Goal: Communication & Community: Answer question/provide support

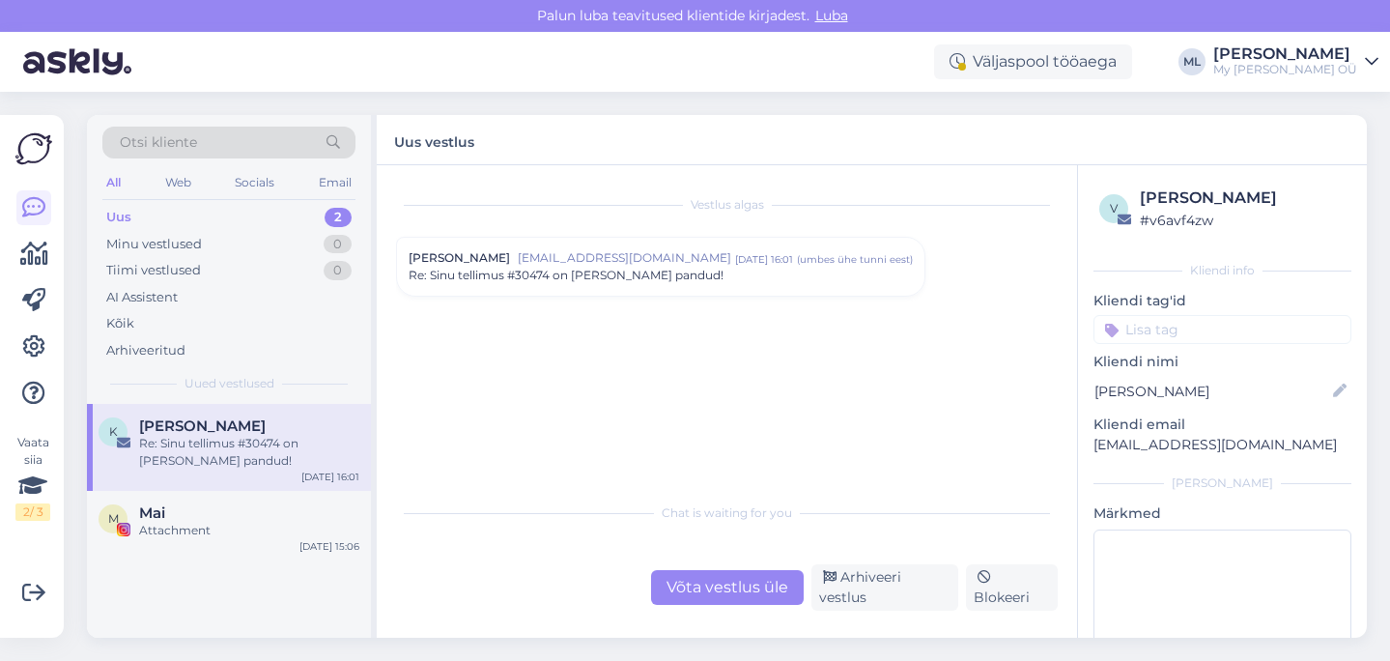
click at [162, 452] on div "Re: Sinu tellimus #30474 on [PERSON_NAME] pandud!" at bounding box center [249, 452] width 220 height 35
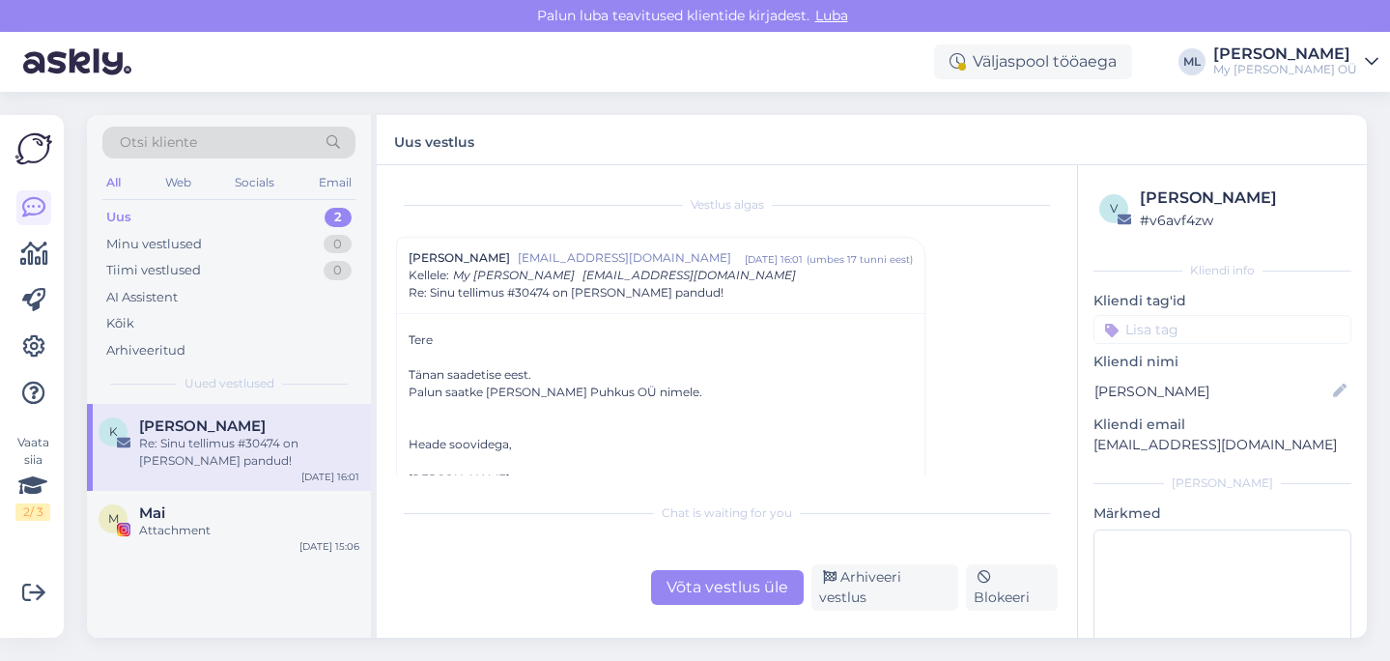
click at [121, 216] on div "Uus" at bounding box center [118, 217] width 25 height 19
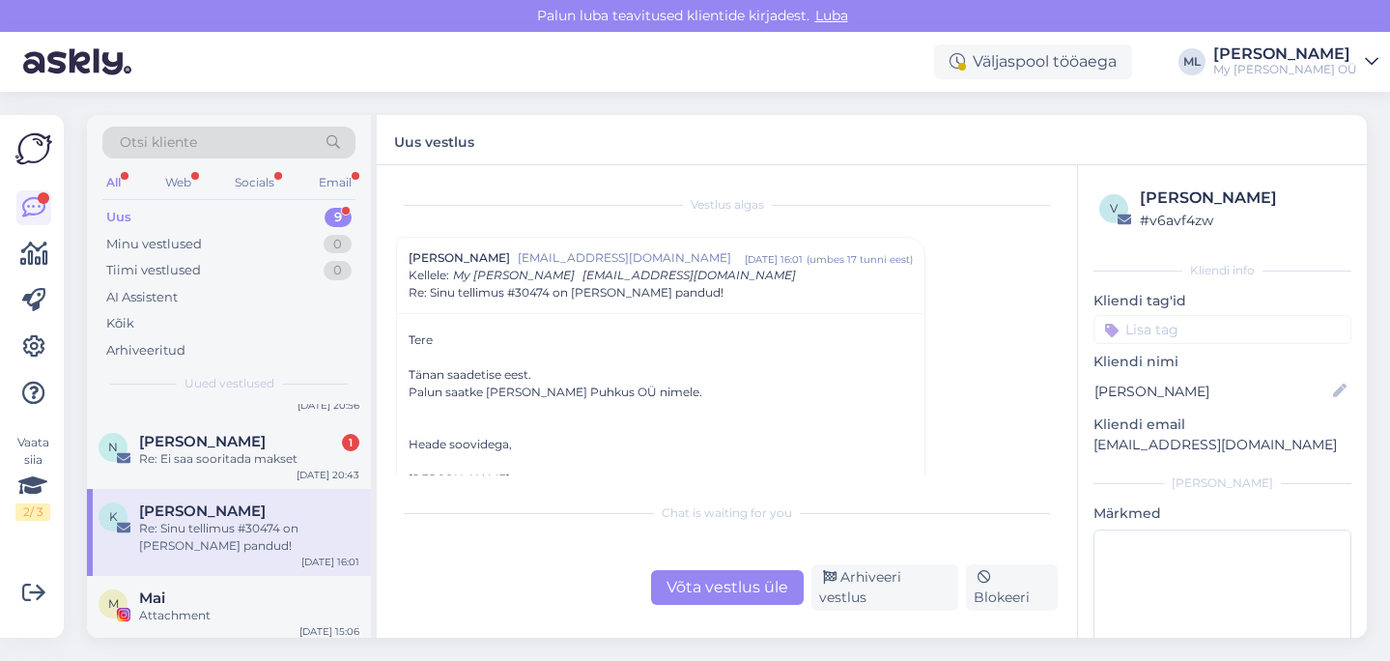
scroll to position [479, 0]
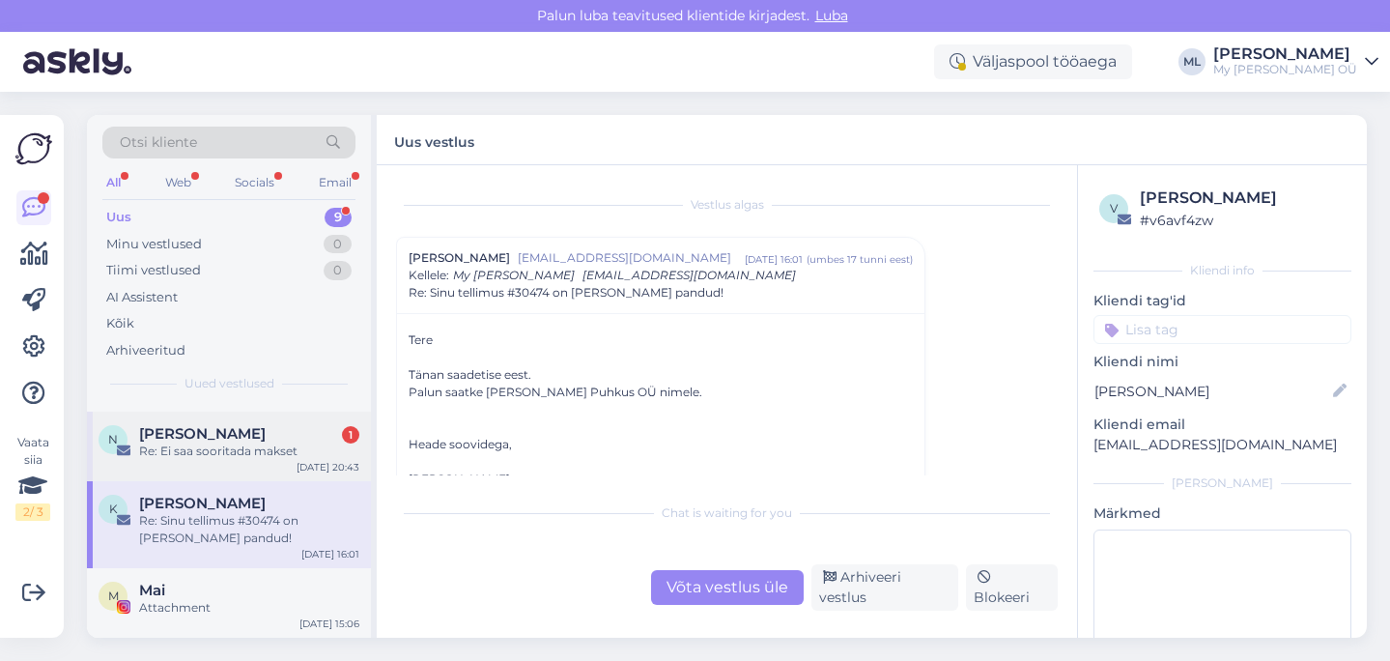
click at [232, 426] on span "[PERSON_NAME]" at bounding box center [202, 433] width 127 height 17
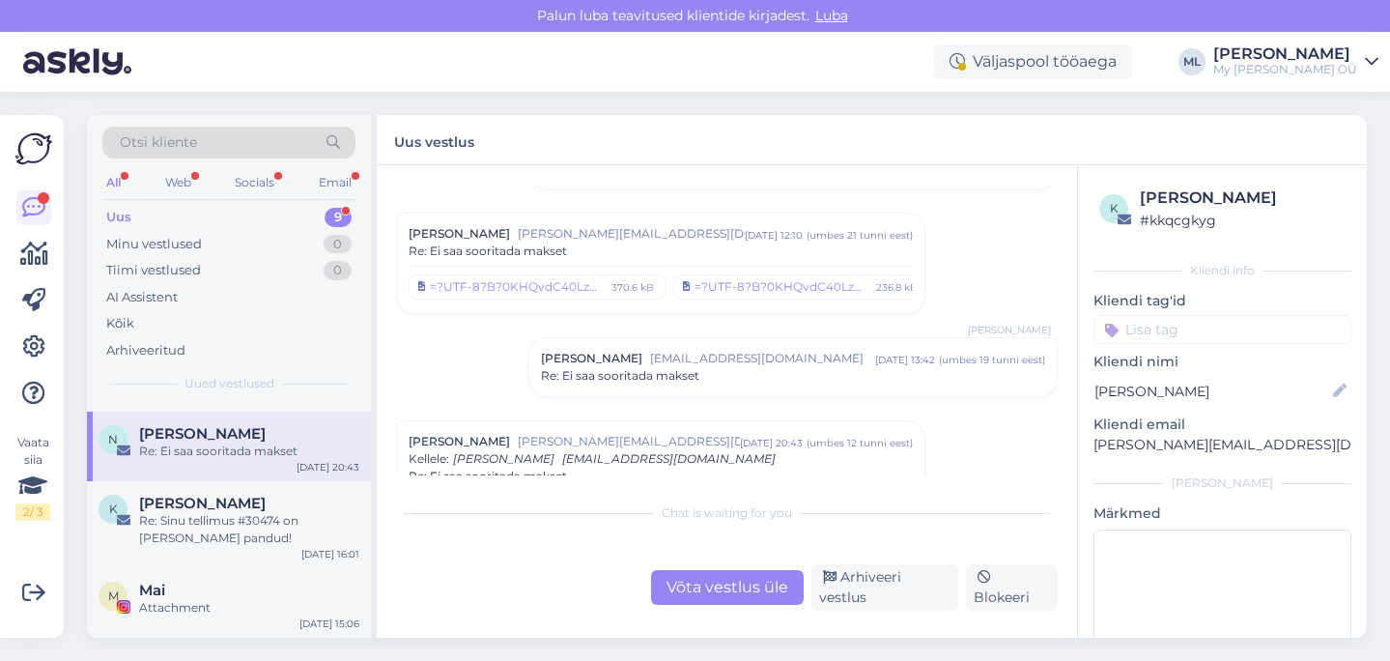
scroll to position [775, 0]
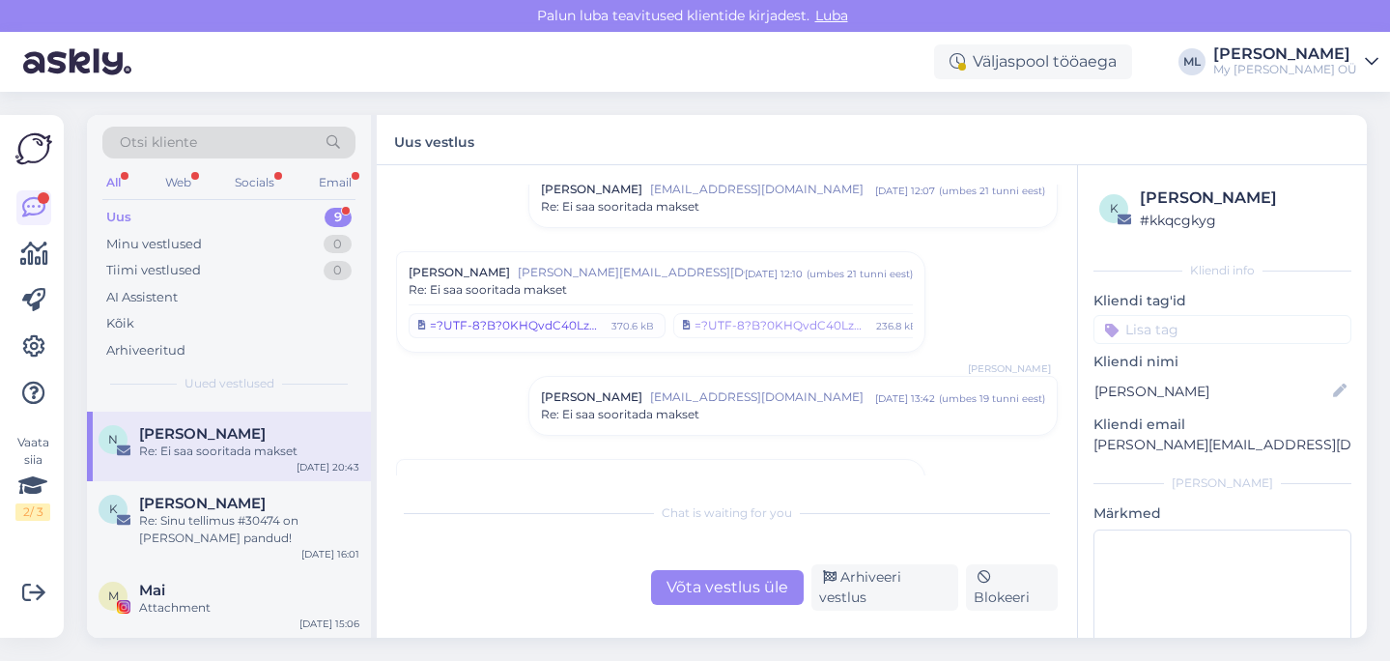
click at [555, 324] on div "=?UTF-8?B?0KHQvdC40LzQvtC6INGN0LrRgNCw0L3QsCAyMDI1LTA5LTMwINCyIDEyLjA4LjM3LnBuZ…" at bounding box center [518, 325] width 176 height 17
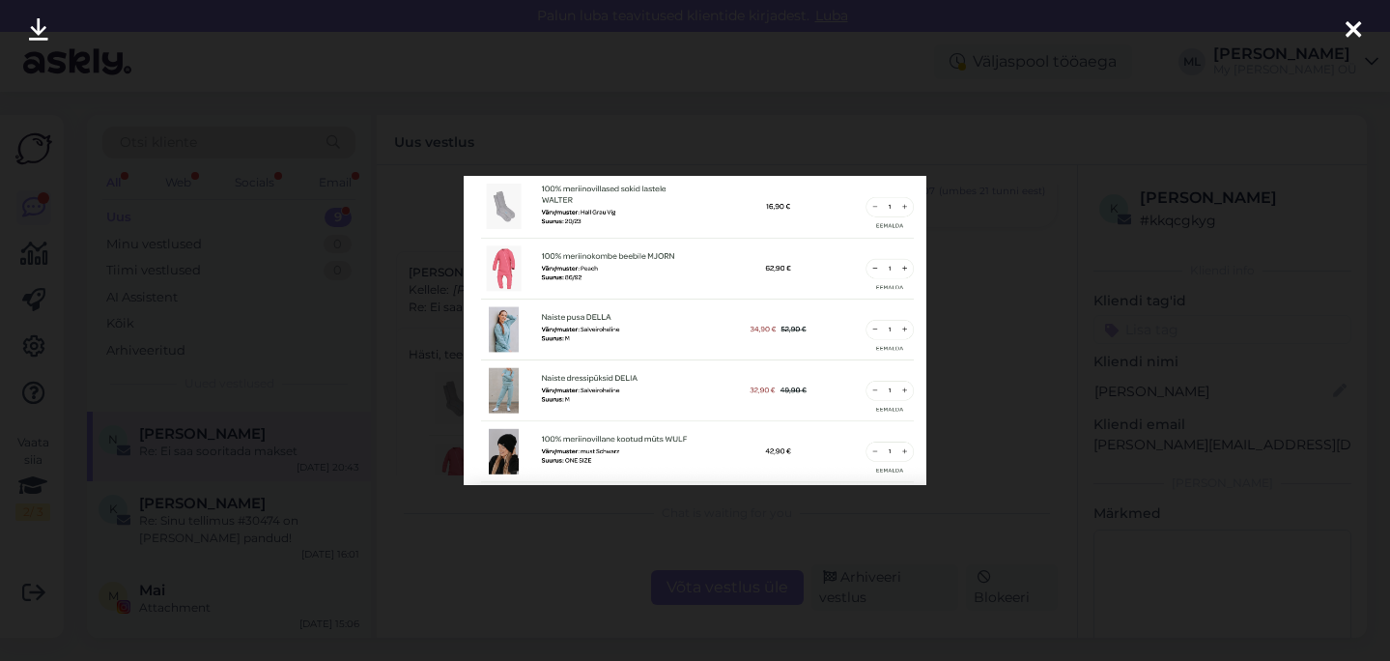
click at [1359, 24] on icon at bounding box center [1353, 30] width 15 height 25
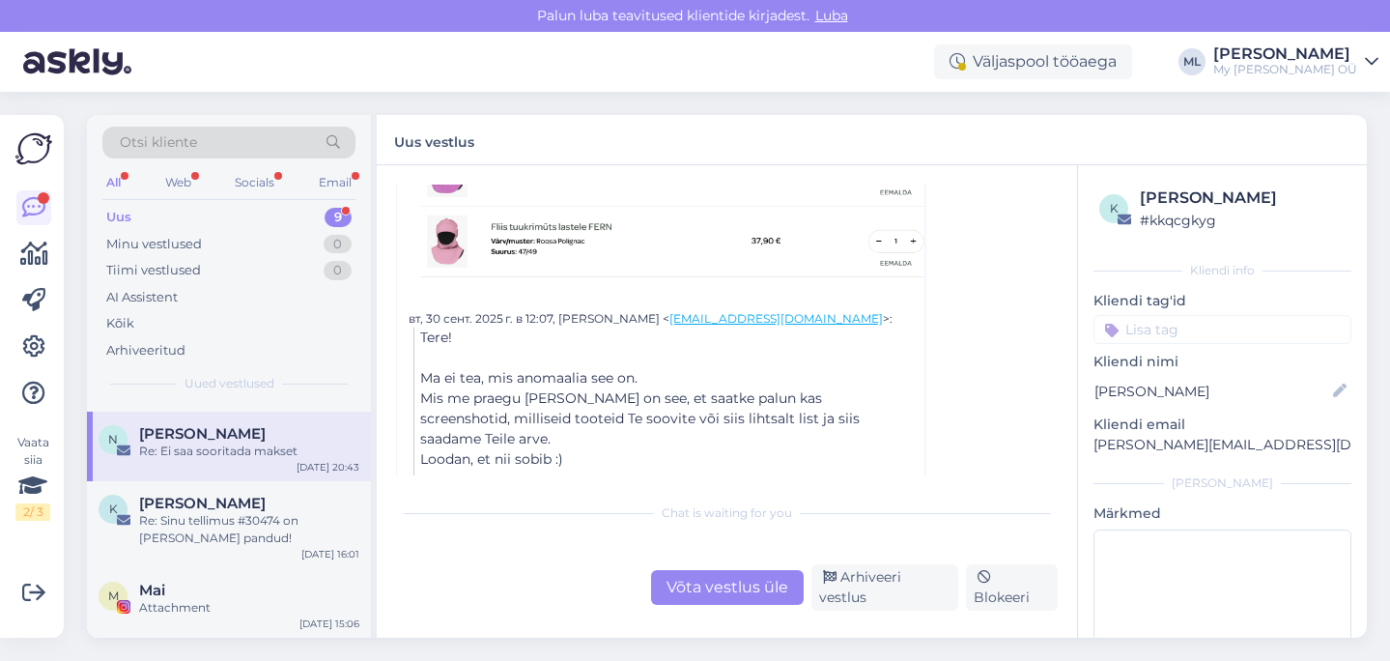
scroll to position [1515, 0]
click at [228, 442] on div "Re: Ei saa sooritada makset" at bounding box center [249, 450] width 220 height 17
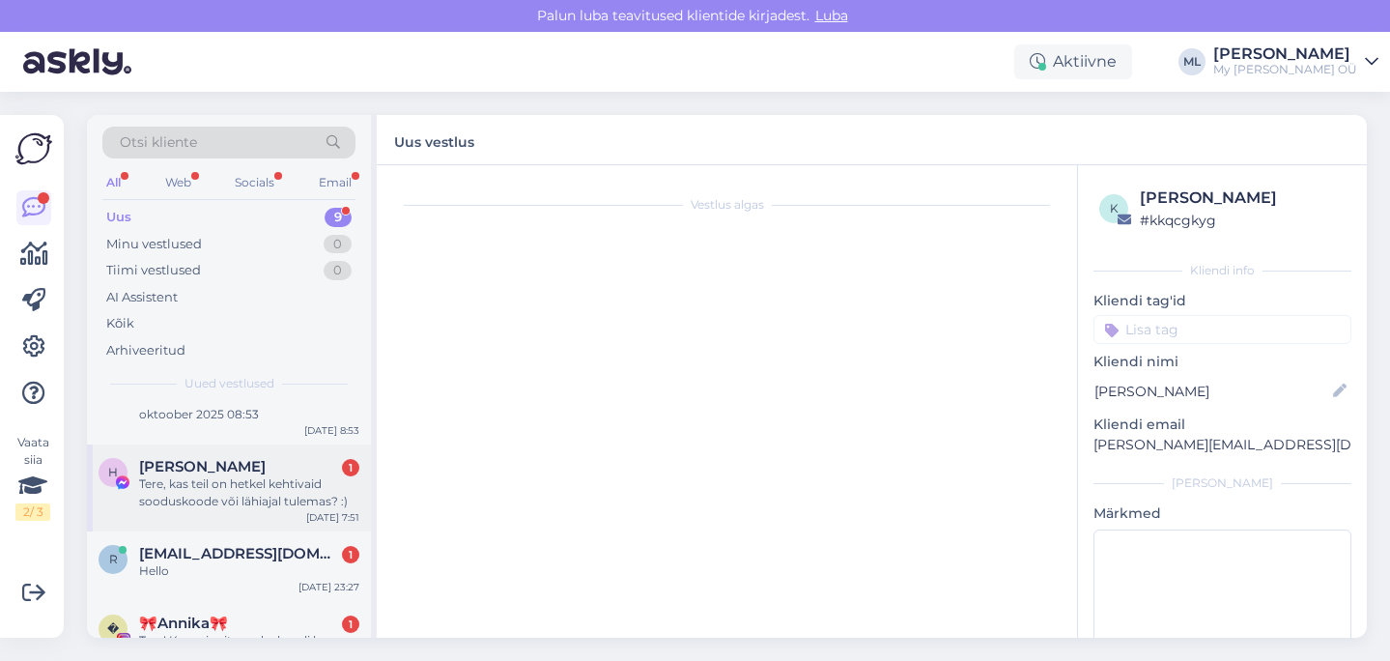
scroll to position [0, 0]
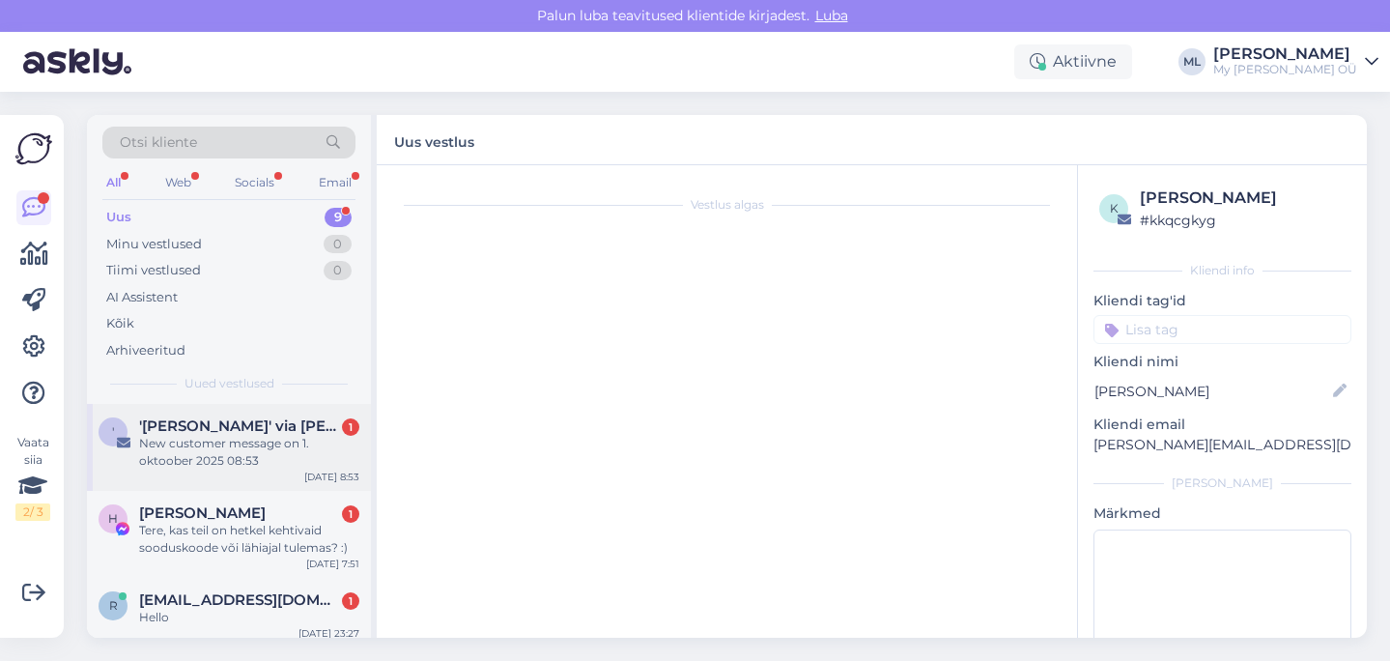
click at [207, 434] on div "'Simone De Ruosi' via Stella Bredenist 1 New customer message on 1. oktoober 20…" at bounding box center [249, 443] width 220 height 52
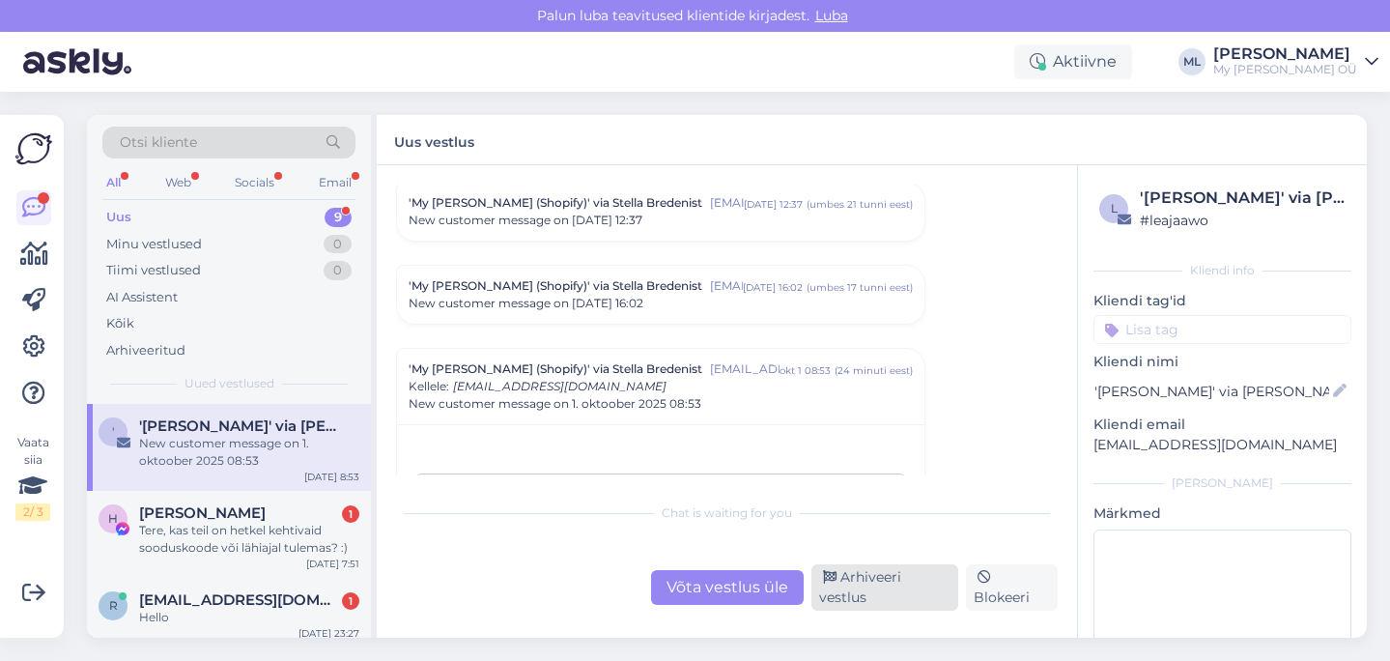
click at [866, 605] on div "Arhiveeri vestlus" at bounding box center [884, 587] width 147 height 46
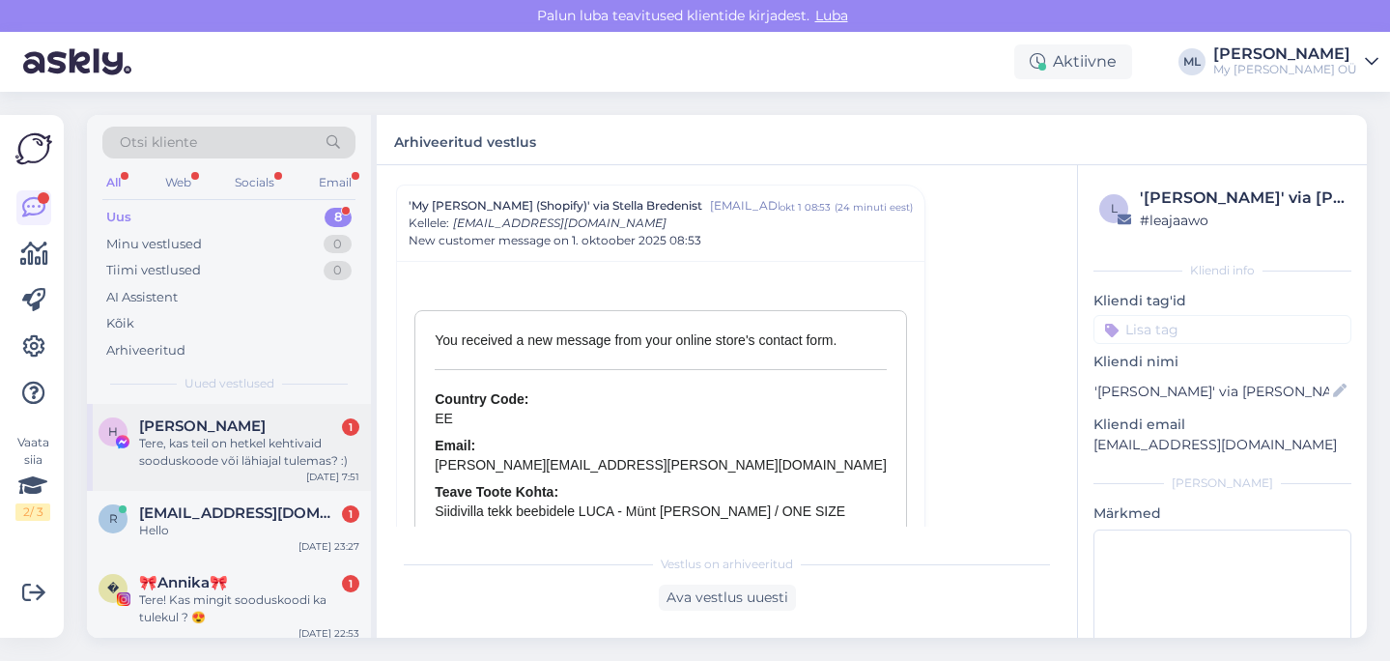
click at [250, 438] on div "Tere, kas teil on hetkel kehtivaid sooduskoode või lähiajal tulemas? :)" at bounding box center [249, 452] width 220 height 35
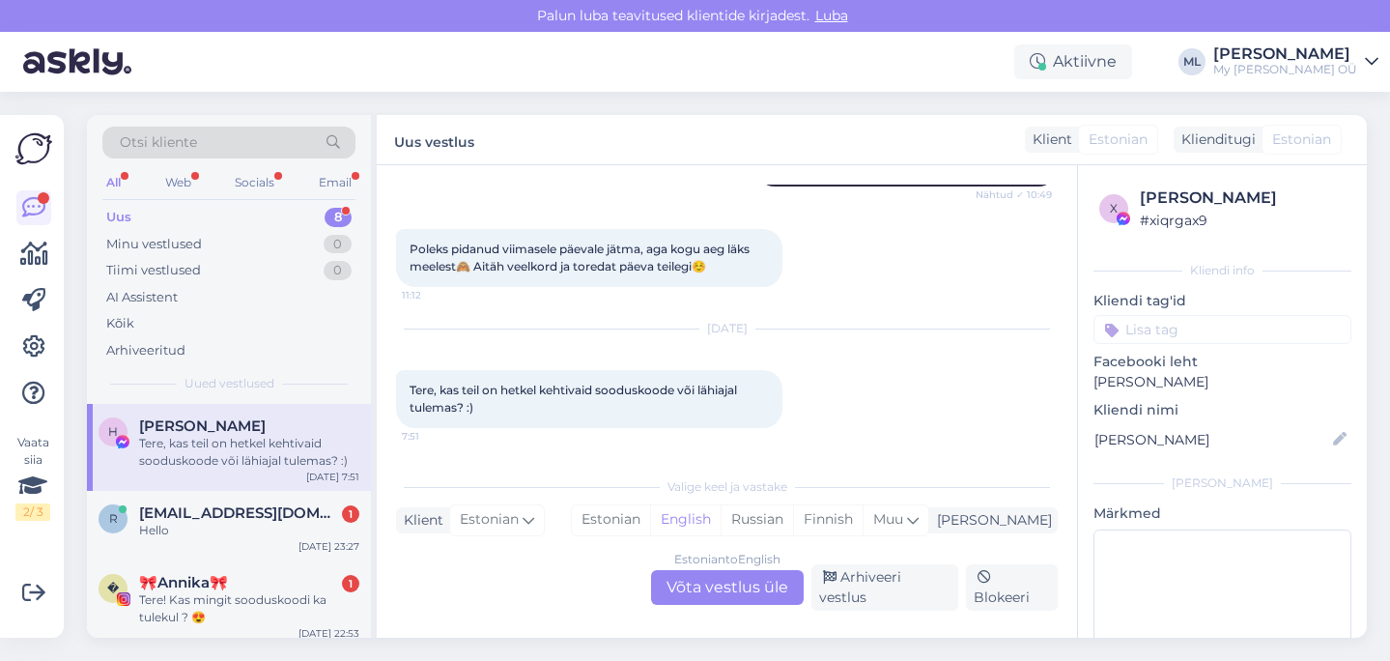
scroll to position [763, 0]
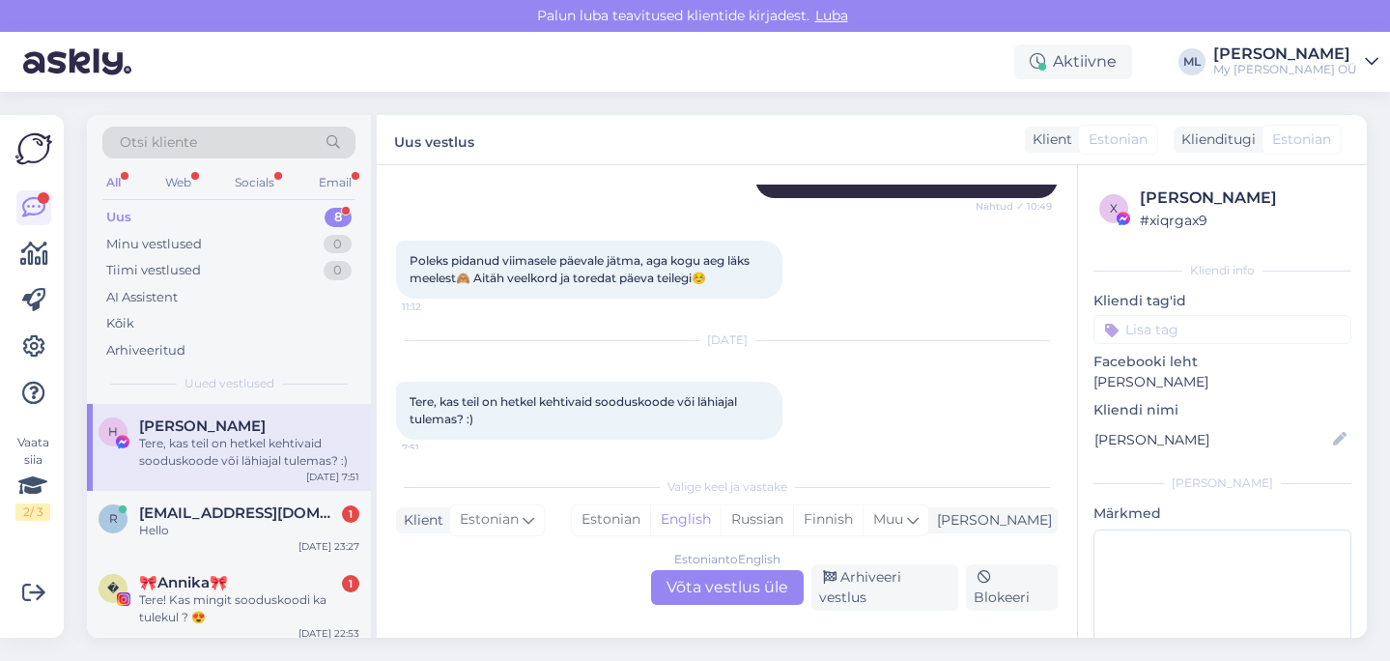
click at [274, 440] on div "Tere, kas teil on hetkel kehtivaid sooduskoode või lähiajal tulemas? :)" at bounding box center [249, 452] width 220 height 35
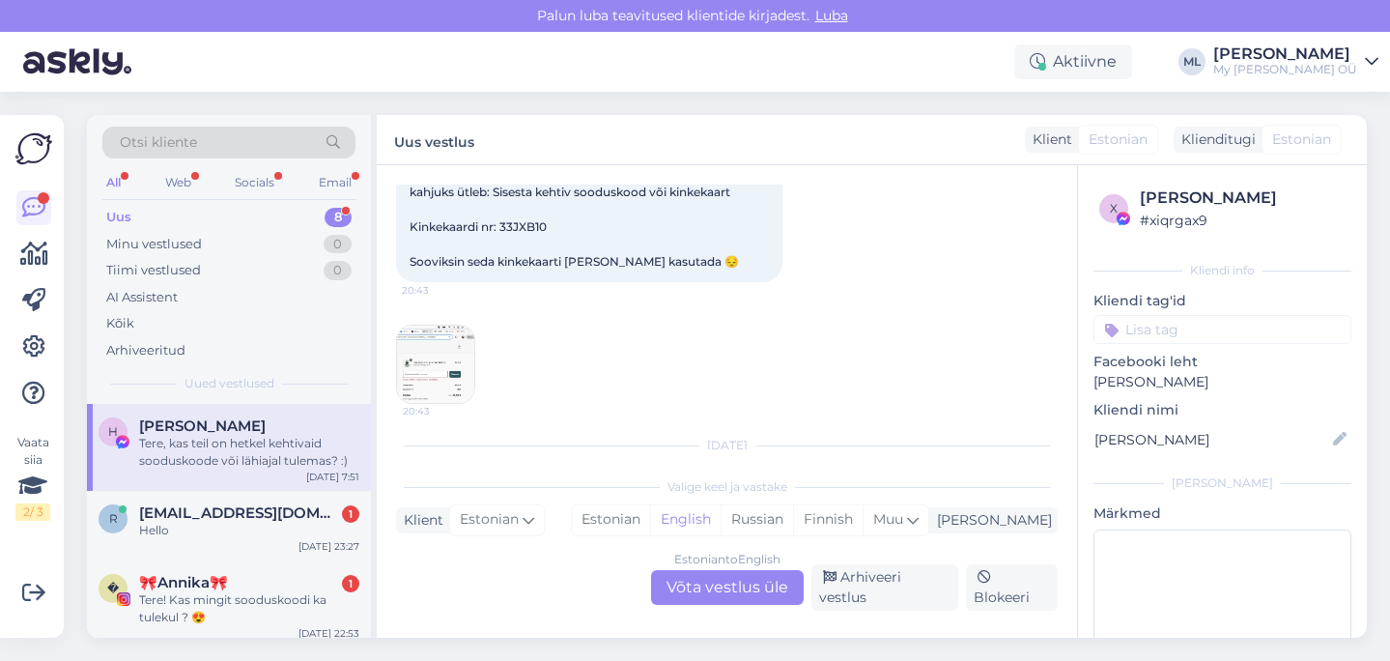
scroll to position [156, 0]
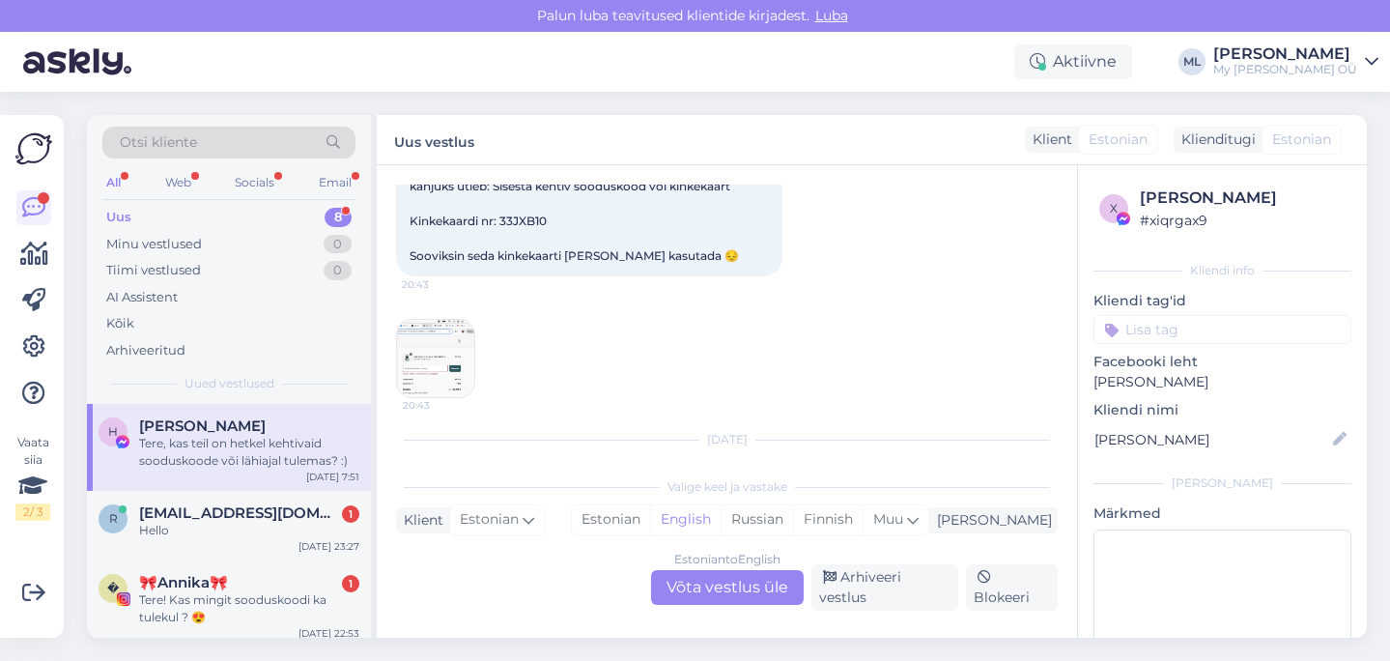
click at [445, 364] on img at bounding box center [435, 358] width 77 height 77
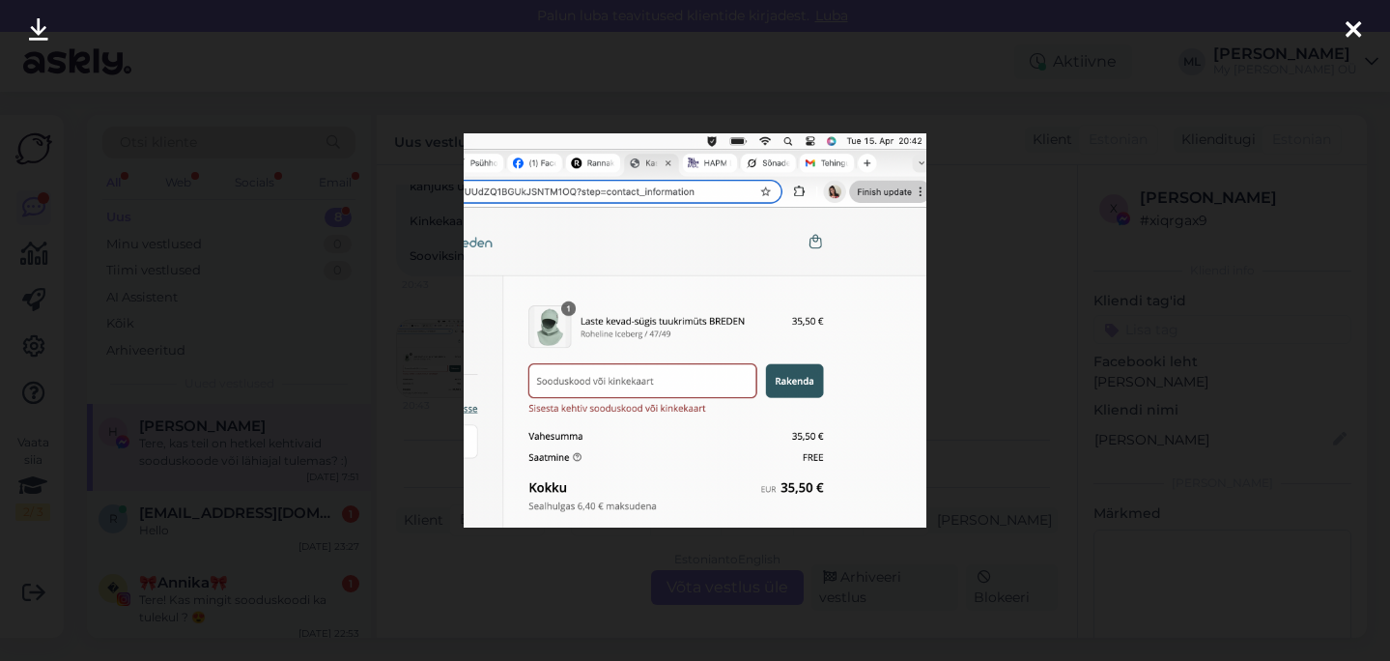
click at [240, 262] on div at bounding box center [695, 330] width 1390 height 661
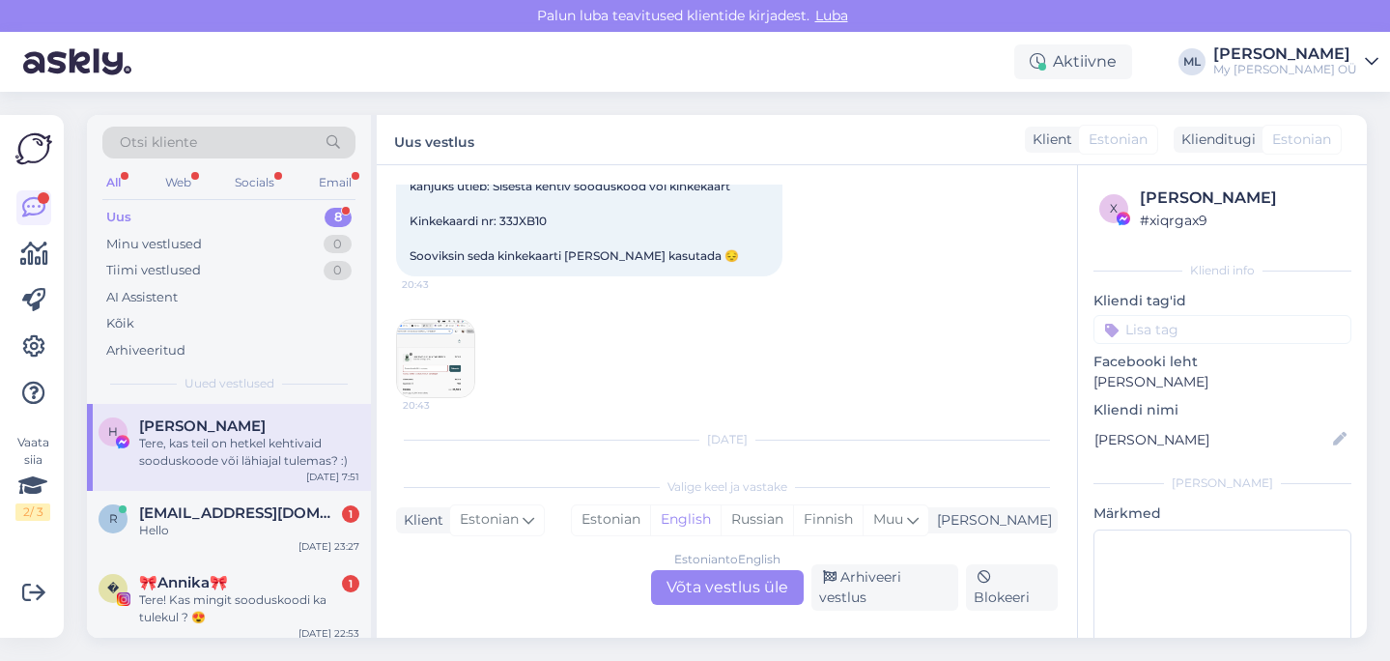
click at [284, 430] on div "Helena Kirs" at bounding box center [249, 425] width 220 height 17
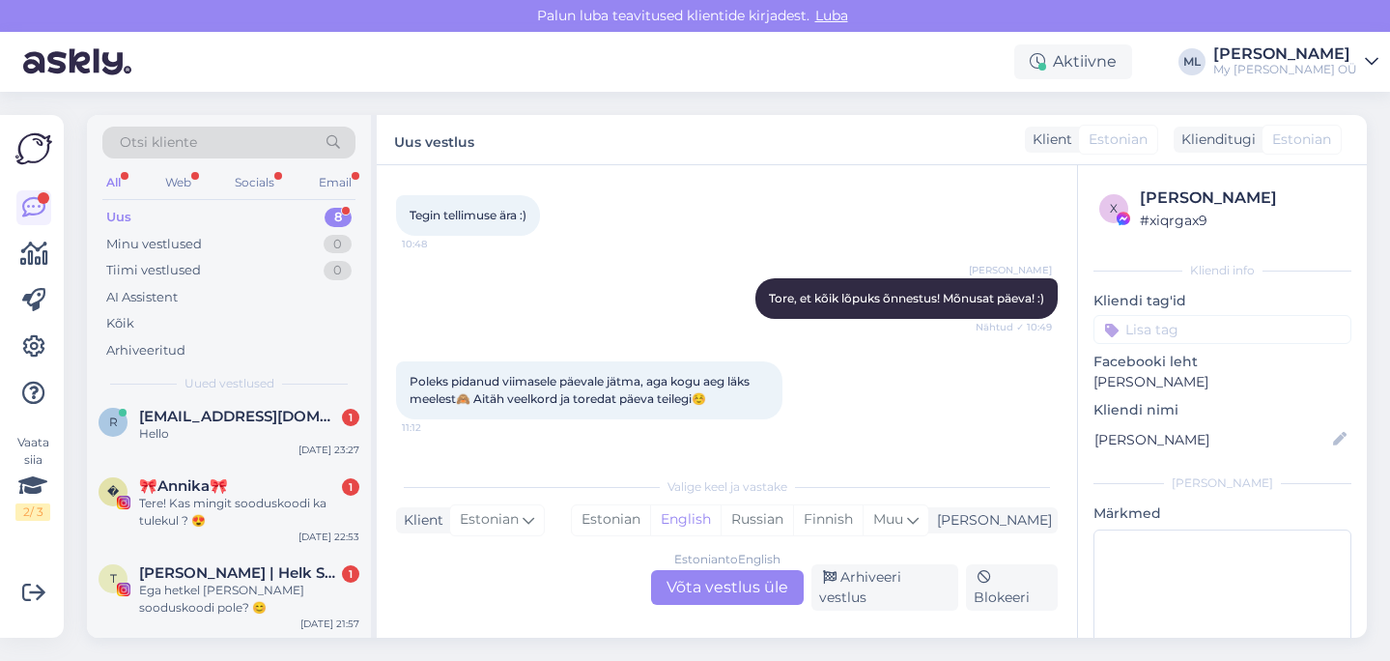
scroll to position [763, 0]
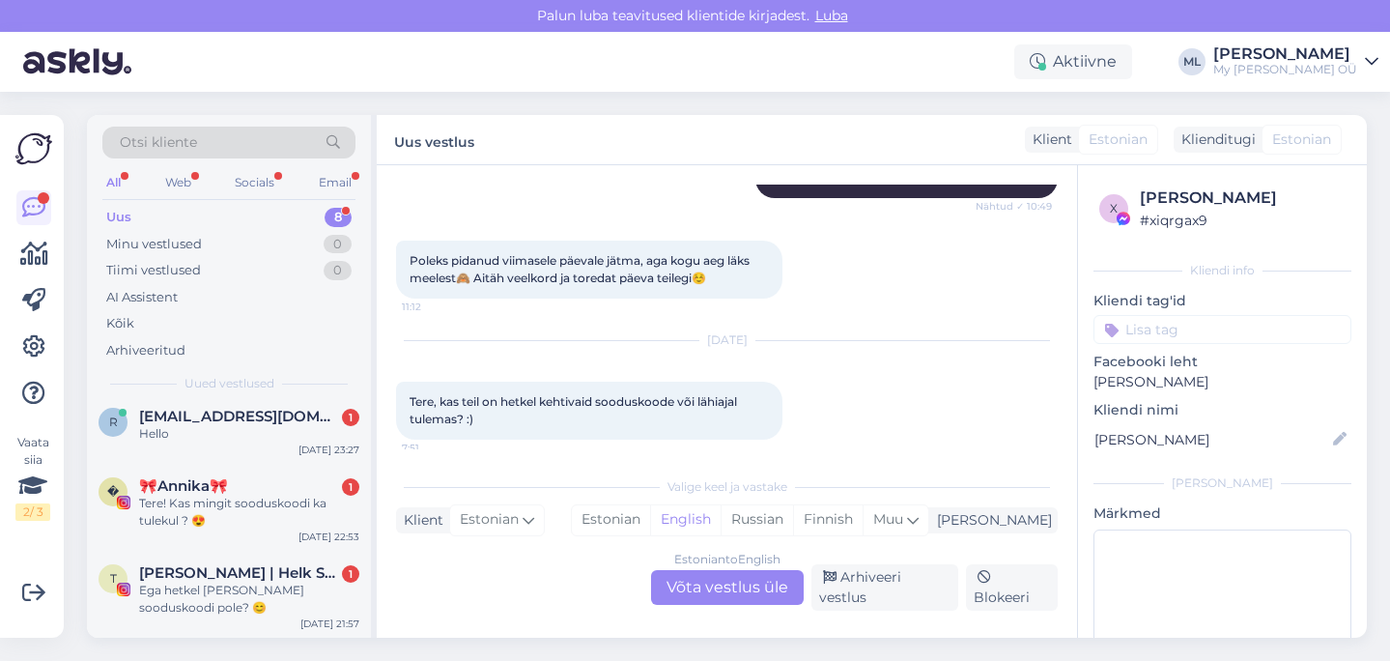
click at [724, 587] on div "Estonian to English Võta vestlus üle" at bounding box center [727, 587] width 153 height 35
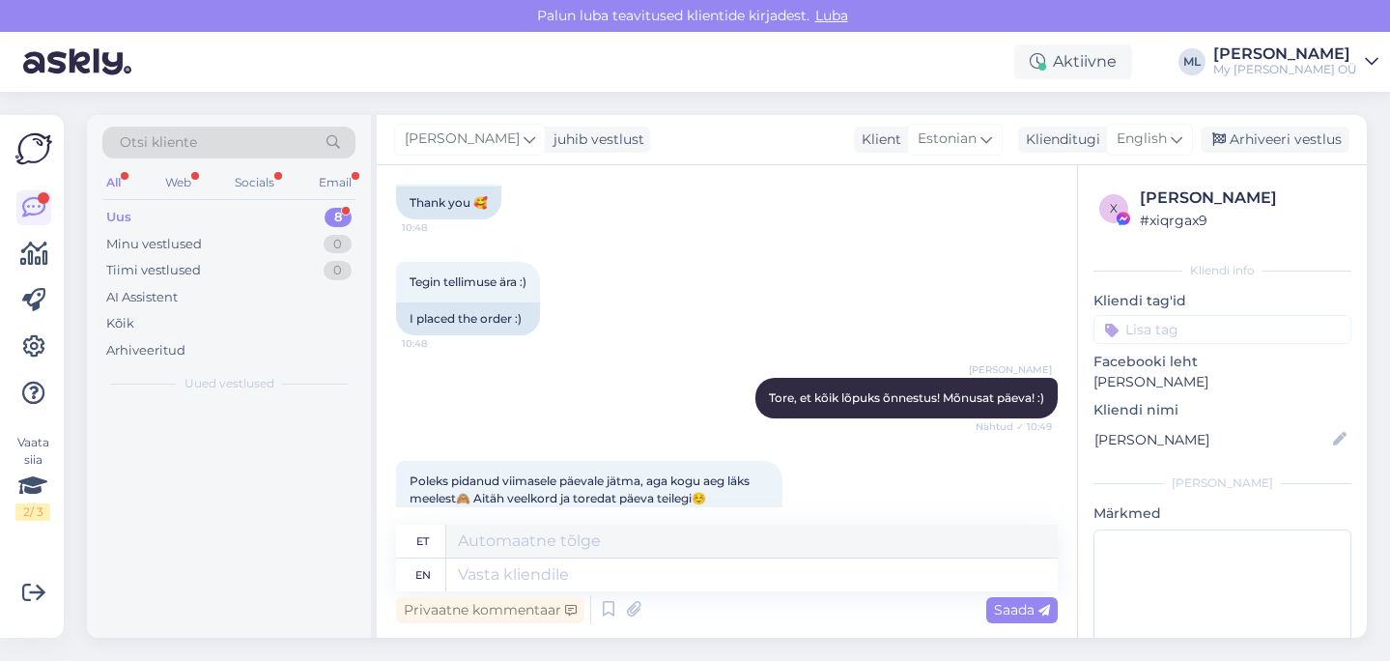
scroll to position [0, 0]
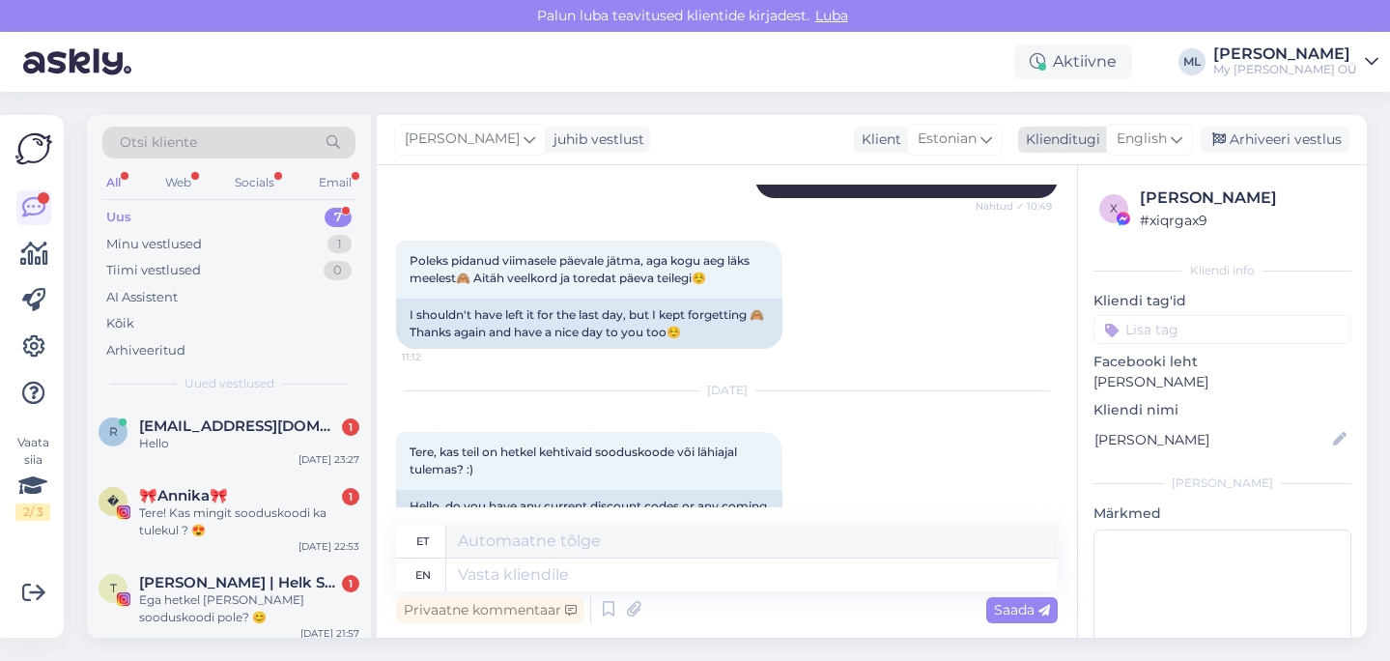
click at [1136, 144] on span "English" at bounding box center [1142, 138] width 50 height 21
type input "est"
click at [1076, 230] on link "Estonian" at bounding box center [1106, 225] width 213 height 31
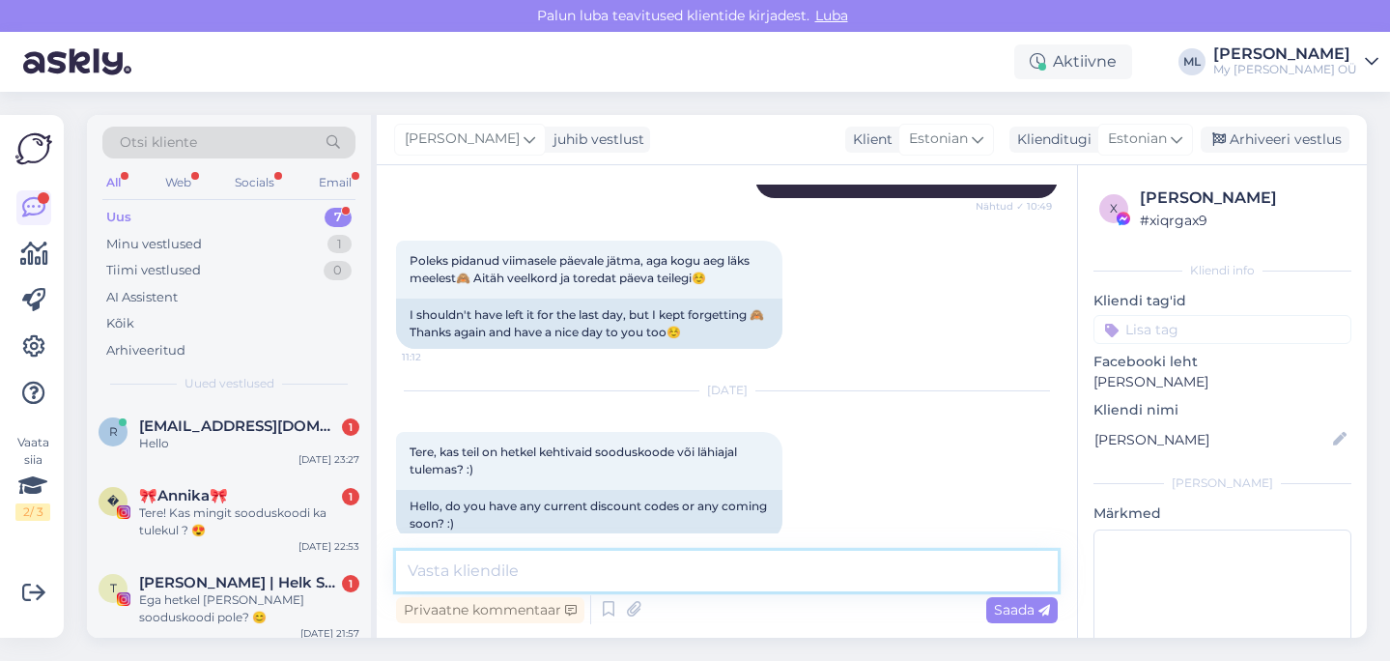
click at [566, 575] on textarea at bounding box center [727, 571] width 662 height 41
paste textarea "Tere! Hetkel meil kahjuks aktiivseid sooduskoode ei ole. Soovitame jälgida meie…"
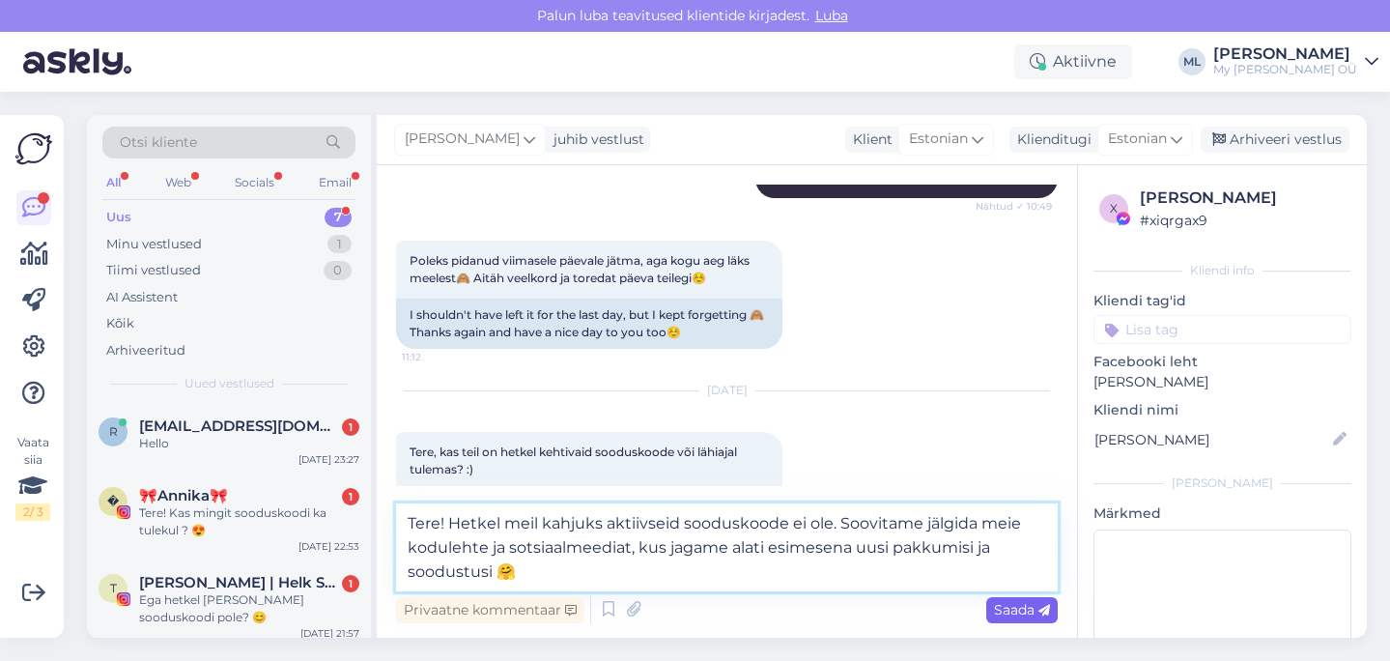
type textarea "Tere! Hetkel meil kahjuks aktiivseid sooduskoode ei ole. Soovitame jälgida meie…"
click at [1016, 612] on span "Saada" at bounding box center [1022, 609] width 56 height 17
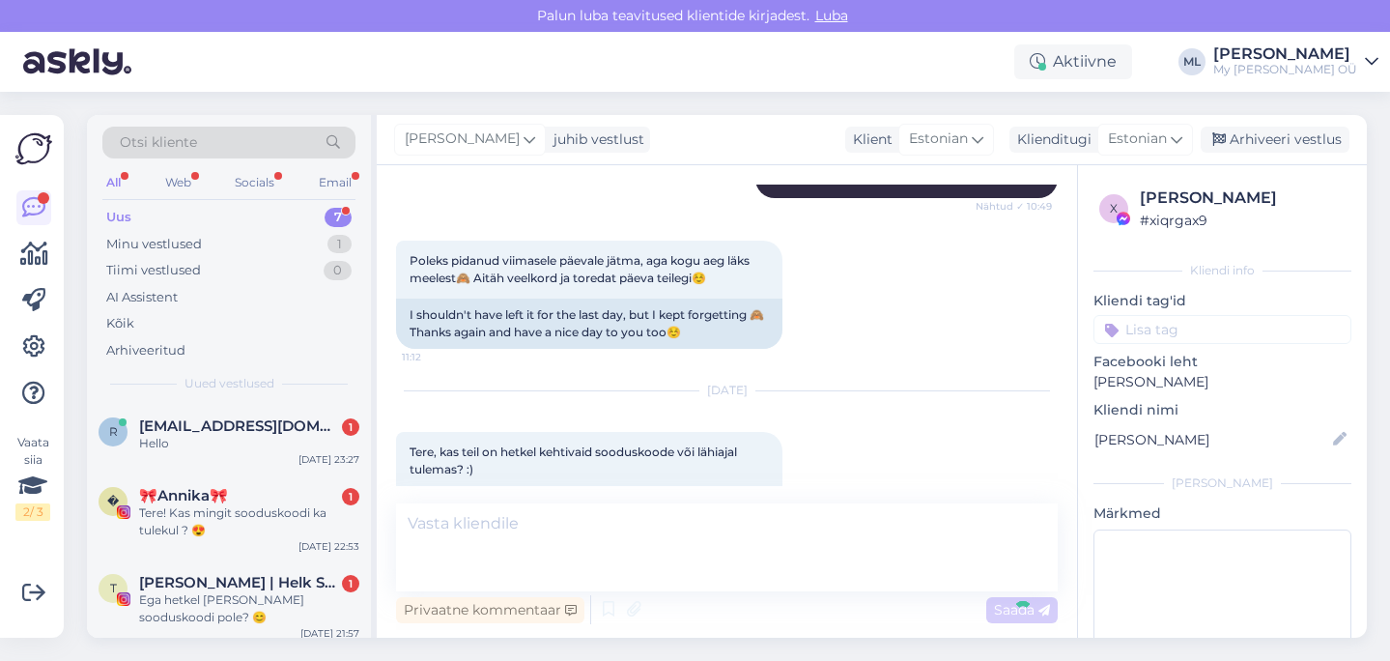
scroll to position [1129, 0]
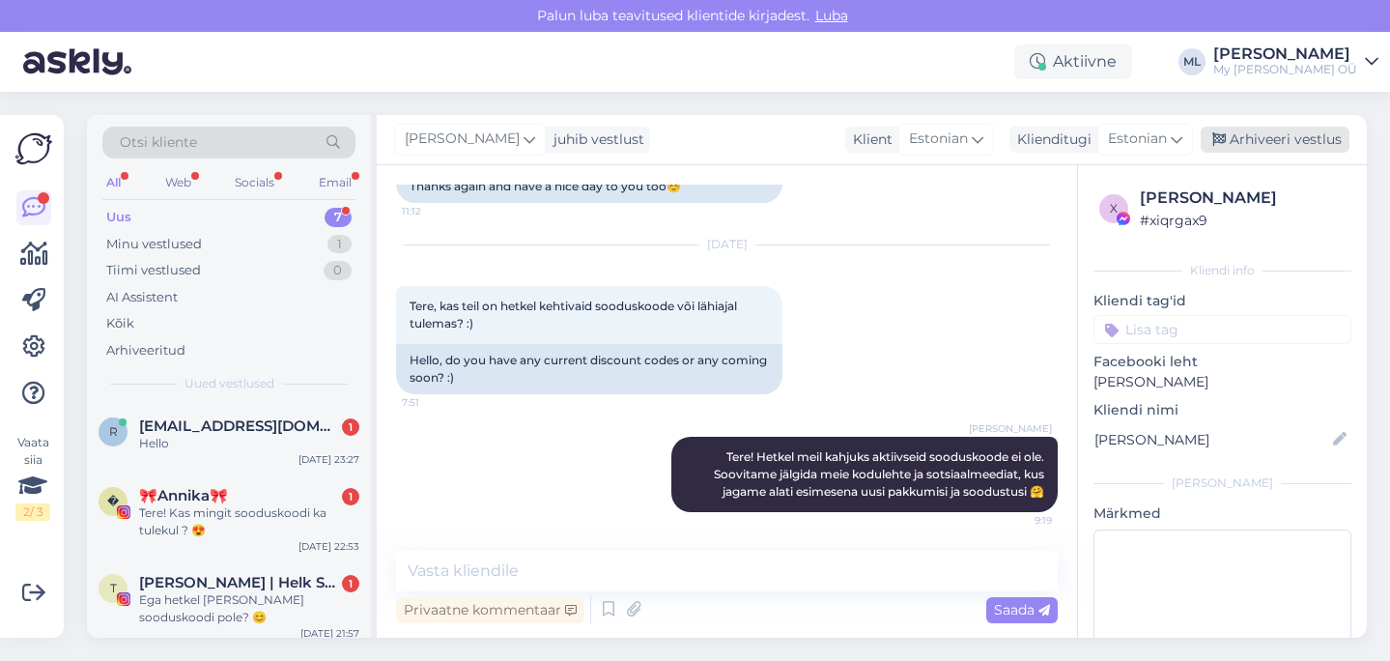
click at [1235, 143] on div "Arhiveeri vestlus" at bounding box center [1275, 140] width 149 height 26
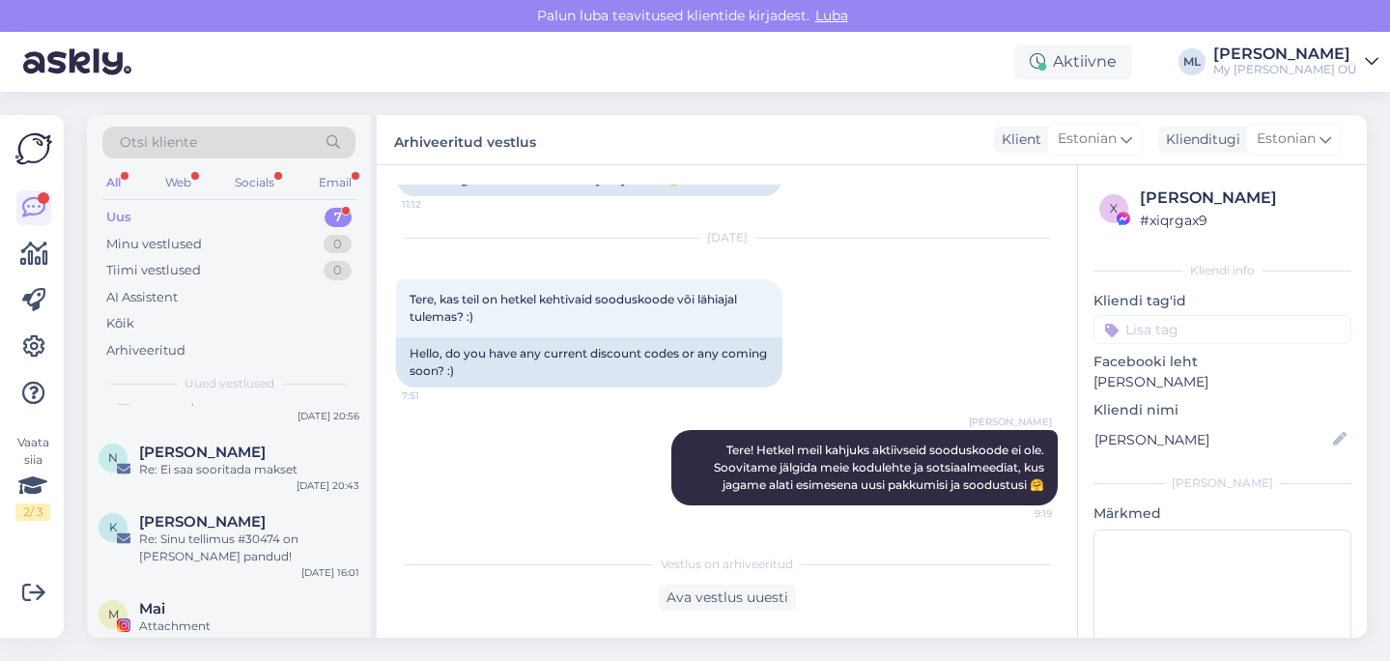
scroll to position [305, 0]
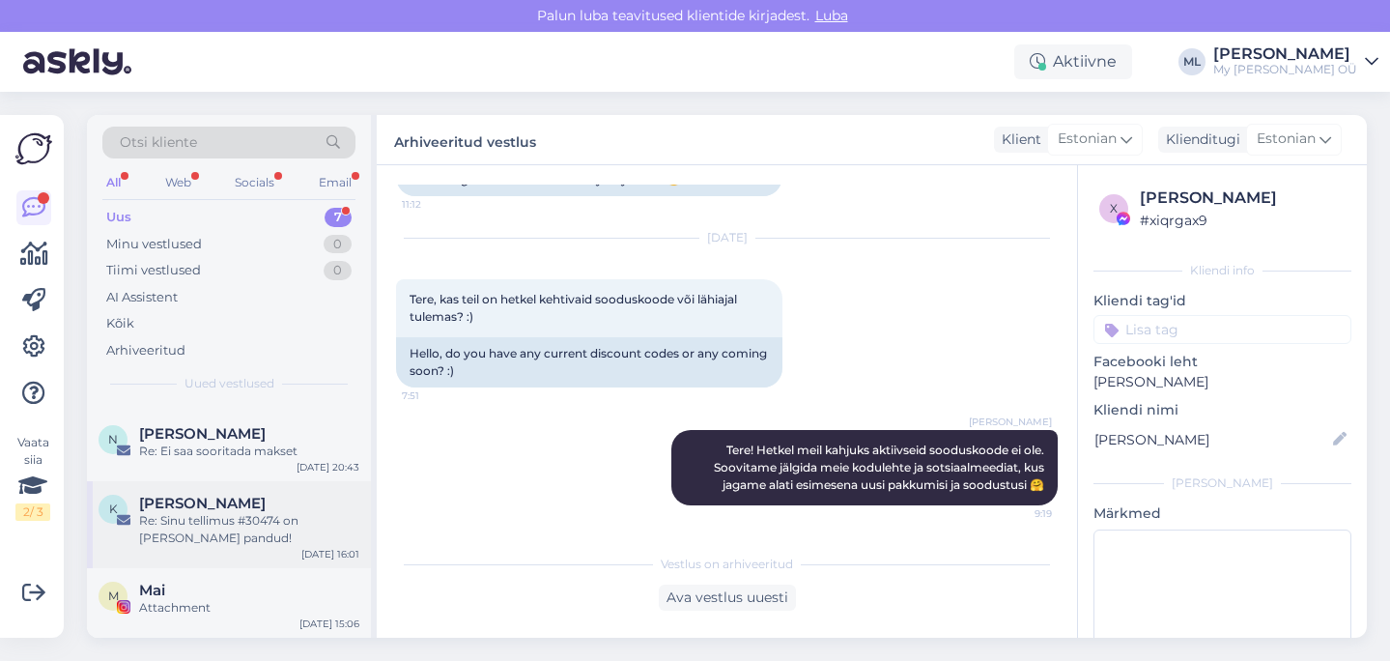
click at [231, 516] on div "Re: Sinu tellimus #30474 on [PERSON_NAME] pandud!" at bounding box center [249, 529] width 220 height 35
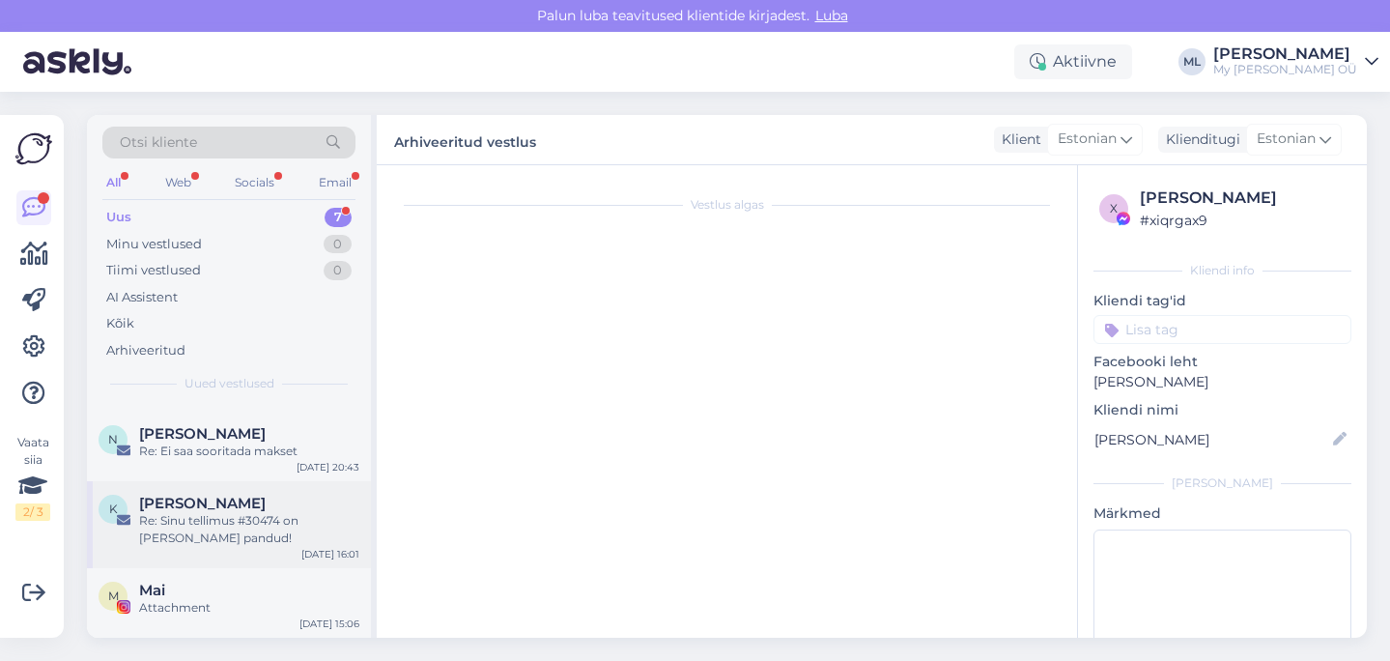
scroll to position [0, 0]
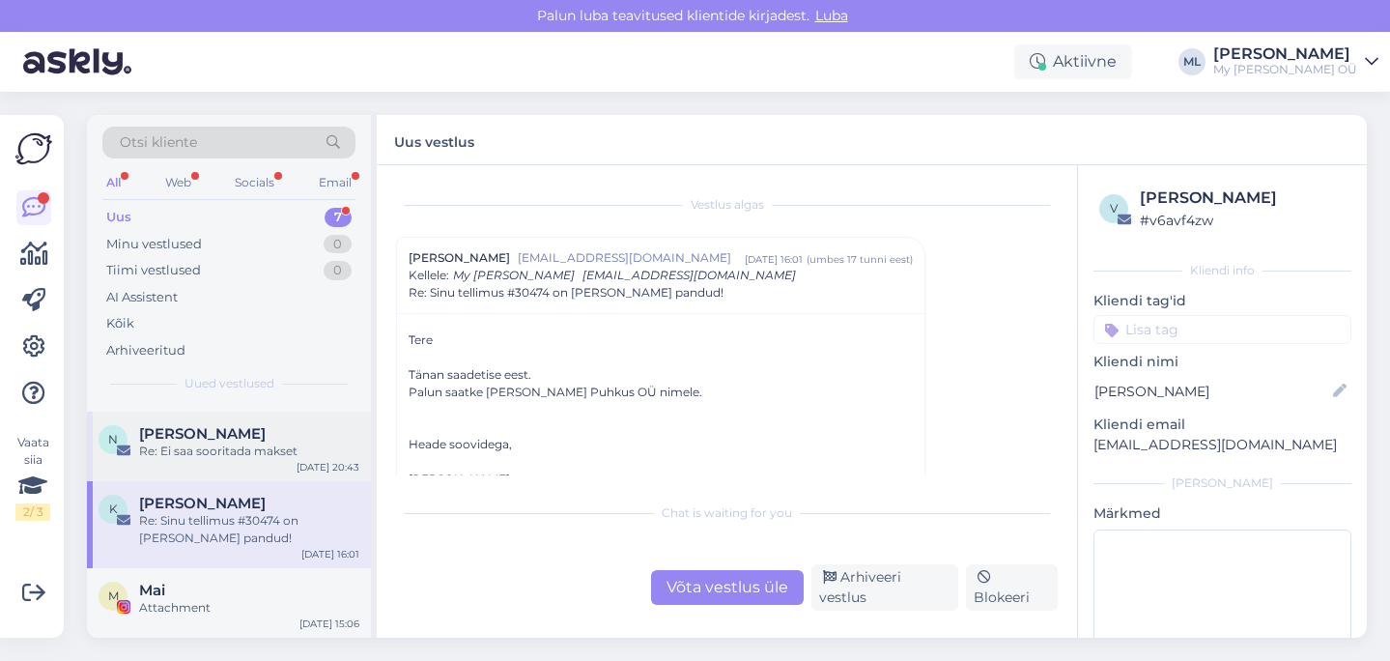
click at [218, 445] on div "Re: Ei saa sooritada makset" at bounding box center [249, 450] width 220 height 17
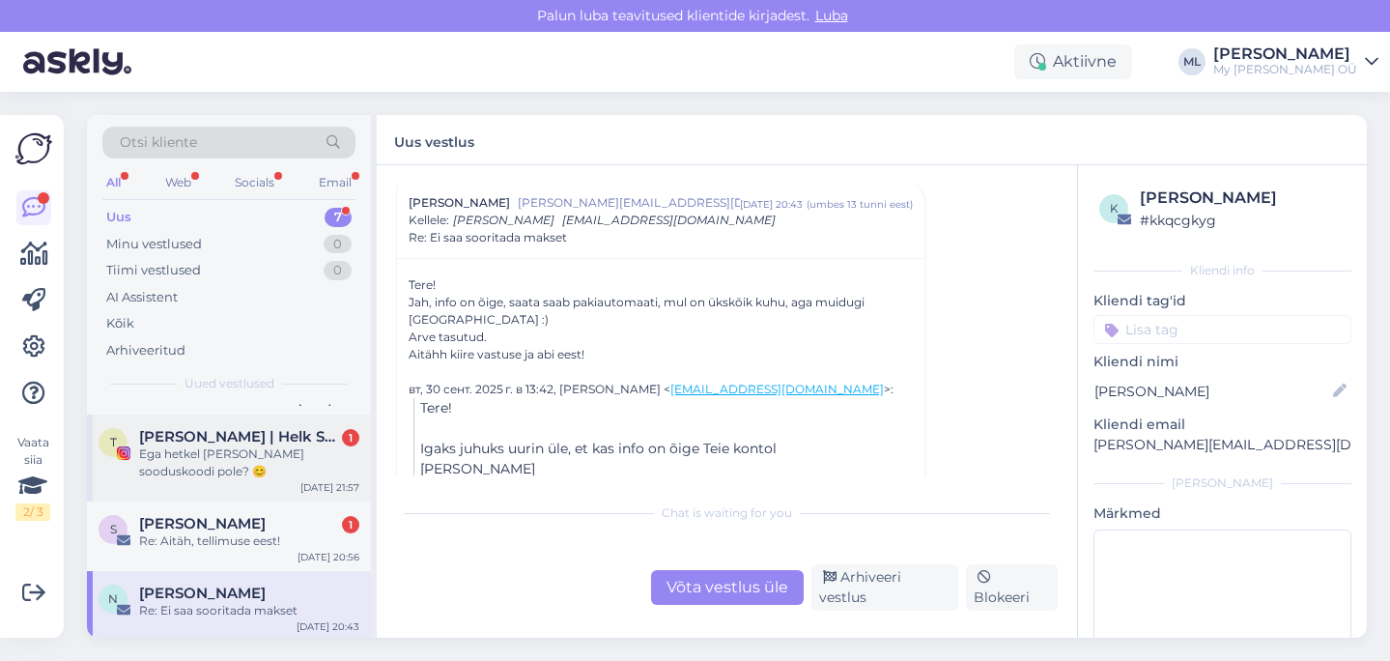
scroll to position [142, 0]
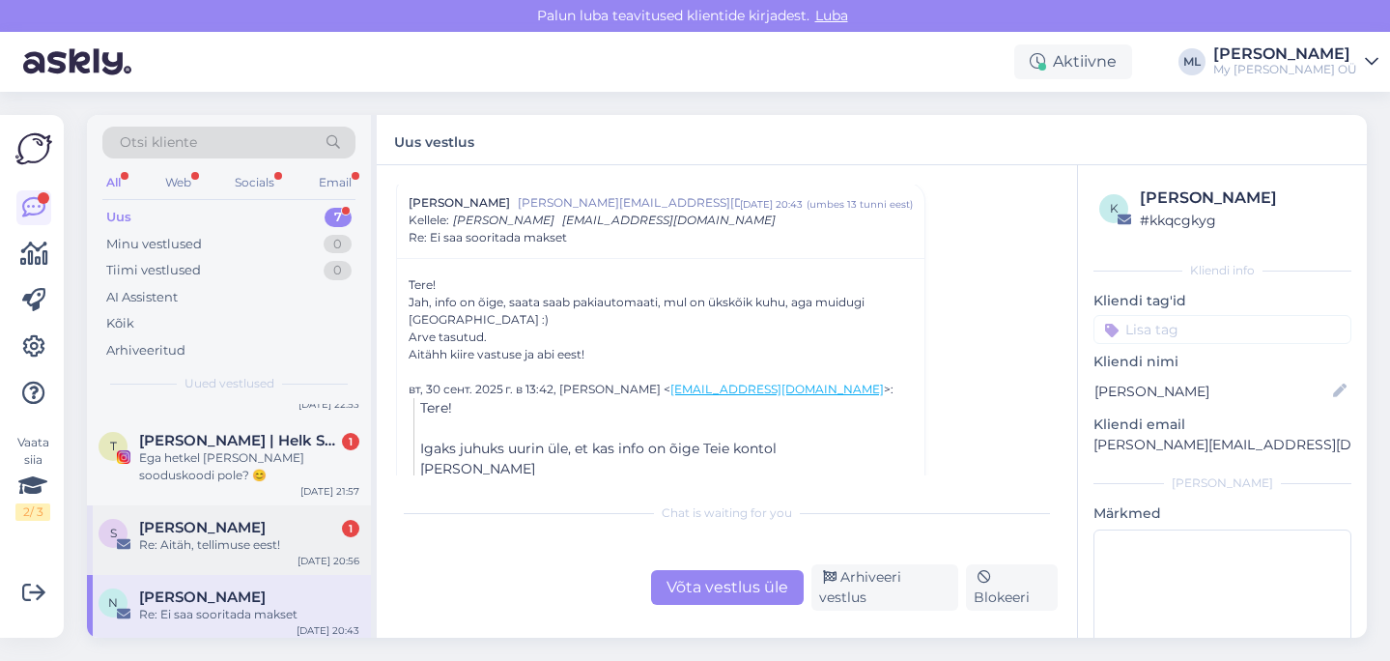
click at [240, 544] on div "Re: Aitäh, tellimuse eest!" at bounding box center [249, 544] width 220 height 17
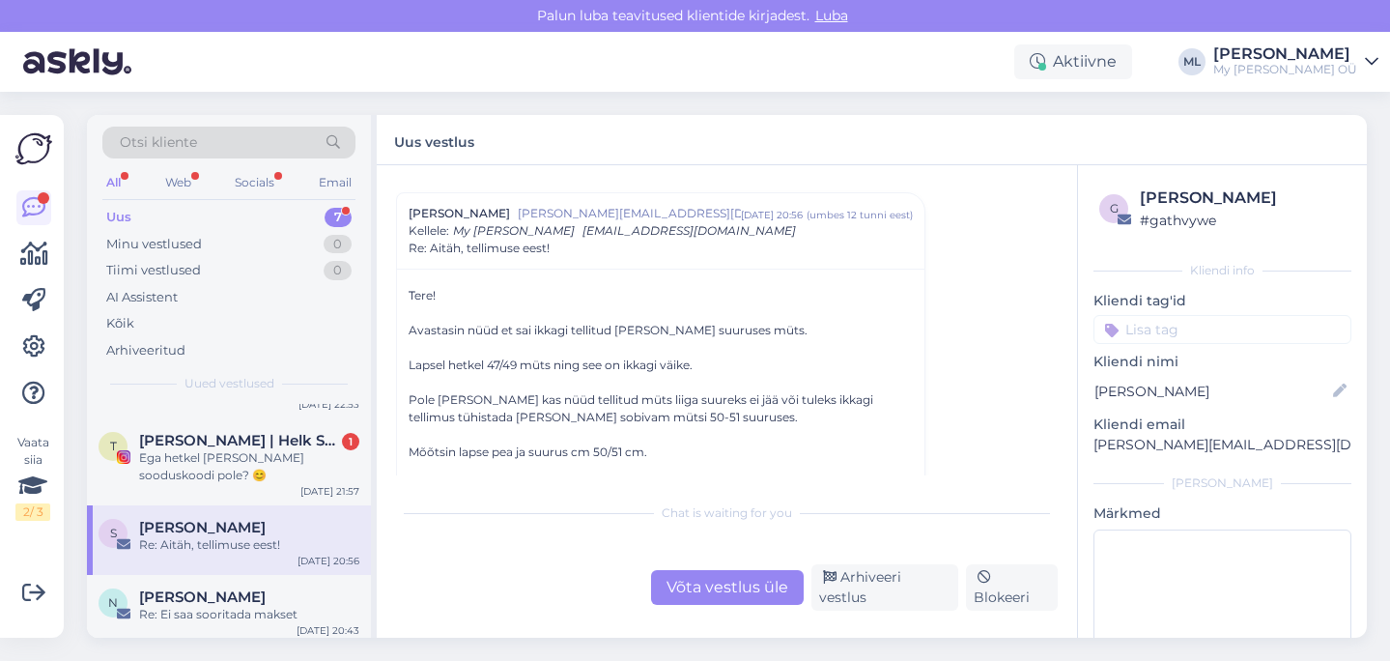
scroll to position [47, 0]
drag, startPoint x: 1252, startPoint y: 446, endPoint x: 1083, endPoint y: 444, distance: 169.1
click at [1083, 444] on div "g Sigrid Kont # gathvywe Kliendi info Kliendi tag'id Kliendi nimi Sigrid Kont K…" at bounding box center [1222, 448] width 289 height 567
copy p "sigrid.kont@gmail.com"
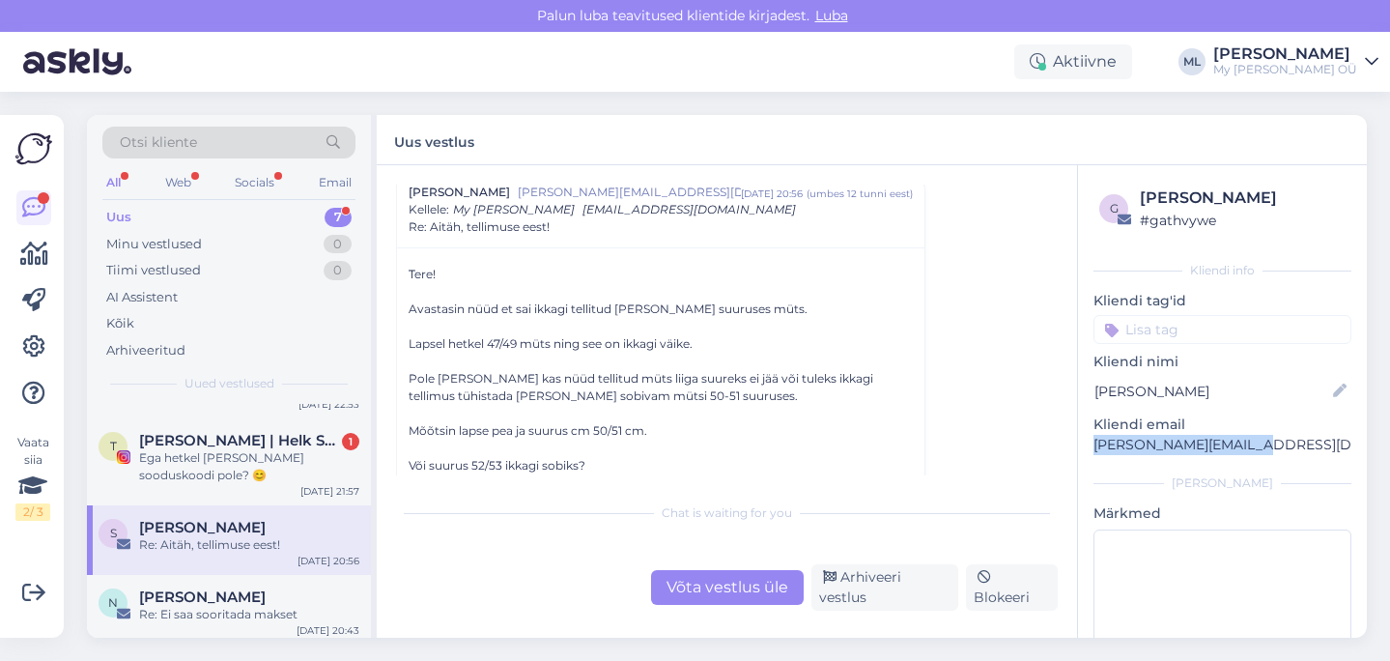
scroll to position [167, 0]
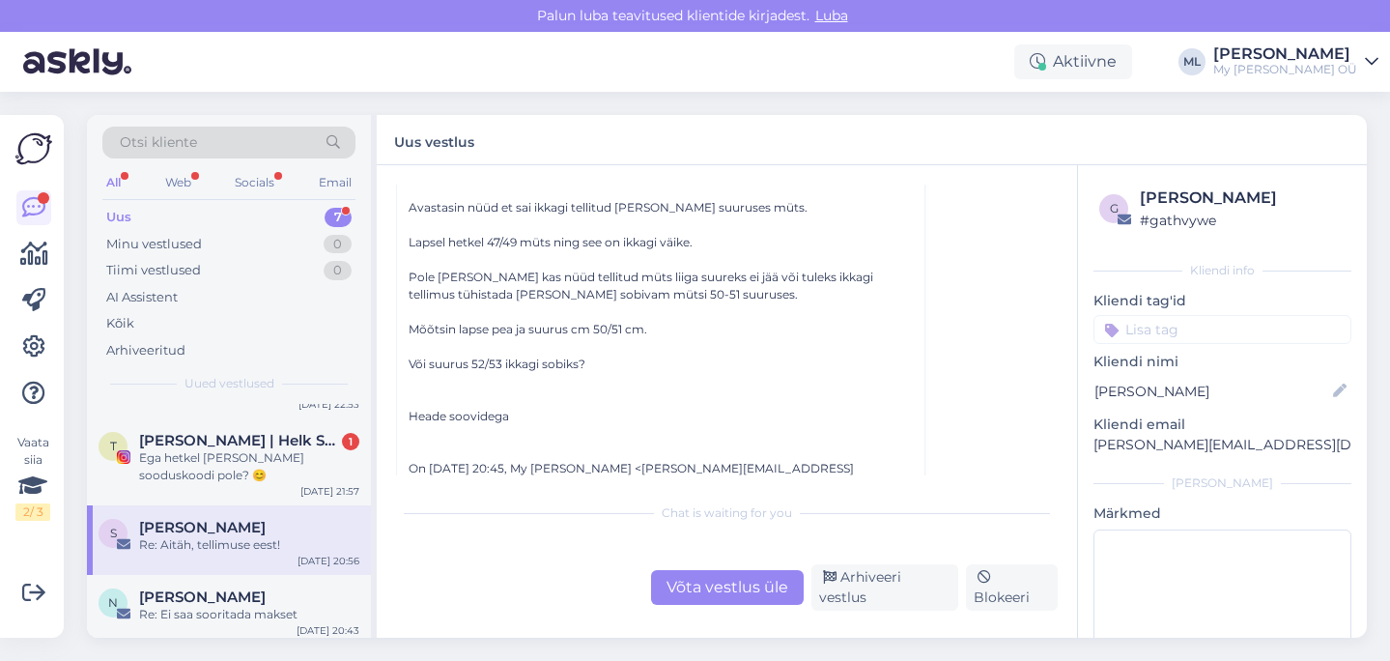
click at [715, 585] on div "Võta vestlus üle" at bounding box center [727, 587] width 153 height 35
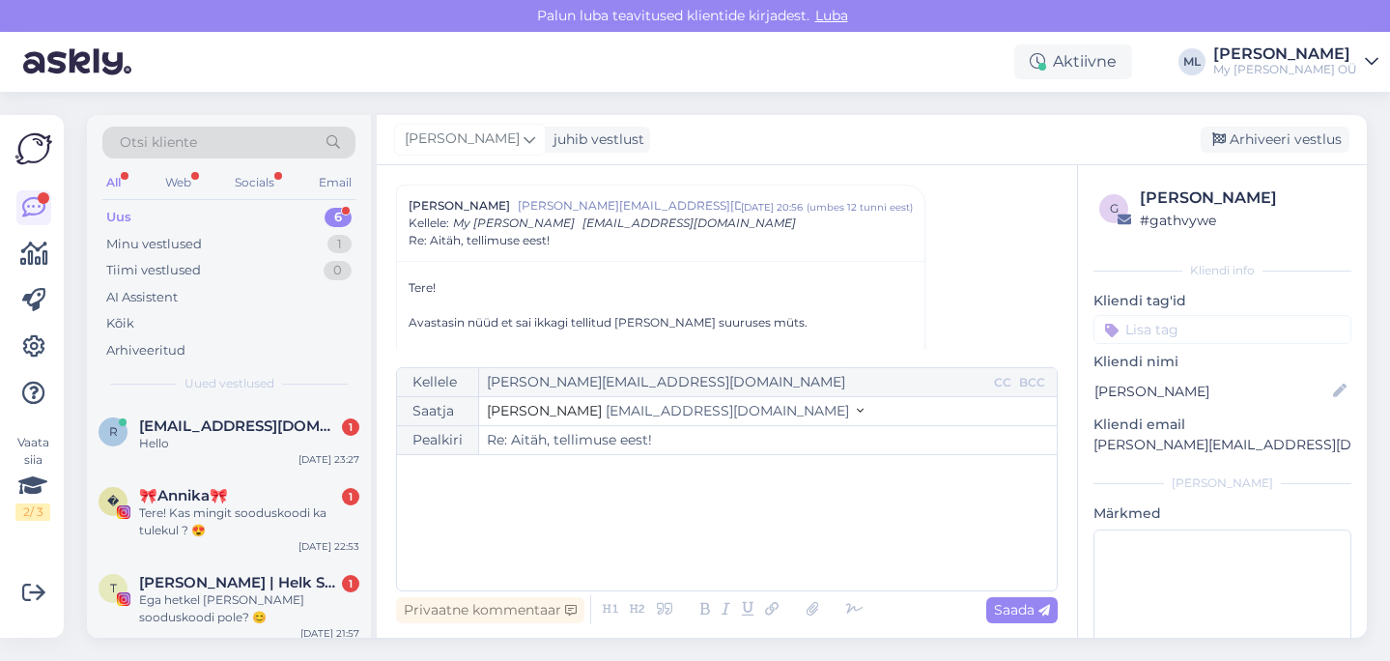
click at [581, 402] on button "Stella info@mybreden.com" at bounding box center [675, 411] width 377 height 20
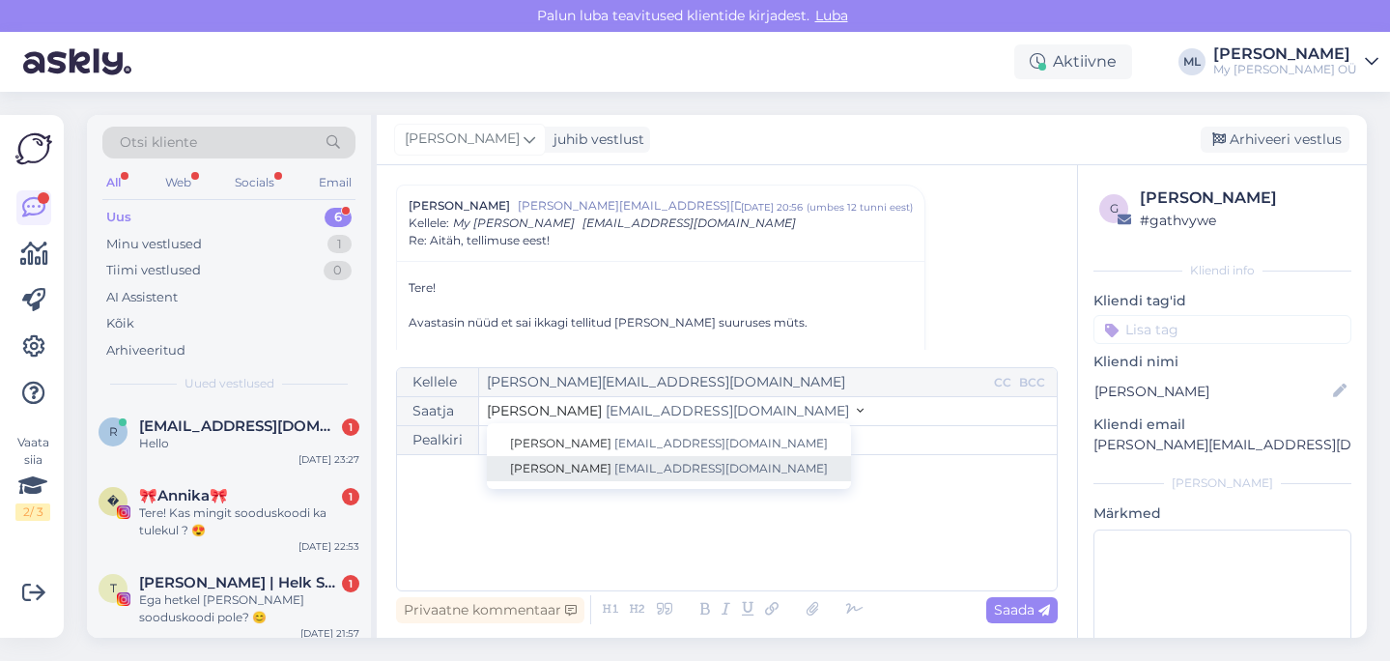
click at [614, 461] on span "[EMAIL_ADDRESS][DOMAIN_NAME]" at bounding box center [720, 468] width 213 height 14
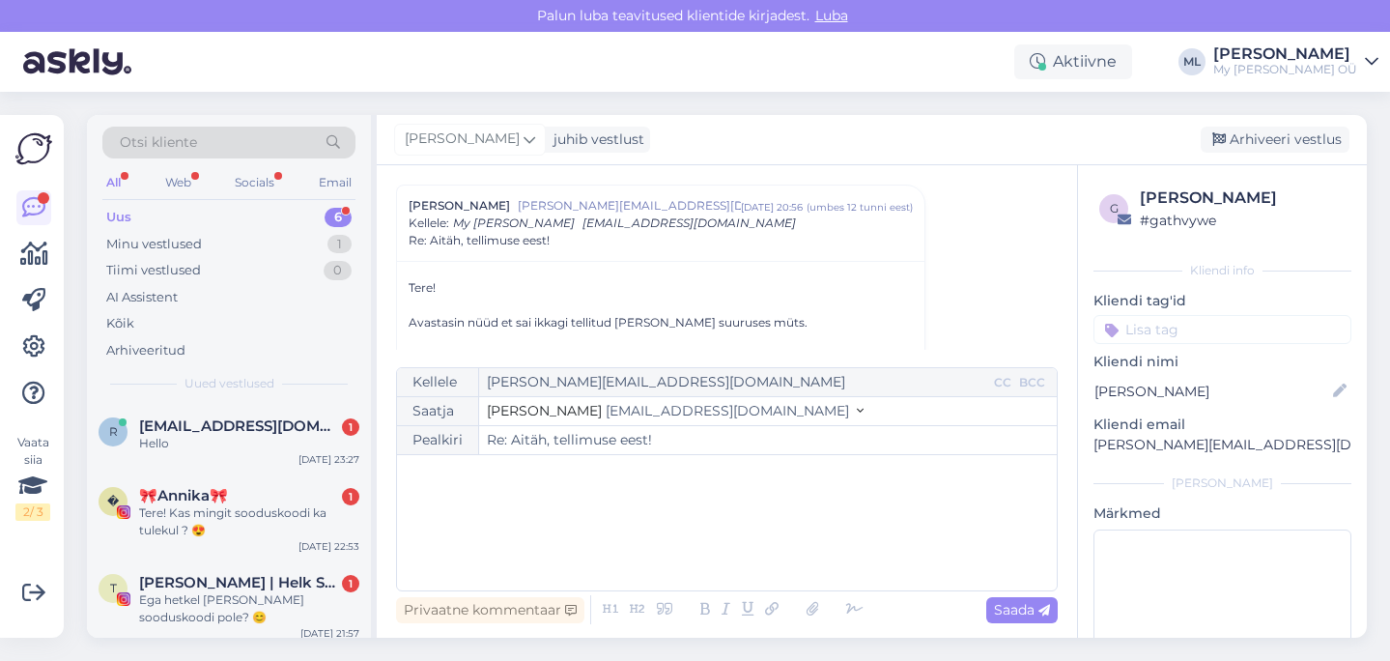
click at [565, 479] on p "﻿" at bounding box center [727, 475] width 640 height 20
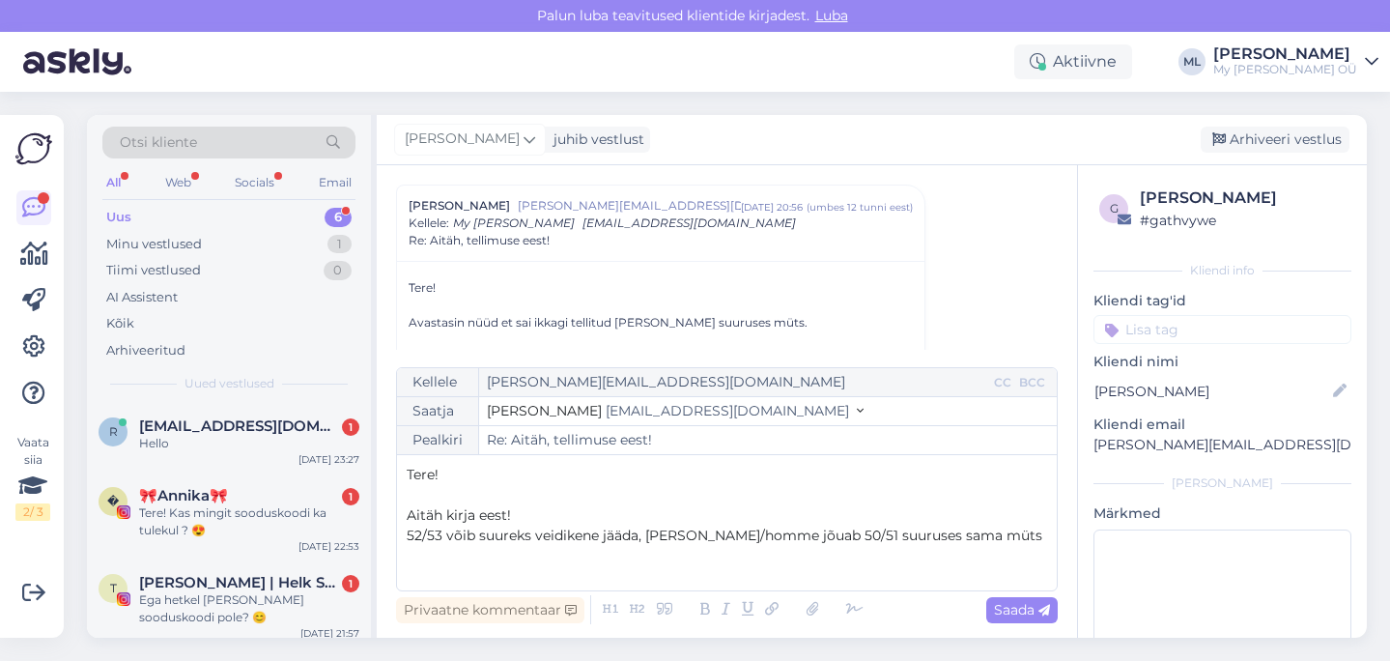
click at [775, 538] on span "52/53 võib suureks veidikene jääda, täna/homme jõuab 50/51 suuruses sama müts" at bounding box center [725, 534] width 636 height 17
click at [882, 533] on span "52/53 võib suureks veidikene jääda, täna/homme saavad 50/51 suuruses sama müts" at bounding box center [711, 545] width 609 height 38
drag, startPoint x: 928, startPoint y: 539, endPoint x: 1037, endPoint y: 599, distance: 123.7
click at [928, 539] on span "52/53 võib suureks veidikene jääda, täna/homme saavad 50/51 suuruses sama müts" at bounding box center [711, 545] width 609 height 38
click at [974, 537] on p "52/53 võib suureks veidikene jääda, täna/homme saavad 50/51 suuruses sama müts" at bounding box center [727, 546] width 640 height 41
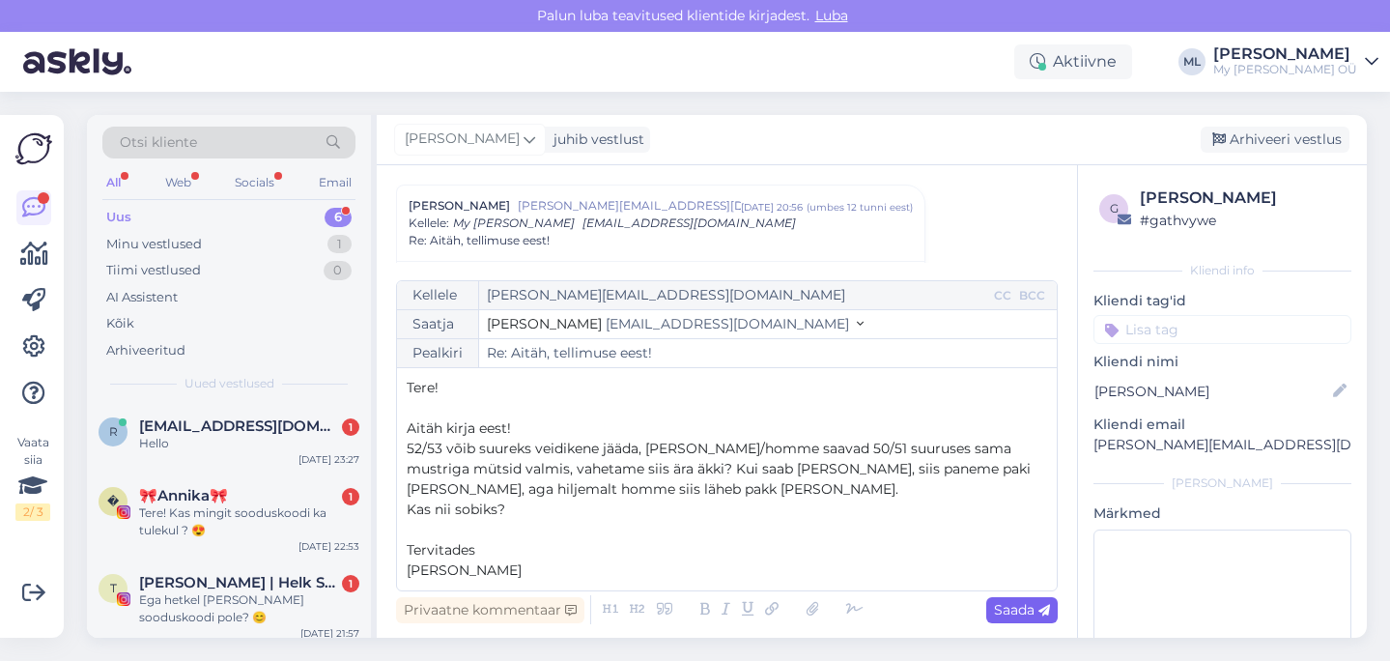
click at [1009, 612] on span "Saada" at bounding box center [1022, 609] width 56 height 17
type input "Re: Re: Aitäh, tellimuse eest!"
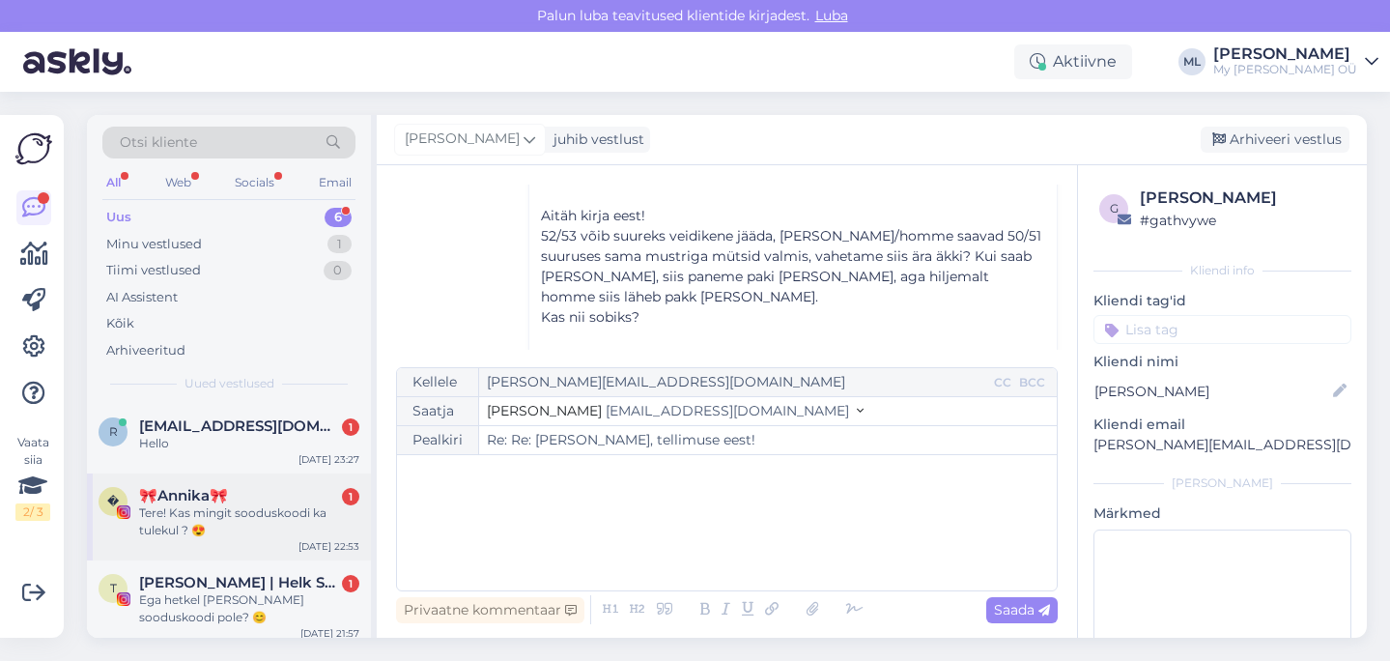
scroll to position [2584, 0]
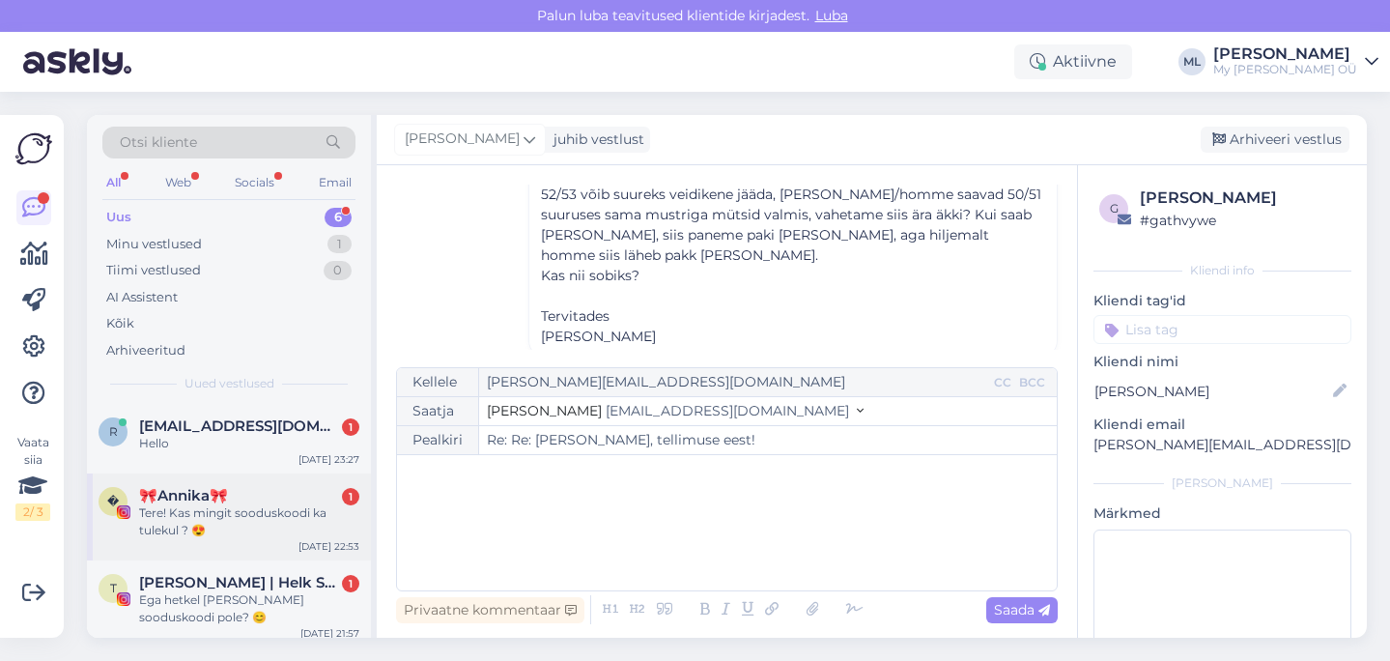
click at [299, 519] on div "Tere! Kas mingit sooduskoodi ka tulekul ? 😍" at bounding box center [249, 521] width 220 height 35
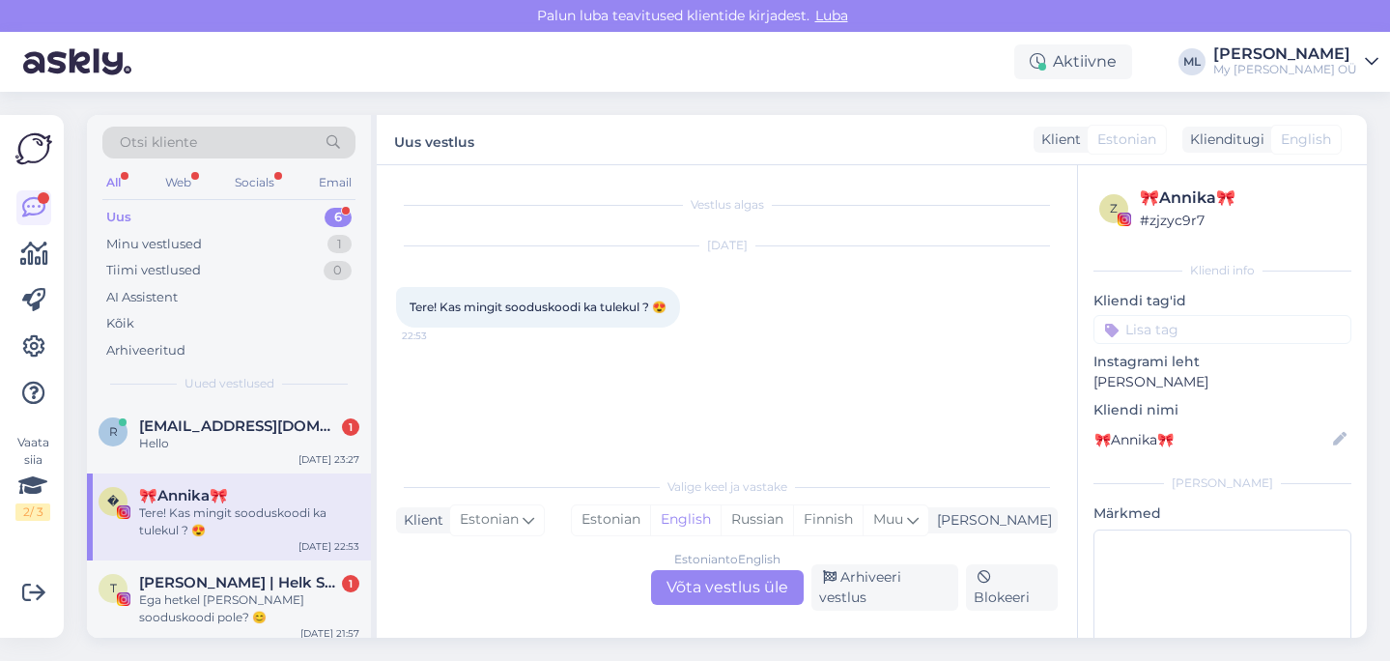
click at [710, 594] on div "Estonian to English Võta vestlus üle" at bounding box center [727, 587] width 153 height 35
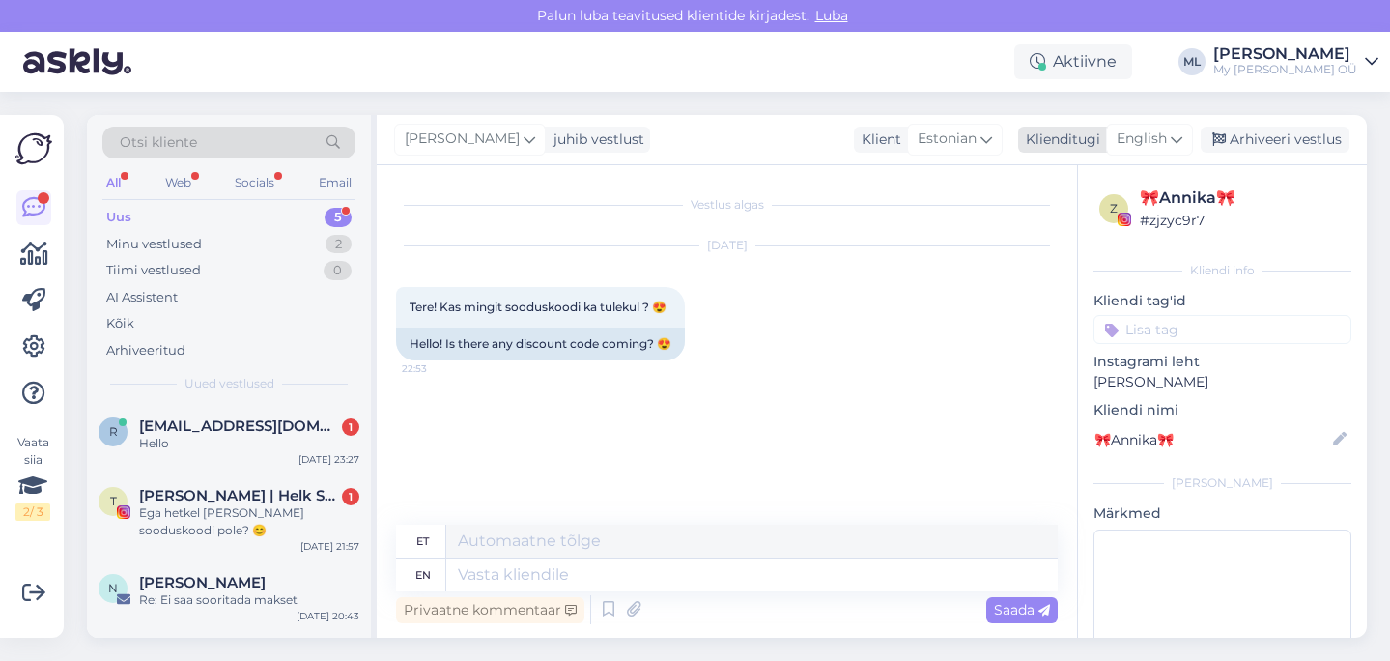
click at [1154, 137] on span "English" at bounding box center [1142, 138] width 50 height 21
type input "est"
click at [1087, 219] on link "Estonian" at bounding box center [1106, 225] width 213 height 31
click at [666, 577] on textarea at bounding box center [727, 571] width 662 height 41
paste textarea "sigrid.kont@gmail.com"
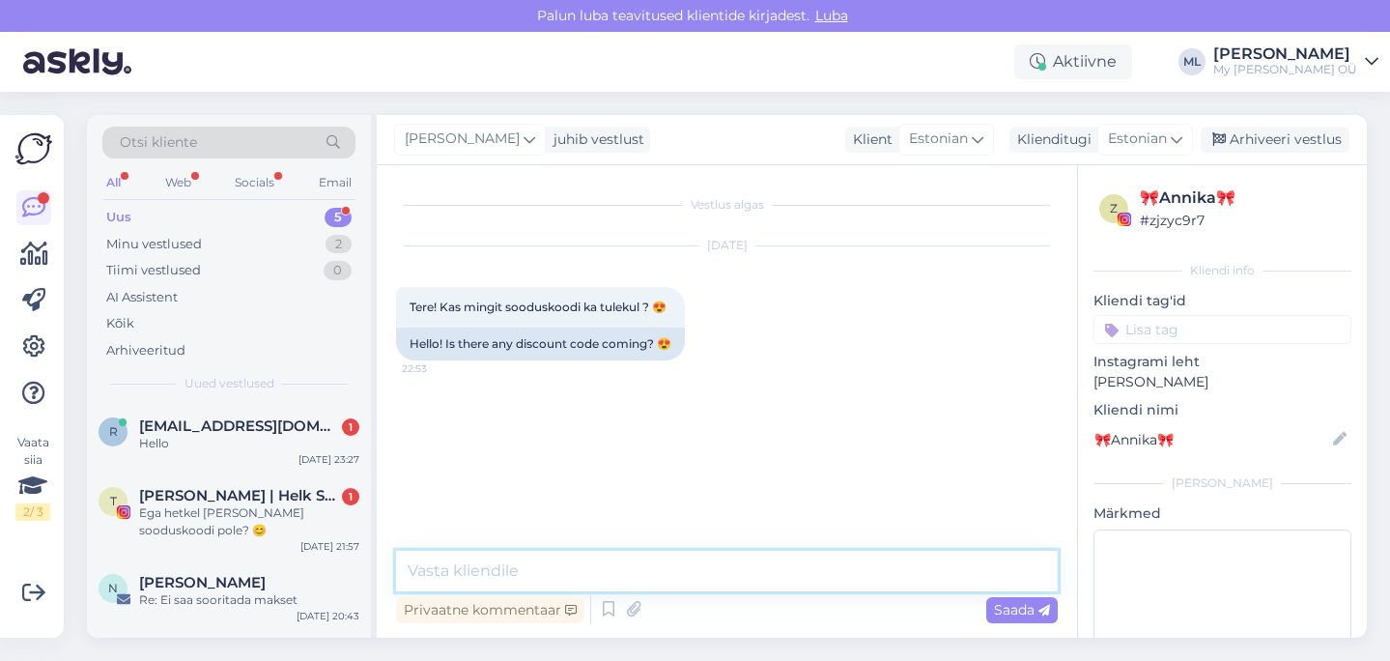
type textarea "sigrid.kont@gmail.com"
drag, startPoint x: 471, startPoint y: 550, endPoint x: 365, endPoint y: 528, distance: 108.4
click at [365, 528] on div "Otsi kliente All Web Socials Email Uus 5 Minu vestlused 2 Tiimi vestlused 0 AI …" at bounding box center [727, 376] width 1280 height 523
click at [664, 593] on div "Privaatne kommentaar Saada" at bounding box center [727, 609] width 662 height 37
click at [670, 574] on textarea at bounding box center [727, 571] width 662 height 41
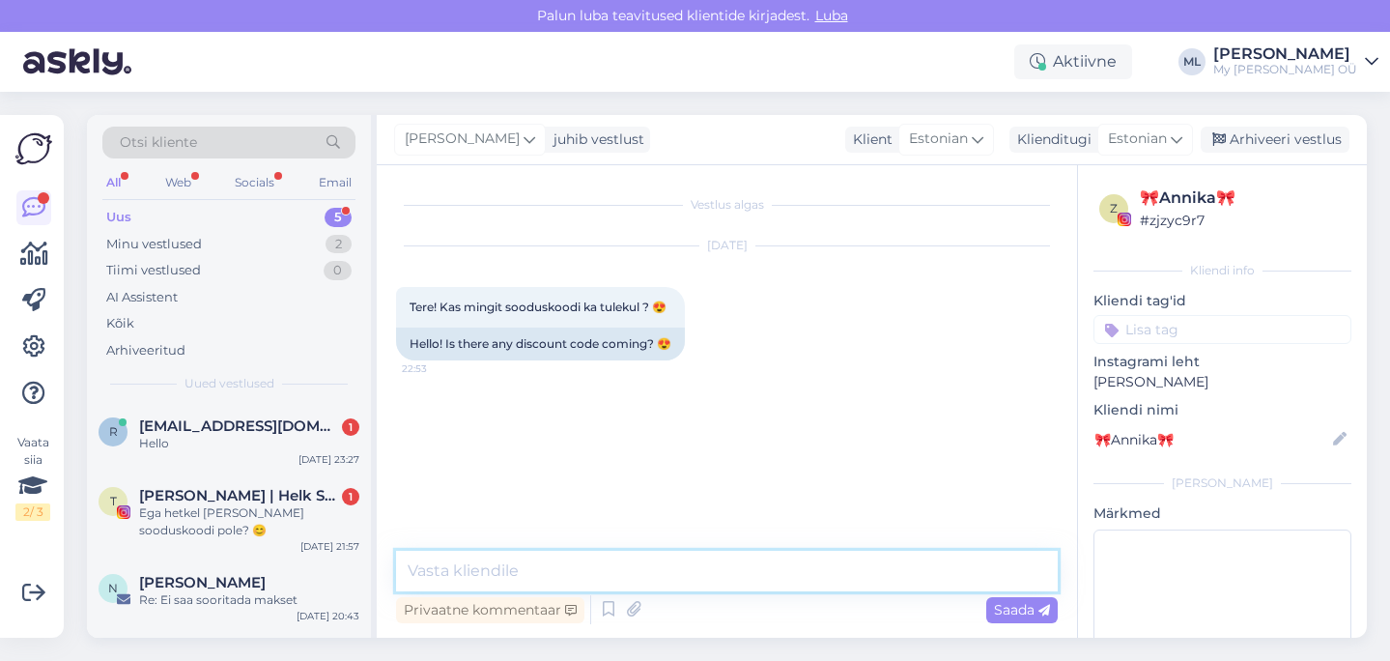
paste textarea "Tere! Hetkel meil kahjuks aktiivseid sooduskoode ei ole. Soovitame jälgida meie…"
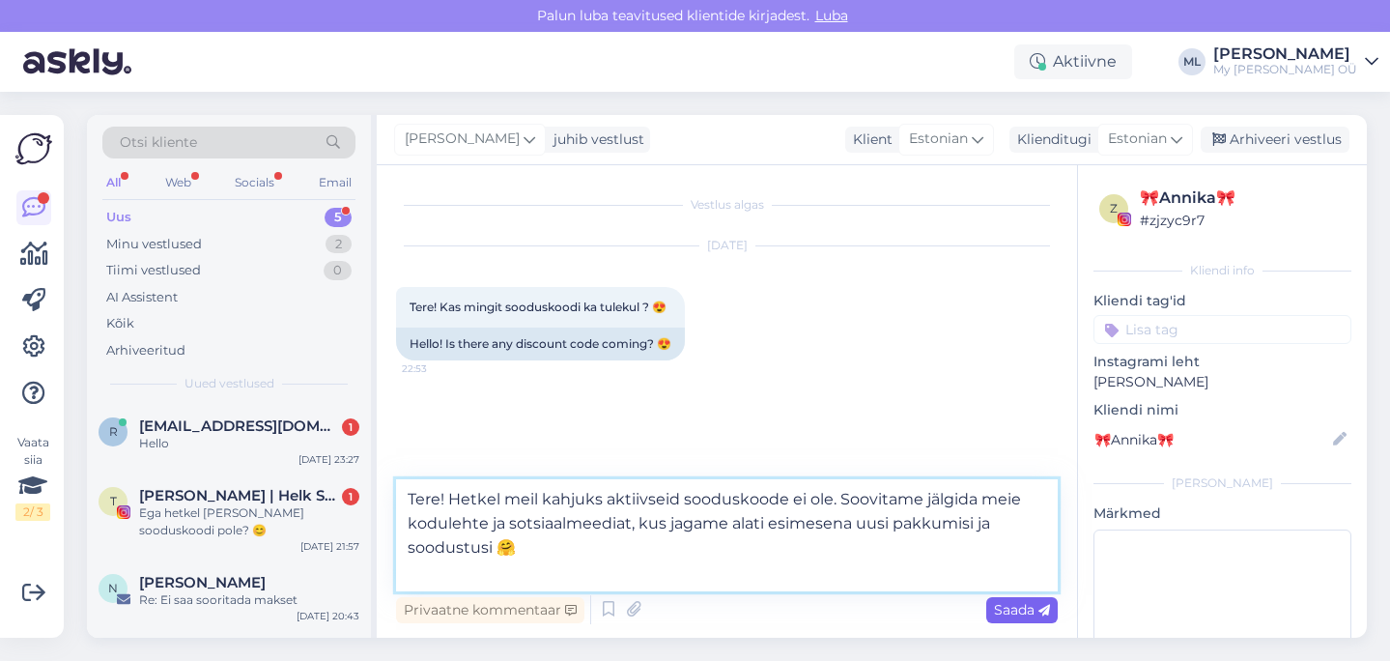
type textarea "Tere! Hetkel meil kahjuks aktiivseid sooduskoode ei ole. Soovitame jälgida meie…"
drag, startPoint x: 999, startPoint y: 615, endPoint x: 976, endPoint y: 626, distance: 25.5
click at [999, 614] on span "Saada" at bounding box center [1022, 609] width 56 height 17
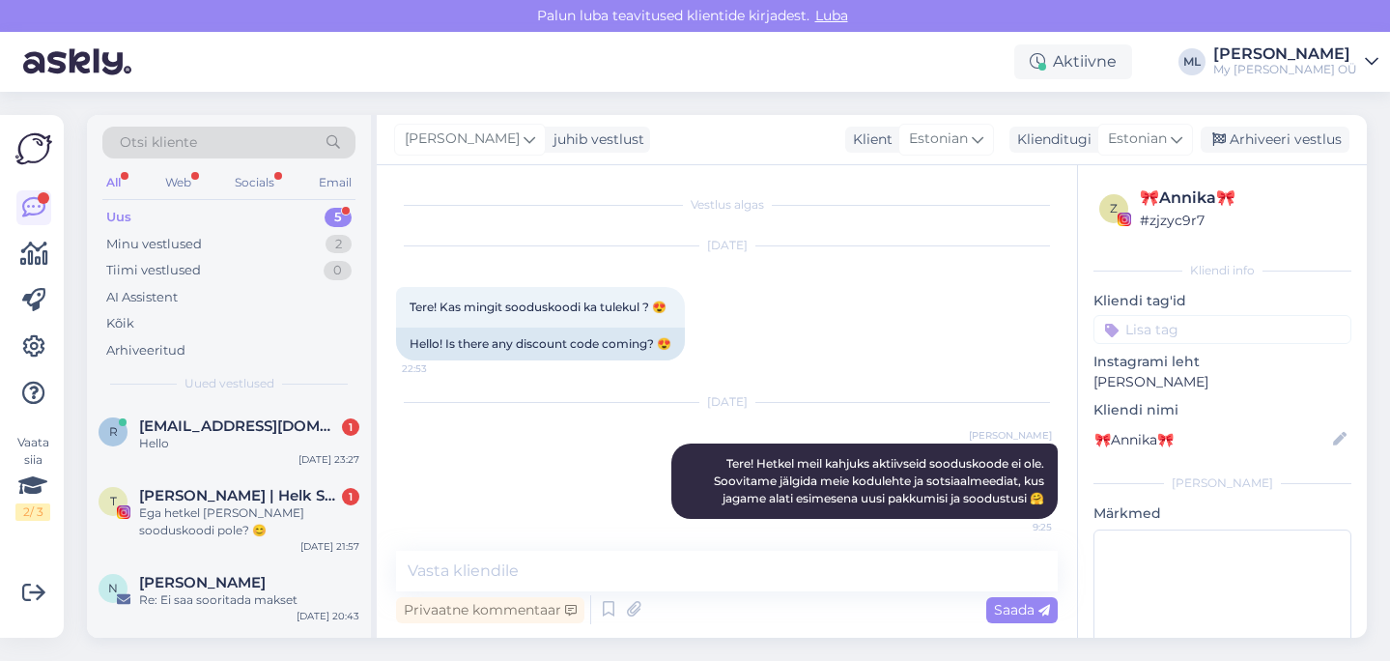
scroll to position [7, 0]
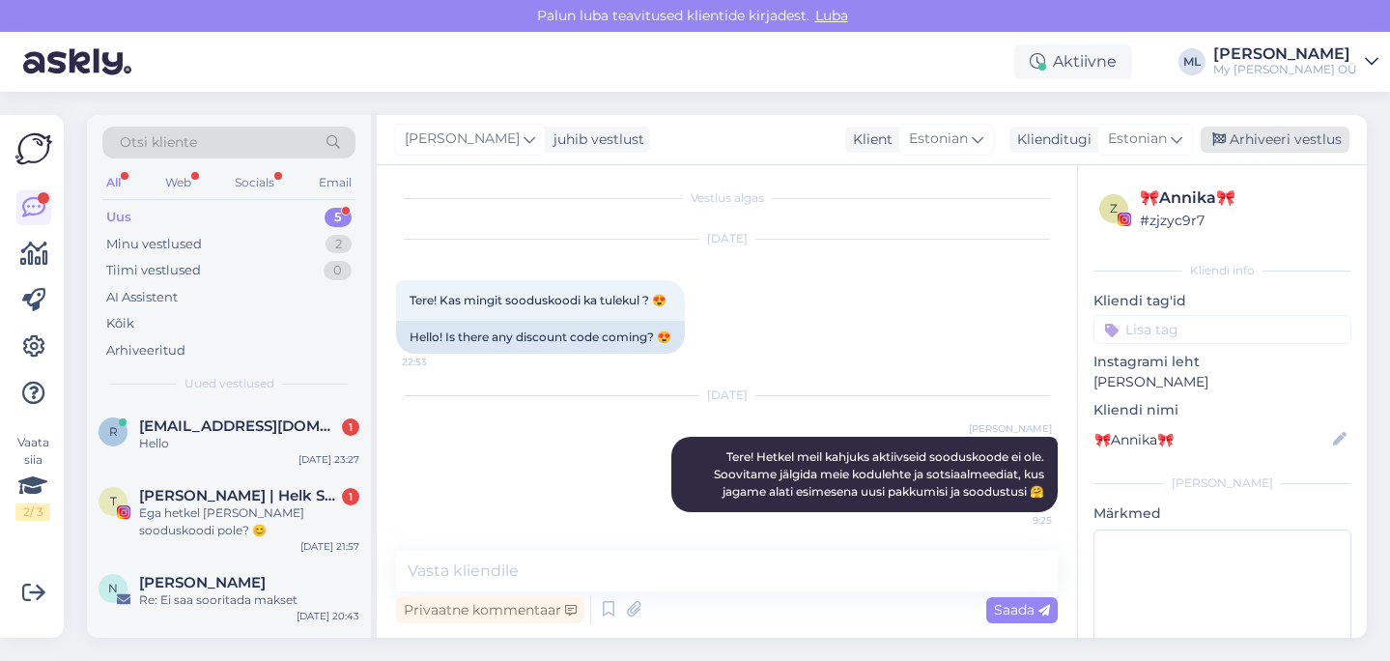
click at [1232, 148] on div "Arhiveeri vestlus" at bounding box center [1275, 140] width 149 height 26
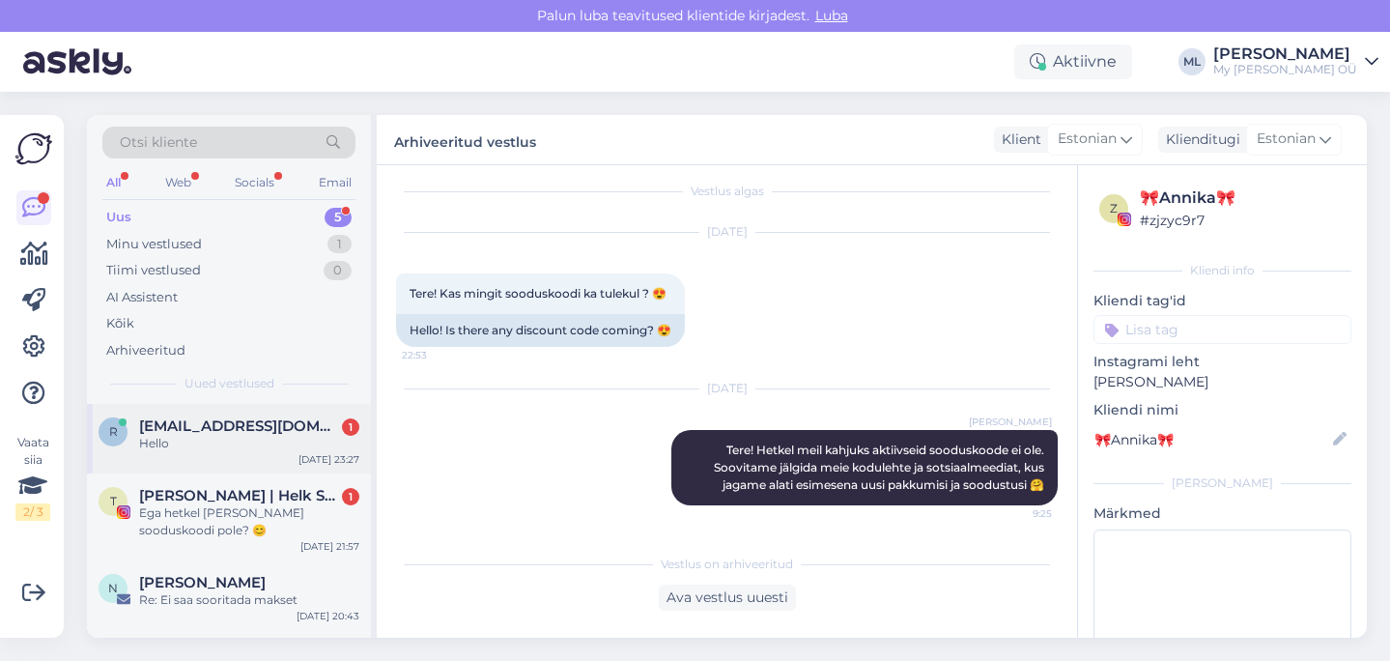
click at [179, 437] on div "Hello" at bounding box center [249, 443] width 220 height 17
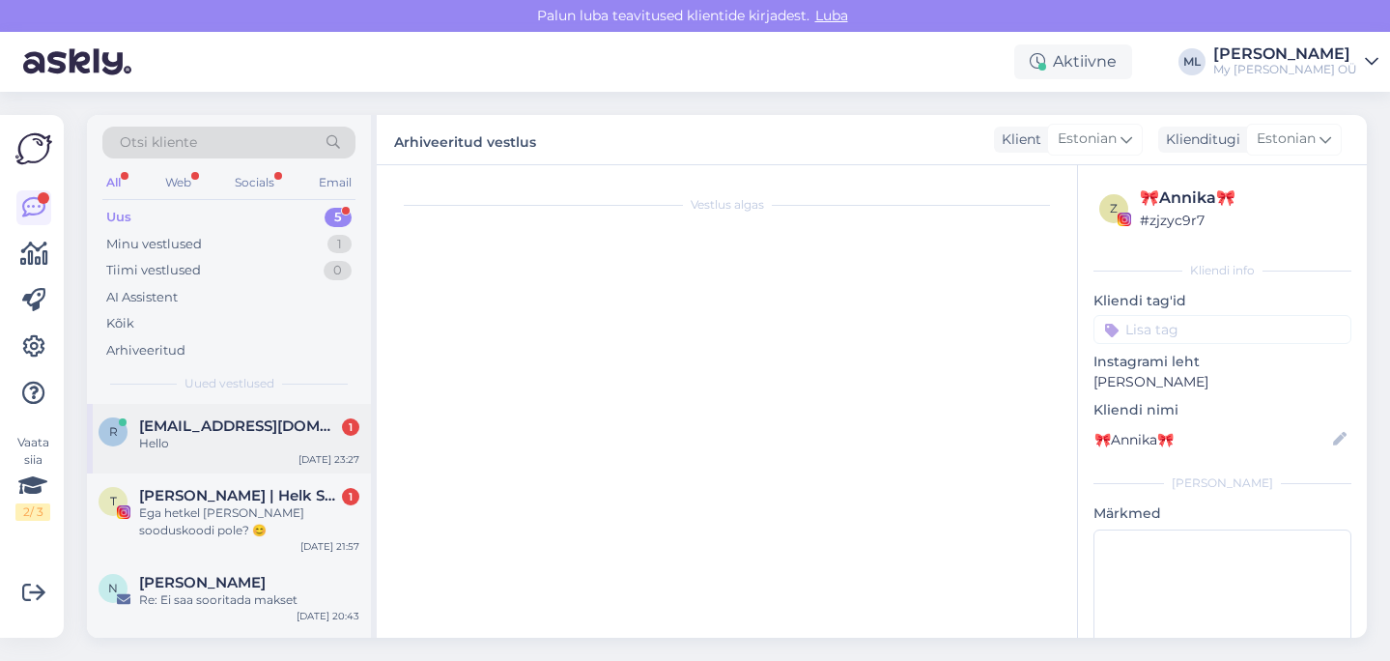
scroll to position [0, 0]
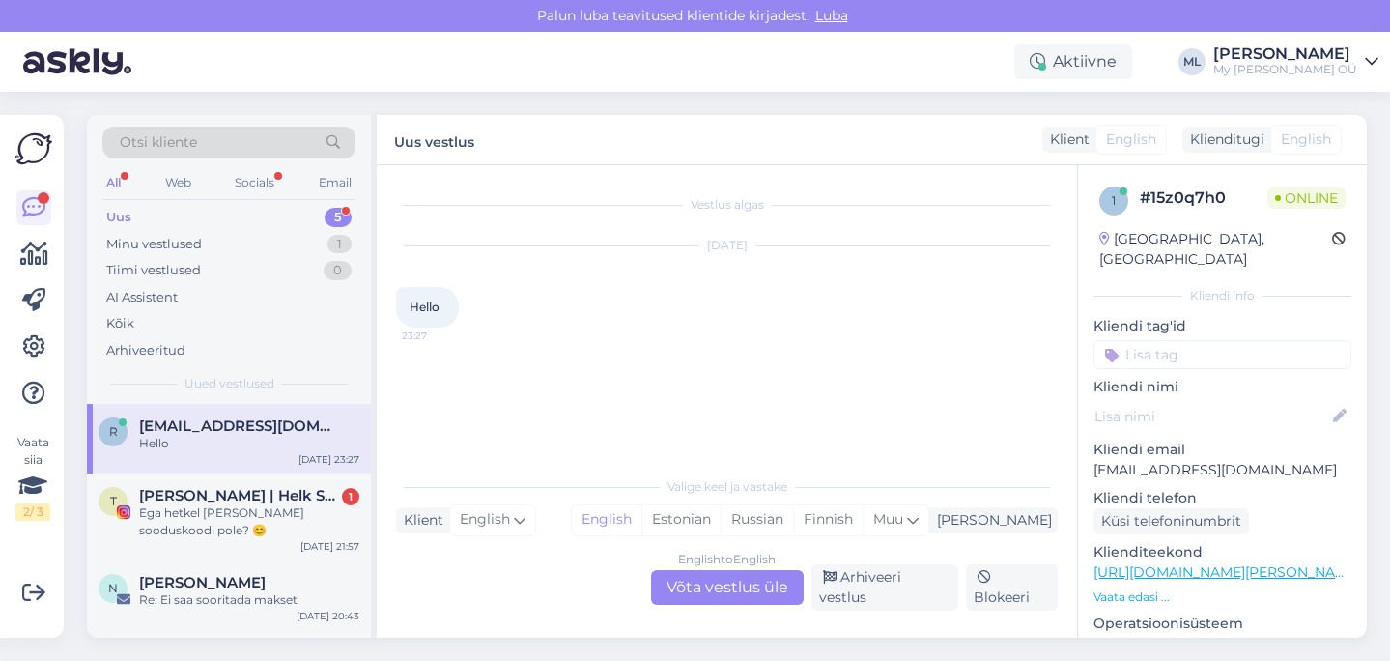
drag, startPoint x: 761, startPoint y: 601, endPoint x: 703, endPoint y: 600, distance: 58.0
click at [763, 601] on div "English to English Võta vestlus üle" at bounding box center [727, 587] width 153 height 35
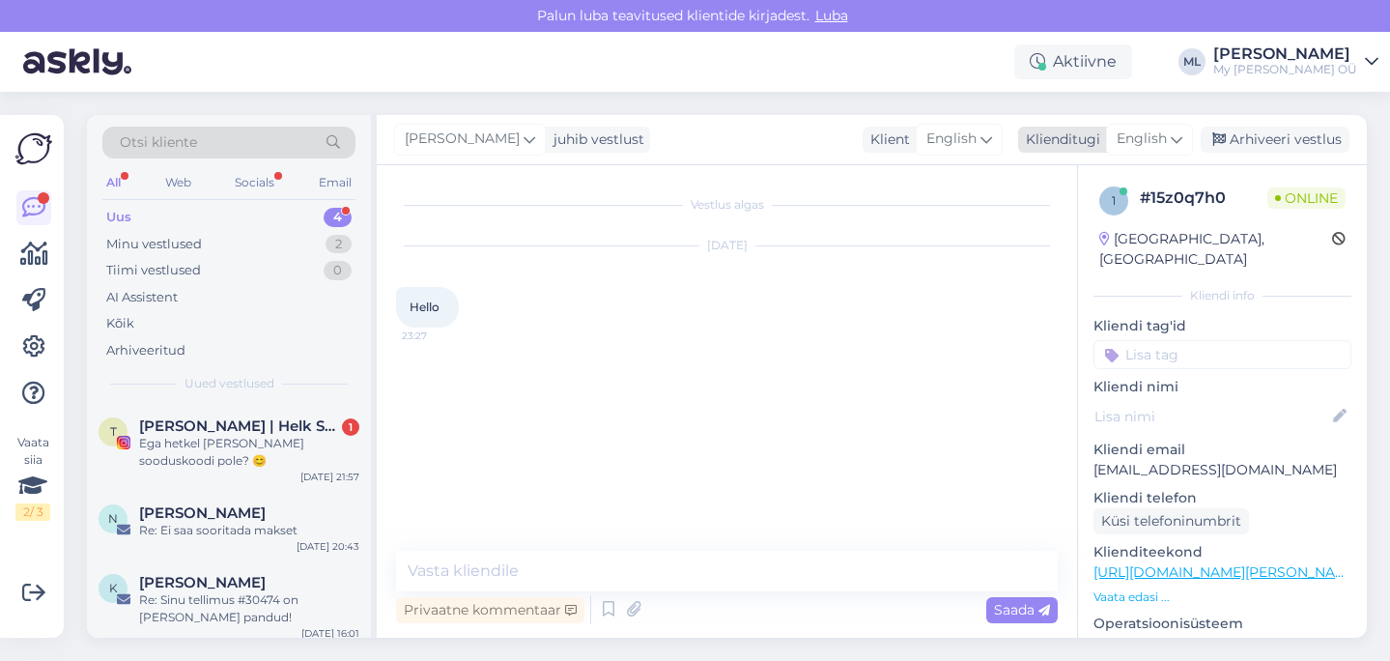
click at [1138, 139] on span "English" at bounding box center [1142, 138] width 50 height 21
click at [1077, 223] on link "Estonian" at bounding box center [1106, 225] width 213 height 31
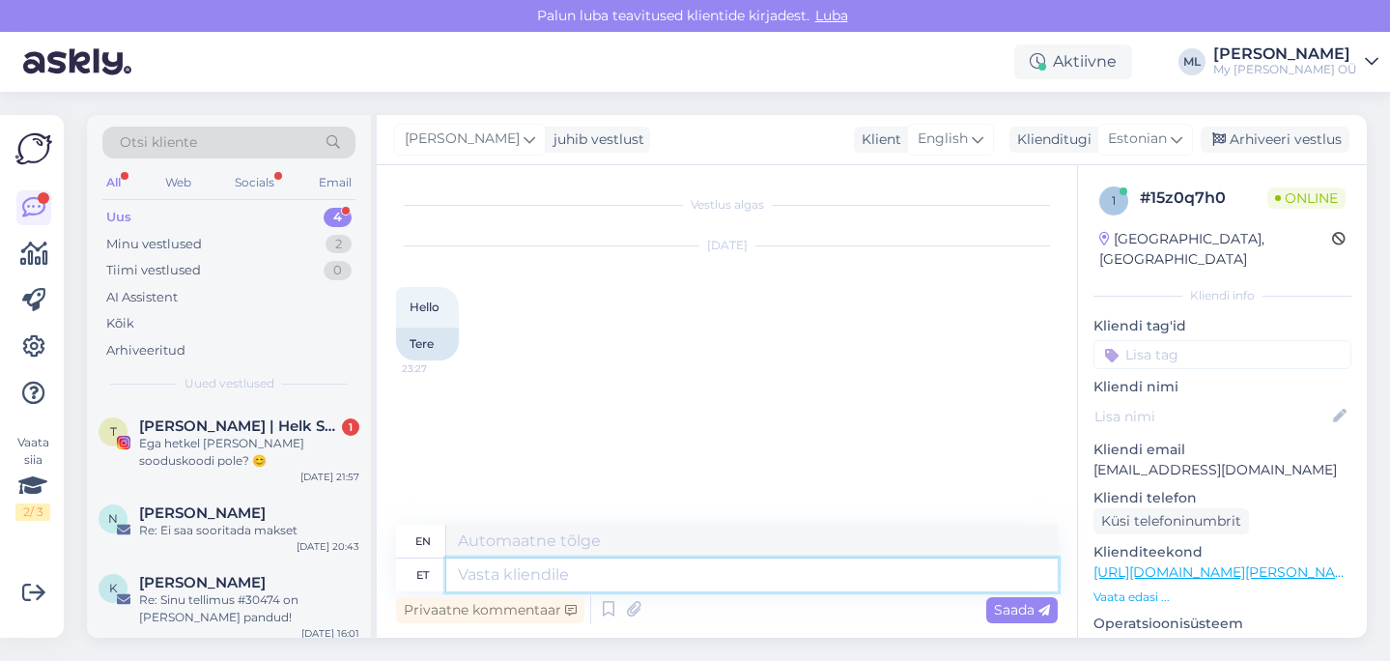
click at [496, 560] on textarea at bounding box center [751, 574] width 611 height 33
type textarea "Tere !"
type textarea "Hello!"
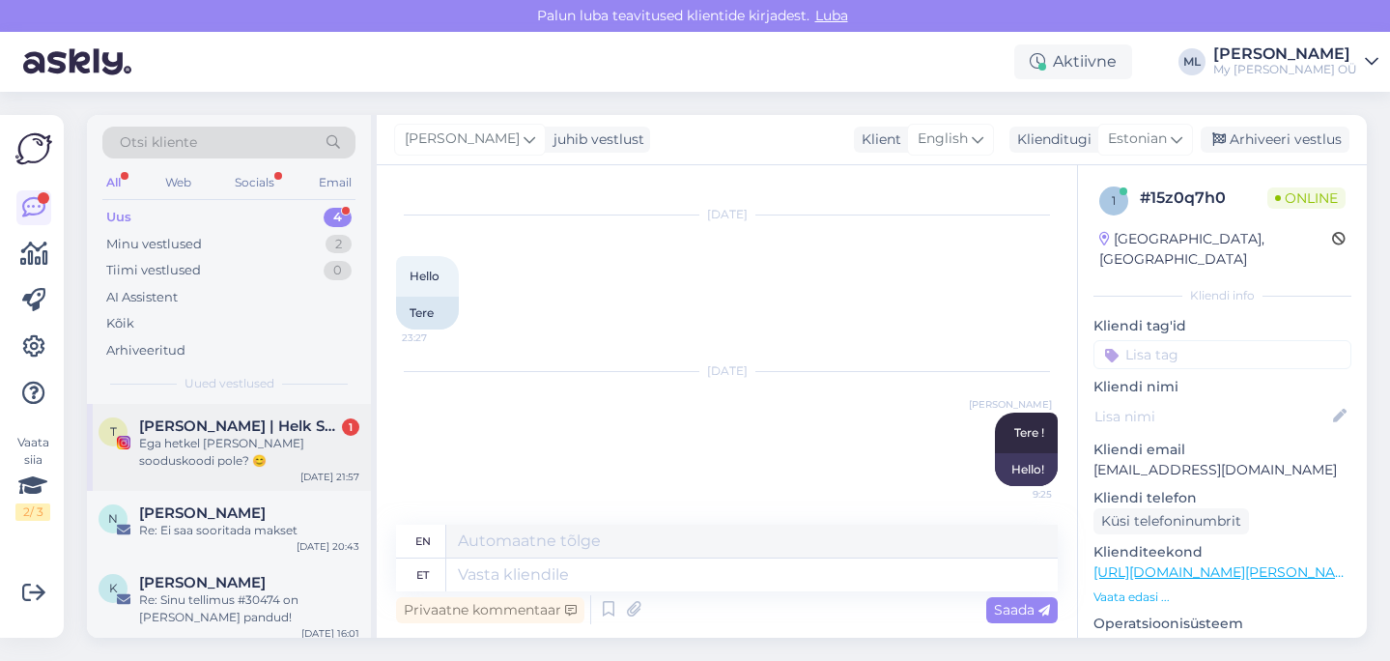
click at [179, 444] on div "Ega hetkel mõnda sooduskoodi pole? 😊" at bounding box center [249, 452] width 220 height 35
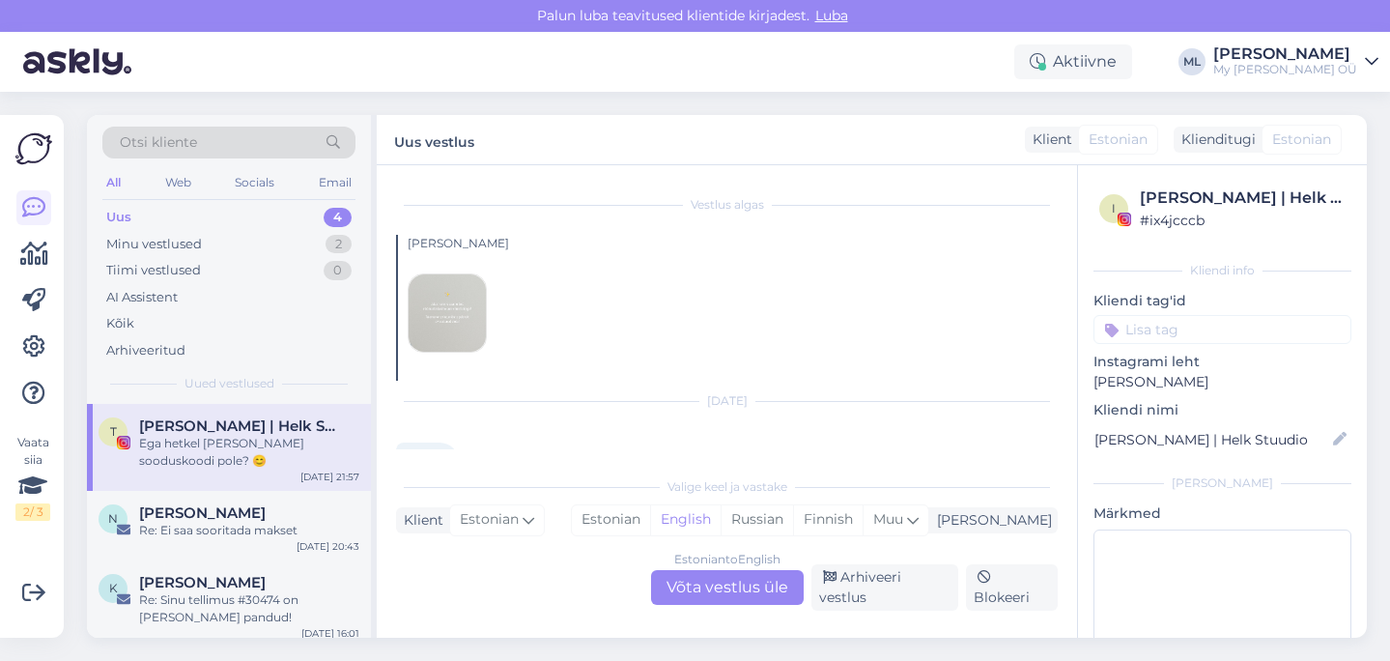
scroll to position [3549, 0]
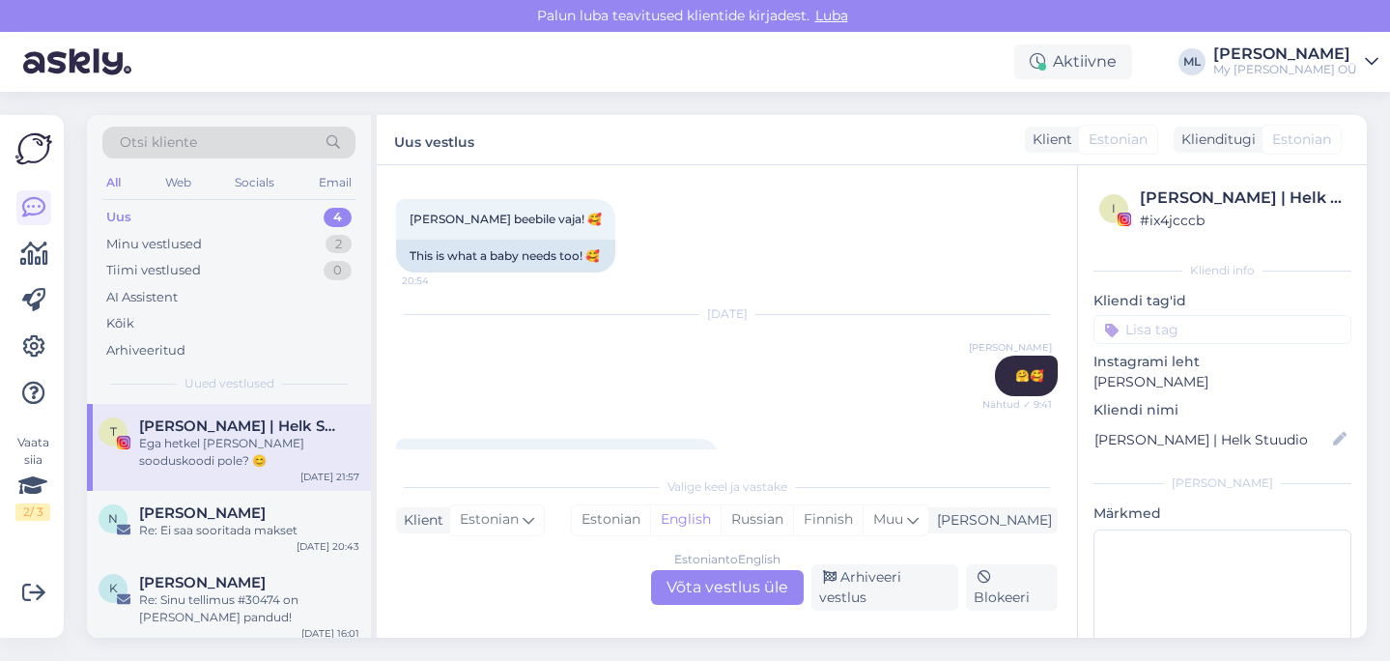
click at [718, 604] on div "Estonian to English Võta vestlus üle" at bounding box center [727, 587] width 153 height 35
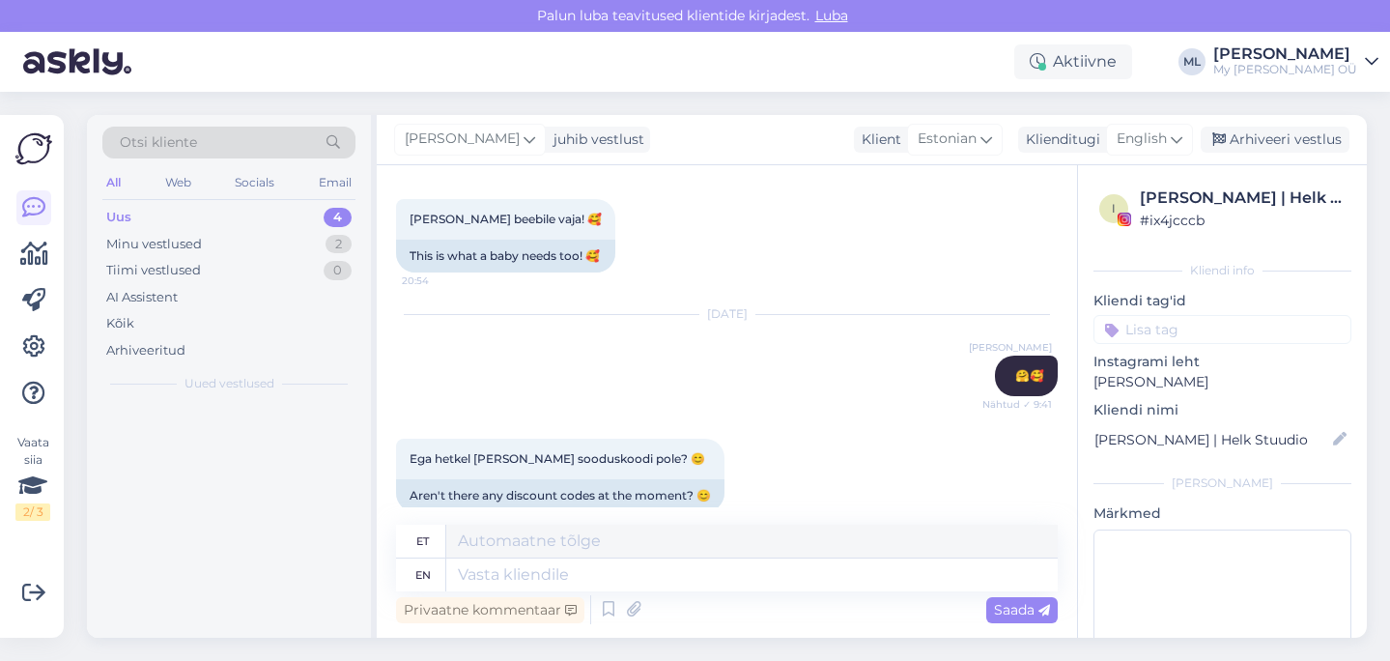
scroll to position [3536, 0]
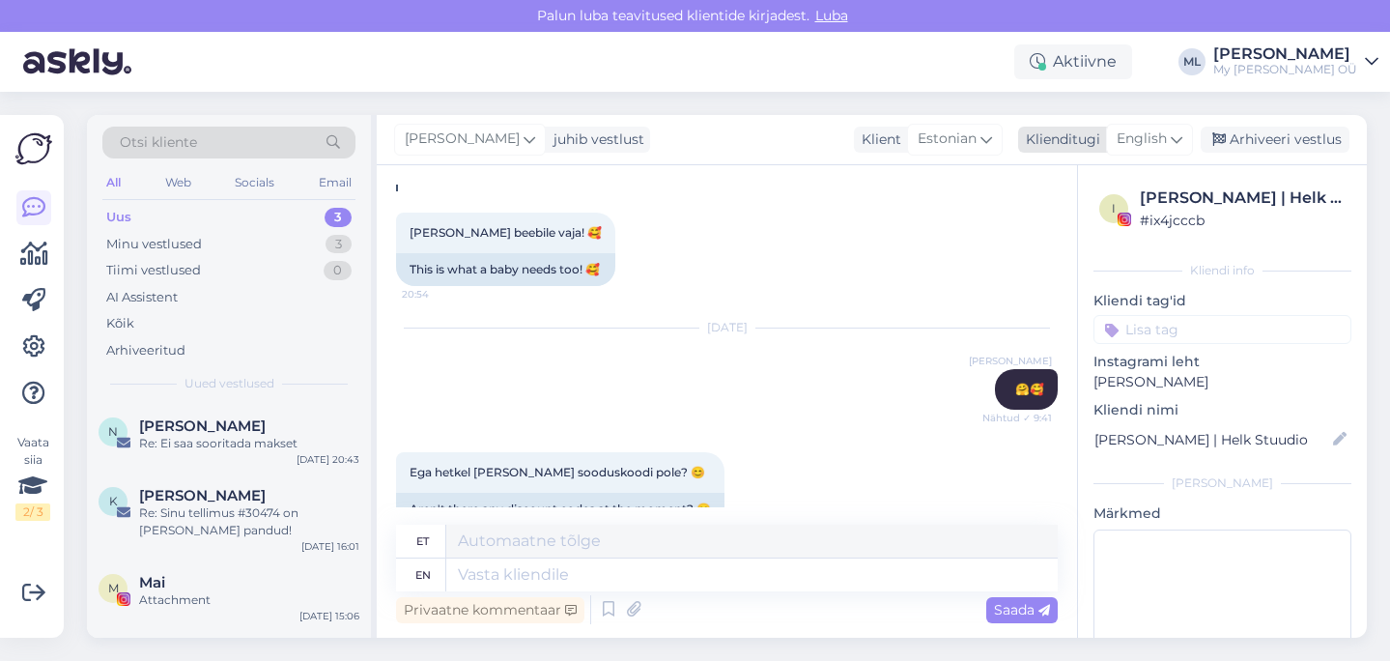
click at [1148, 135] on span "English" at bounding box center [1142, 138] width 50 height 21
drag, startPoint x: 1123, startPoint y: 227, endPoint x: 1037, endPoint y: 246, distance: 88.1
click at [1123, 226] on link "Estonian" at bounding box center [1106, 225] width 213 height 31
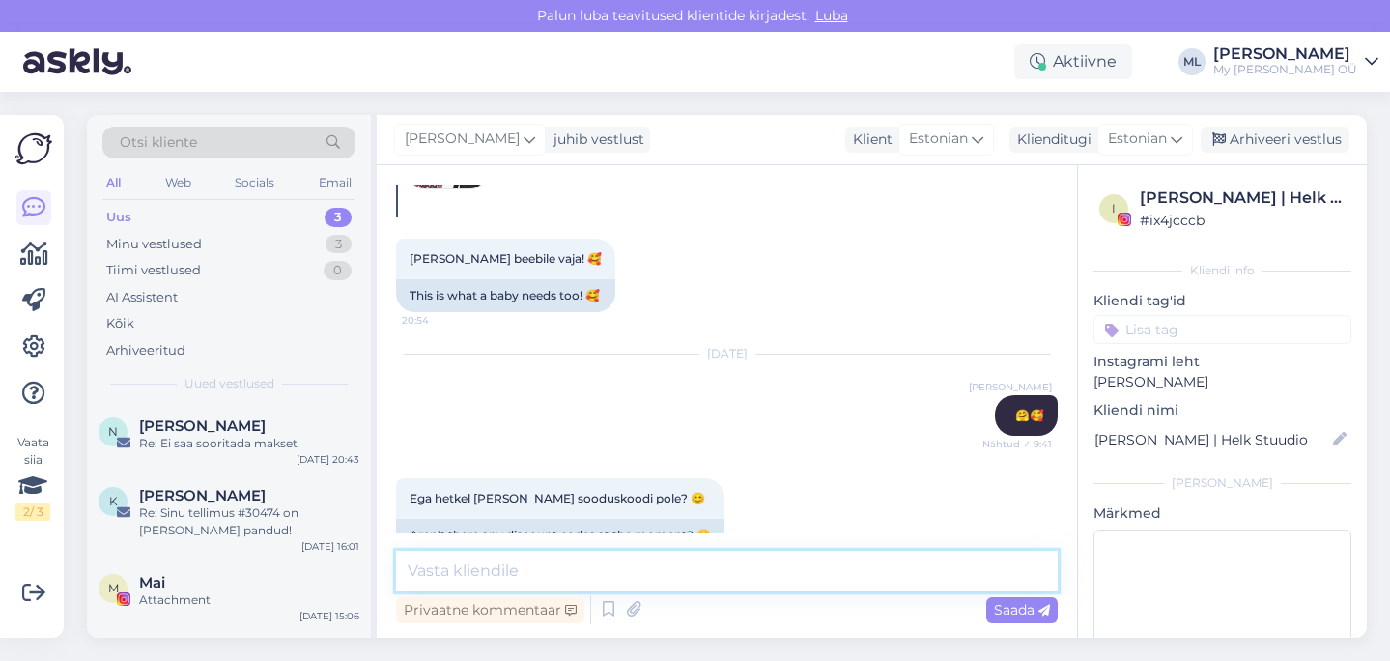
click at [636, 565] on textarea at bounding box center [727, 571] width 662 height 41
paste textarea "Tere! Hetkel meil kahjuks aktiivseid sooduskoode ei ole. Soovitame jälgida meie…"
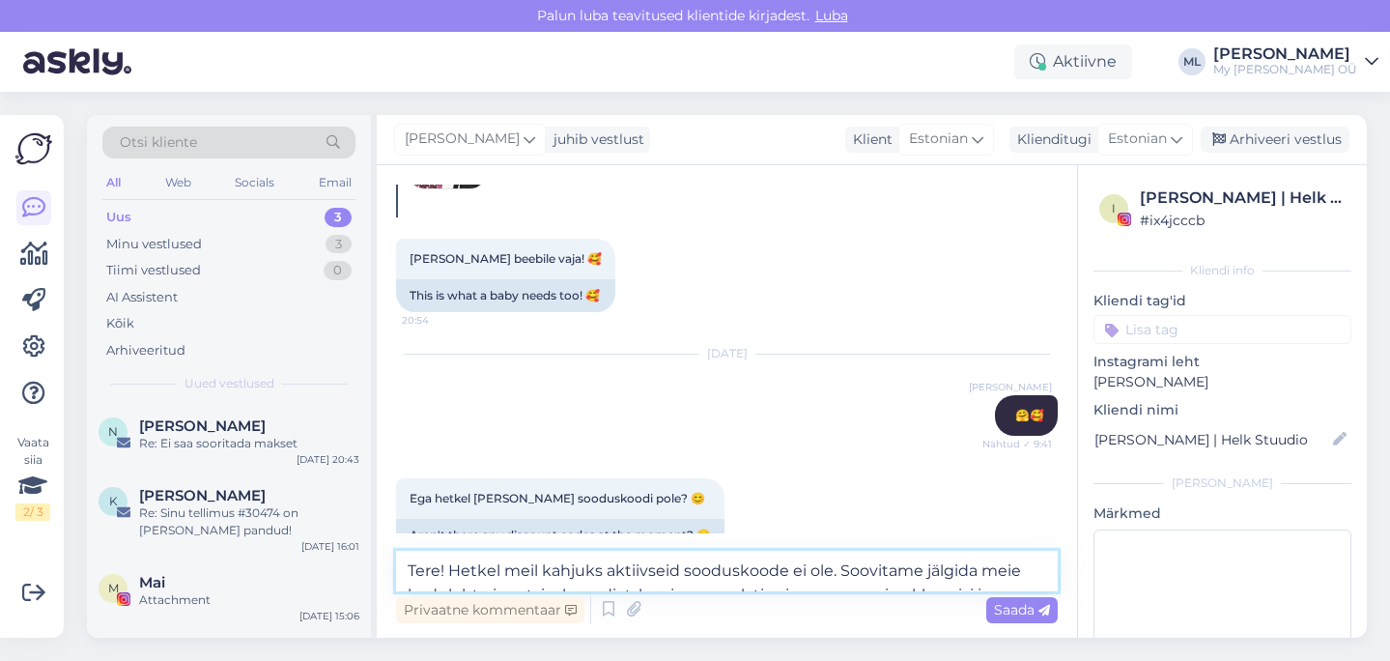
scroll to position [3549, 0]
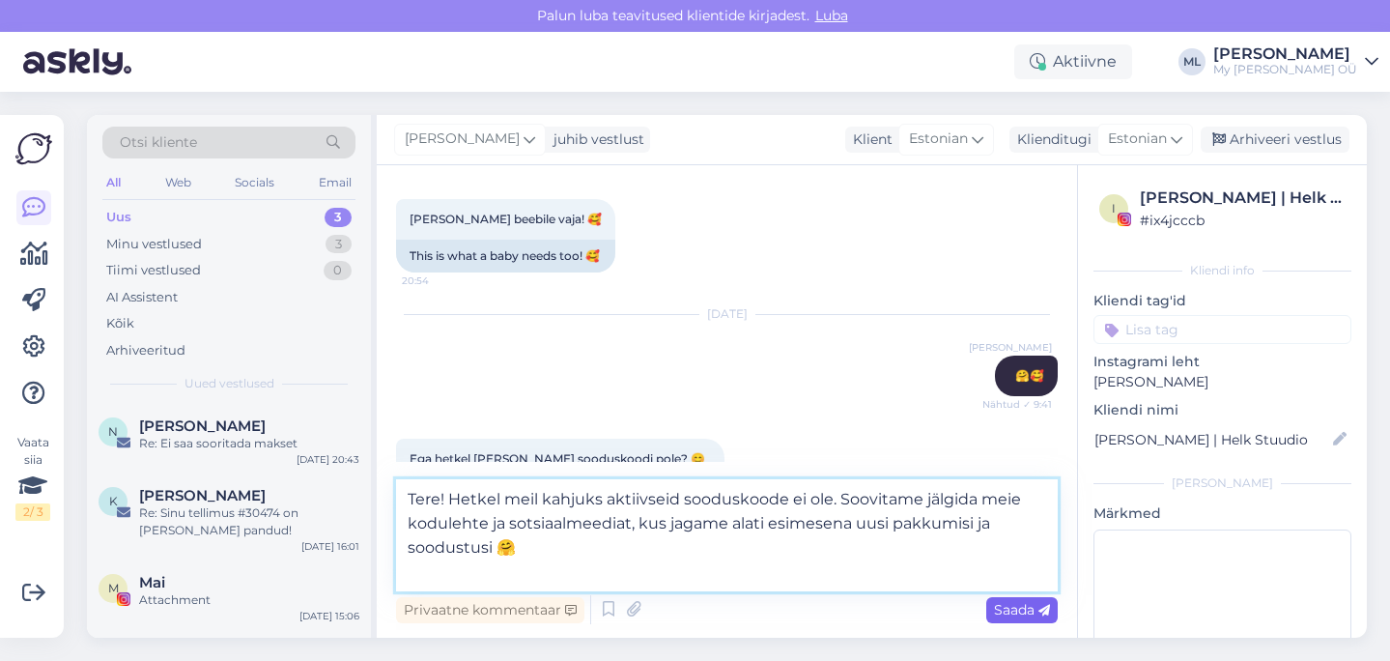
type textarea "Tere! Hetkel meil kahjuks aktiivseid sooduskoode ei ole. Soovitame jälgida meie…"
drag, startPoint x: 998, startPoint y: 607, endPoint x: 1043, endPoint y: 629, distance: 50.5
click at [1000, 607] on span "Saada" at bounding box center [1022, 609] width 56 height 17
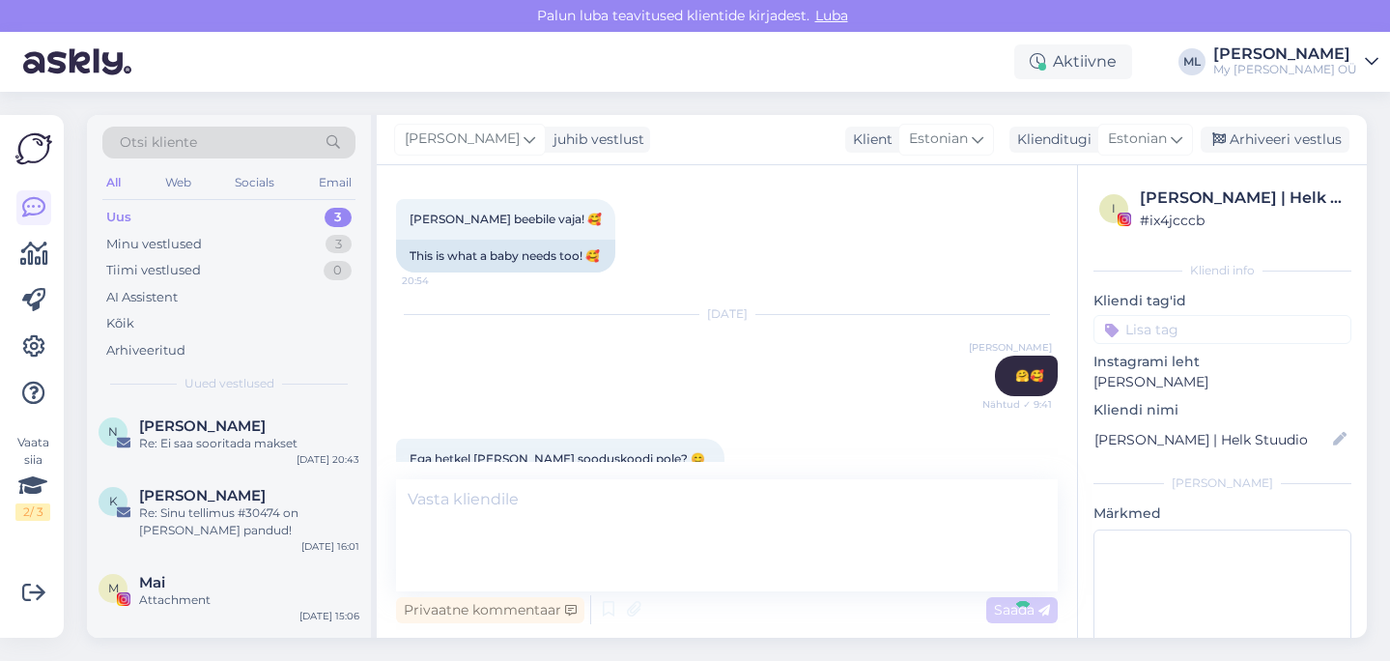
scroll to position [3668, 0]
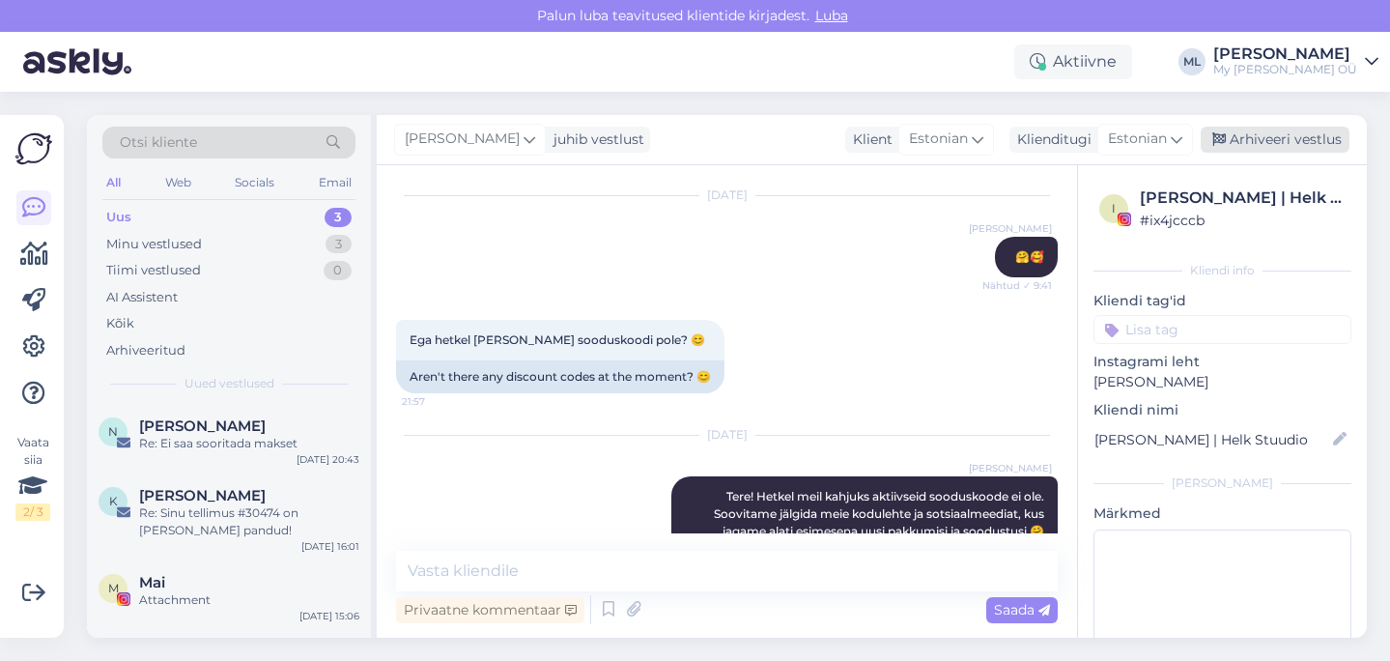
drag, startPoint x: 1240, startPoint y: 139, endPoint x: 1229, endPoint y: 143, distance: 12.2
click at [1240, 139] on div "Arhiveeri vestlus" at bounding box center [1275, 140] width 149 height 26
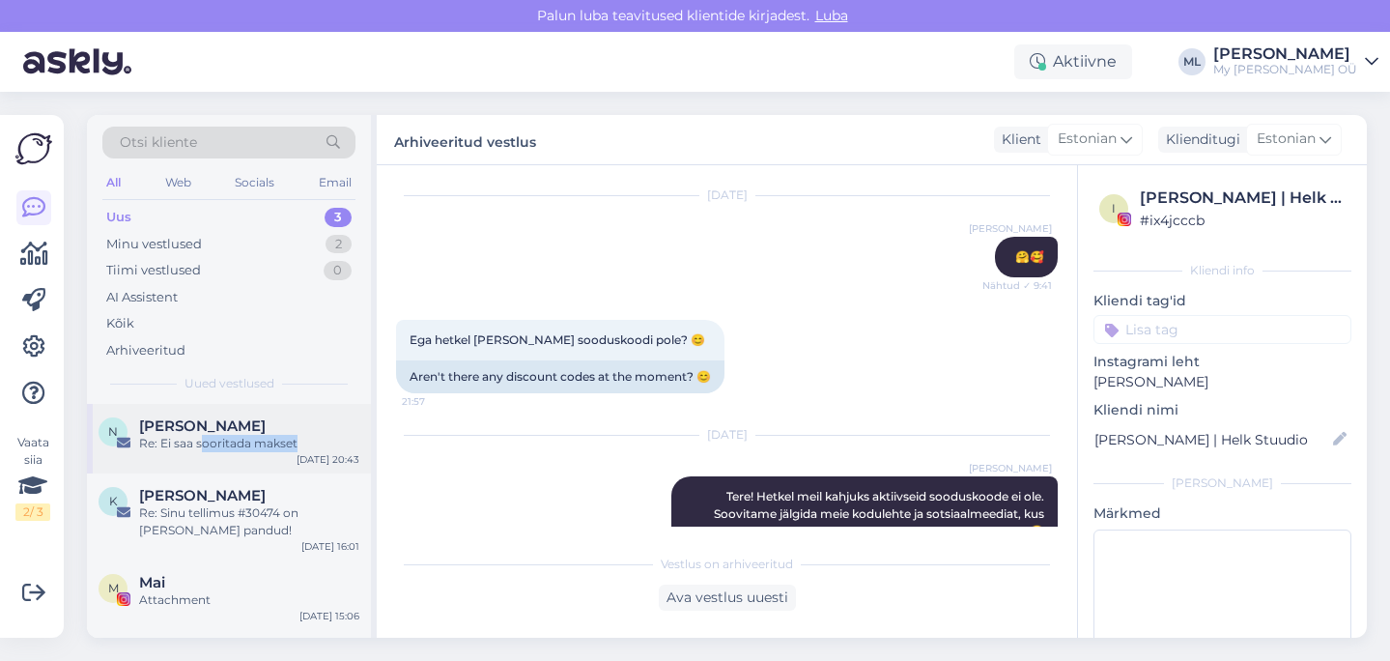
click at [198, 452] on div "N Nadežda Dervenjova Re: Ei saa sooritada makset Sep 30 20:43" at bounding box center [229, 439] width 284 height 70
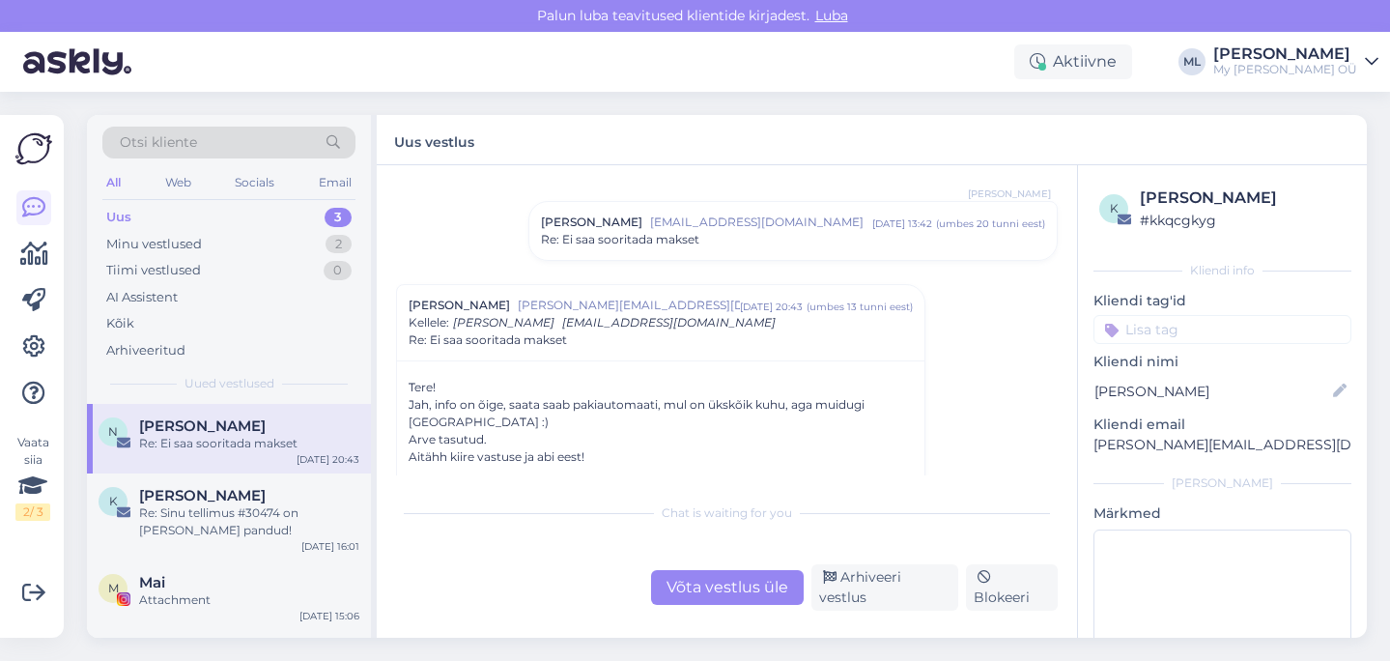
scroll to position [1042, 0]
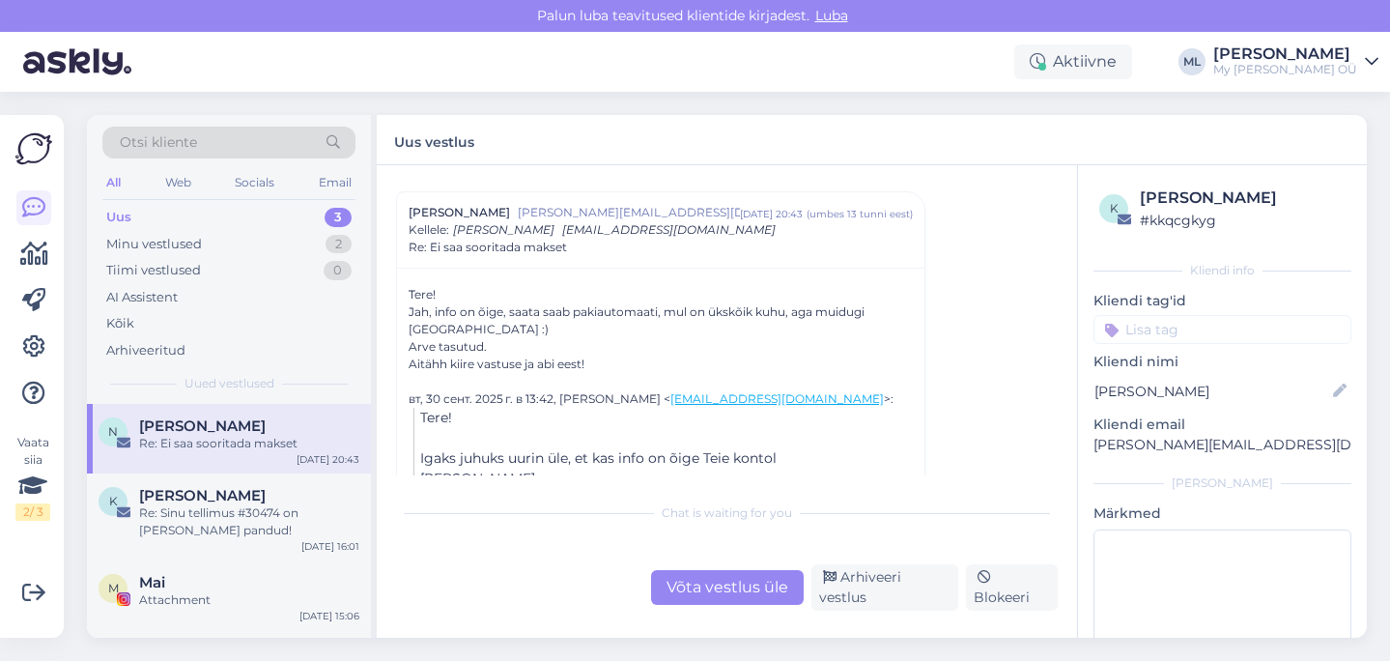
click at [757, 600] on div "Võta vestlus üle" at bounding box center [727, 587] width 153 height 35
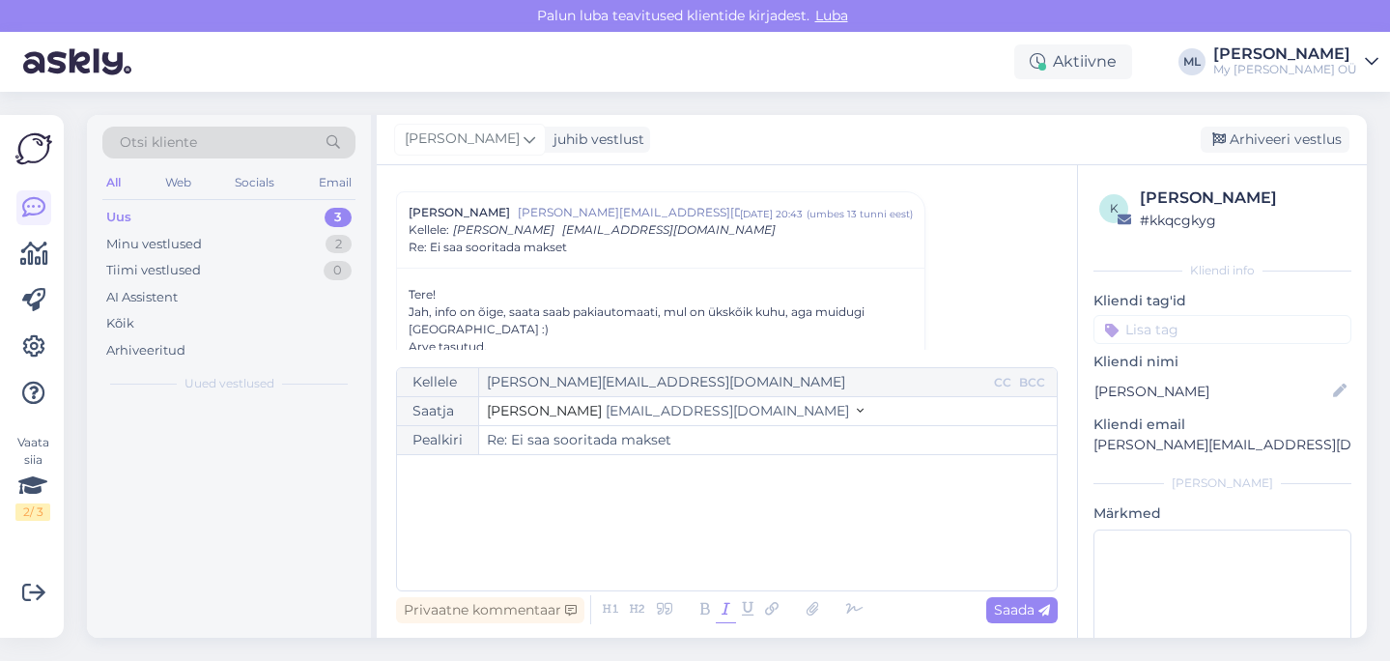
scroll to position [1049, 0]
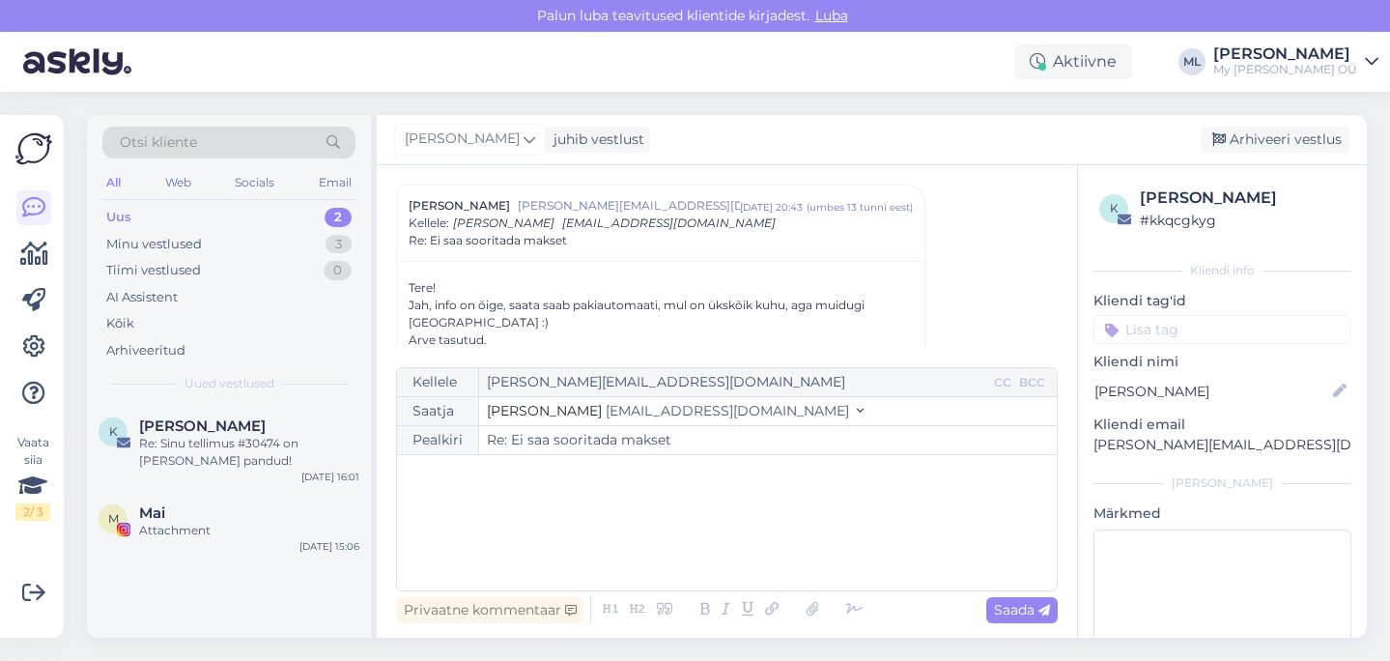
click at [627, 402] on button "Stella info@mybreden.com" at bounding box center [675, 411] width 377 height 20
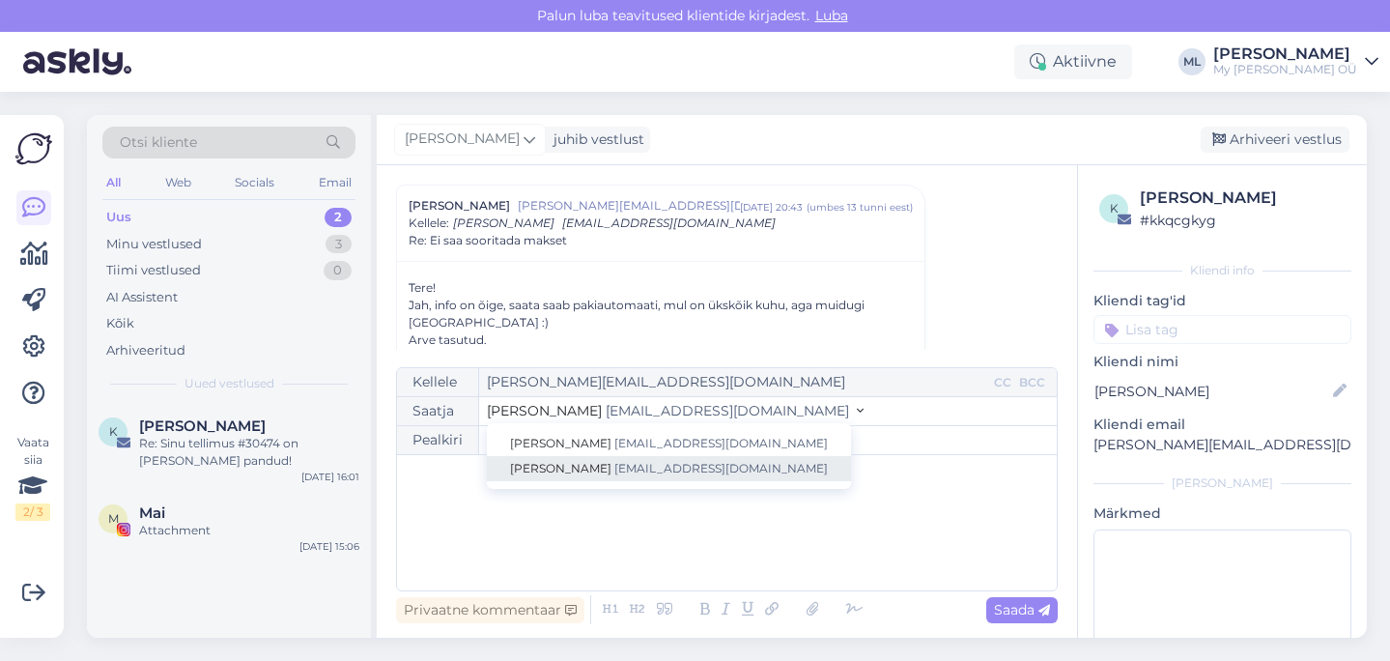
click at [627, 465] on span "[EMAIL_ADDRESS][DOMAIN_NAME]" at bounding box center [720, 468] width 213 height 14
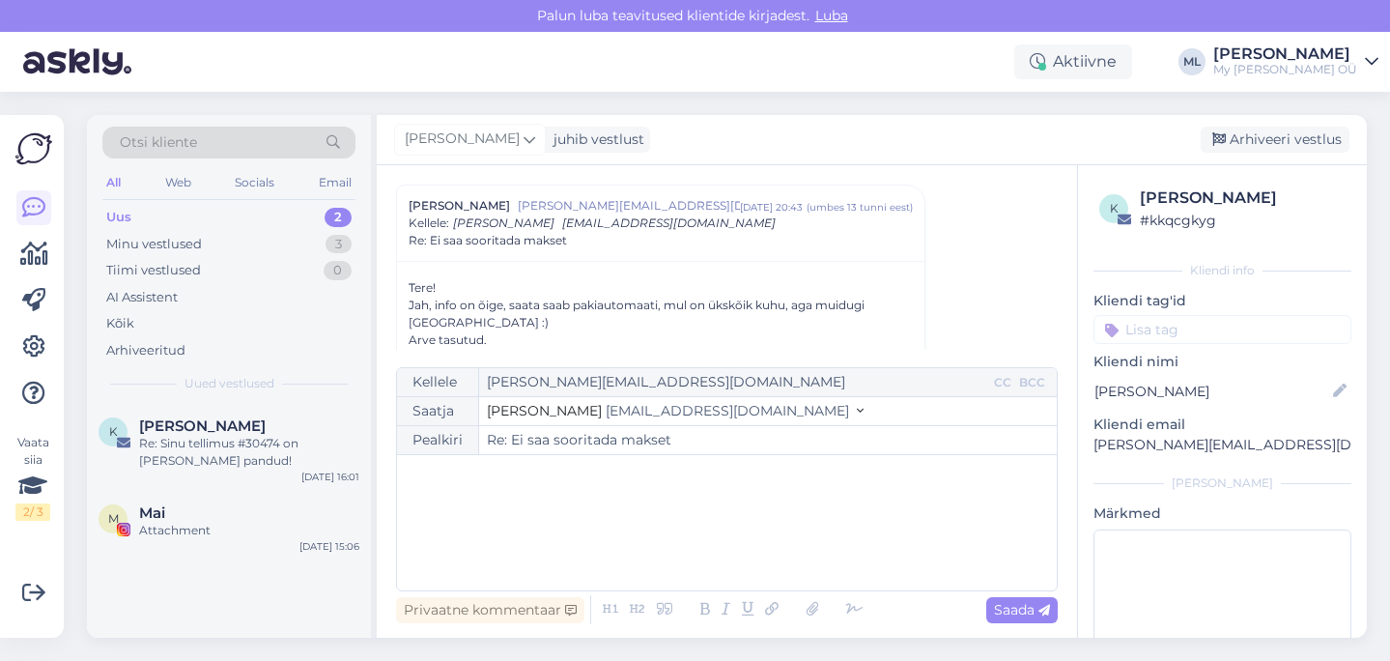
click at [558, 514] on div "﻿" at bounding box center [727, 523] width 640 height 116
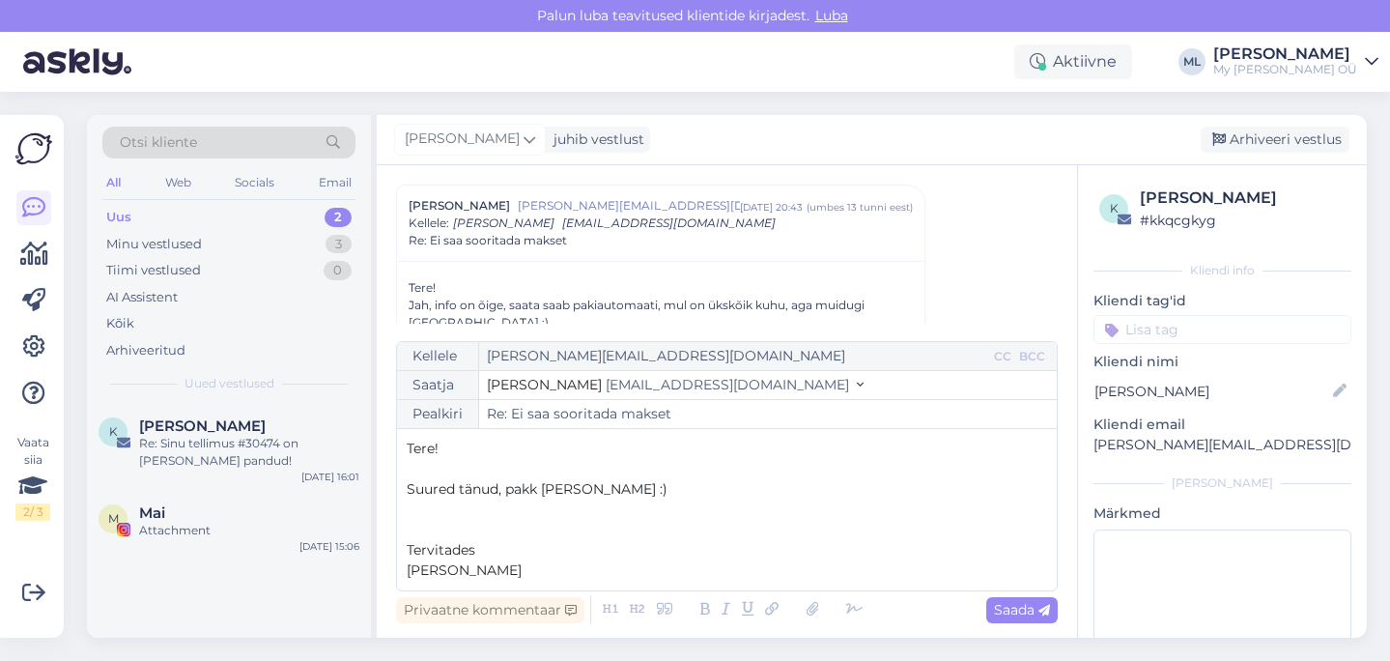
click at [1032, 608] on span "Saada" at bounding box center [1022, 609] width 56 height 17
type input "Re: Re: Ei saa sooritada makset"
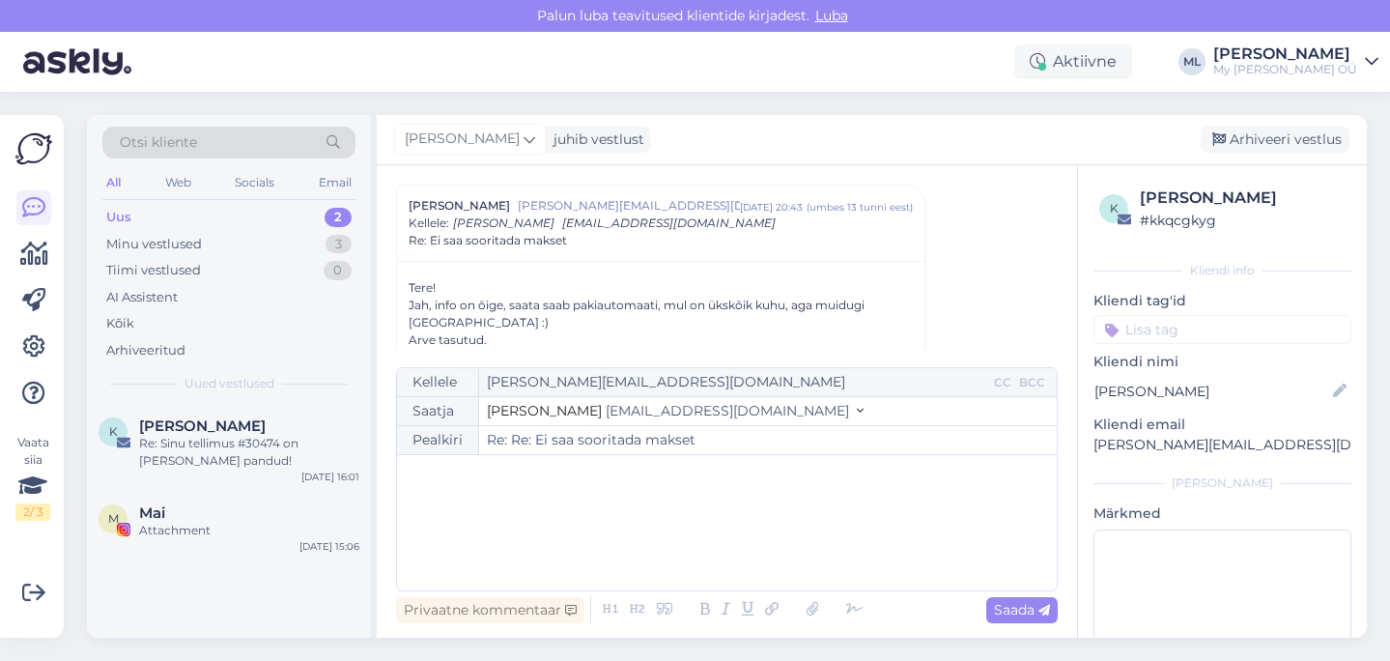
scroll to position [1626, 0]
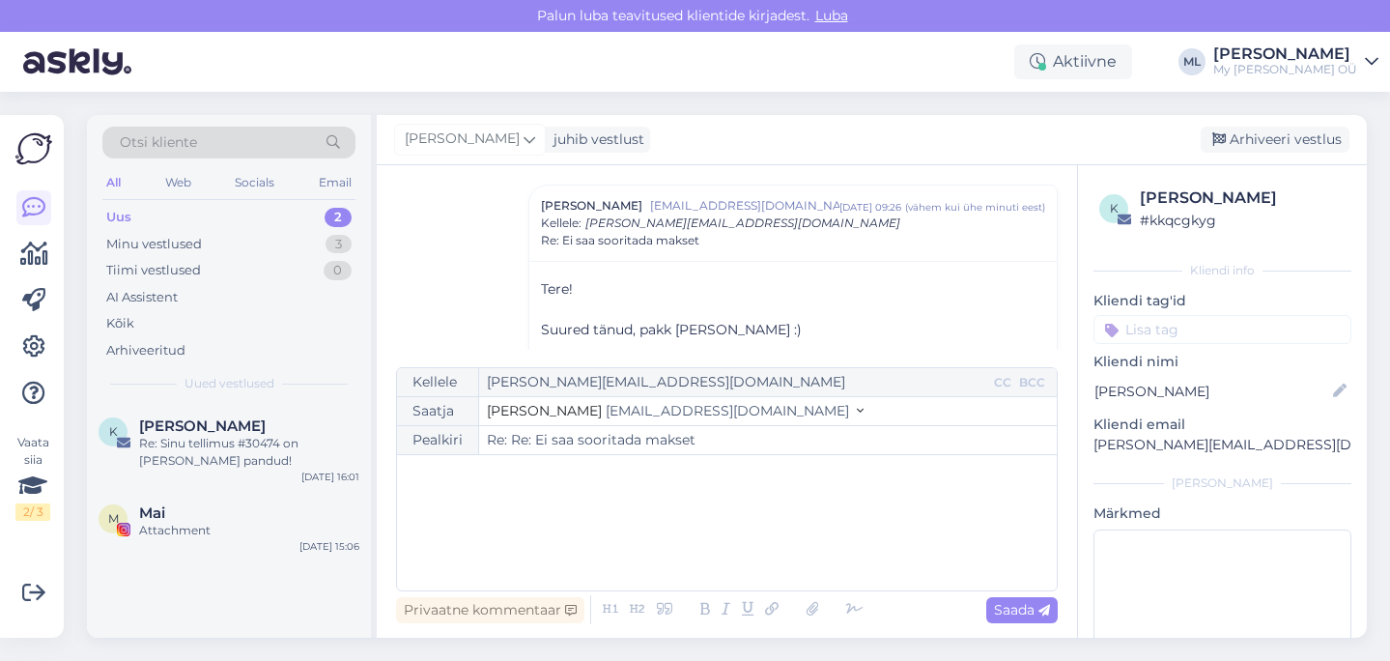
drag, startPoint x: 1242, startPoint y: 149, endPoint x: 1233, endPoint y: 146, distance: 10.1
click at [1242, 148] on div "Arhiveeri vestlus" at bounding box center [1275, 140] width 149 height 26
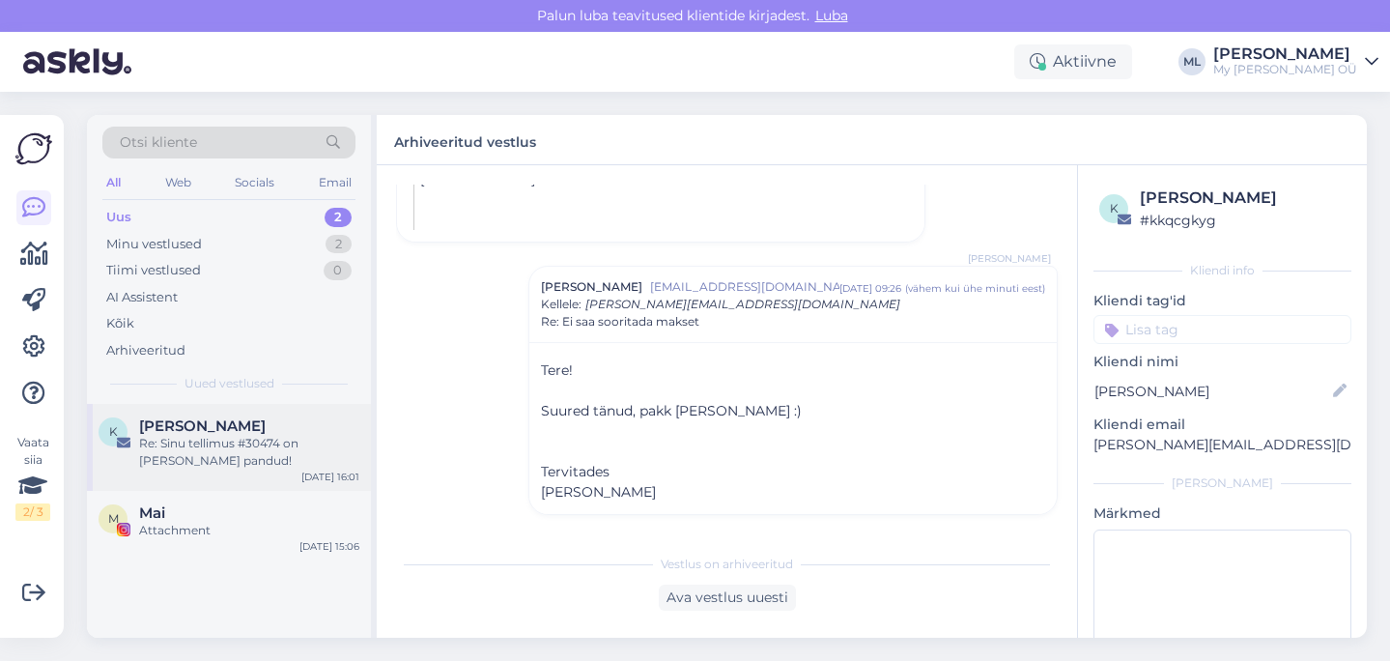
click at [192, 451] on div "Re: Sinu tellimus #30474 on [PERSON_NAME] pandud!" at bounding box center [249, 452] width 220 height 35
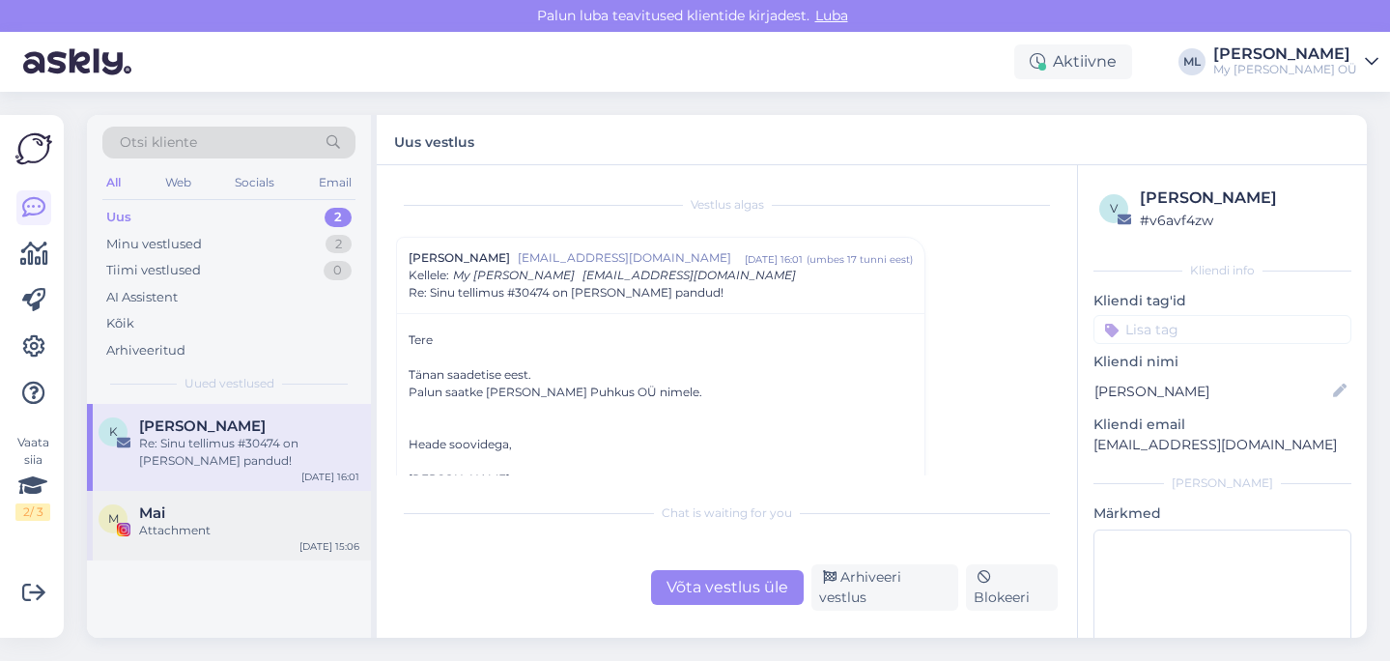
click at [281, 500] on div "M Mai Attachment Sep 29 15:06" at bounding box center [229, 526] width 284 height 70
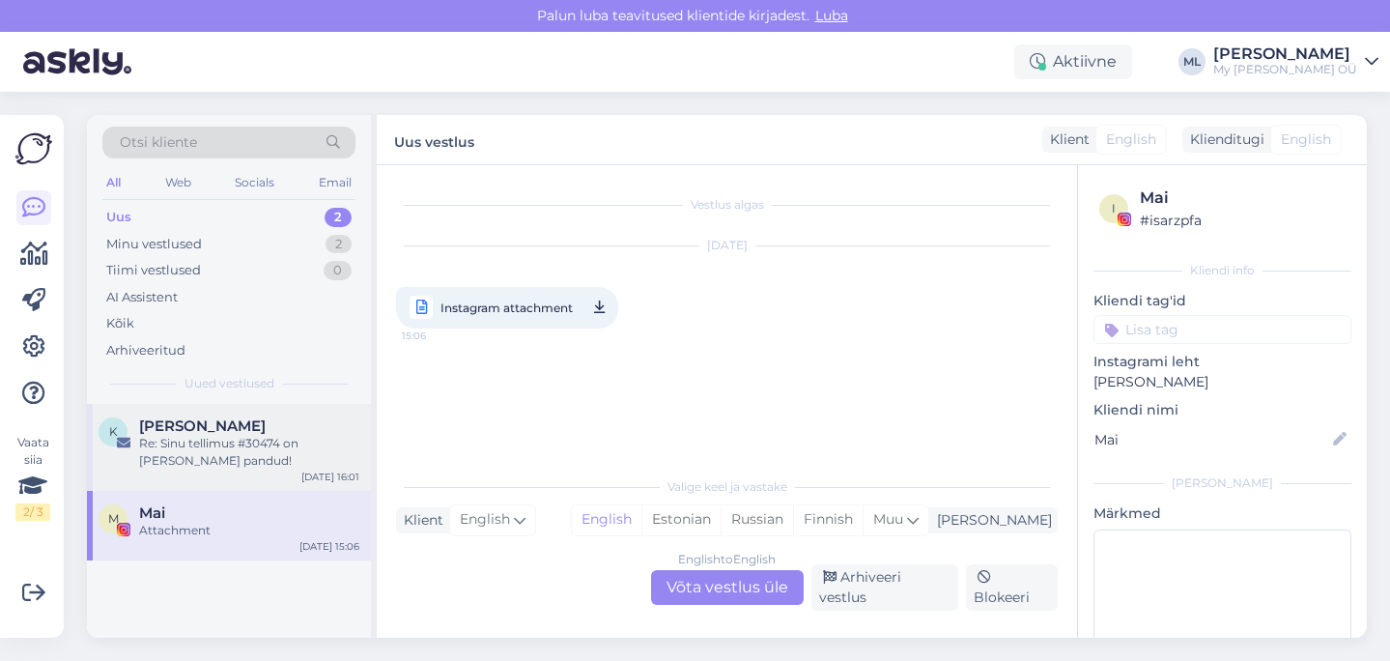
click at [291, 466] on div "Re: Sinu tellimus #30474 on [PERSON_NAME] pandud!" at bounding box center [249, 452] width 220 height 35
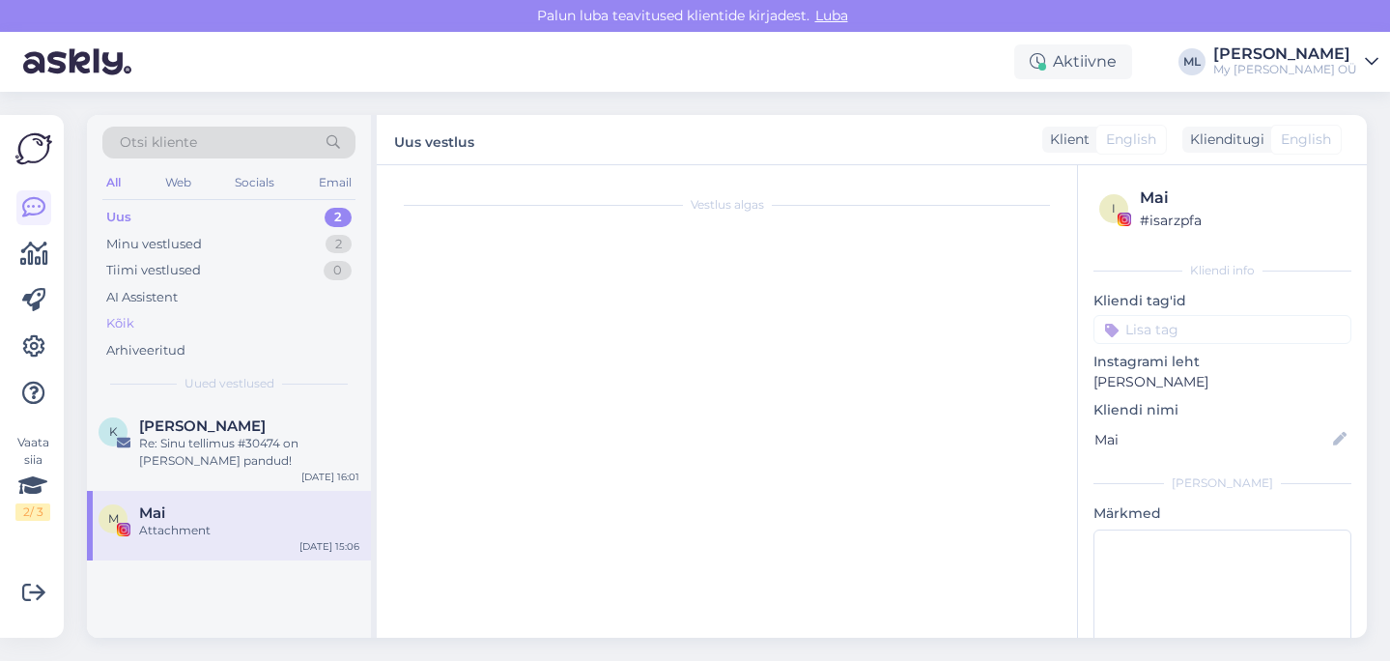
scroll to position [52, 0]
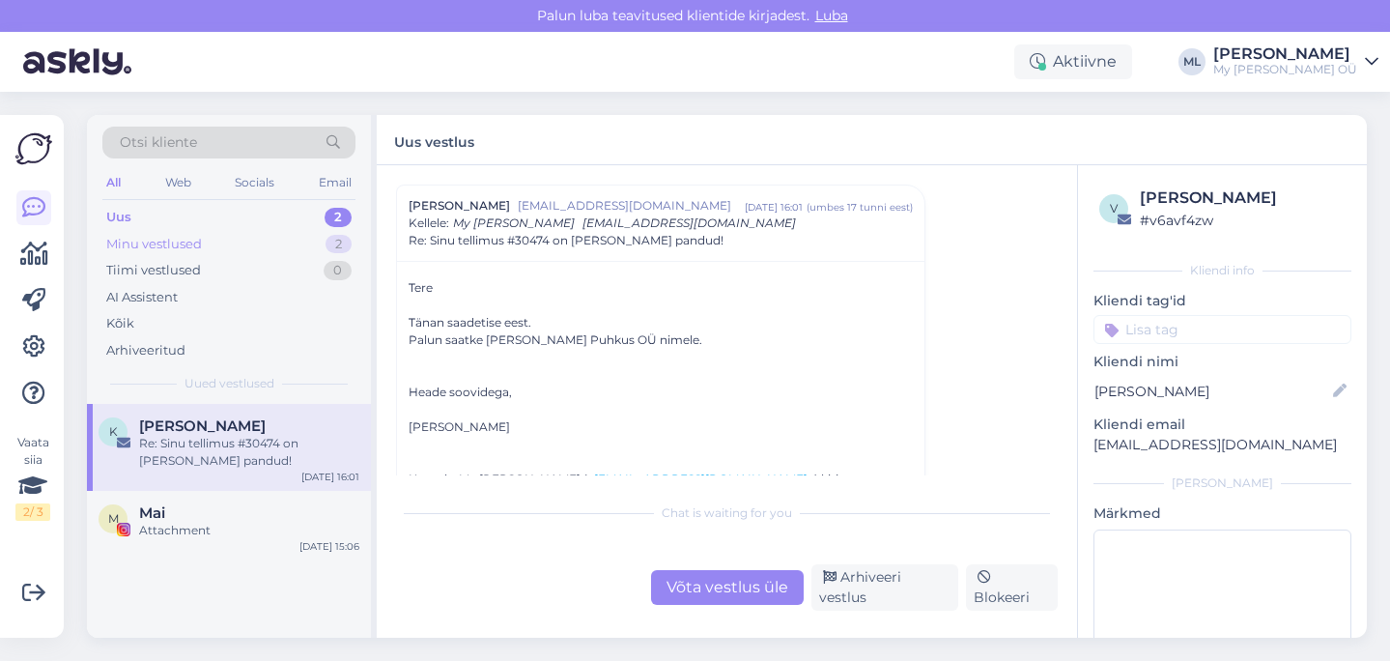
click at [193, 245] on div "Minu vestlused" at bounding box center [154, 244] width 96 height 19
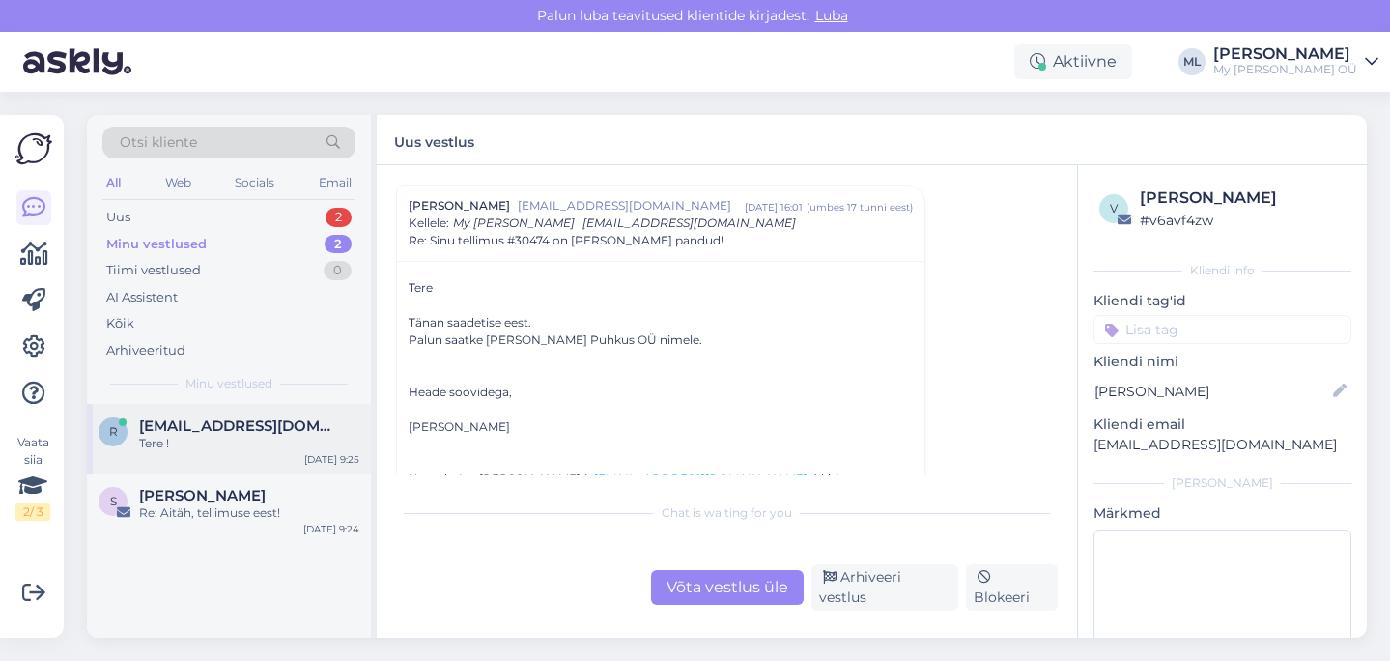
click at [257, 443] on div "Tere !" at bounding box center [249, 443] width 220 height 17
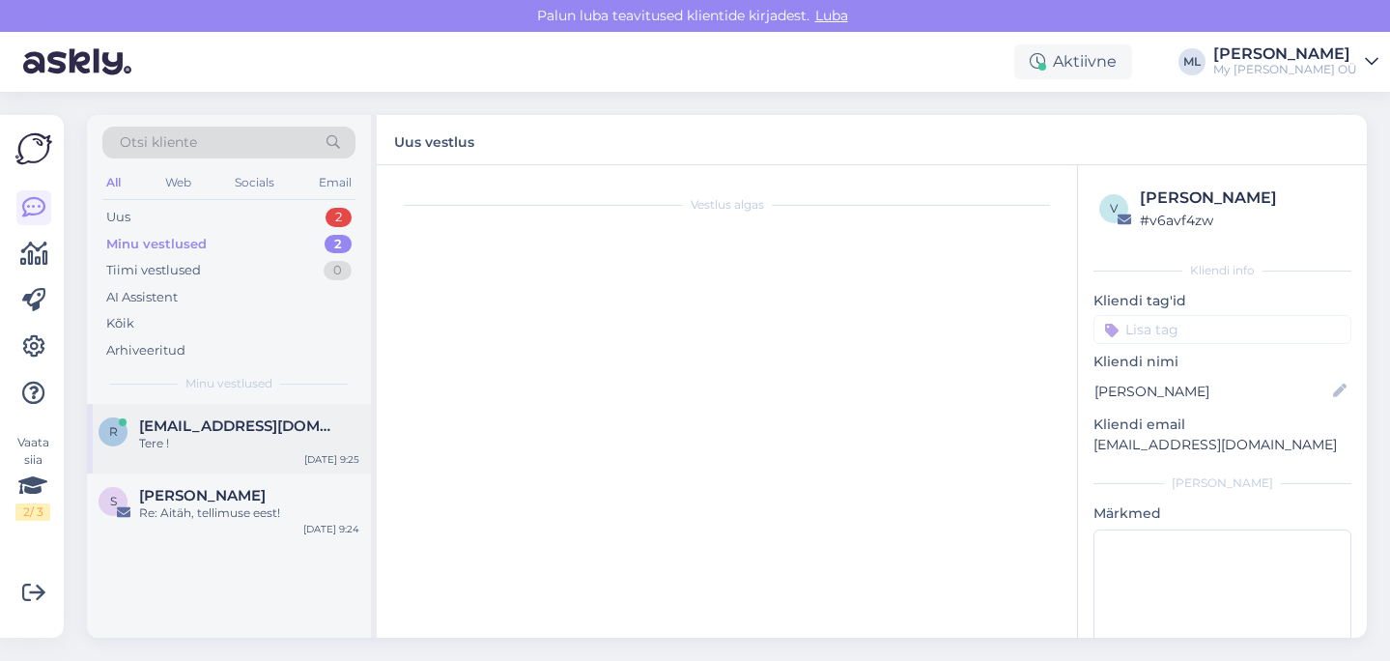
scroll to position [31, 0]
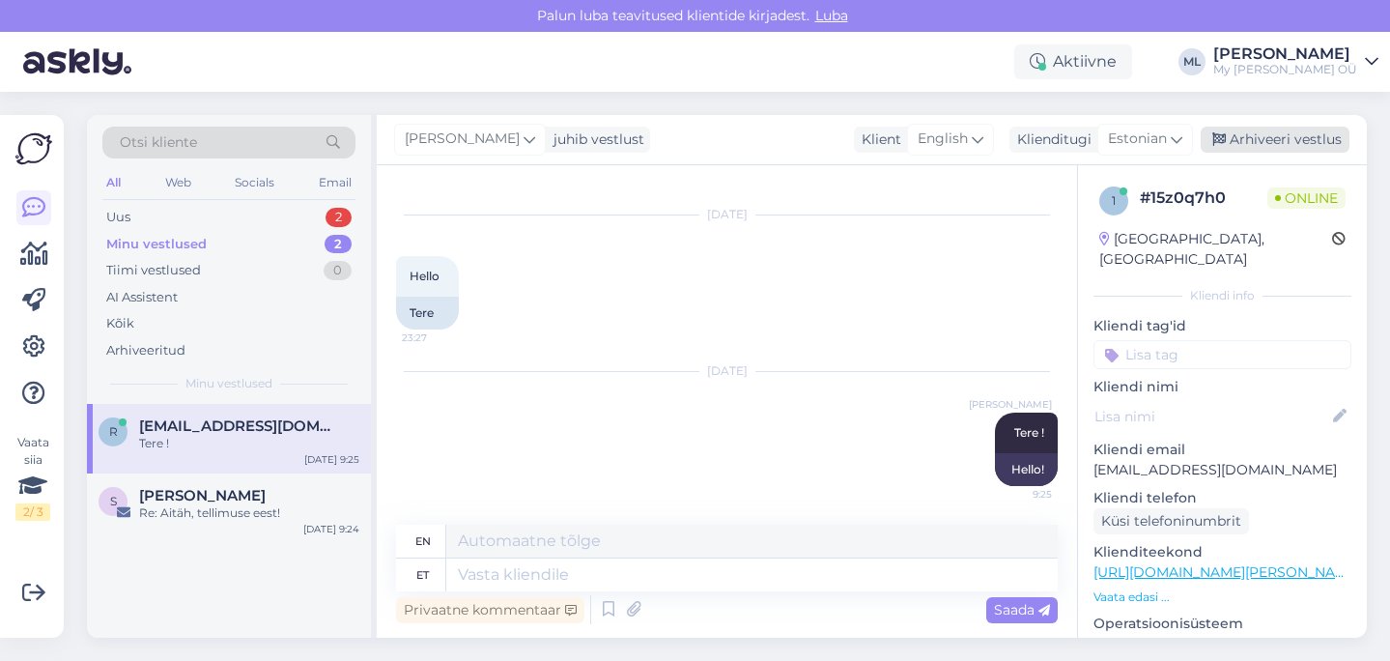
click at [1226, 146] on icon at bounding box center [1219, 140] width 14 height 14
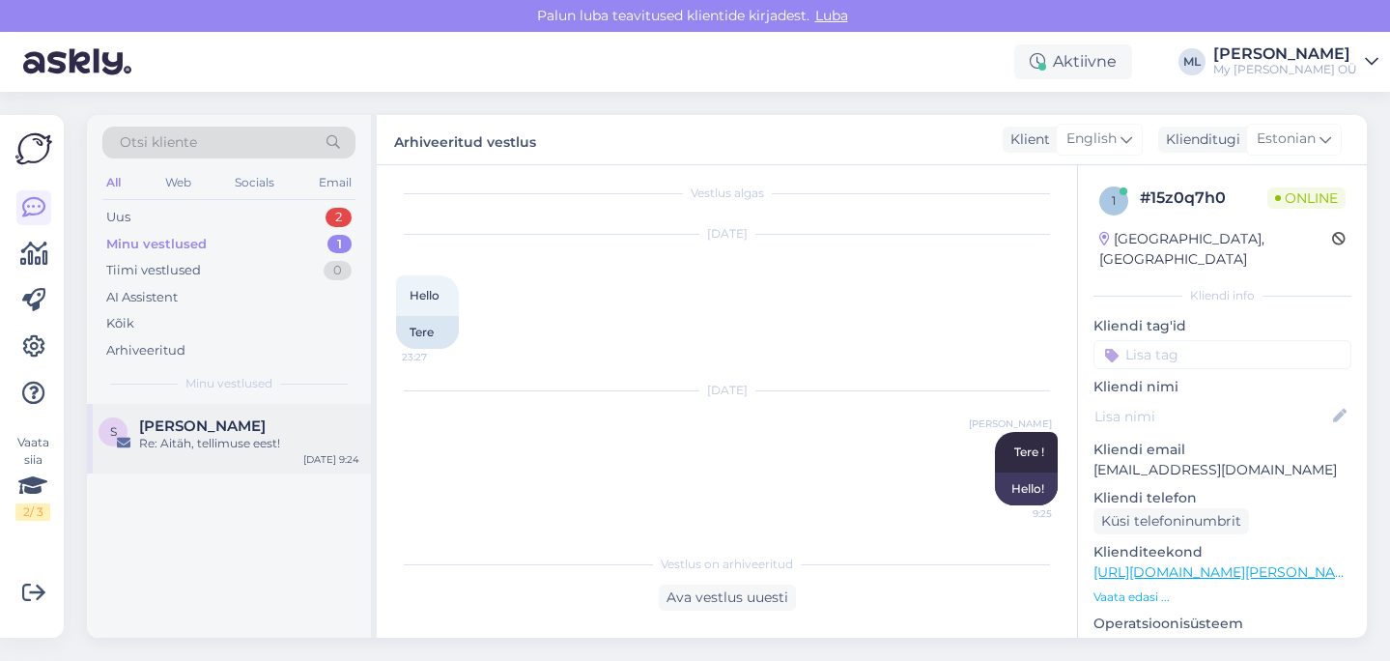
click at [199, 448] on div "Re: Aitäh, tellimuse eest!" at bounding box center [249, 443] width 220 height 17
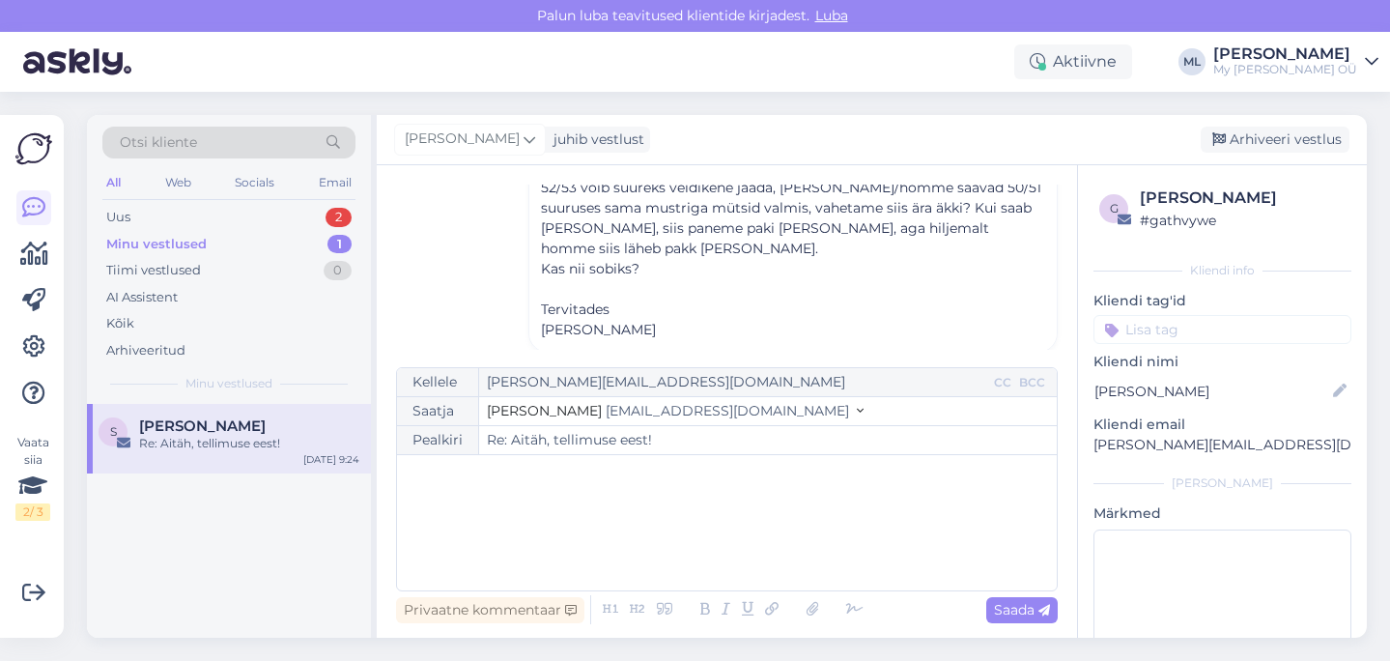
scroll to position [312, 0]
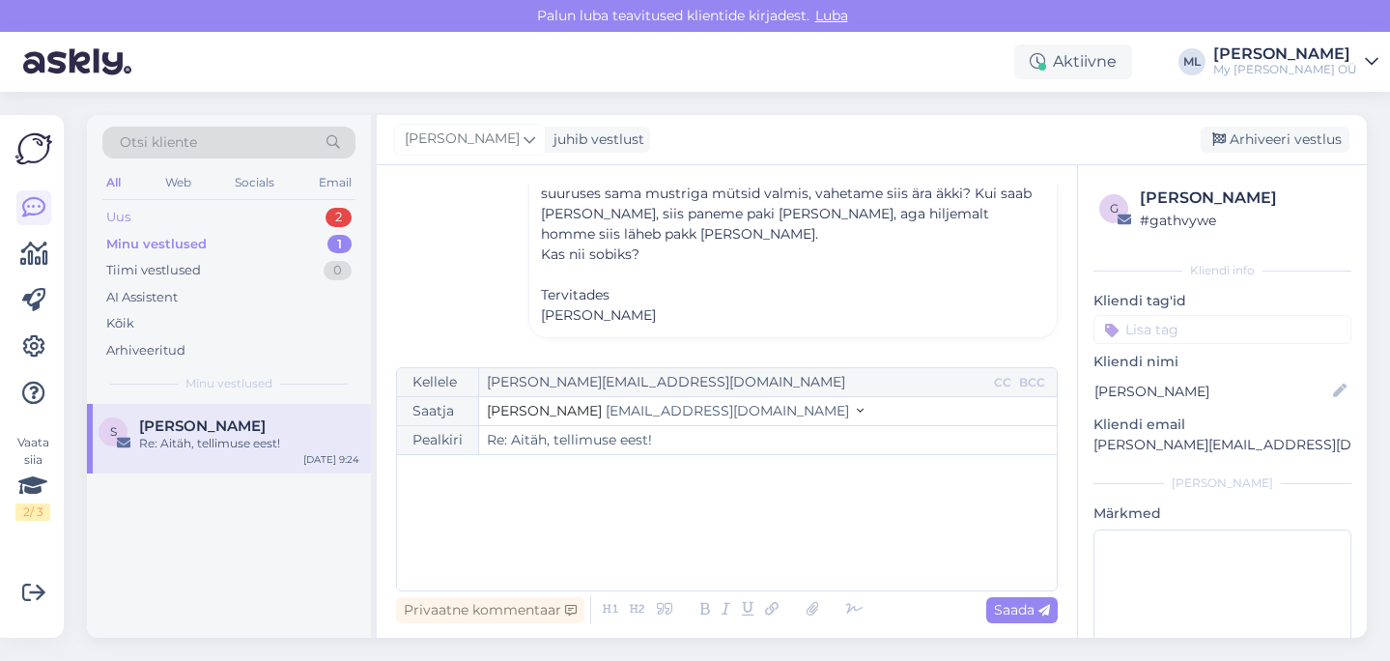
click at [137, 214] on div "Uus 2" at bounding box center [228, 217] width 253 height 27
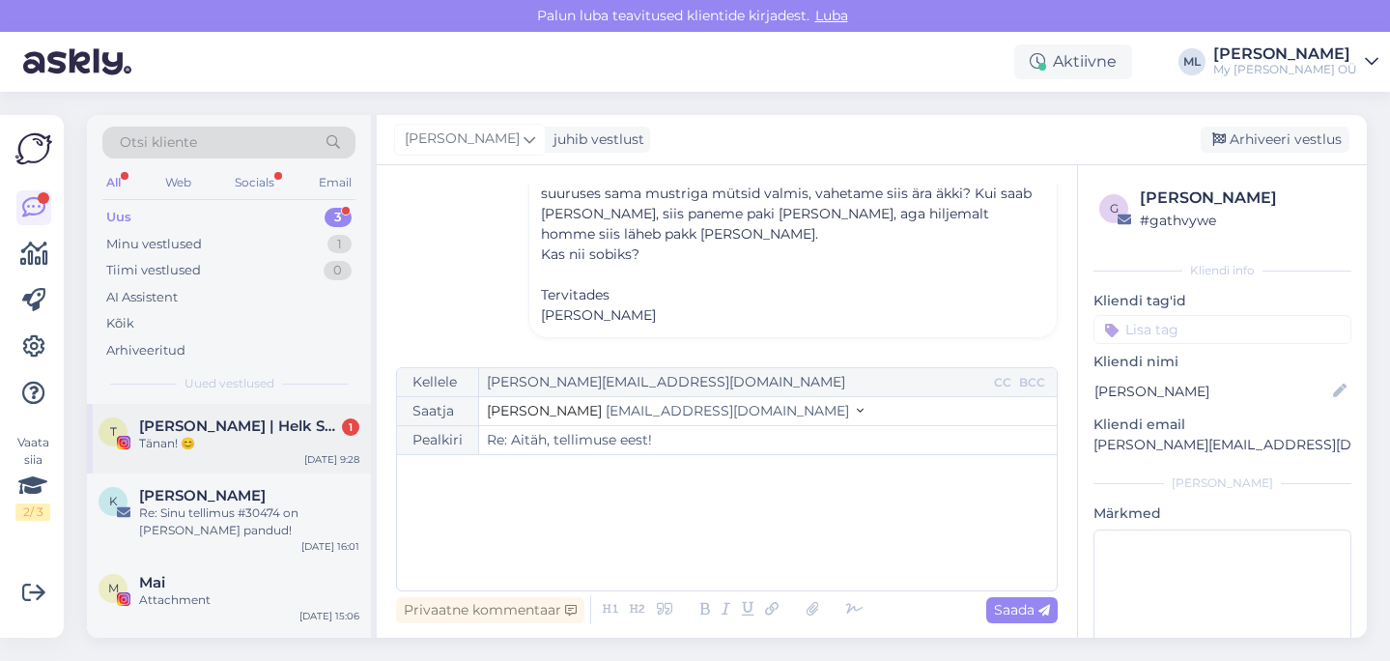
click at [289, 436] on div "Tänan! 😊" at bounding box center [249, 443] width 220 height 17
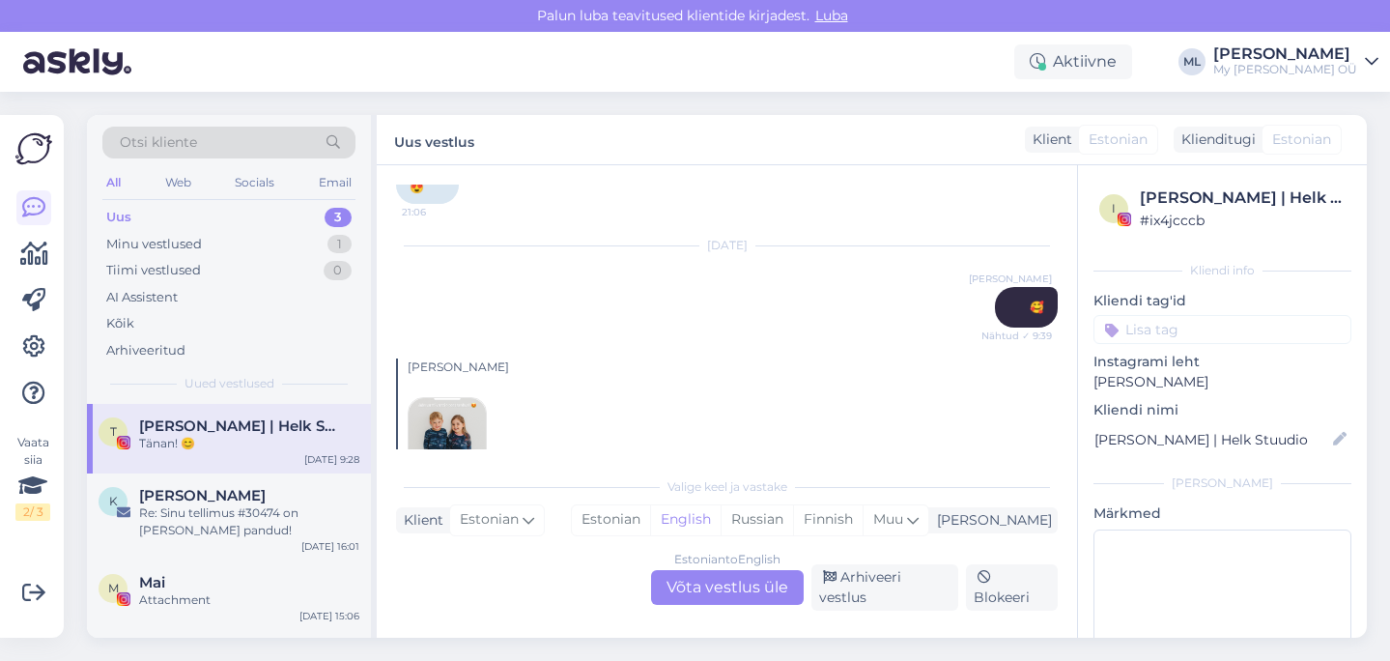
scroll to position [3823, 0]
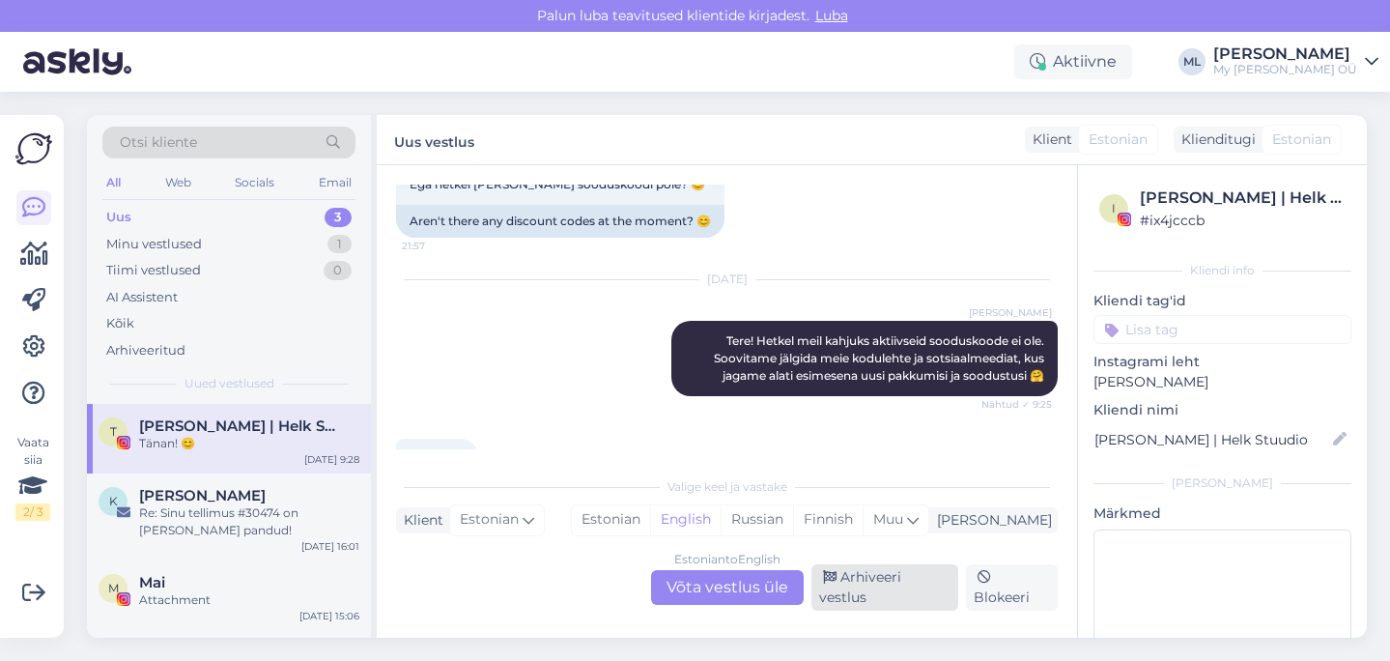
click at [883, 590] on div "Arhiveeri vestlus" at bounding box center [884, 587] width 147 height 46
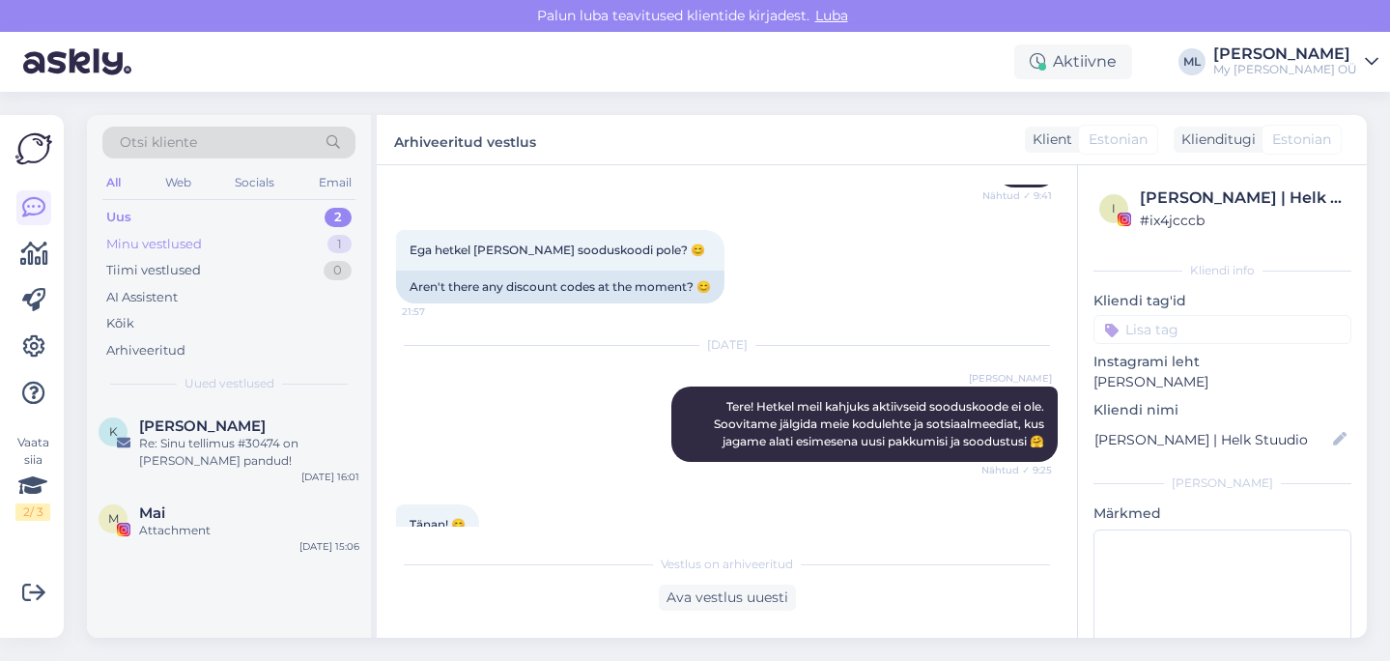
click at [172, 227] on div "Uus 2 Minu vestlused 1 Tiimi vestlused 0 AI Assistent Kõik Arhiveeritud" at bounding box center [228, 283] width 253 height 159
click at [188, 243] on div "Minu vestlused" at bounding box center [154, 244] width 96 height 19
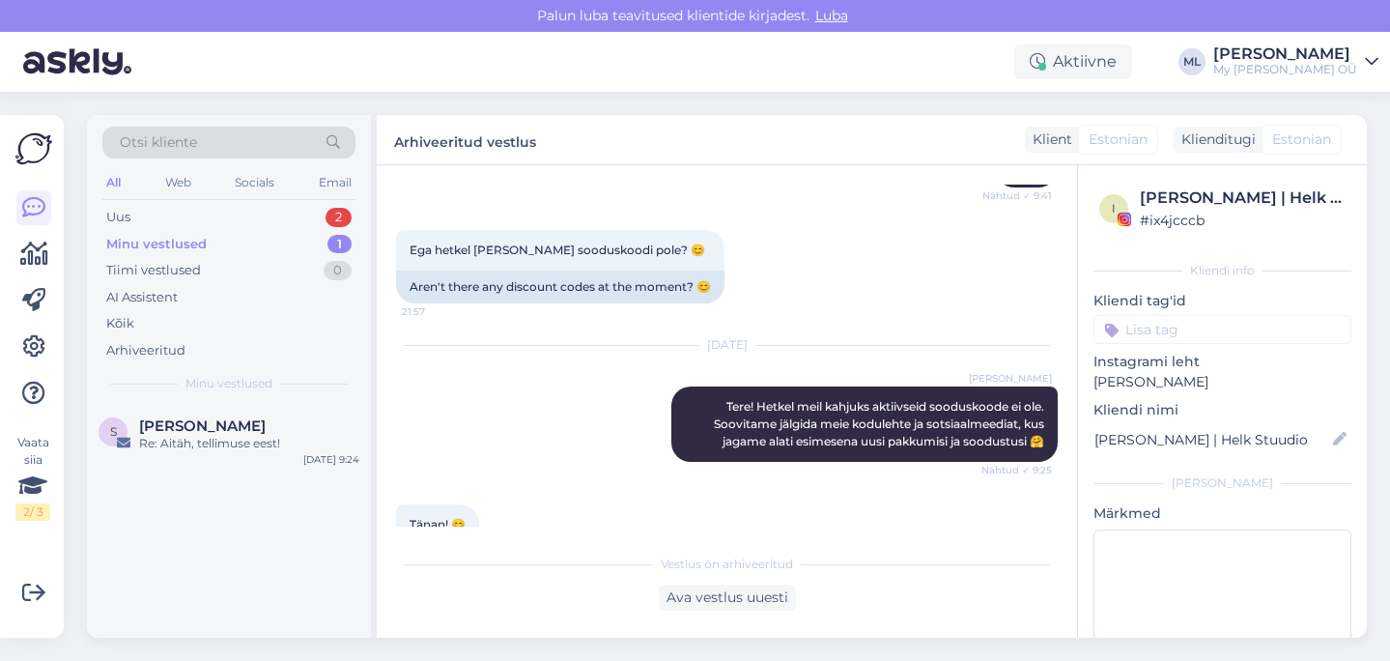
scroll to position [3841, 0]
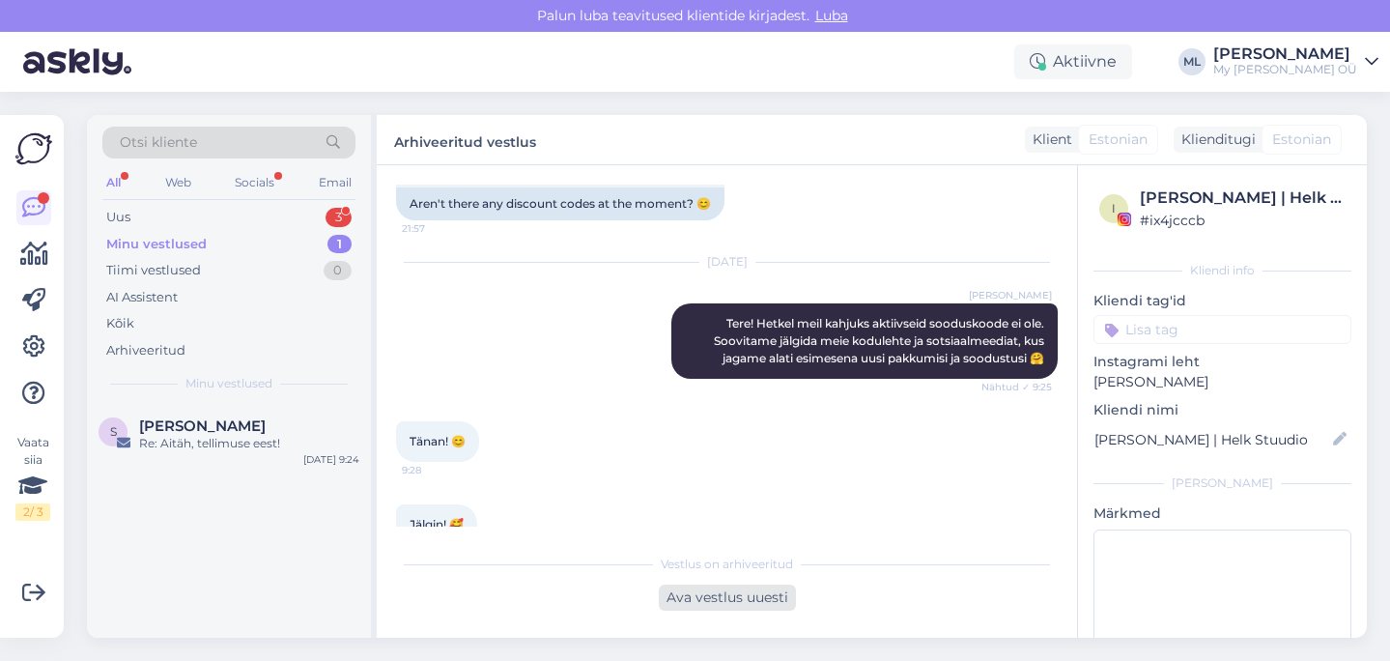
click at [766, 601] on div "Ava vestlus uuesti" at bounding box center [727, 597] width 137 height 26
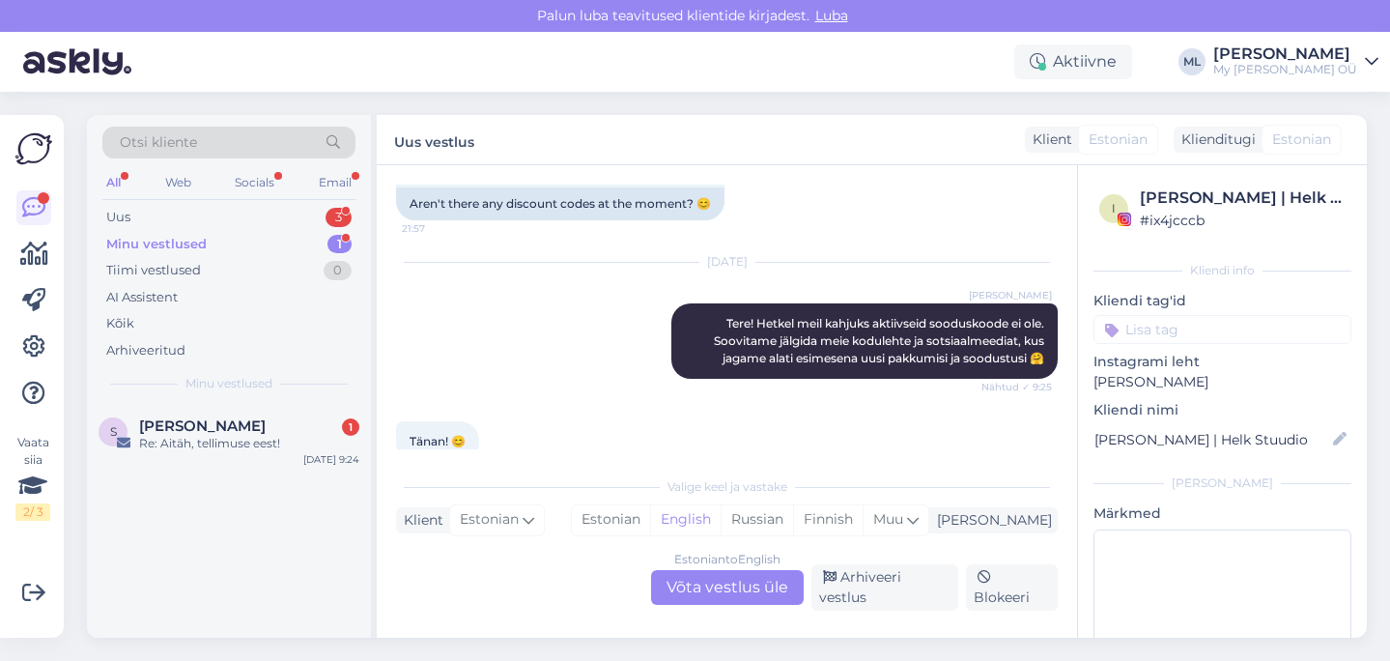
click at [736, 596] on div "Estonian to English Võta vestlus üle" at bounding box center [727, 587] width 153 height 35
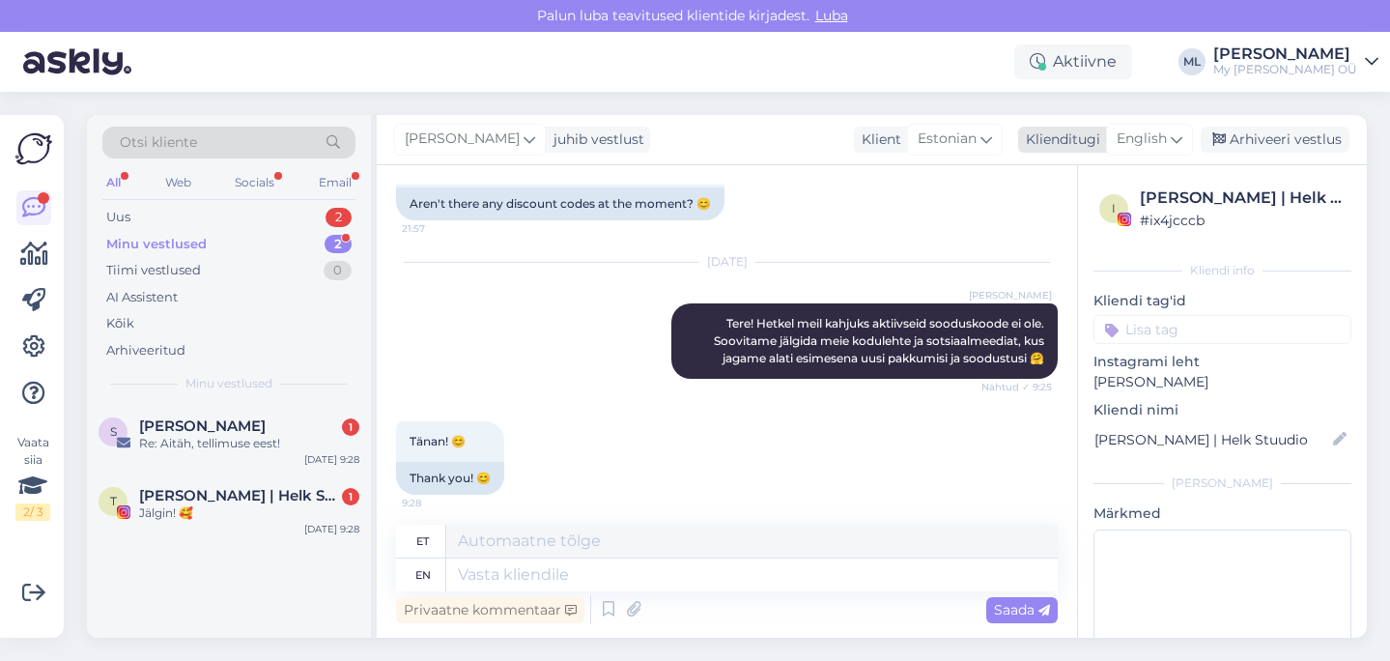
click at [1165, 134] on span "English" at bounding box center [1142, 138] width 50 height 21
type input "est"
click at [1068, 235] on link "Estonian" at bounding box center [1106, 225] width 213 height 31
drag, startPoint x: 595, startPoint y: 573, endPoint x: 582, endPoint y: 578, distance: 13.5
click at [596, 575] on textarea at bounding box center [727, 571] width 662 height 41
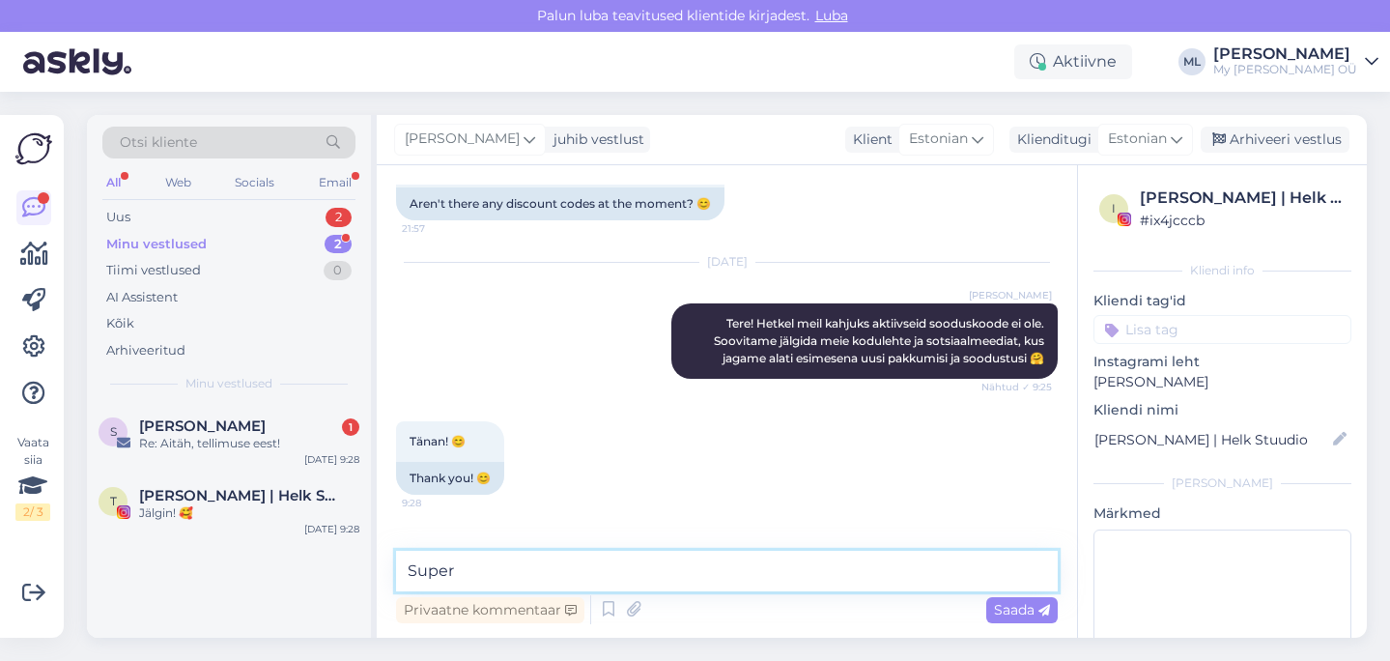
type textarea "Super 🥰"
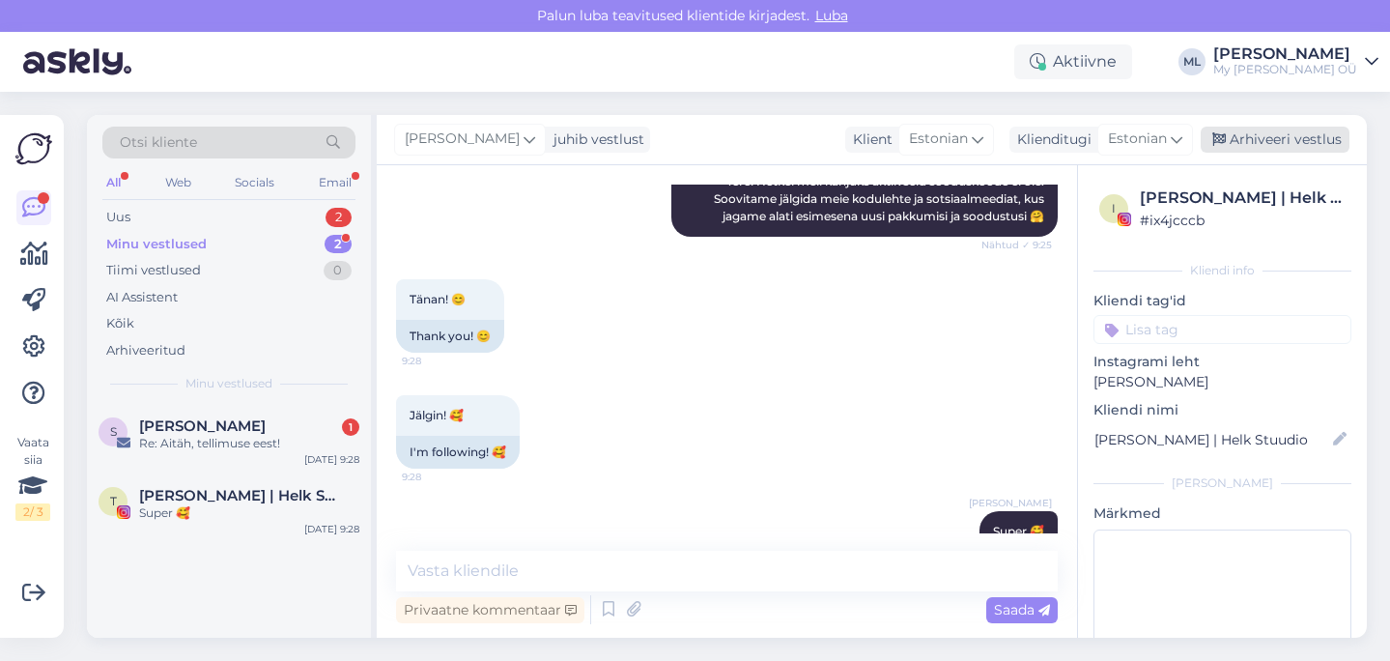
click at [1242, 142] on div "Arhiveeri vestlus" at bounding box center [1275, 140] width 149 height 26
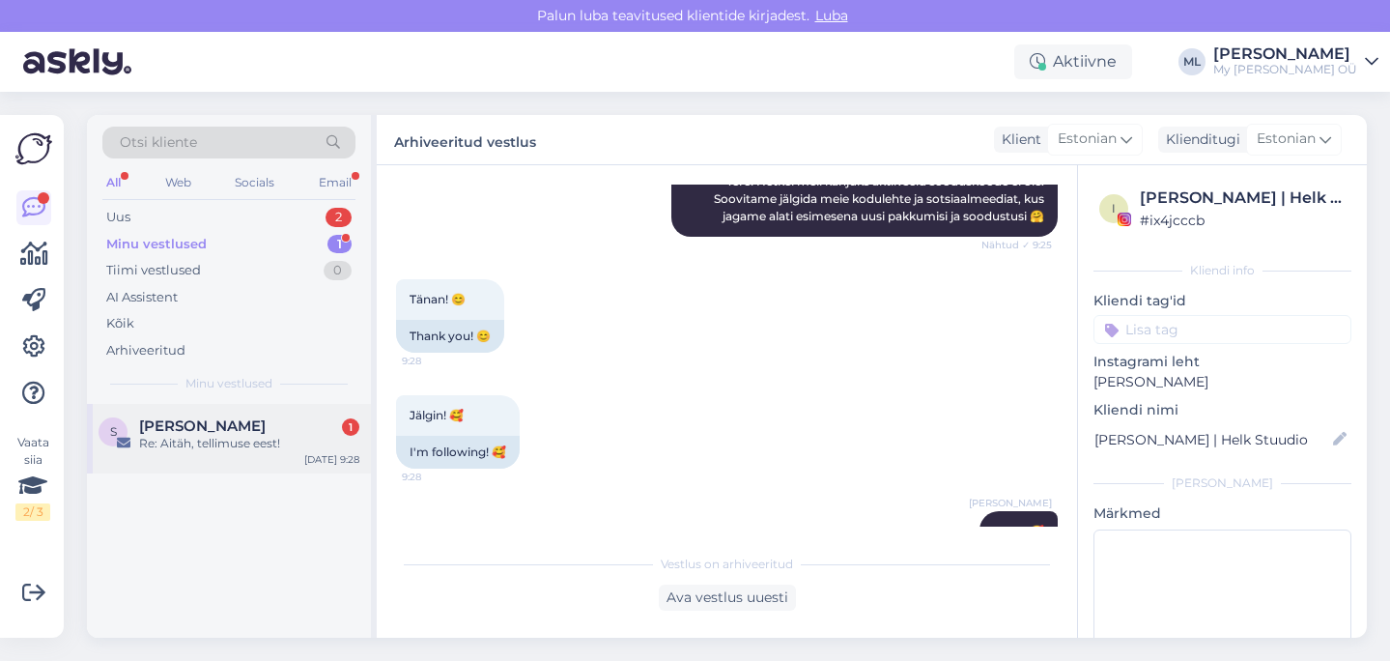
click at [190, 423] on span "Sigrid Kont" at bounding box center [202, 425] width 127 height 17
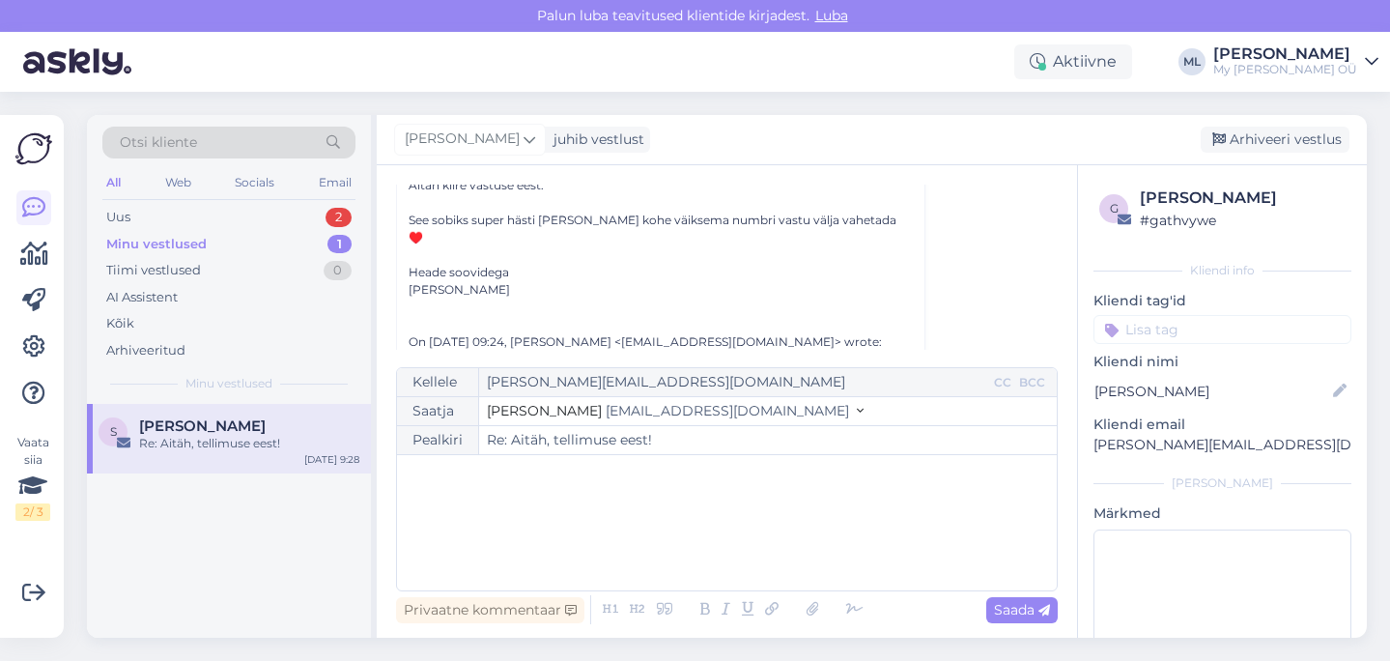
scroll to position [373, 0]
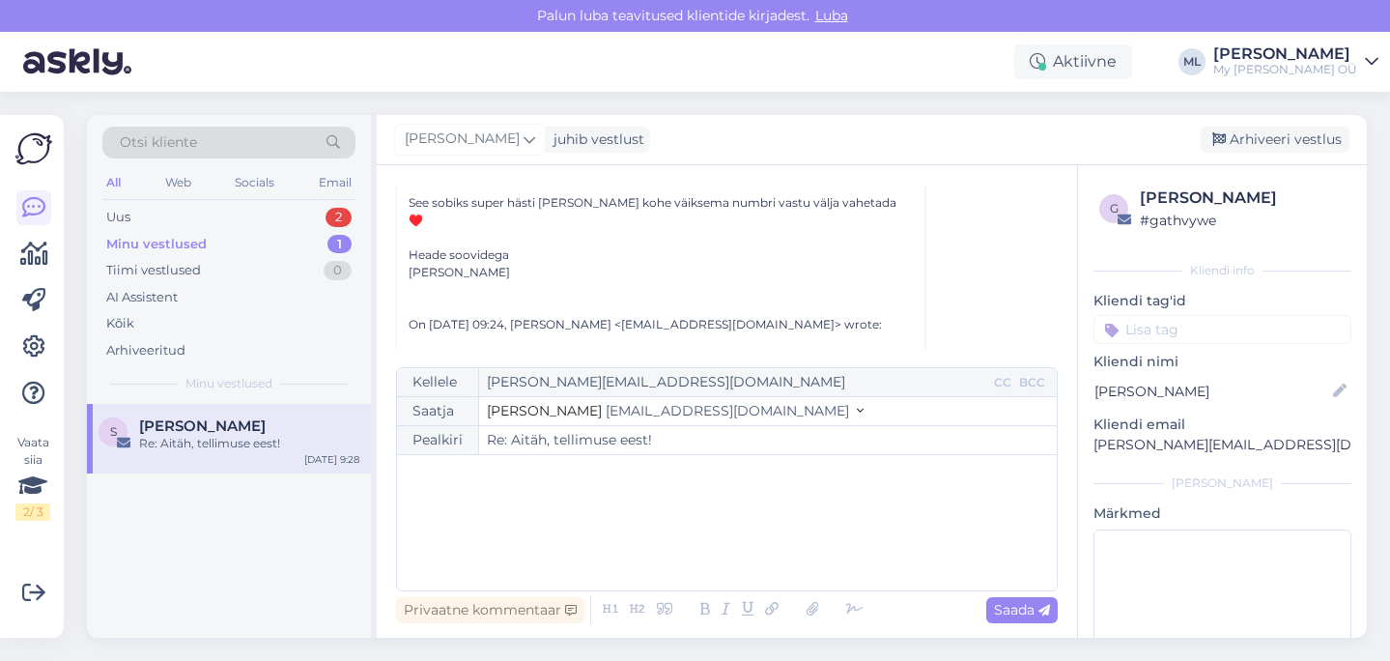
click at [616, 412] on span "[EMAIL_ADDRESS][DOMAIN_NAME]" at bounding box center [727, 410] width 243 height 17
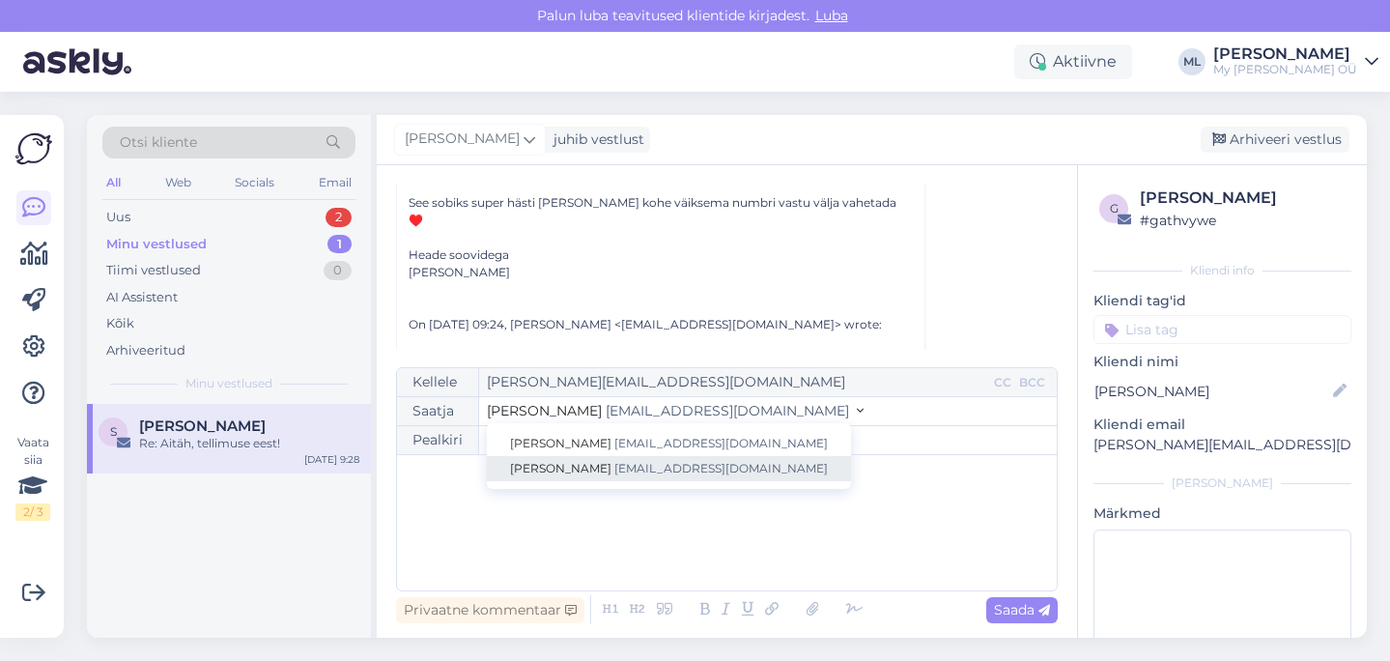
click at [543, 469] on span "[PERSON_NAME]" at bounding box center [560, 468] width 101 height 14
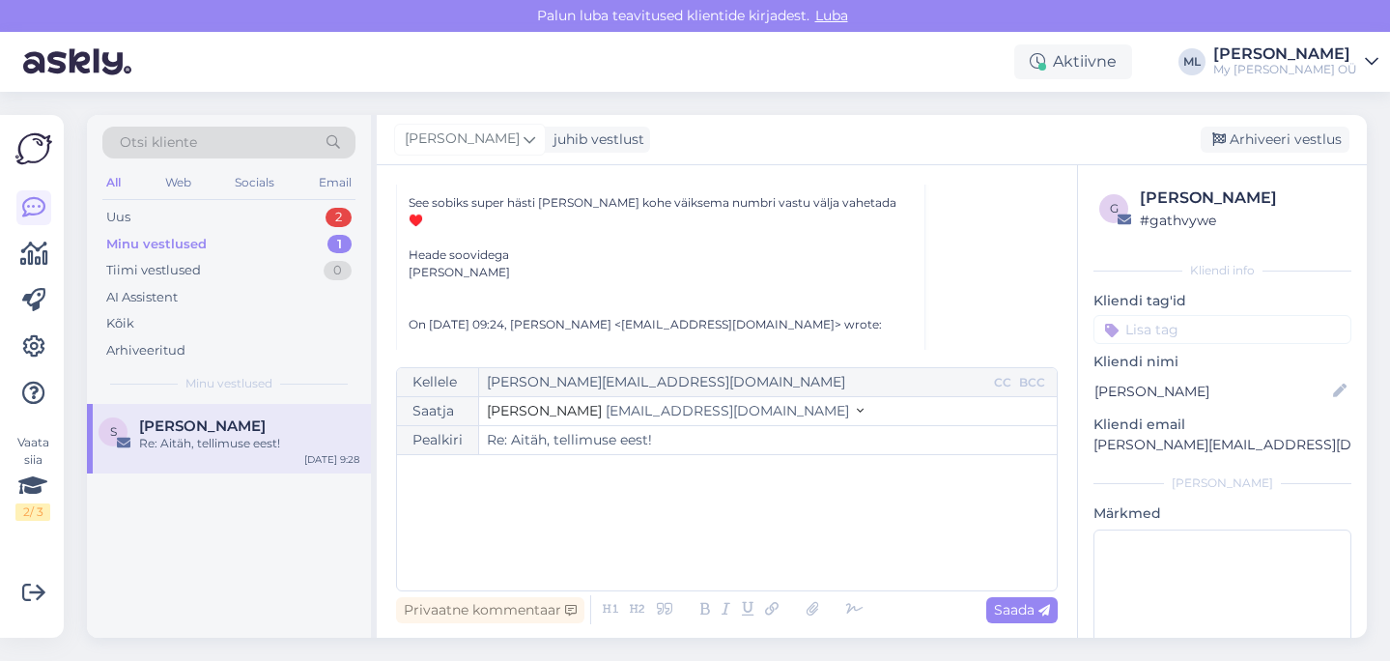
click at [504, 560] on div "﻿" at bounding box center [727, 523] width 640 height 116
click at [1009, 616] on span "Saada" at bounding box center [1022, 609] width 56 height 17
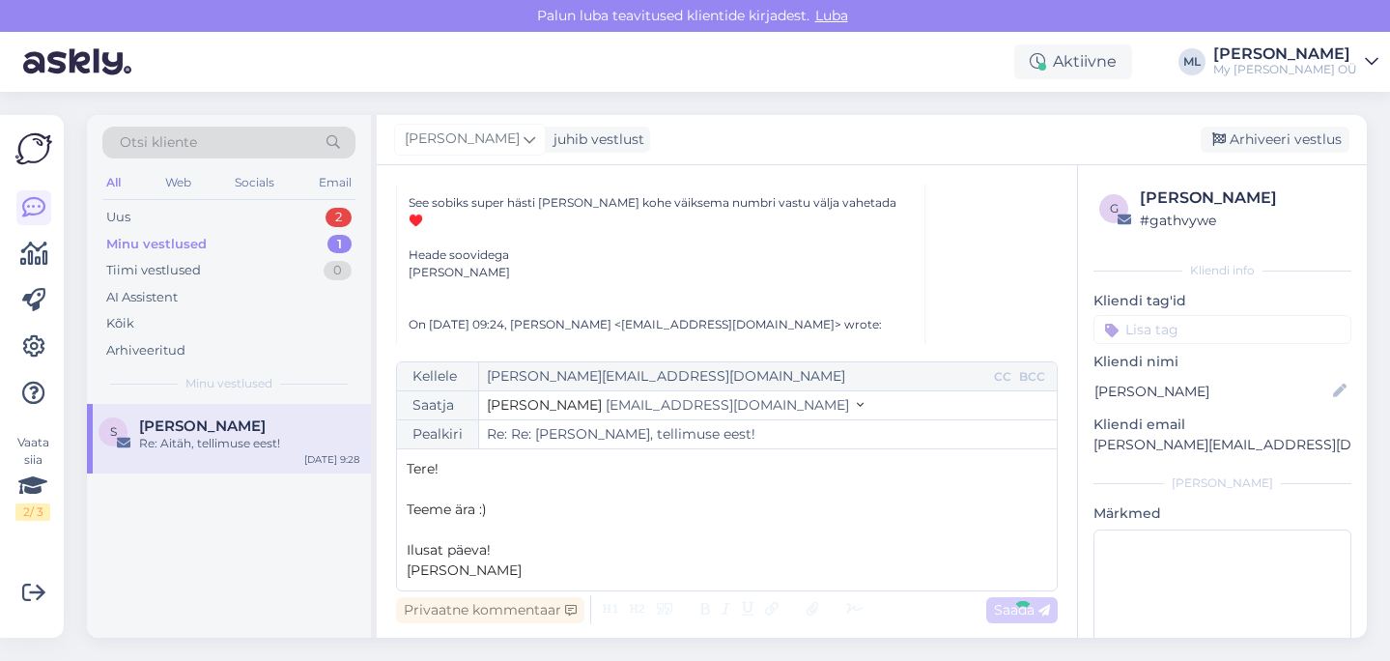
type input "Re: Aitäh, tellimuse eest!"
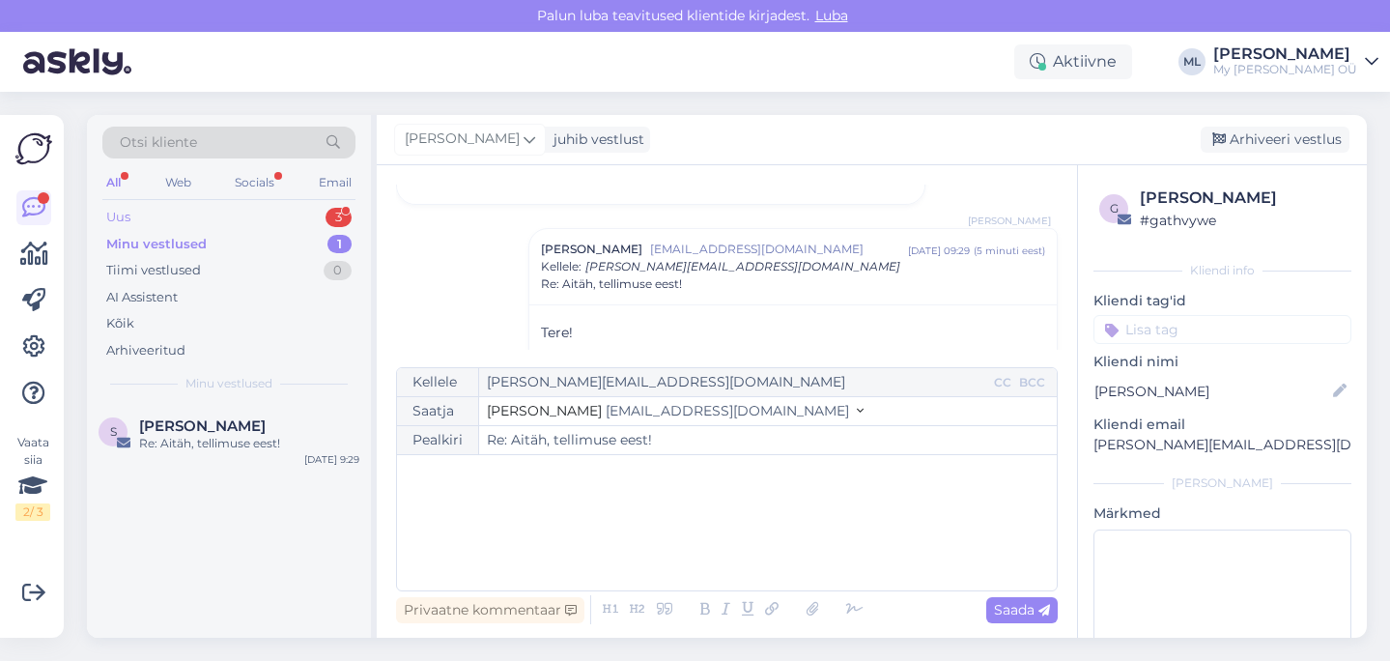
click at [149, 226] on div "Uus 3" at bounding box center [228, 217] width 253 height 27
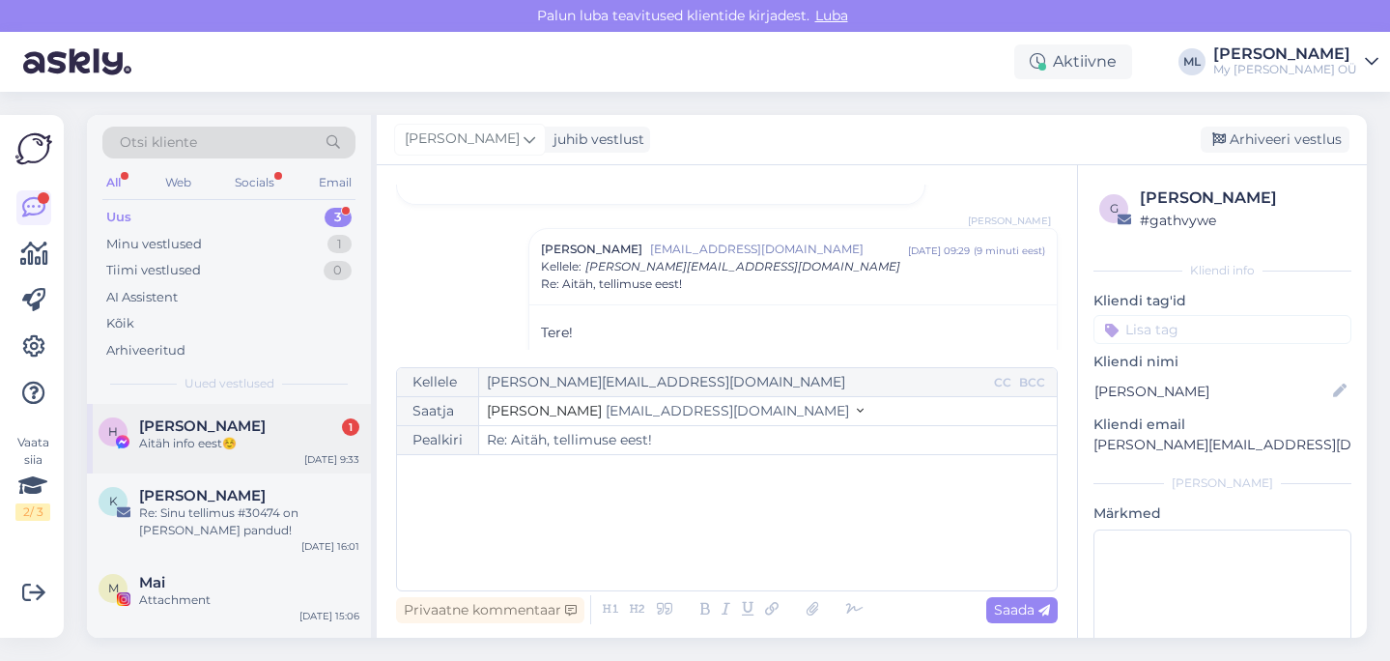
click at [231, 424] on div "Helena Kirs 1" at bounding box center [249, 425] width 220 height 17
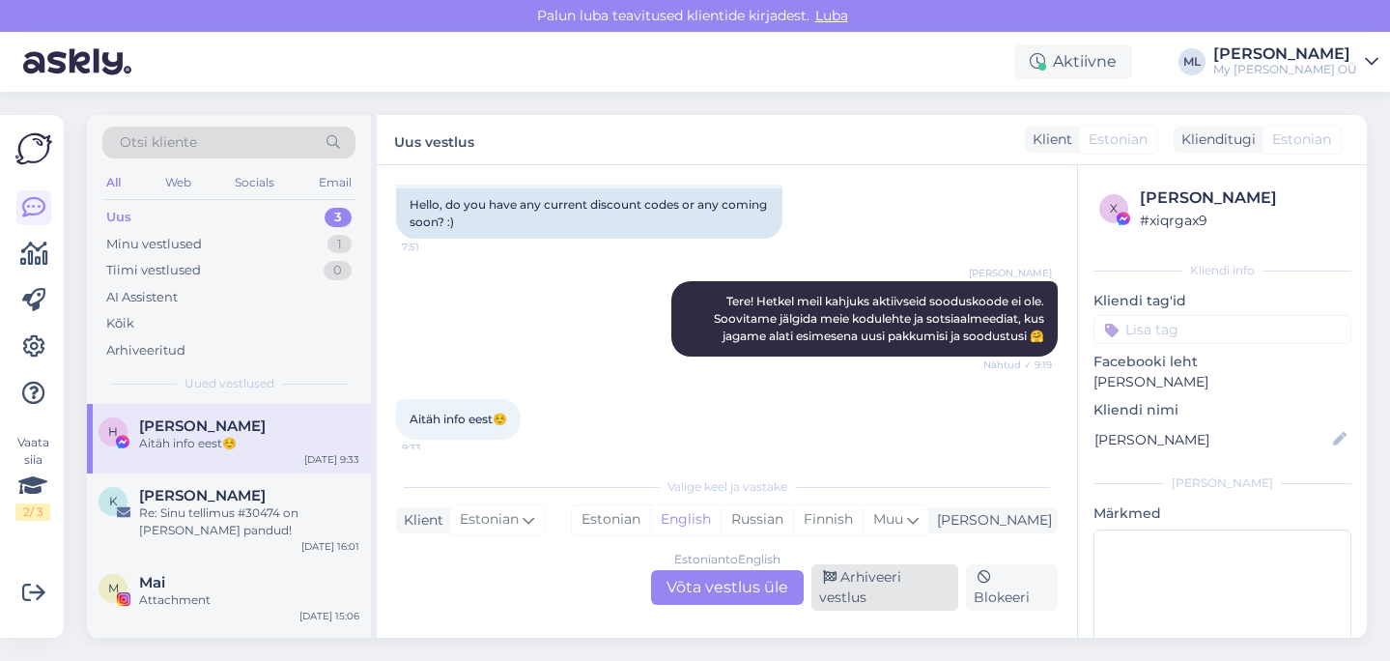
click at [845, 595] on div "Arhiveeri vestlus" at bounding box center [884, 587] width 147 height 46
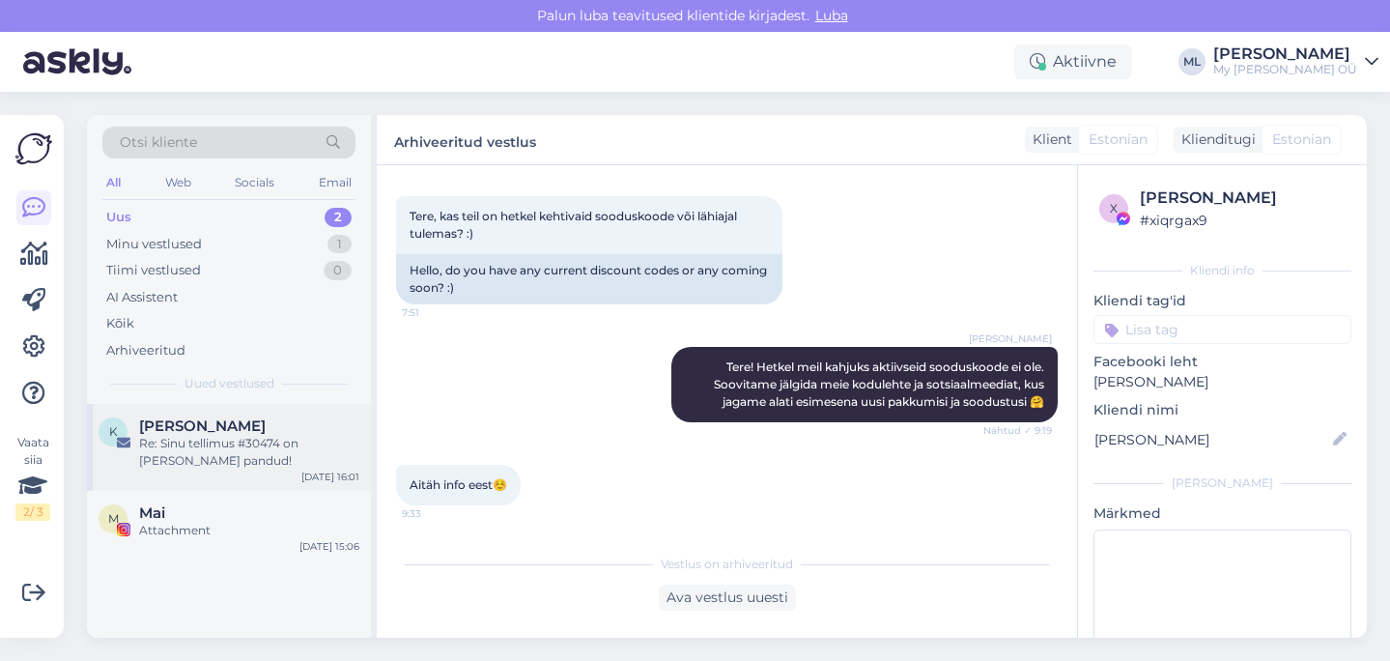
click at [292, 450] on div "Re: Sinu tellimus #30474 on [PERSON_NAME] pandud!" at bounding box center [249, 452] width 220 height 35
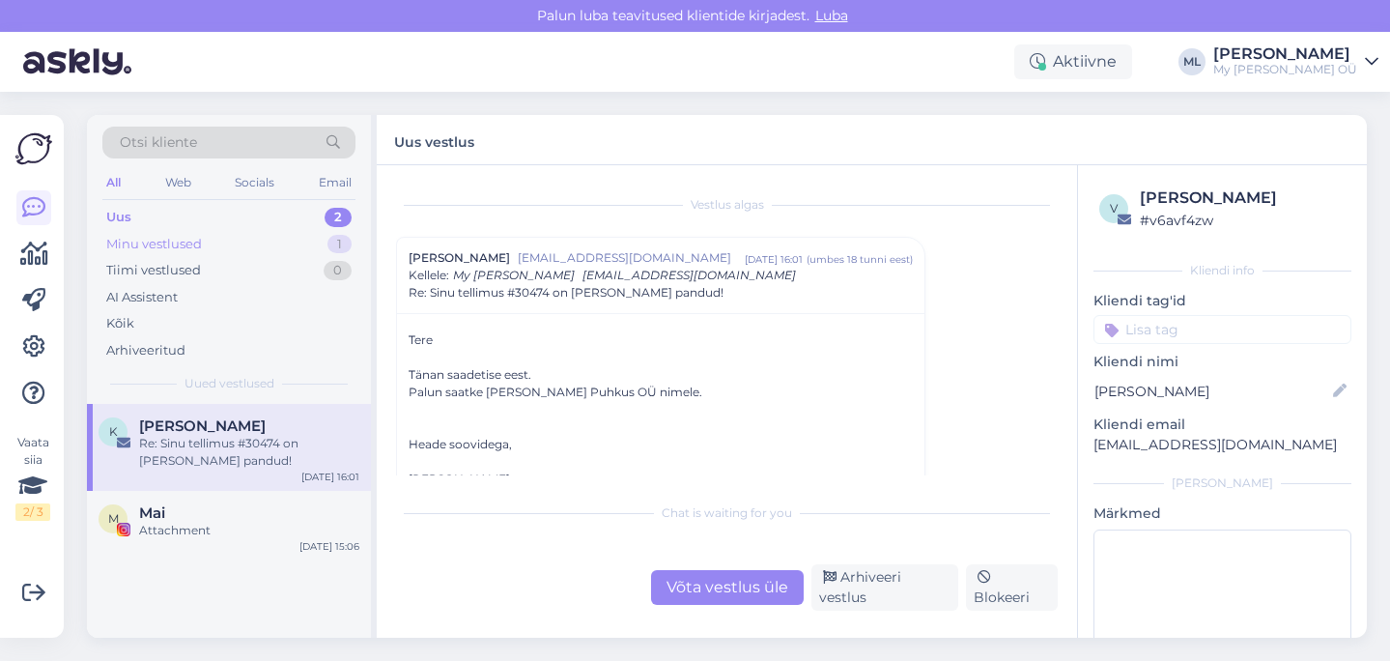
click at [181, 249] on div "Minu vestlused" at bounding box center [154, 244] width 96 height 19
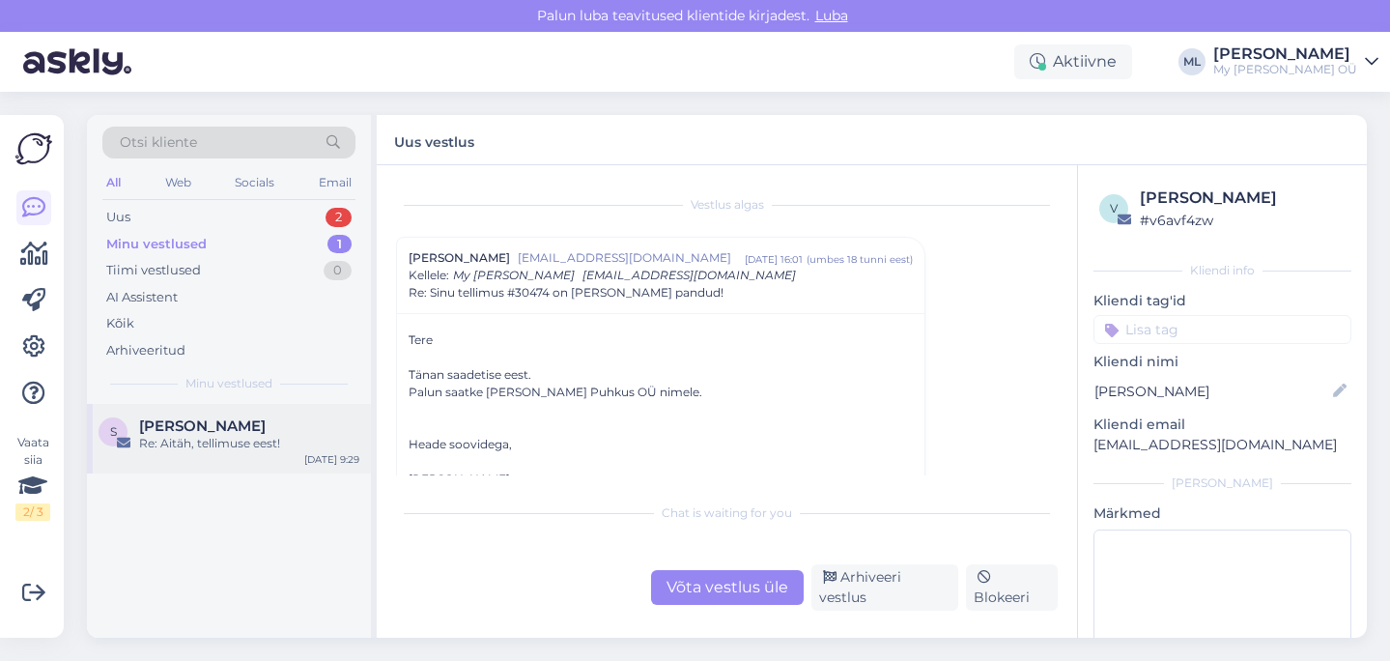
click at [214, 436] on div "Re: Aitäh, tellimuse eest!" at bounding box center [249, 443] width 220 height 17
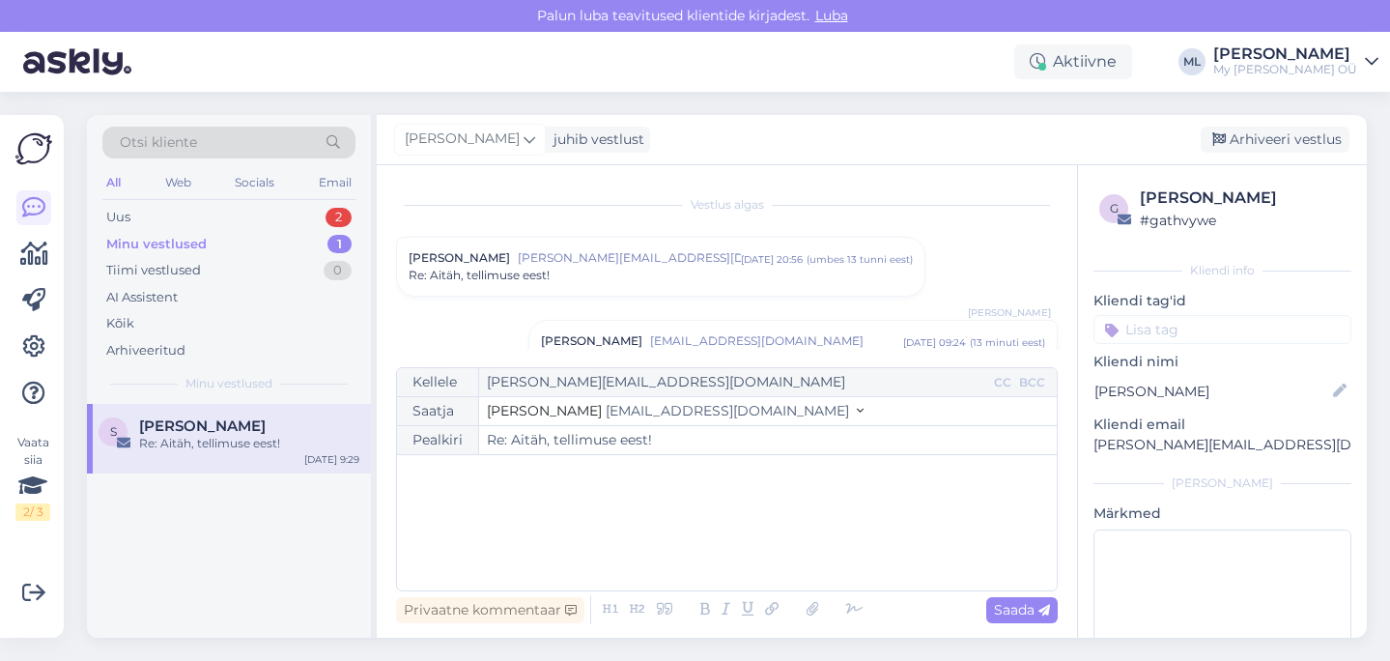
scroll to position [301, 0]
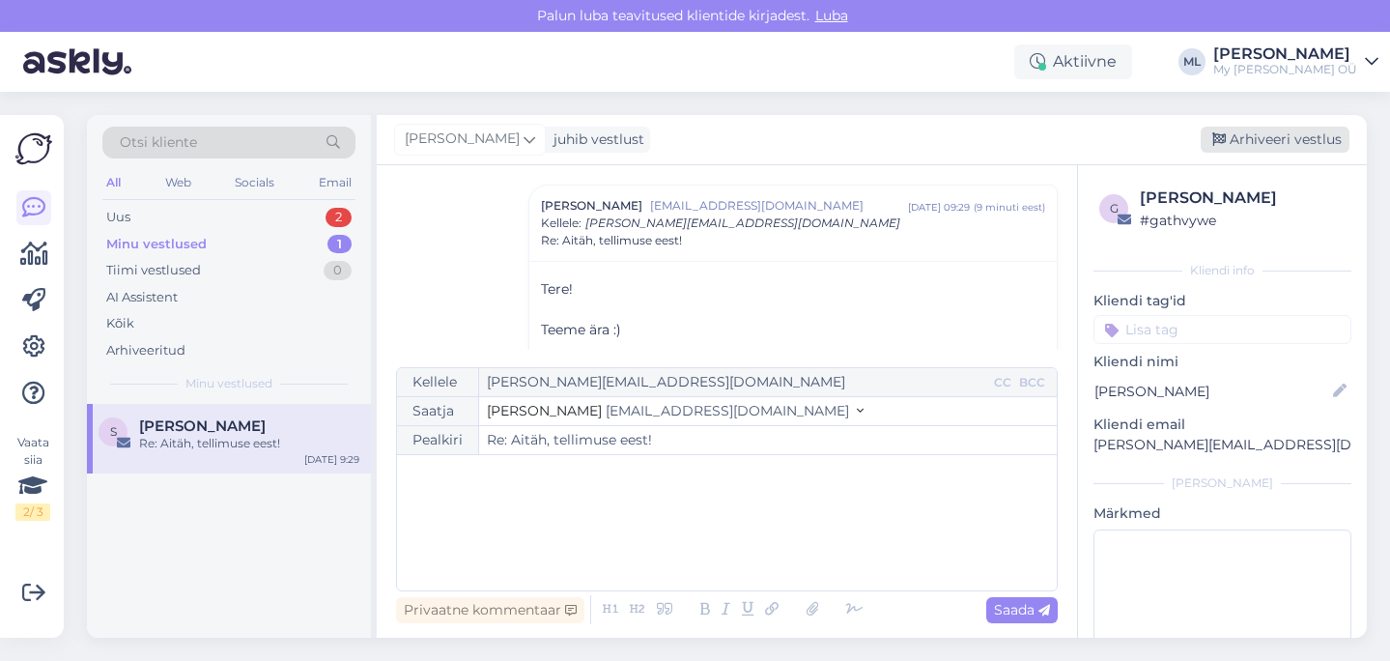
click at [1236, 142] on div "Arhiveeri vestlus" at bounding box center [1275, 140] width 149 height 26
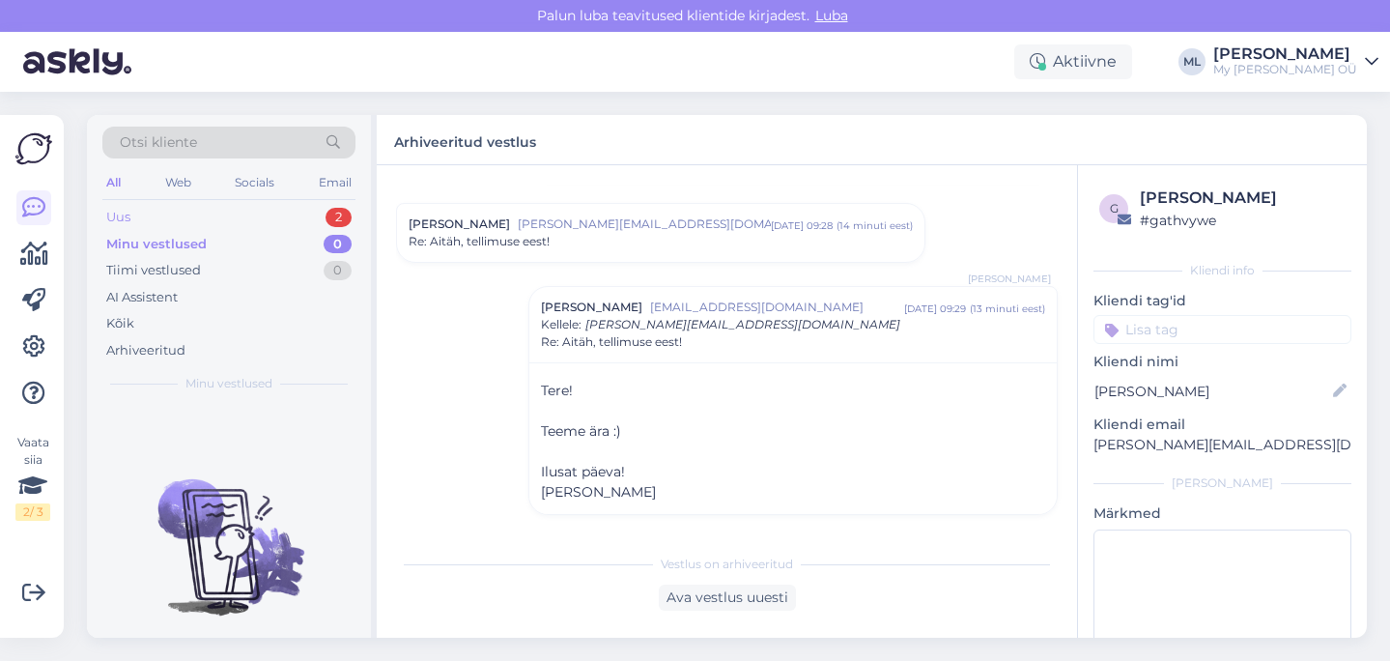
click at [252, 218] on div "Uus 2" at bounding box center [228, 217] width 253 height 27
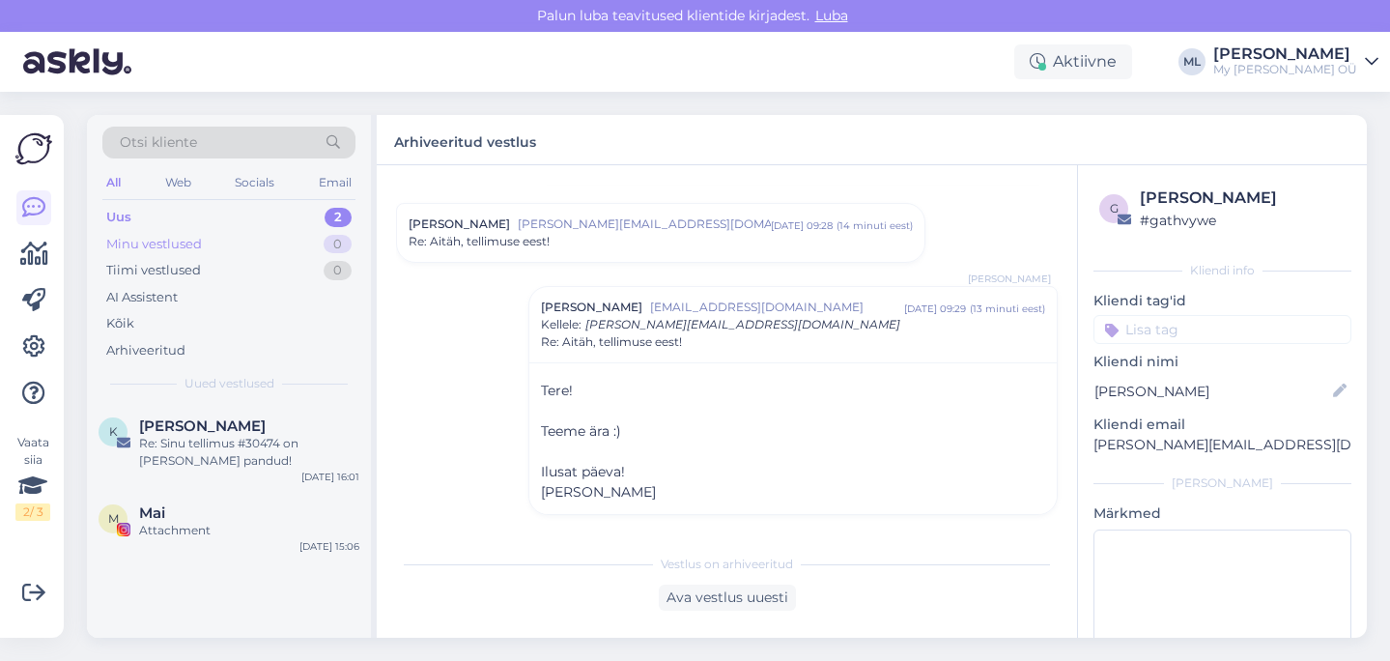
click at [195, 232] on div "Minu vestlused 0" at bounding box center [228, 244] width 253 height 27
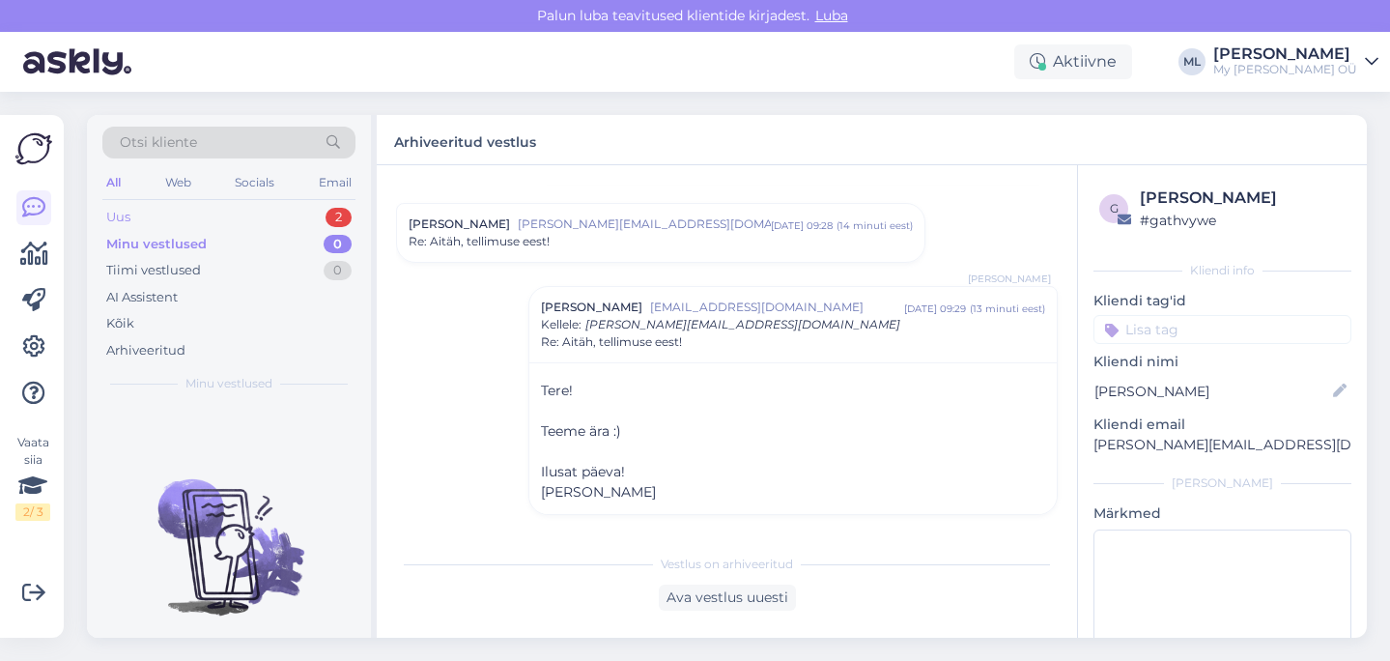
click at [128, 216] on div "Uus" at bounding box center [118, 217] width 24 height 19
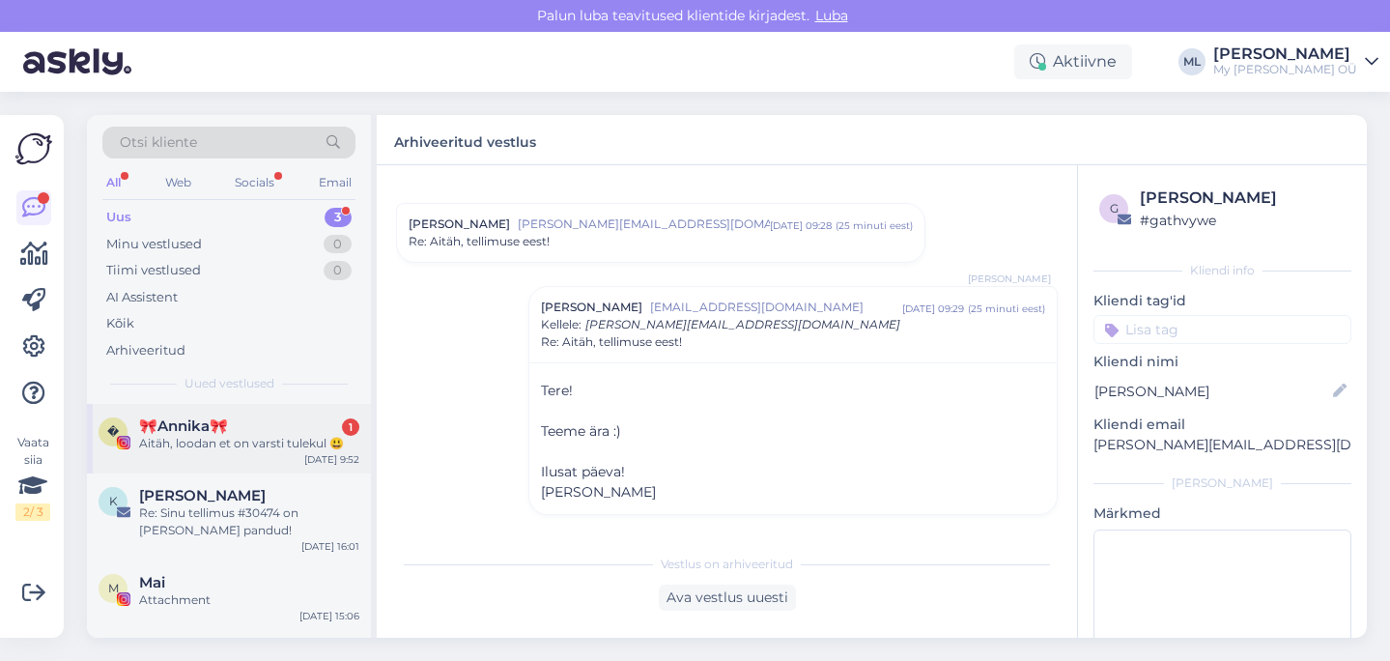
click at [207, 439] on div "Aitäh, loodan et on varsti tulekul 😃" at bounding box center [249, 443] width 220 height 17
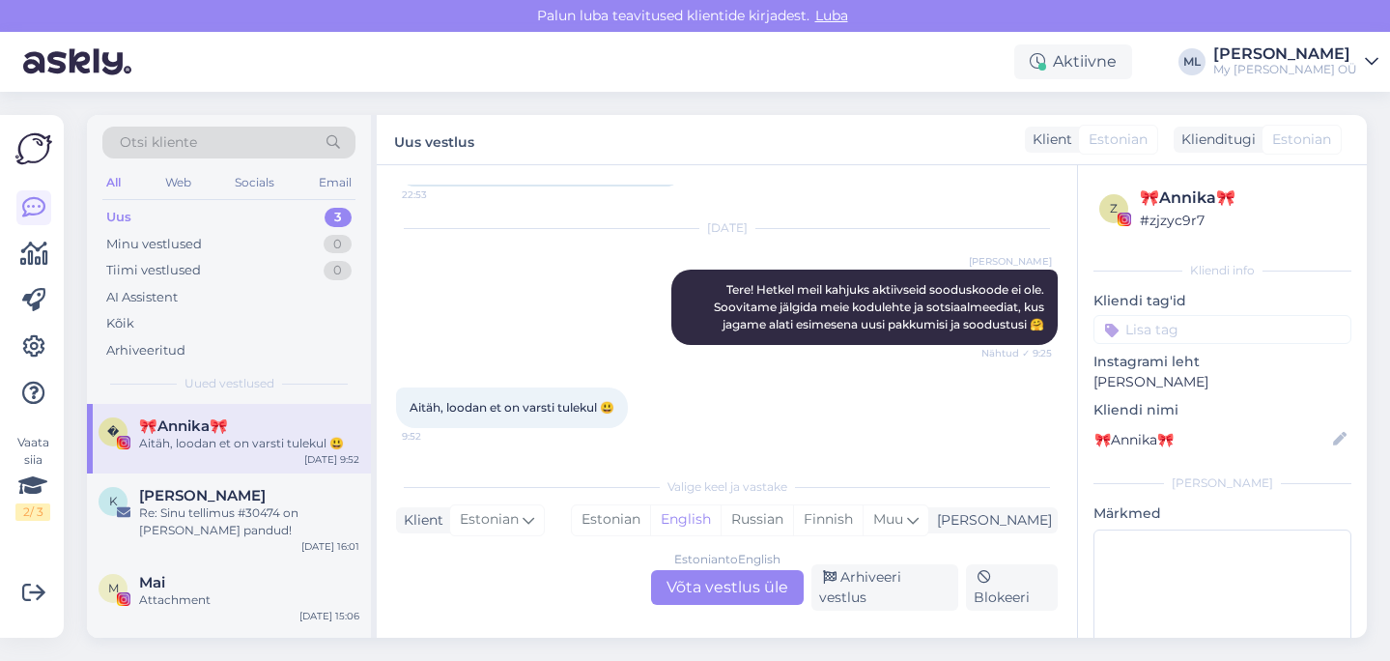
scroll to position [162, 0]
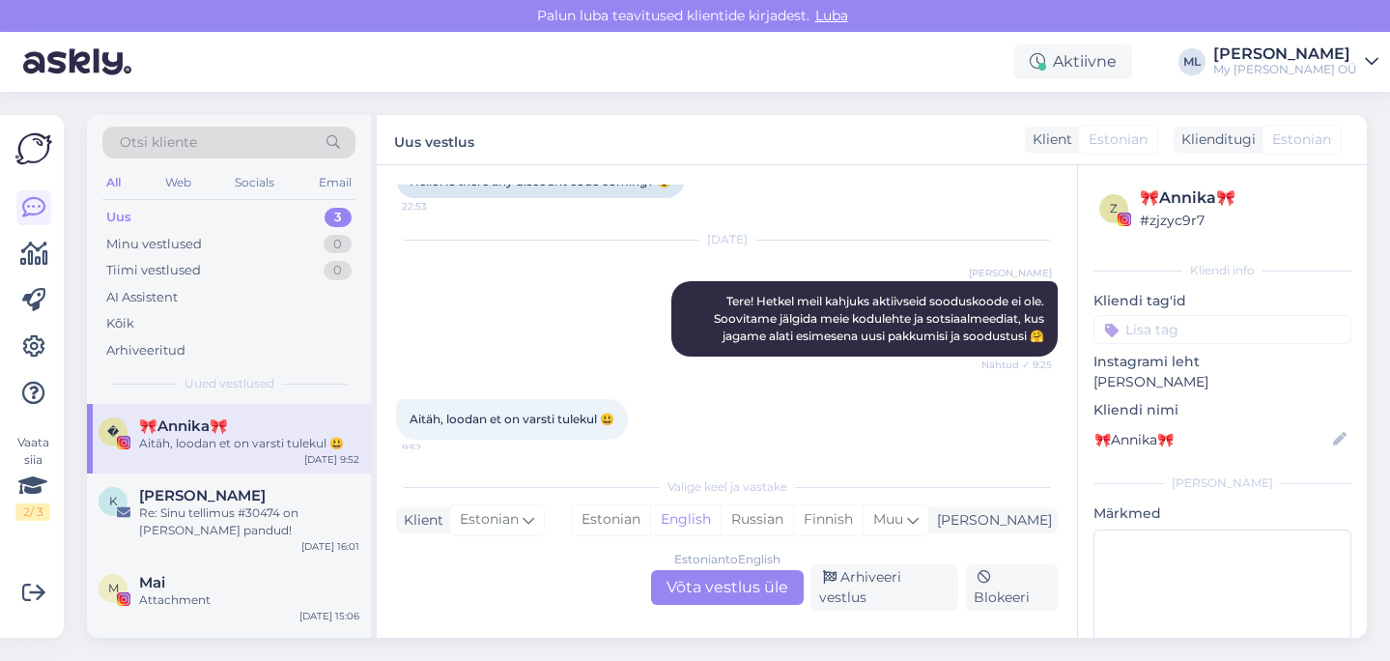
click at [706, 598] on div "Estonian to English Võta vestlus üle" at bounding box center [727, 587] width 153 height 35
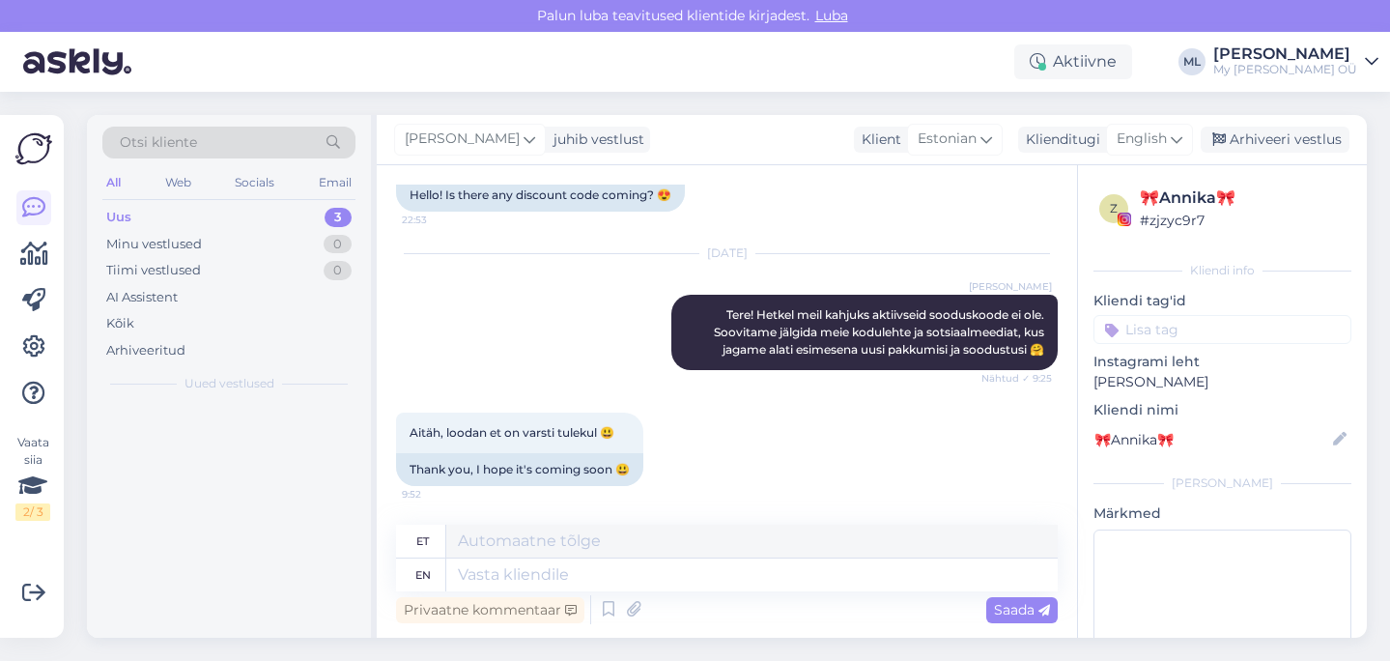
scroll to position [149, 0]
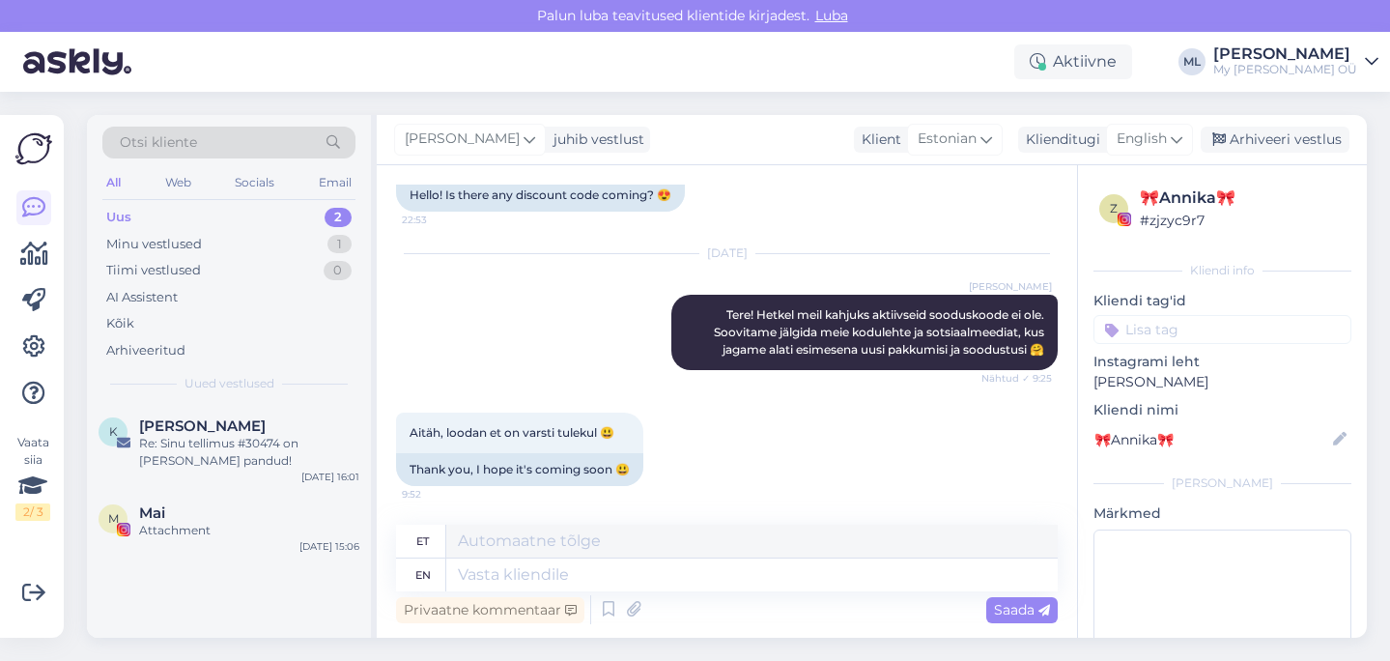
click at [1142, 162] on div "Mari-Liis juhib vestlust Klient Estonian Klienditugi English Arhiveeri vestlus" at bounding box center [872, 140] width 990 height 50
click at [1142, 143] on span "English" at bounding box center [1142, 138] width 50 height 21
type input "est"
click at [1081, 221] on link "Estonian" at bounding box center [1106, 225] width 213 height 31
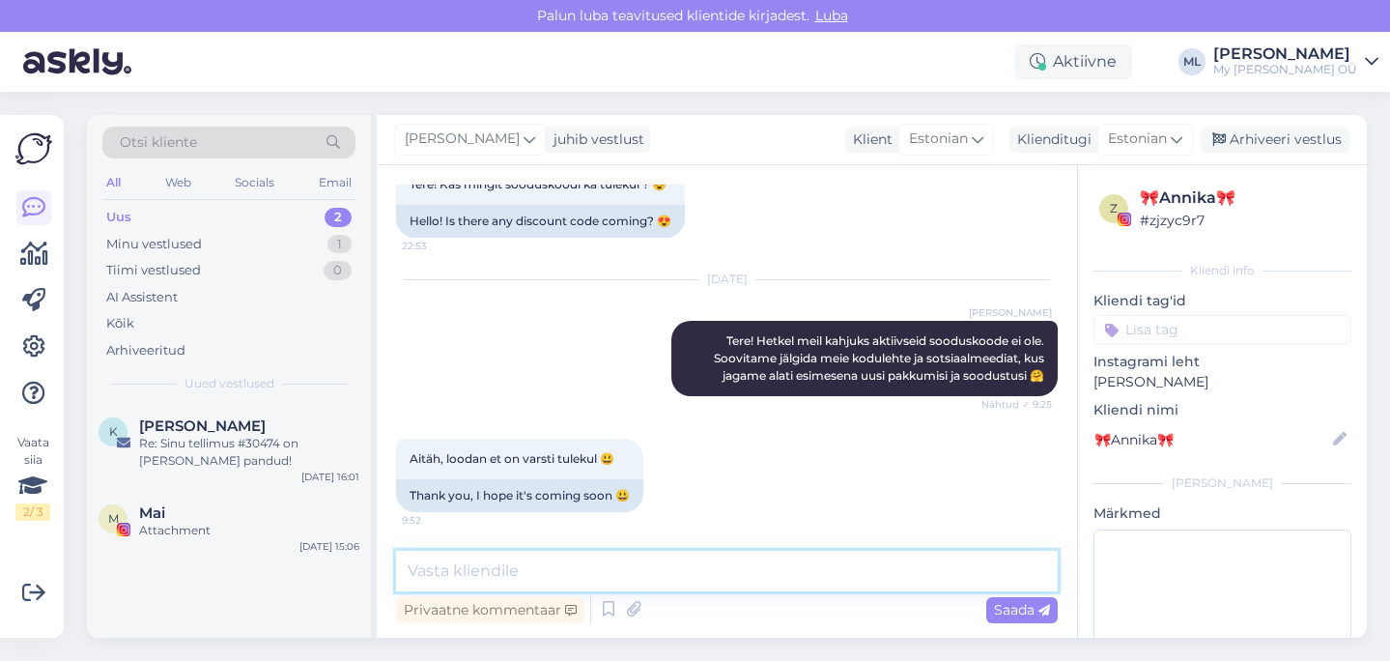
click at [749, 570] on textarea at bounding box center [727, 571] width 662 height 41
click at [728, 581] on textarea "Võib-olla tõesti" at bounding box center [727, 571] width 662 height 41
click at [700, 573] on textarea "Võib-olla tõesti" at bounding box center [727, 571] width 662 height 41
type textarea "Võib-olla tõesti 🙈 ☺️"
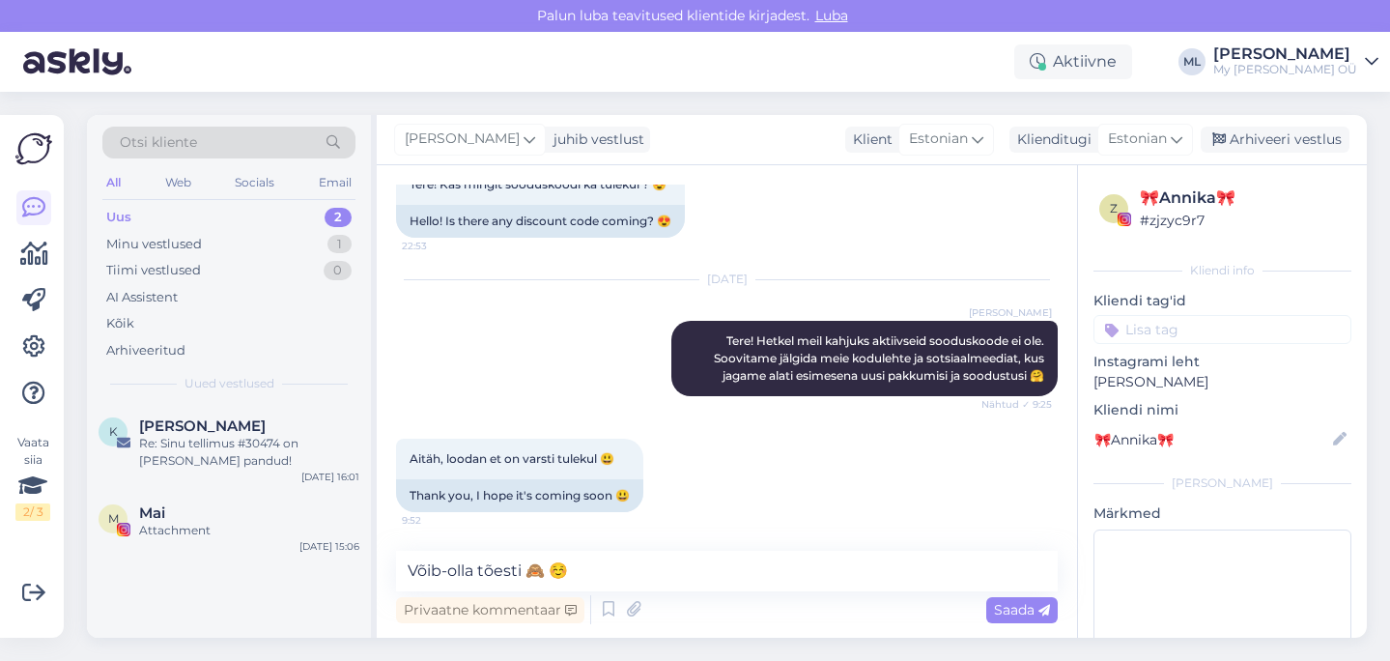
click at [1041, 608] on icon at bounding box center [1044, 611] width 12 height 12
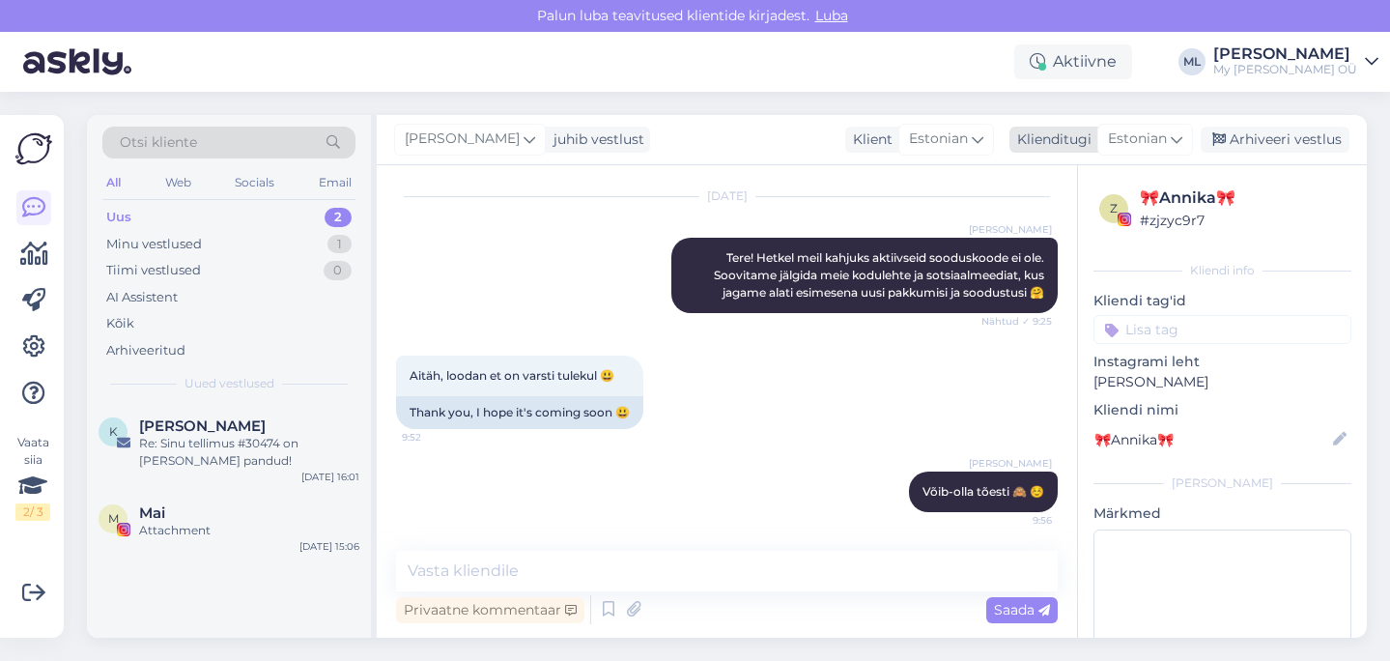
drag, startPoint x: 1253, startPoint y: 143, endPoint x: 1242, endPoint y: 143, distance: 10.6
click at [1253, 144] on div "Arhiveeri vestlus" at bounding box center [1275, 140] width 149 height 26
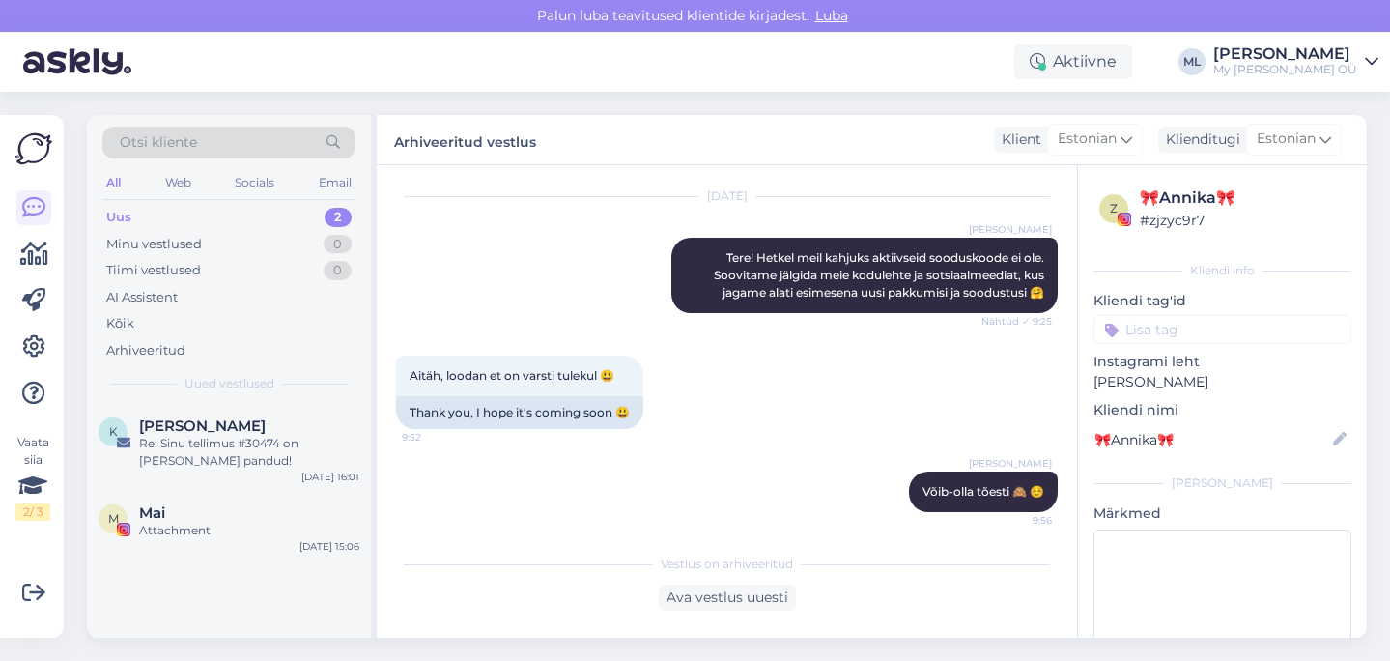
click at [179, 222] on div "Uus 2" at bounding box center [228, 217] width 253 height 27
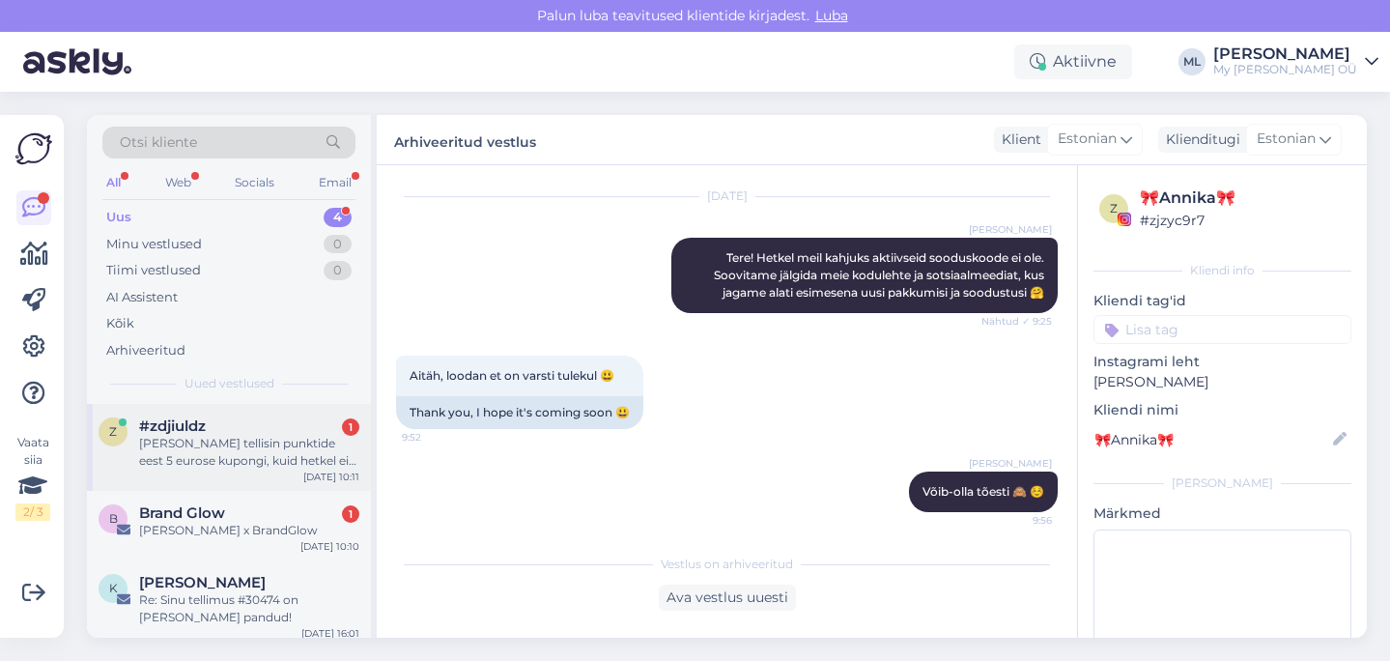
click at [281, 440] on div "Tere Kogemata tellisin punktide eest 5 eurose kupongi, kuid hetkel ei kasuta se…" at bounding box center [249, 452] width 220 height 35
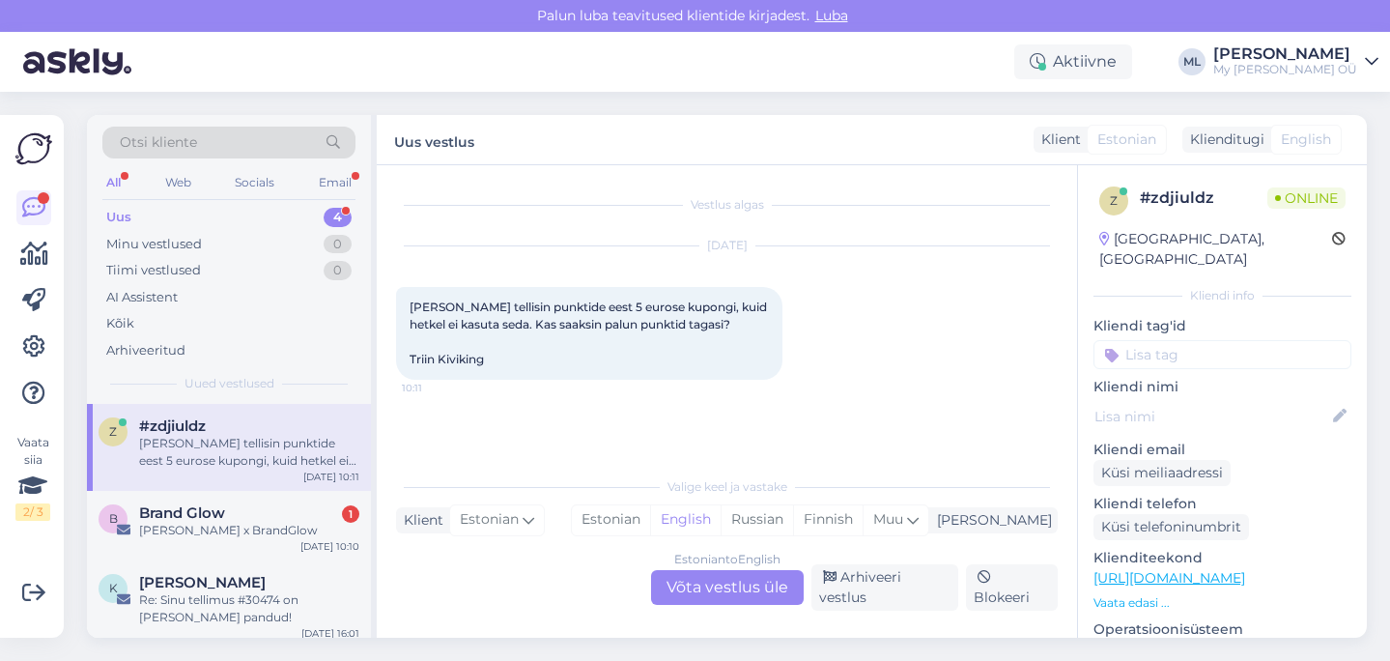
scroll to position [0, 0]
click at [731, 599] on div "Estonian to English Võta vestlus üle" at bounding box center [727, 587] width 153 height 35
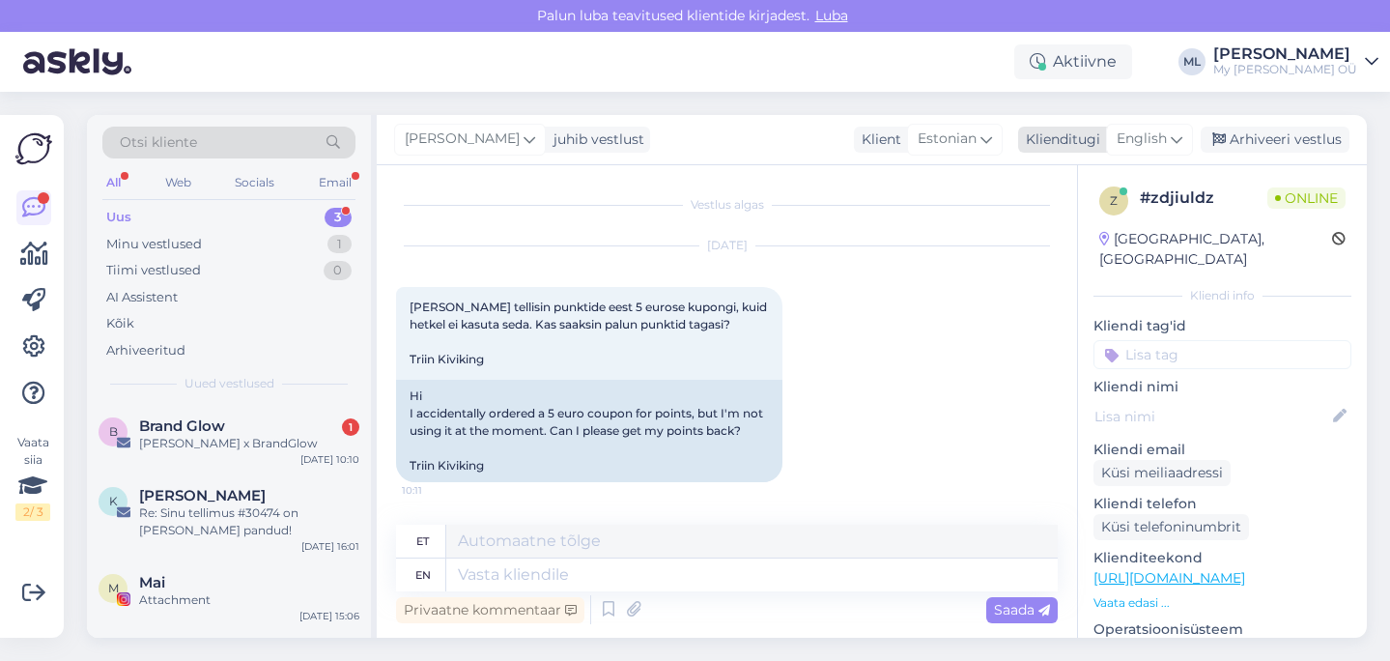
click at [1144, 136] on span "English" at bounding box center [1142, 138] width 50 height 21
click at [1053, 218] on link "Estonian" at bounding box center [1106, 225] width 213 height 31
click at [439, 572] on textarea at bounding box center [727, 571] width 662 height 41
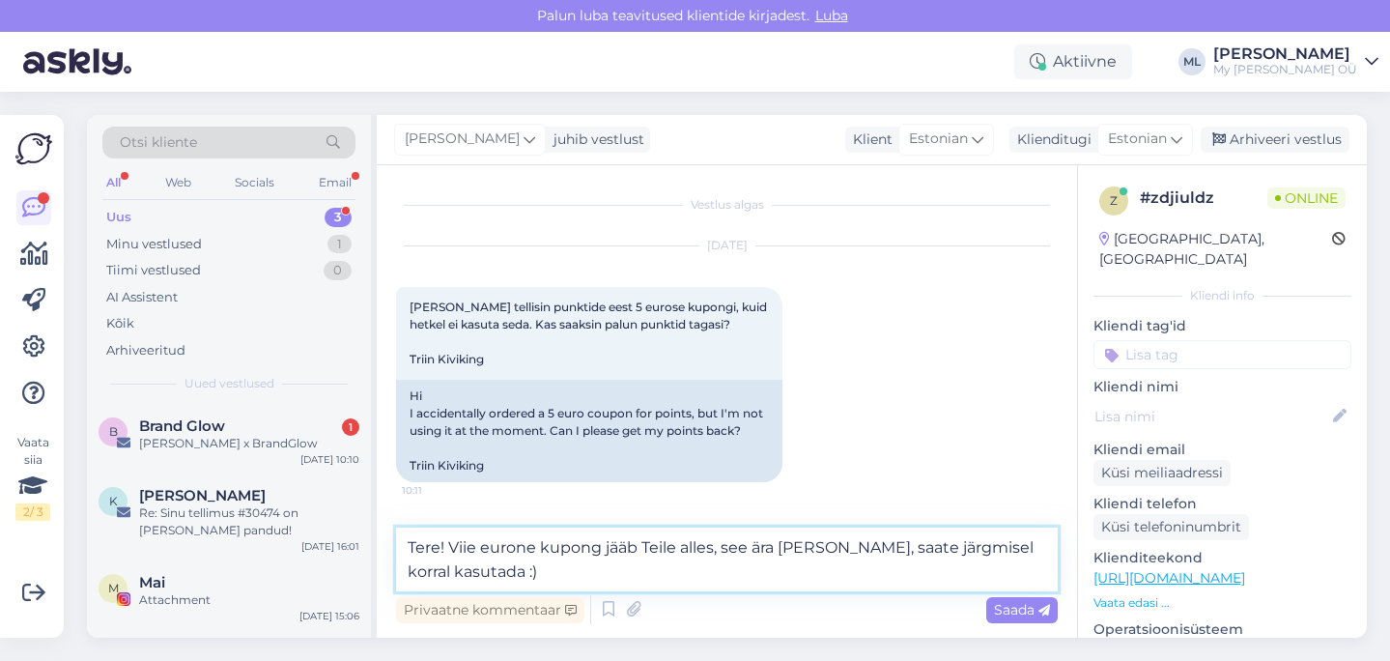
click at [674, 546] on textarea "Tere! Viie eurone kupong jääb Teile alles, see ära ei kustu, saate järgmisel ko…" at bounding box center [727, 559] width 662 height 64
click at [574, 579] on textarea "Tere! Viie eurone kupong jääb Teie kontole alles, see ära ei kustu, saate järgm…" at bounding box center [727, 559] width 662 height 64
click at [563, 580] on textarea "Tere! Viie eurone kupong jääb Teie kontole alles, see ära ei kustu, saate järgm…" at bounding box center [727, 559] width 662 height 64
type textarea "Tere! Viie eurone kupong jääb Teie kontole alles, see ära ei kustu, saate järgm…"
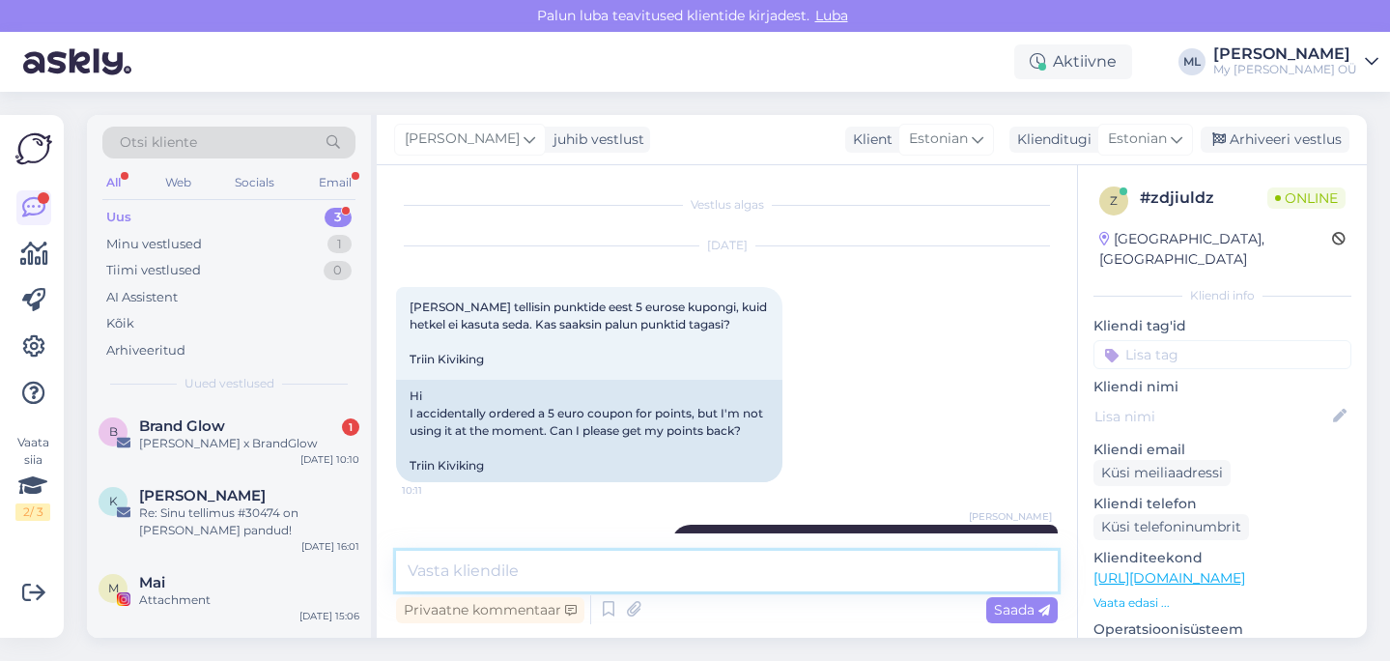
scroll to position [88, 0]
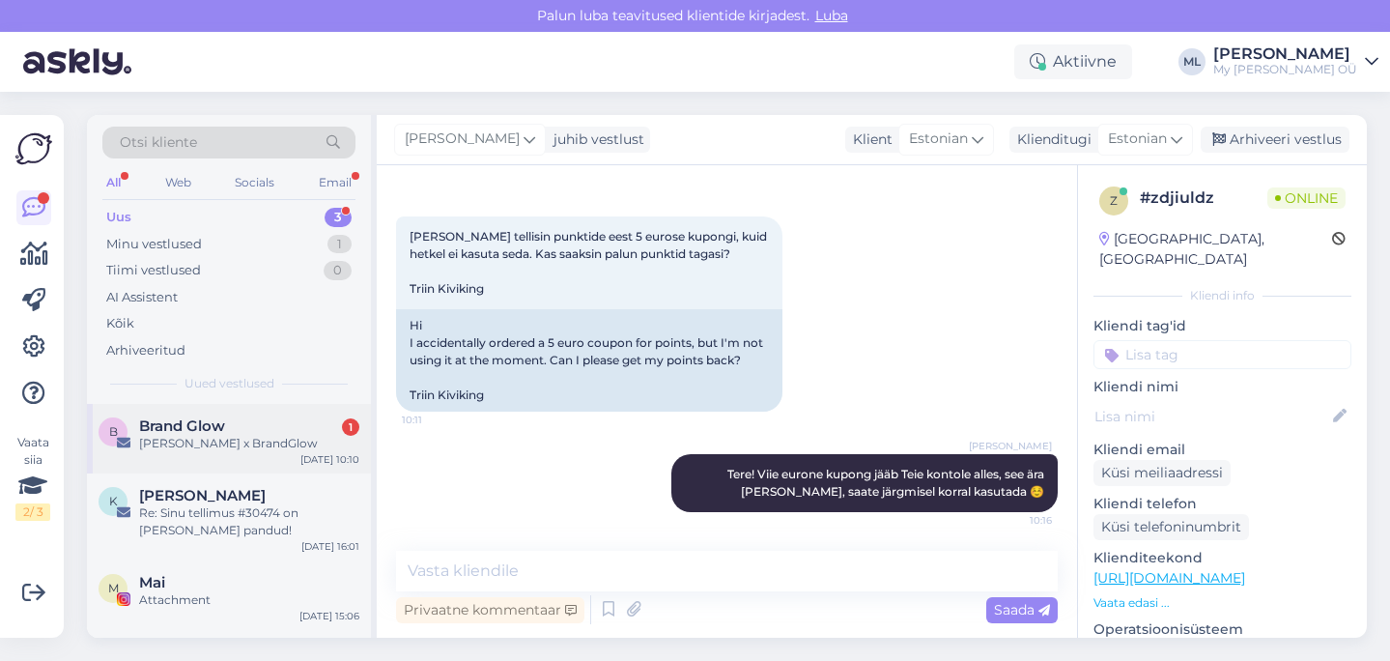
click at [222, 450] on div "Breden x BrandGlow" at bounding box center [249, 443] width 220 height 17
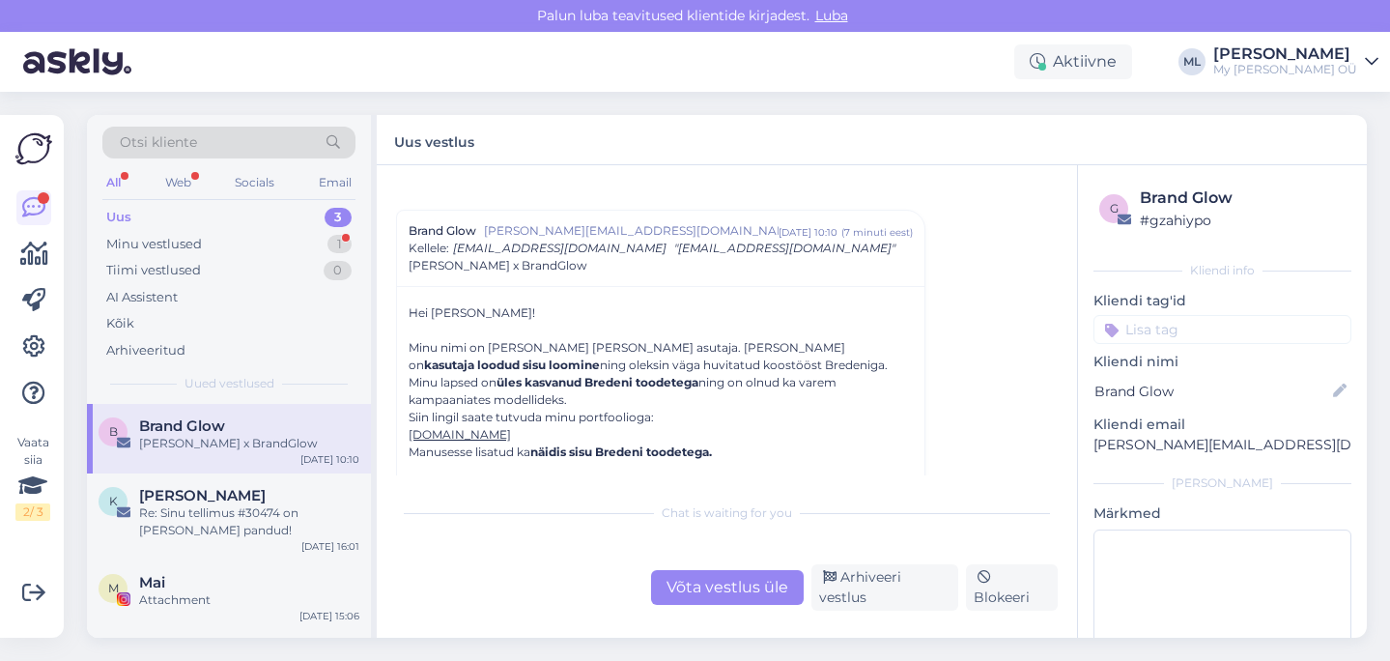
scroll to position [0, 0]
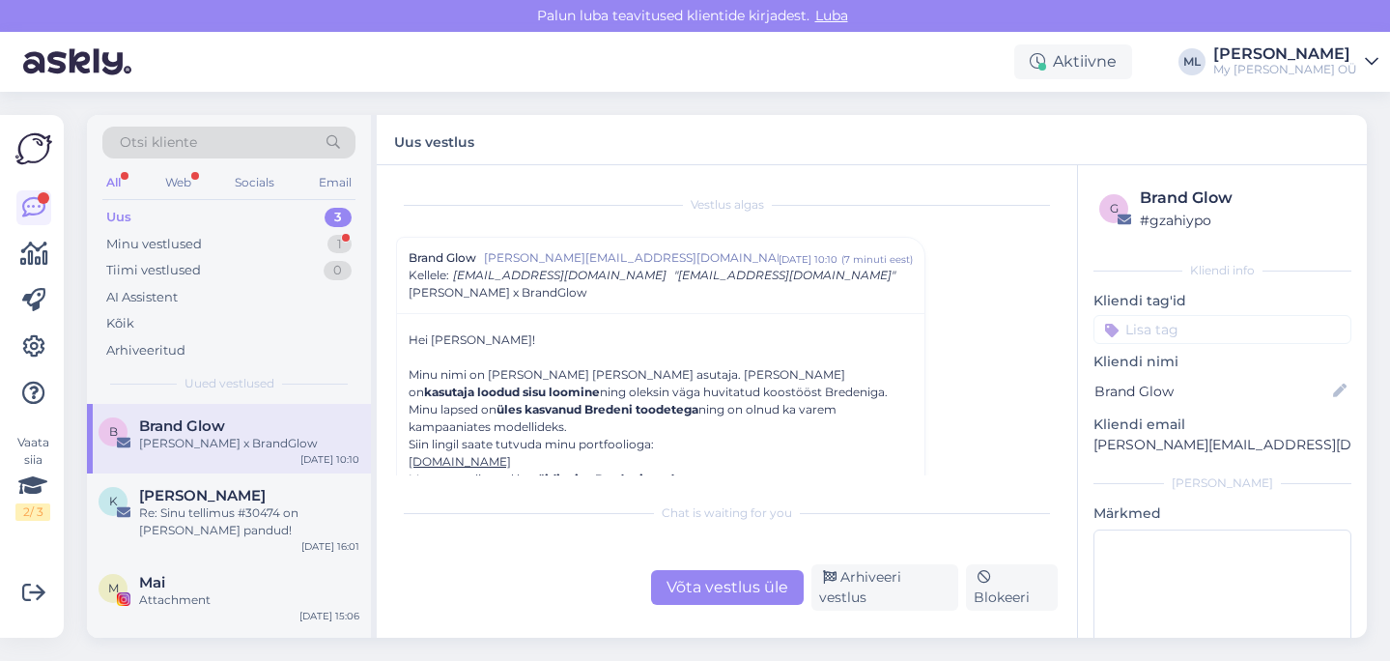
click at [236, 445] on div "Breden x BrandGlow" at bounding box center [249, 443] width 220 height 17
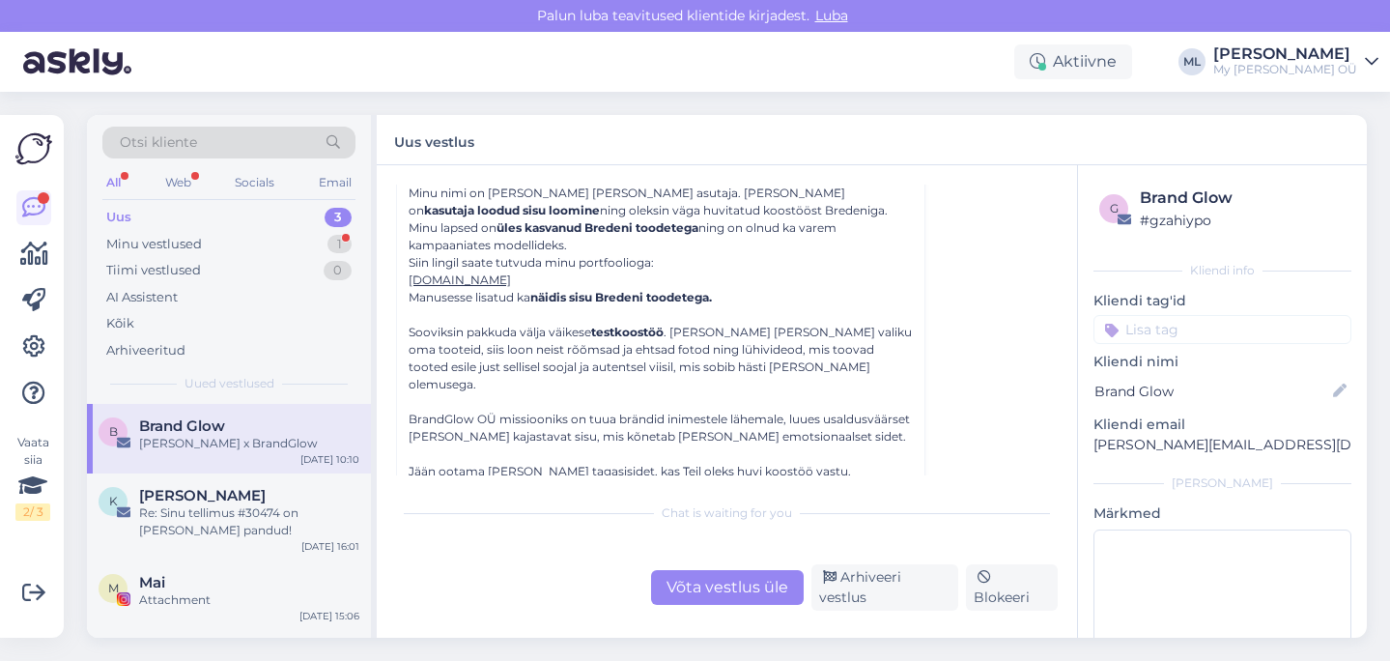
scroll to position [286, 0]
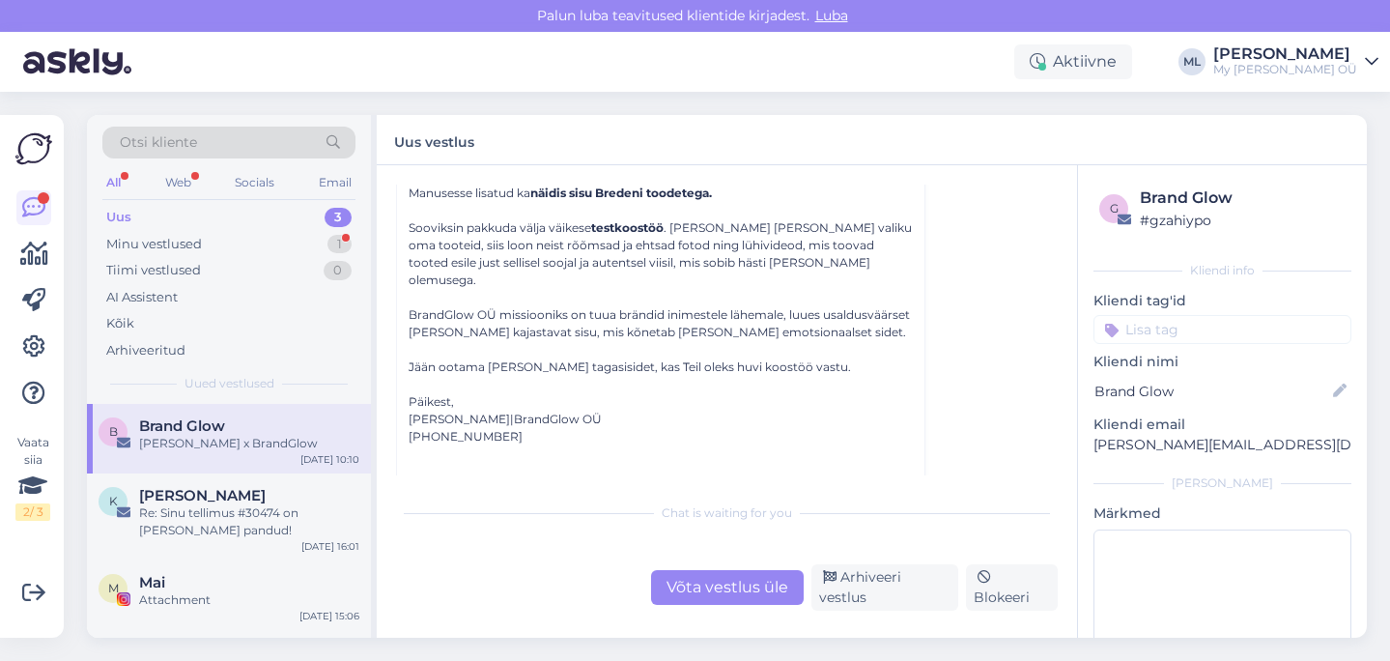
click at [187, 443] on div "Breden x BrandGlow" at bounding box center [249, 443] width 220 height 17
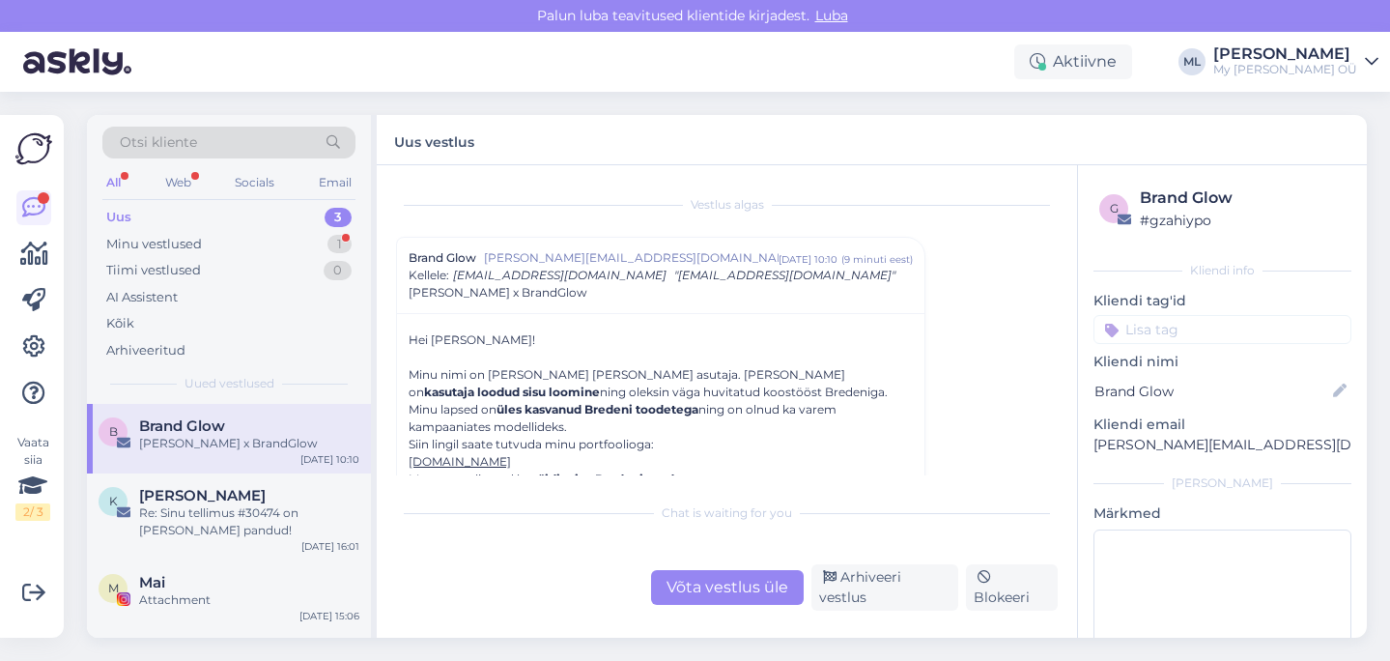
scroll to position [52, 0]
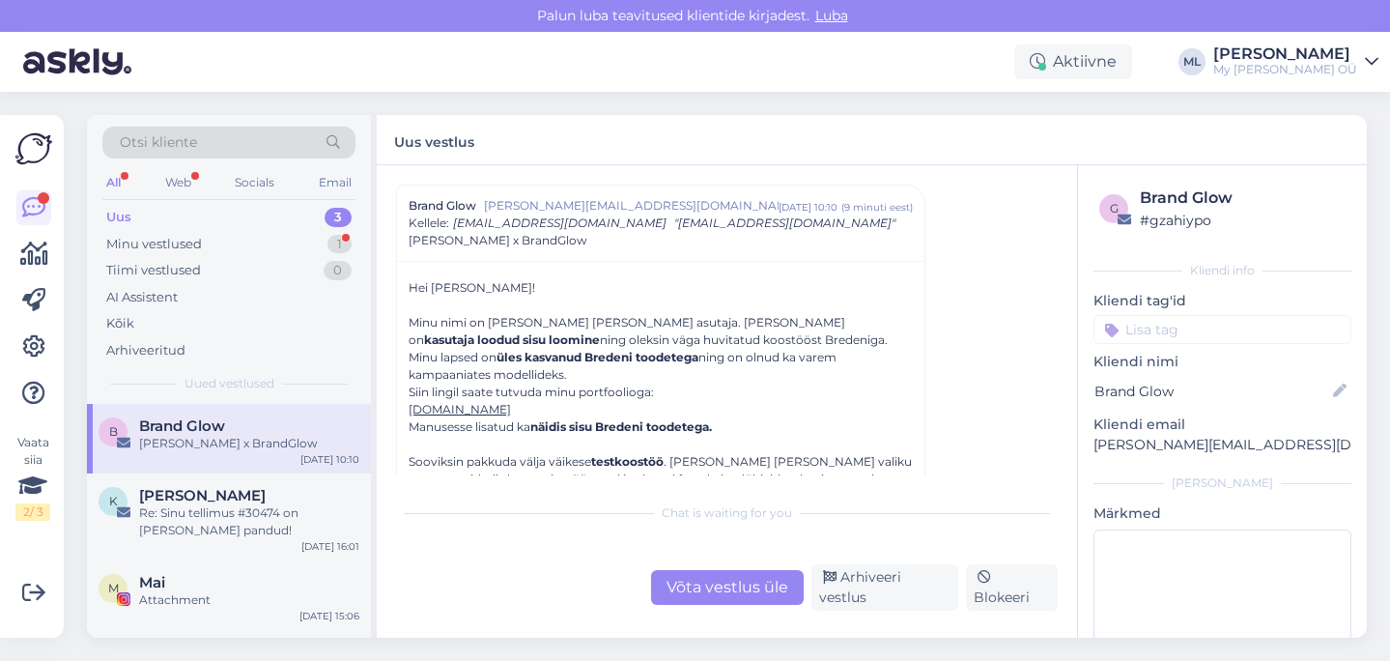
click at [285, 436] on div "Breden x BrandGlow" at bounding box center [249, 443] width 220 height 17
click at [752, 586] on div "Võta vestlus üle" at bounding box center [727, 587] width 153 height 35
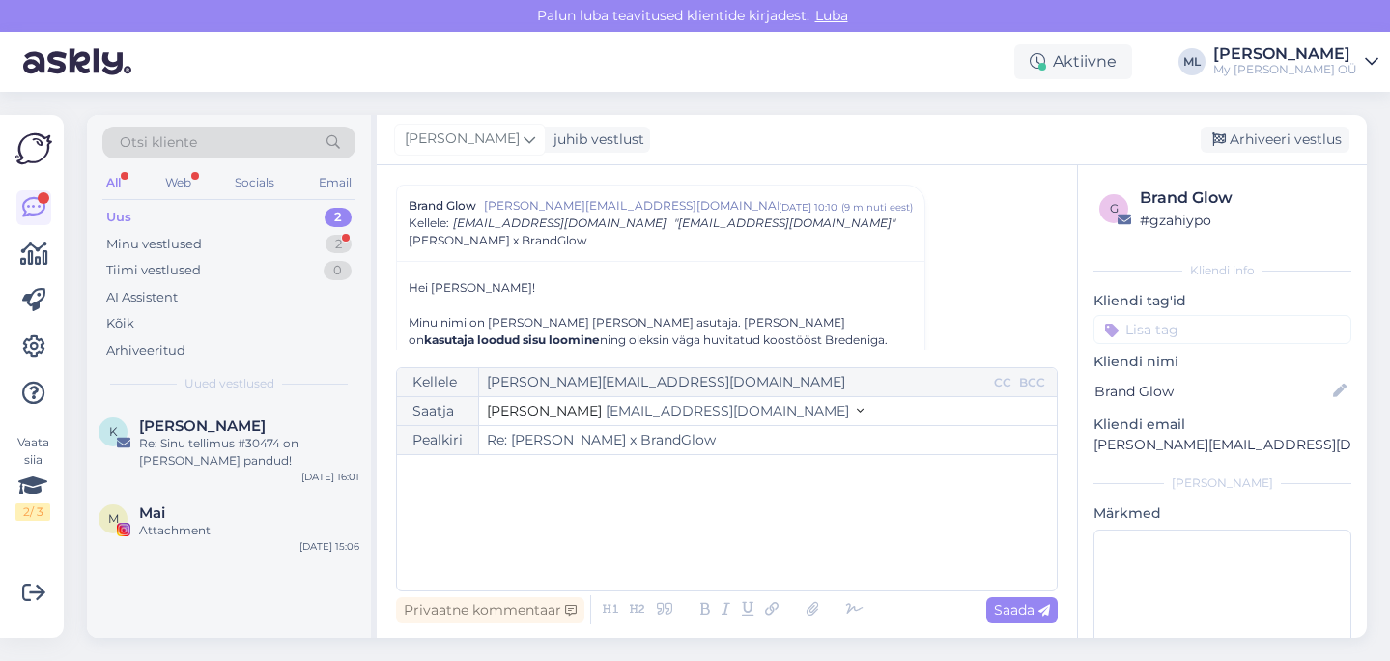
click at [660, 407] on span "[EMAIL_ADDRESS][DOMAIN_NAME]" at bounding box center [727, 410] width 243 height 17
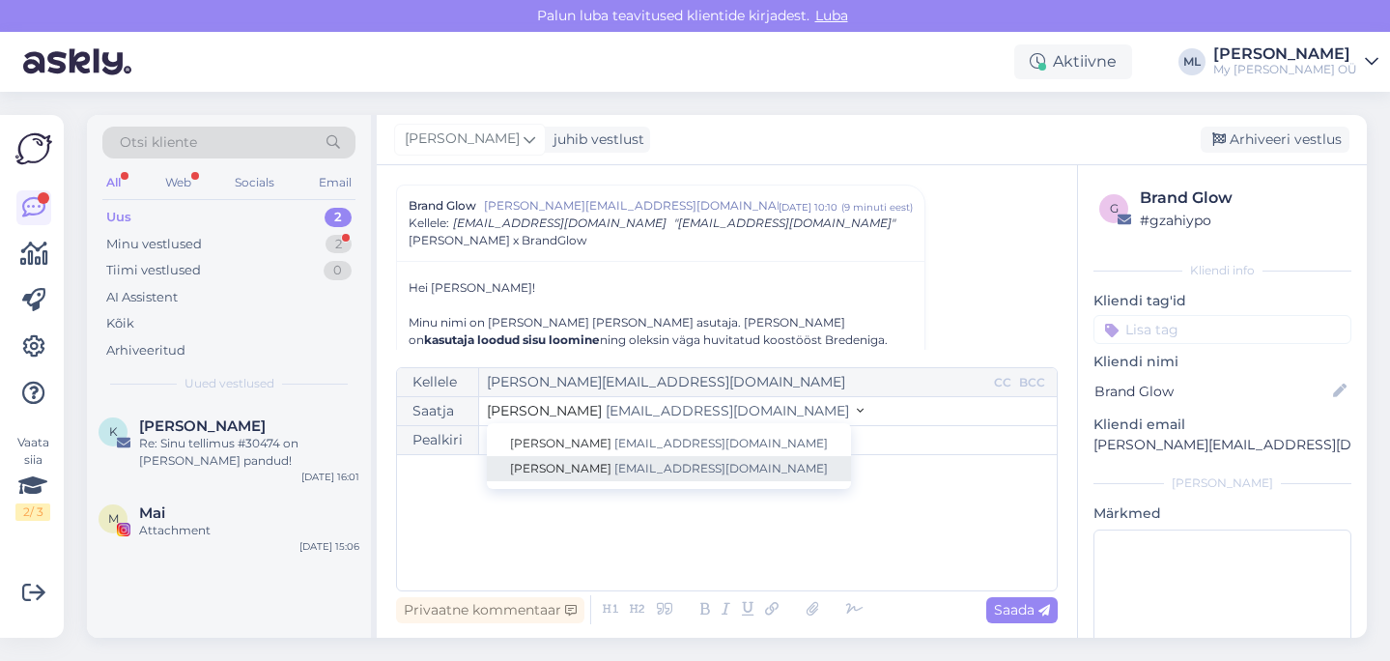
click at [631, 461] on span "[EMAIL_ADDRESS][DOMAIN_NAME]" at bounding box center [720, 468] width 213 height 14
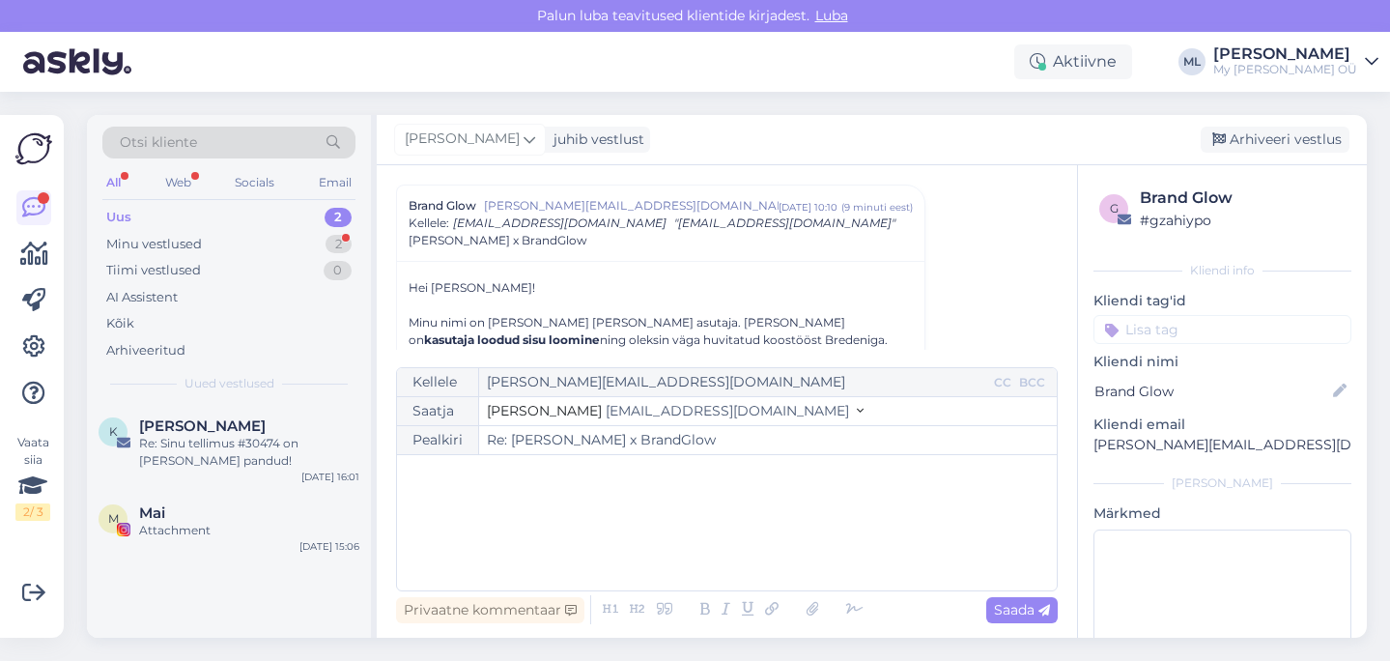
click at [592, 501] on div "﻿" at bounding box center [727, 523] width 640 height 116
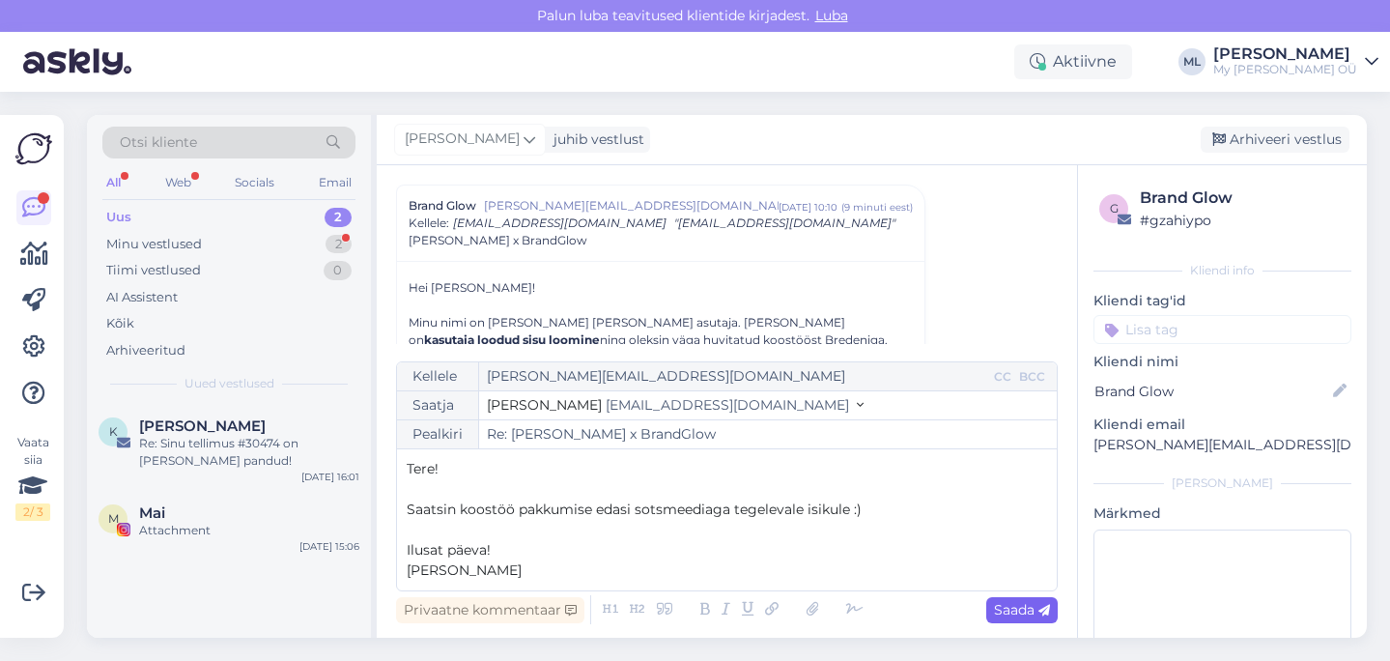
click at [1014, 612] on span "Saada" at bounding box center [1022, 609] width 56 height 17
type input "Re: Re: Breden x BrandGlow"
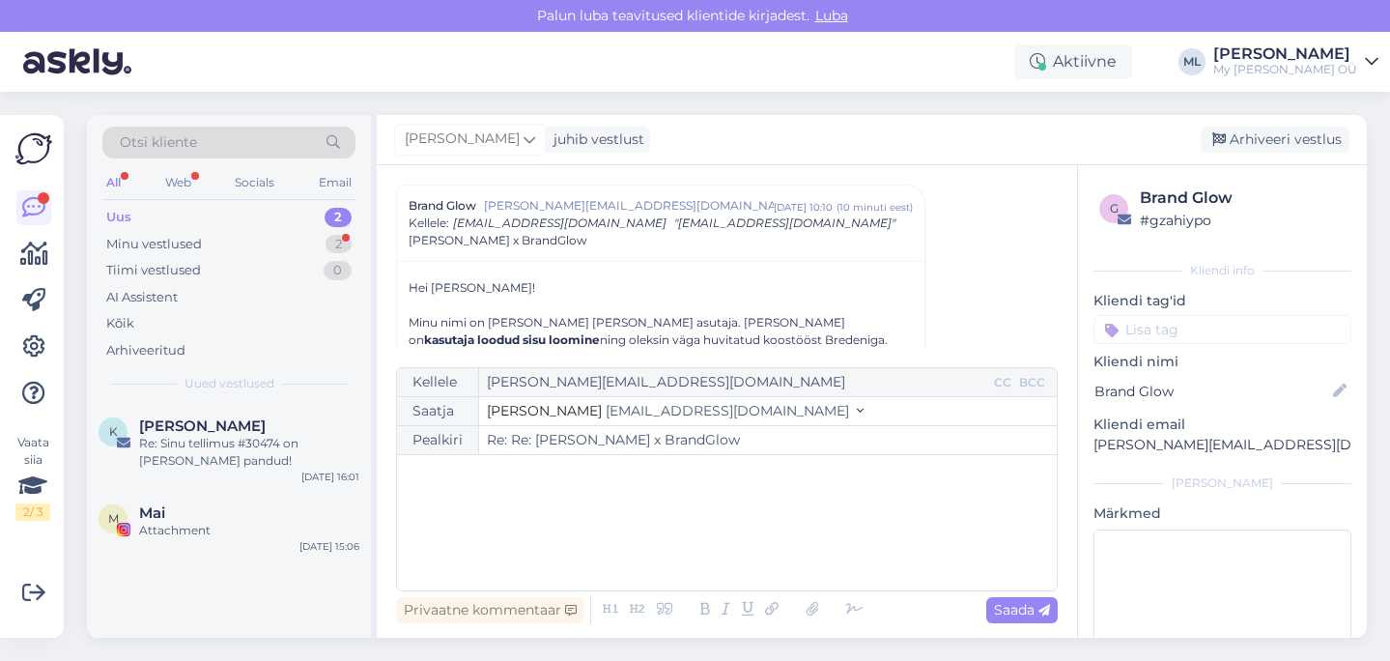
scroll to position [580, 0]
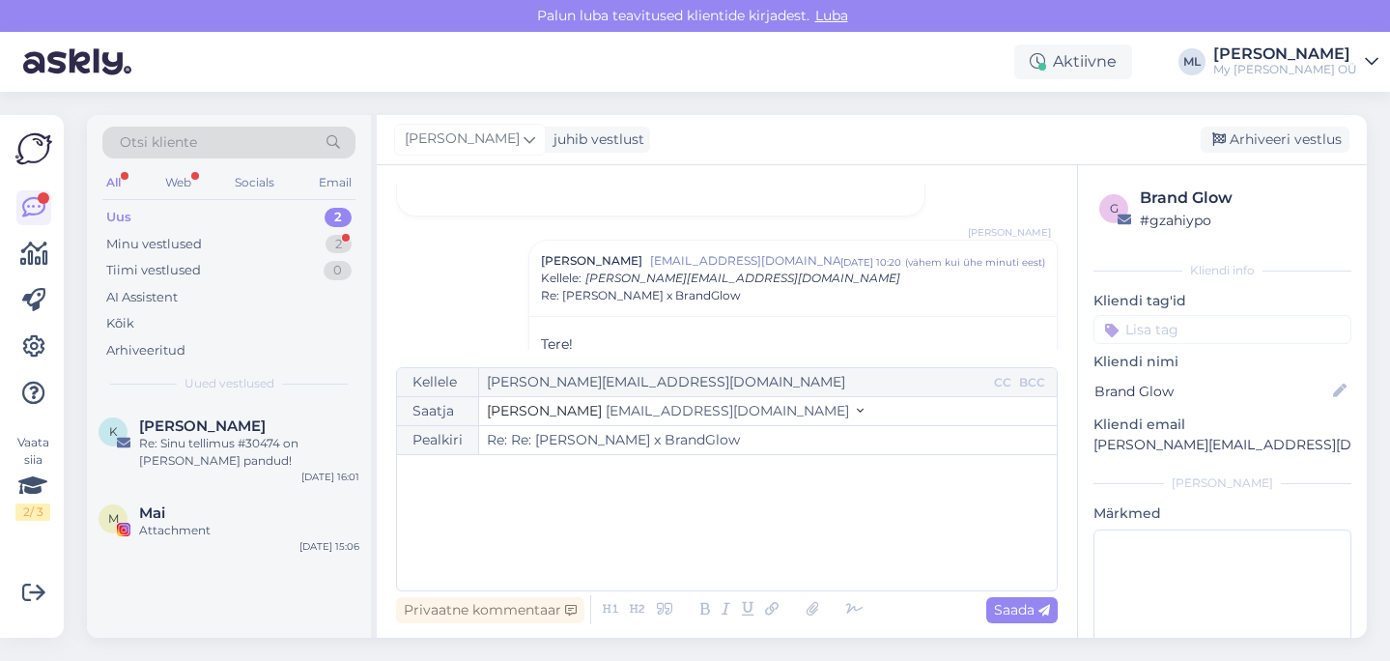
drag, startPoint x: 1241, startPoint y: 145, endPoint x: 1182, endPoint y: 159, distance: 60.7
click at [1241, 145] on div "Arhiveeri vestlus" at bounding box center [1275, 140] width 149 height 26
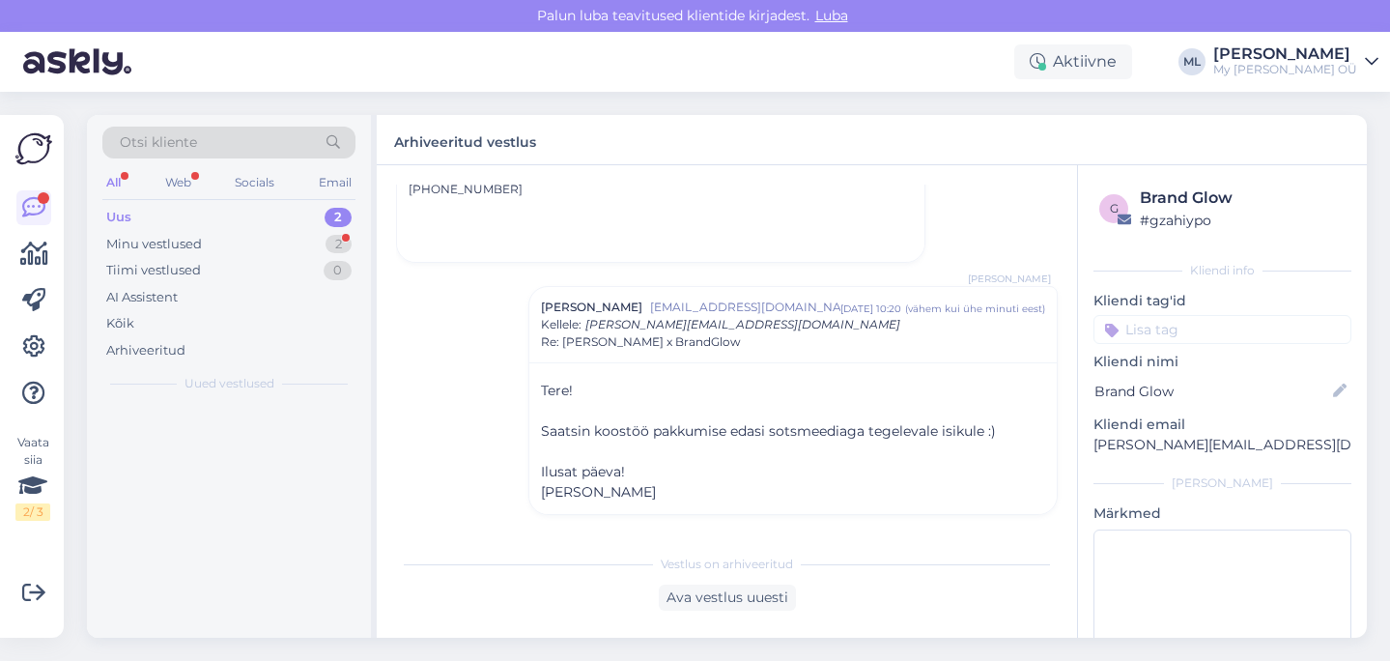
scroll to position [498, 0]
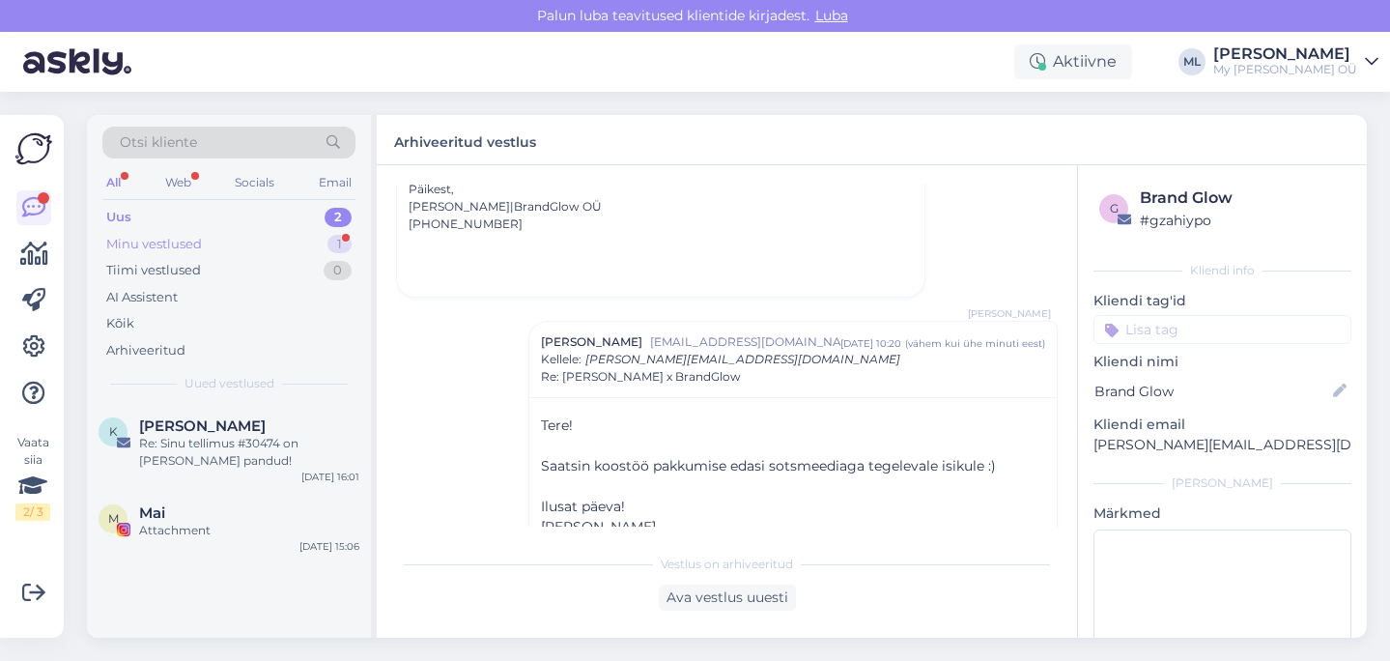
click at [188, 237] on div "Minu vestlused" at bounding box center [154, 244] width 96 height 19
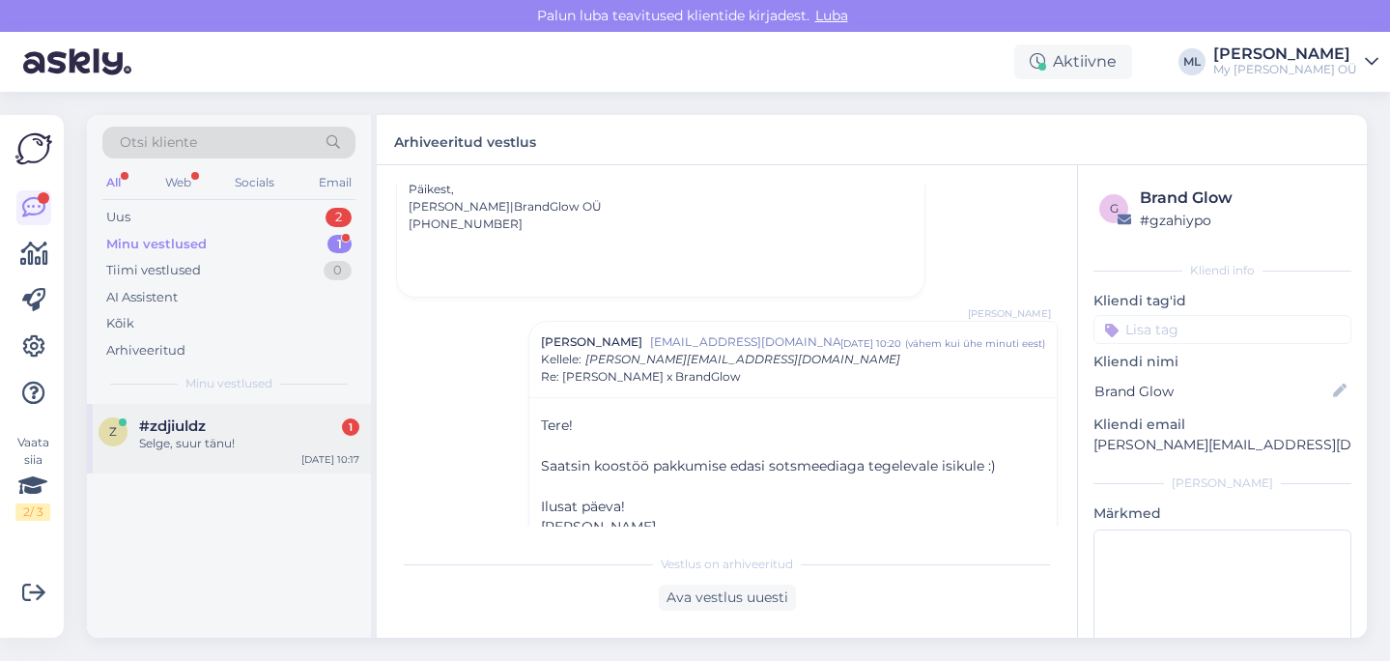
click at [187, 418] on span "#zdjiuldz" at bounding box center [172, 425] width 67 height 17
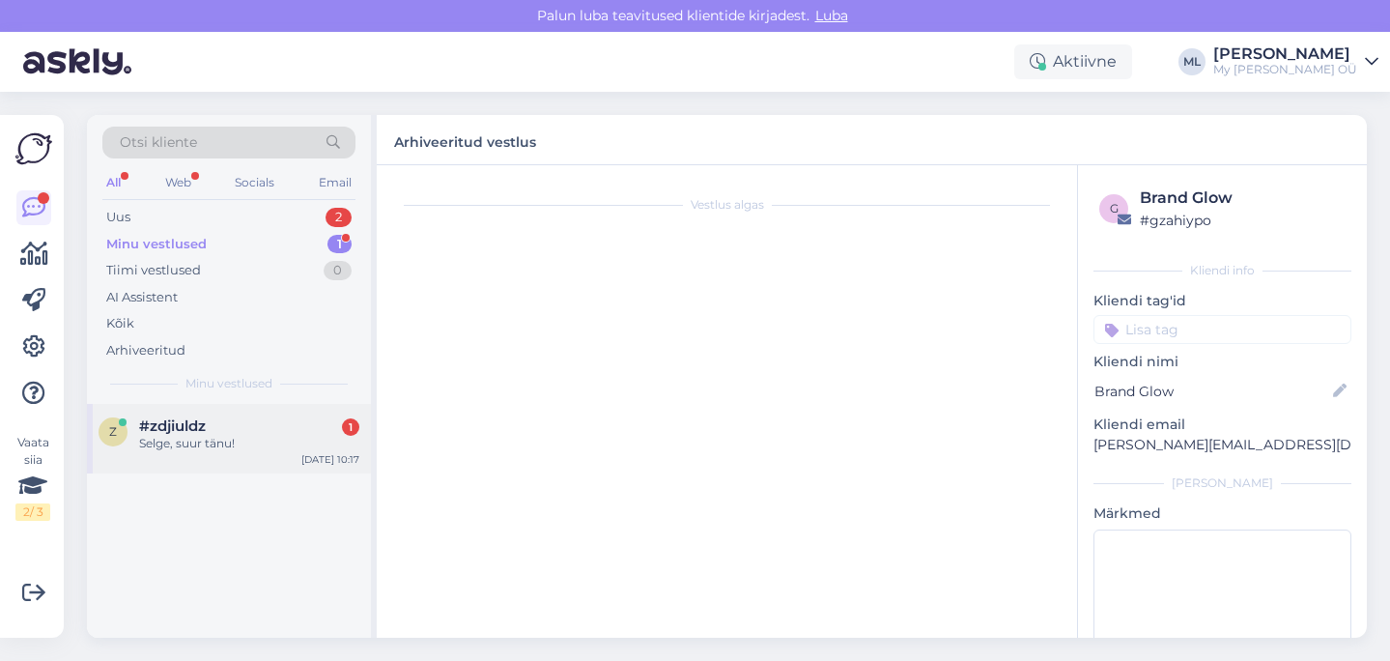
scroll to position [171, 0]
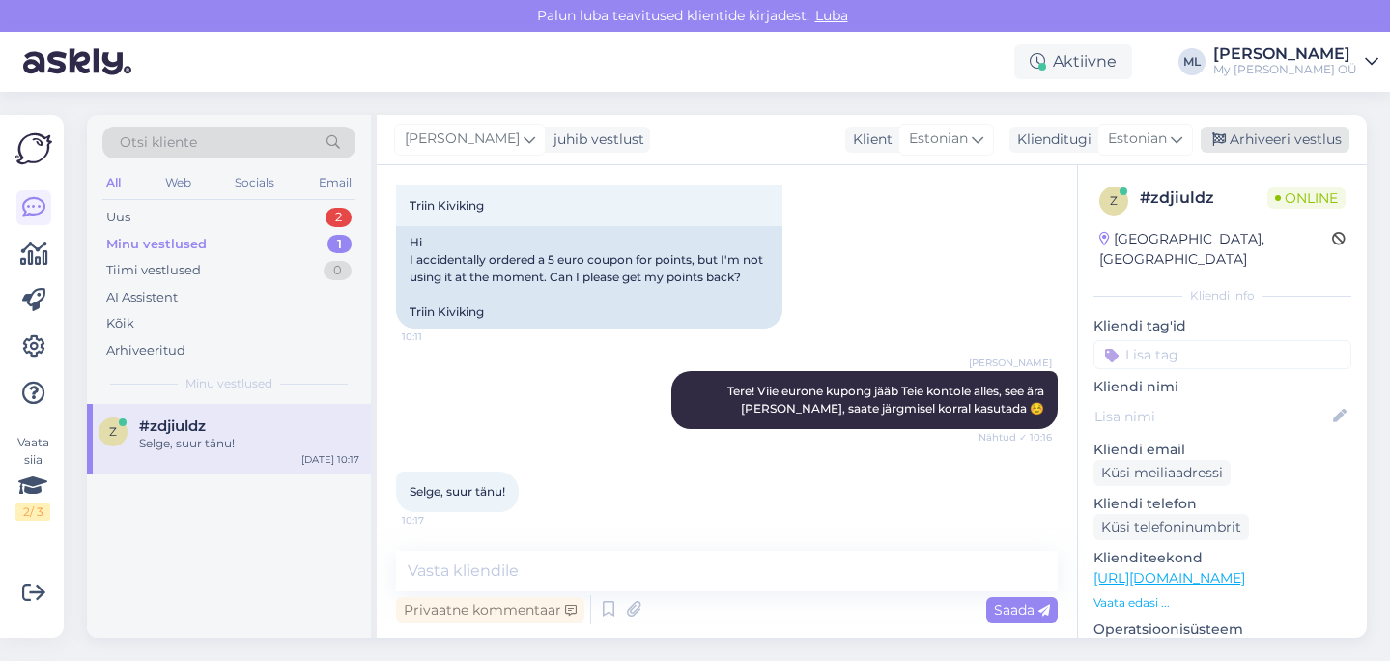
click at [1256, 141] on div "Arhiveeri vestlus" at bounding box center [1275, 140] width 149 height 26
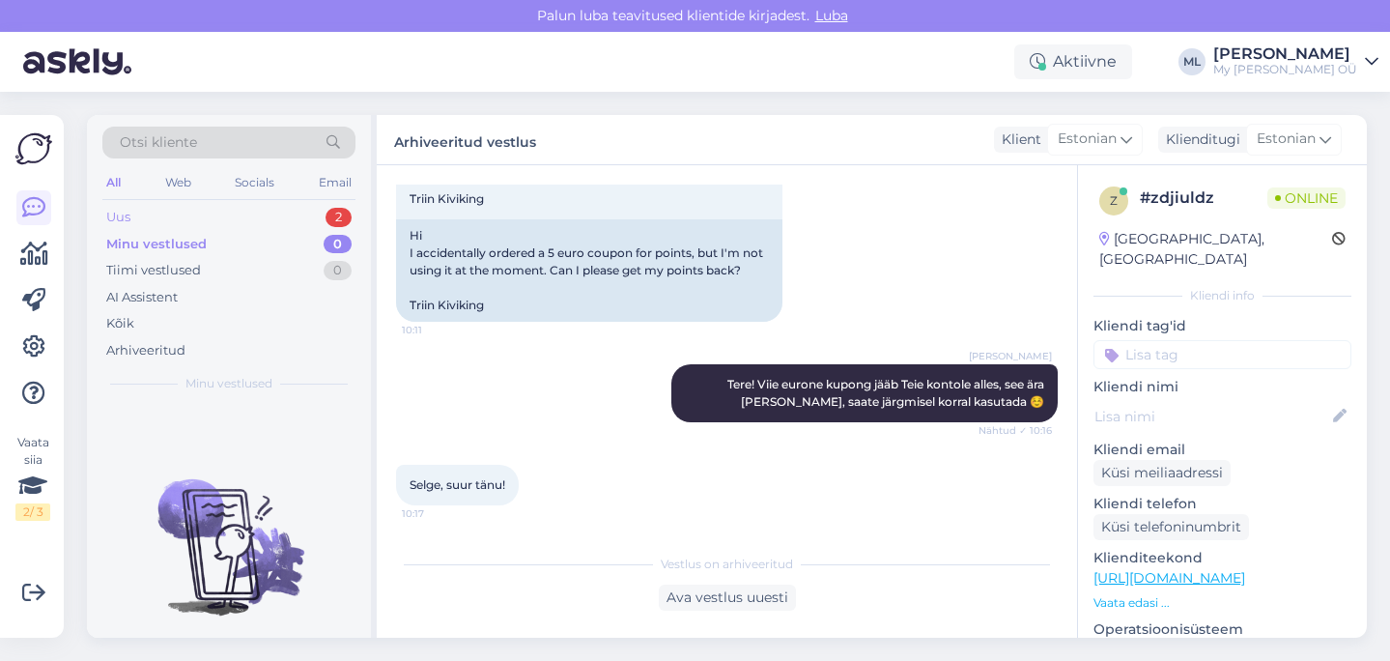
click at [177, 219] on div "Uus 2" at bounding box center [228, 217] width 253 height 27
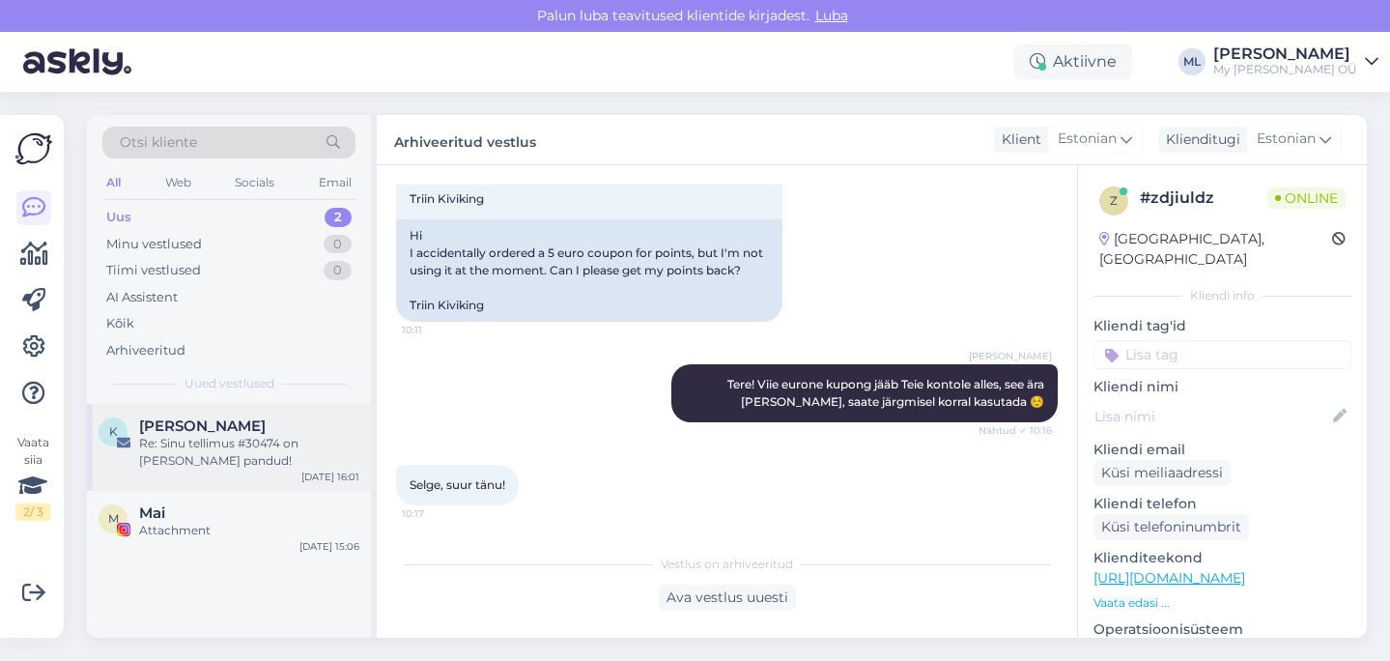
click at [171, 440] on div "Re: Sinu tellimus #30474 on [PERSON_NAME] pandud!" at bounding box center [249, 452] width 220 height 35
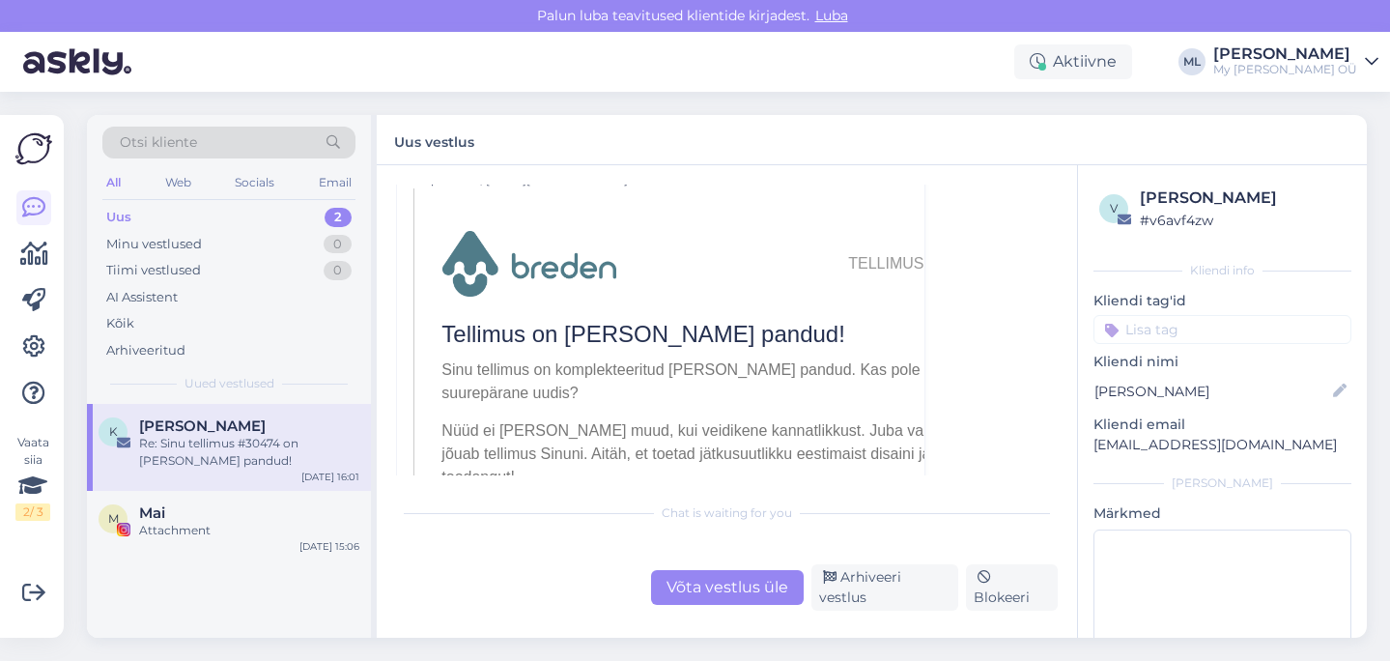
scroll to position [1307, 0]
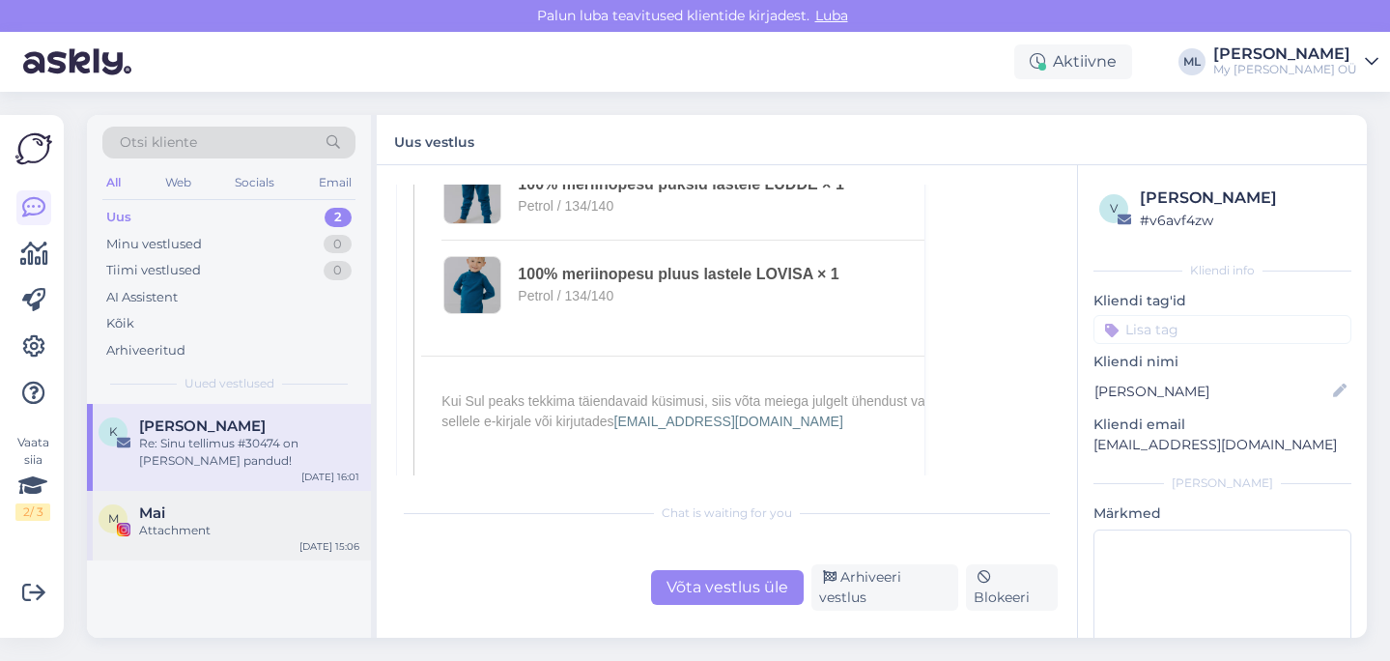
click at [128, 518] on div "M Mai Attachment" at bounding box center [229, 521] width 261 height 35
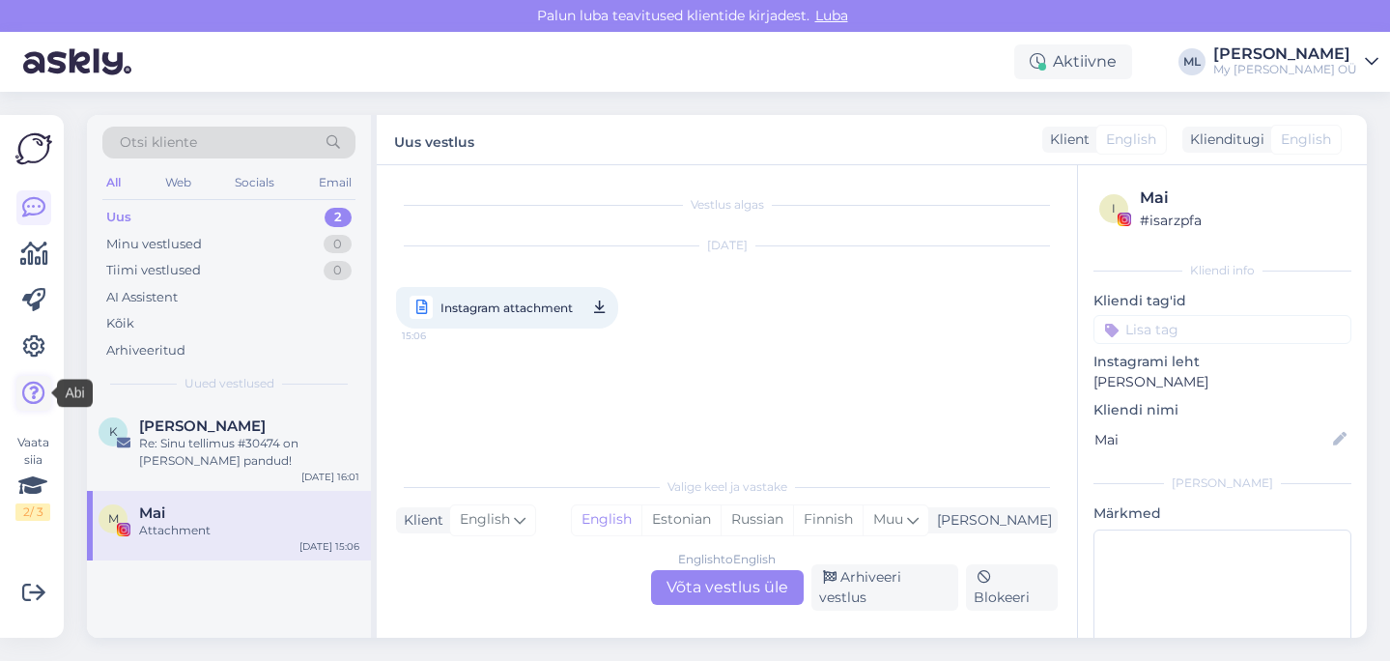
click at [39, 398] on icon at bounding box center [33, 393] width 23 height 23
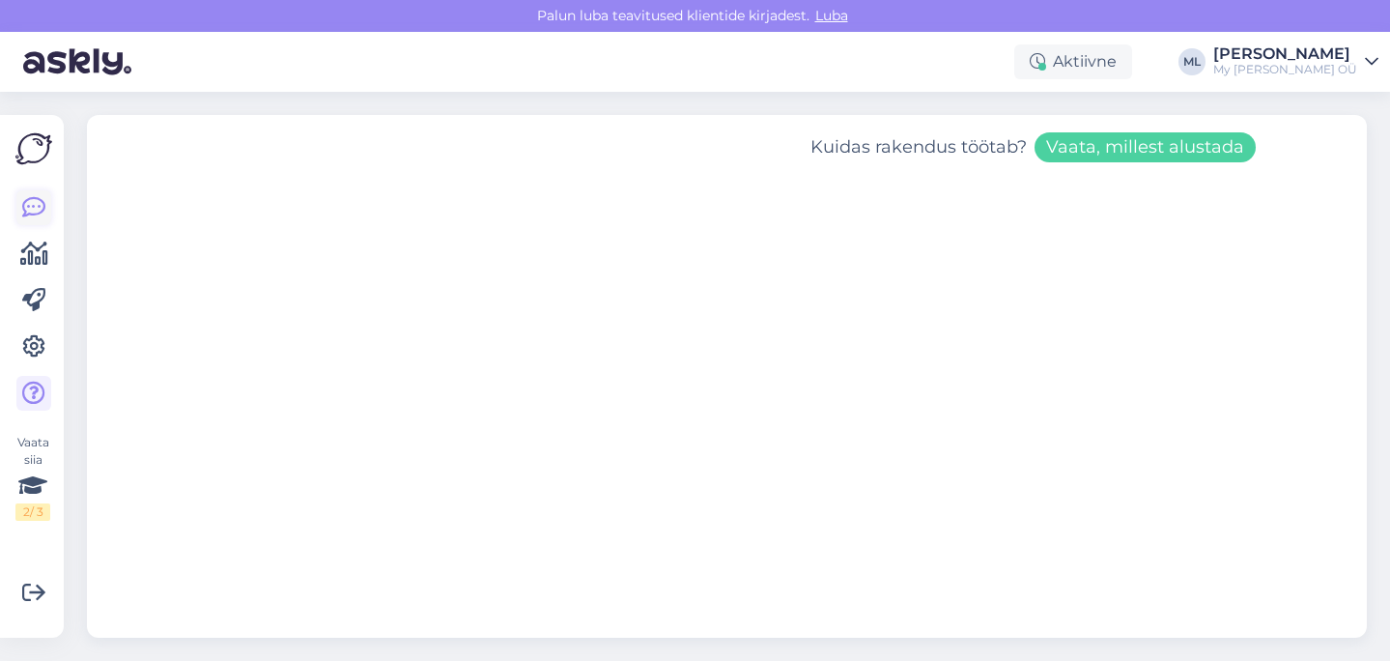
click at [26, 199] on icon at bounding box center [33, 207] width 23 height 23
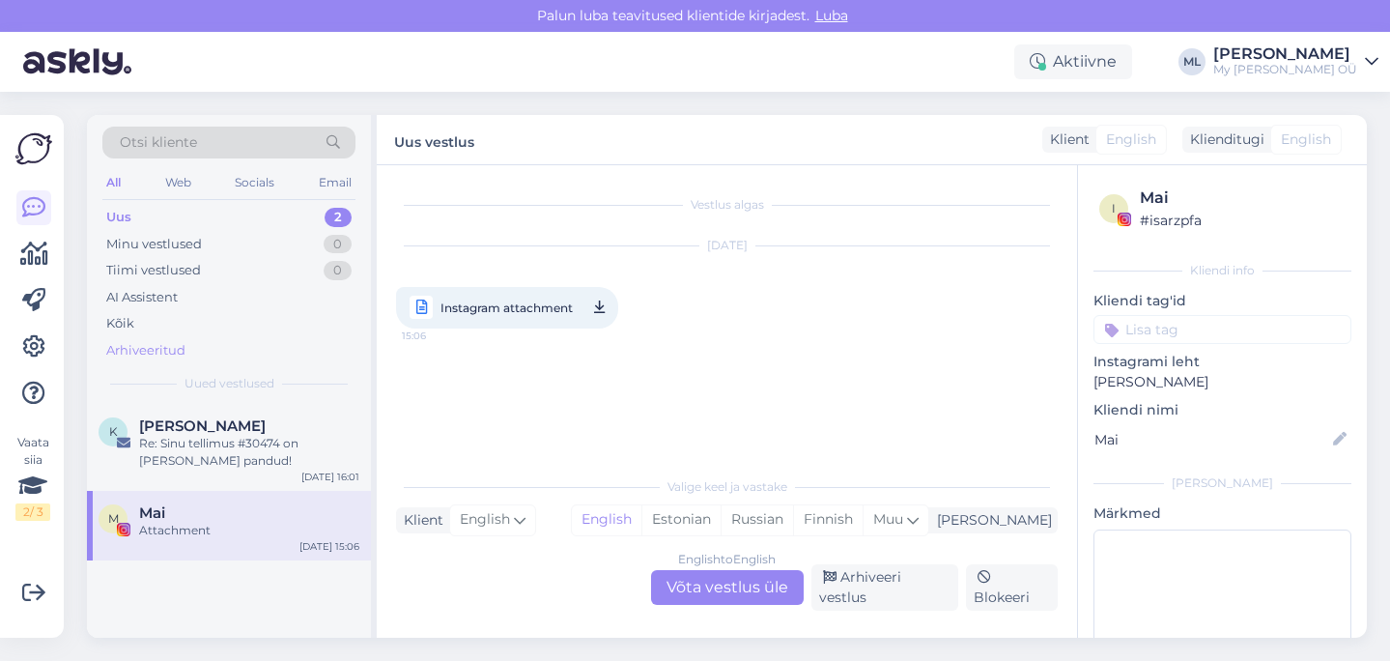
click at [137, 350] on div "Arhiveeritud" at bounding box center [145, 350] width 79 height 19
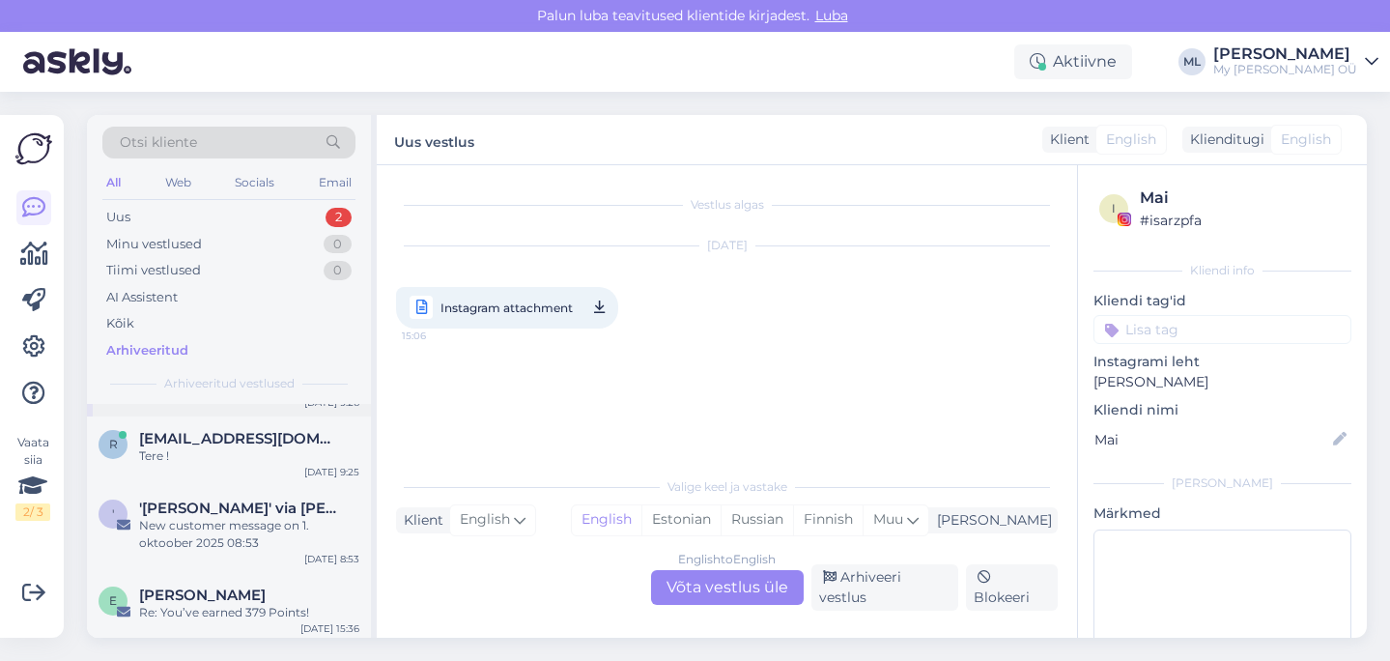
scroll to position [492, 0]
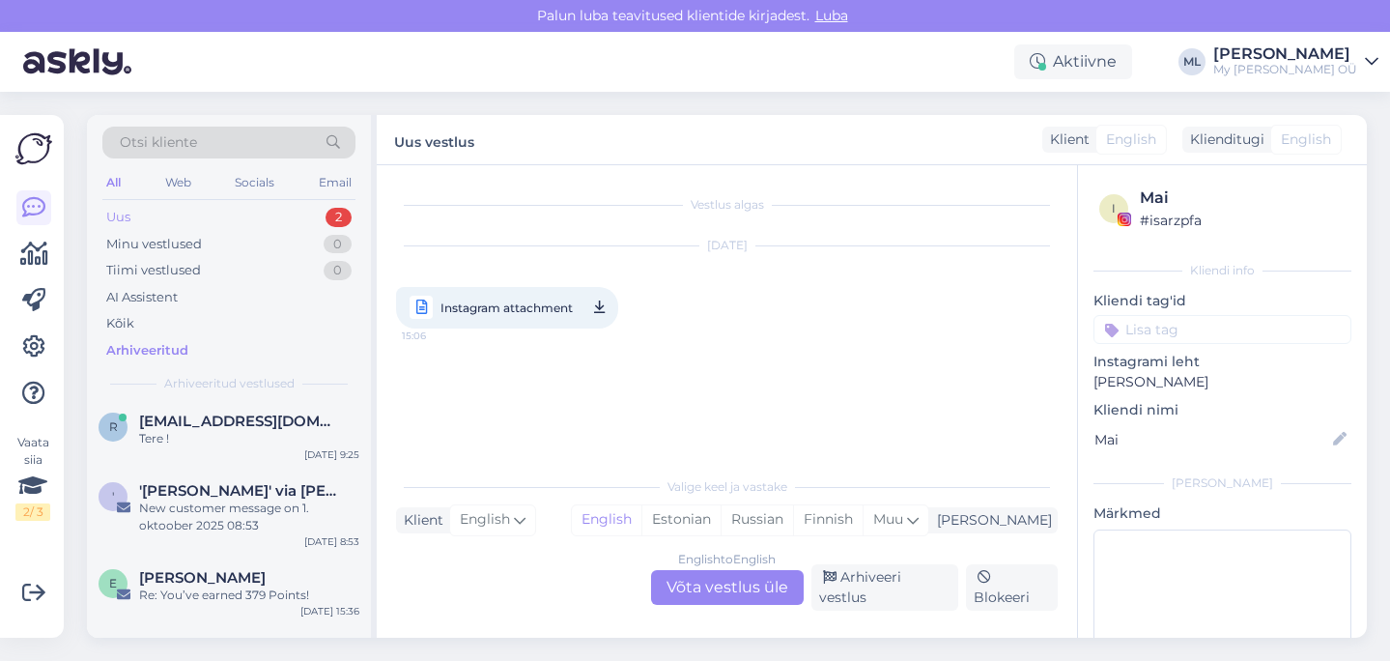
click at [122, 218] on div "Uus" at bounding box center [118, 217] width 24 height 19
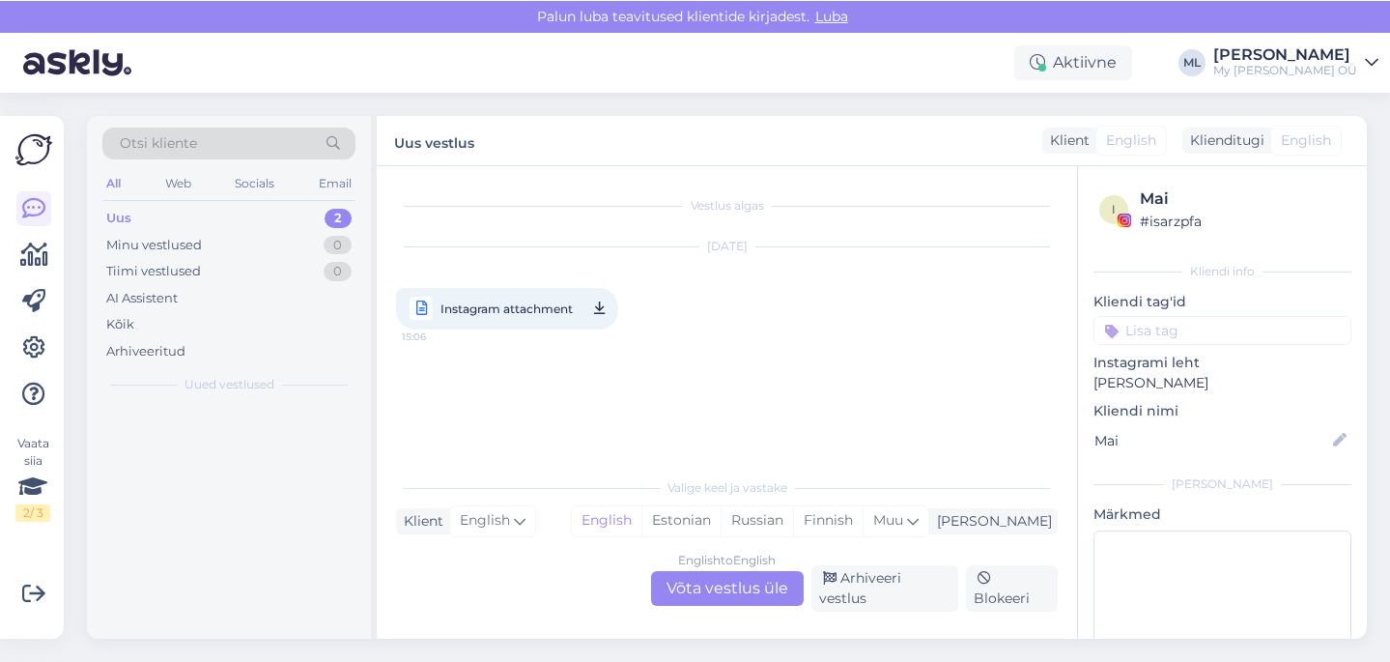
scroll to position [0, 0]
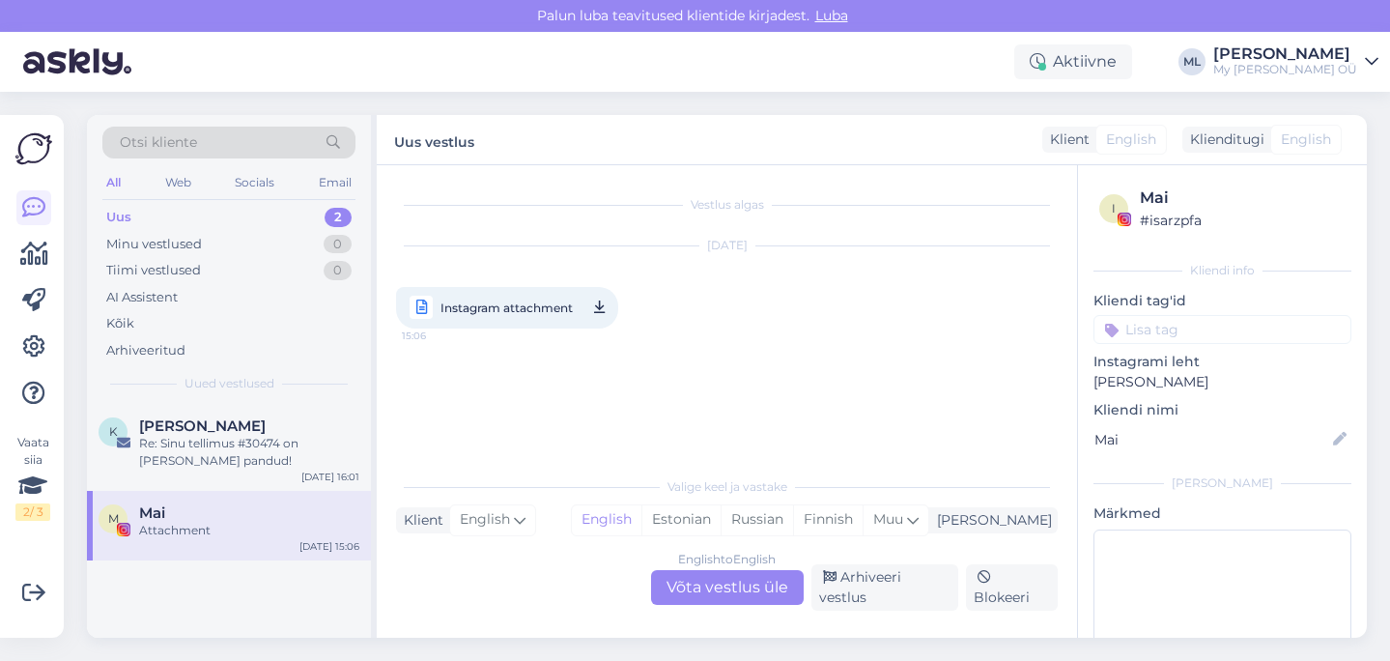
click at [203, 207] on div "Uus 2" at bounding box center [228, 217] width 253 height 27
click at [162, 440] on div "Re: Sinu tellimus #30474 on [PERSON_NAME] pandud!" at bounding box center [249, 452] width 220 height 35
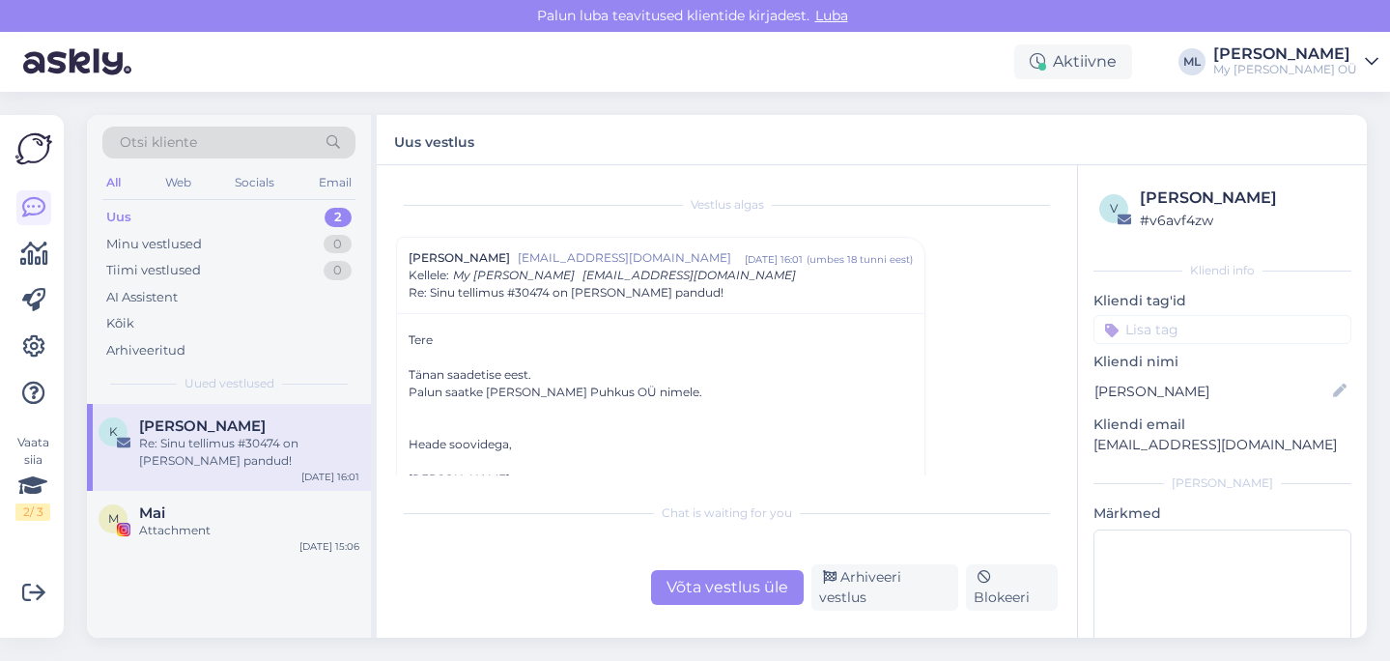
click at [126, 220] on div "Uus" at bounding box center [118, 217] width 25 height 19
click at [563, 202] on div "Vestlus algas" at bounding box center [727, 204] width 662 height 17
click at [158, 354] on div "Arhiveeritud" at bounding box center [145, 350] width 79 height 19
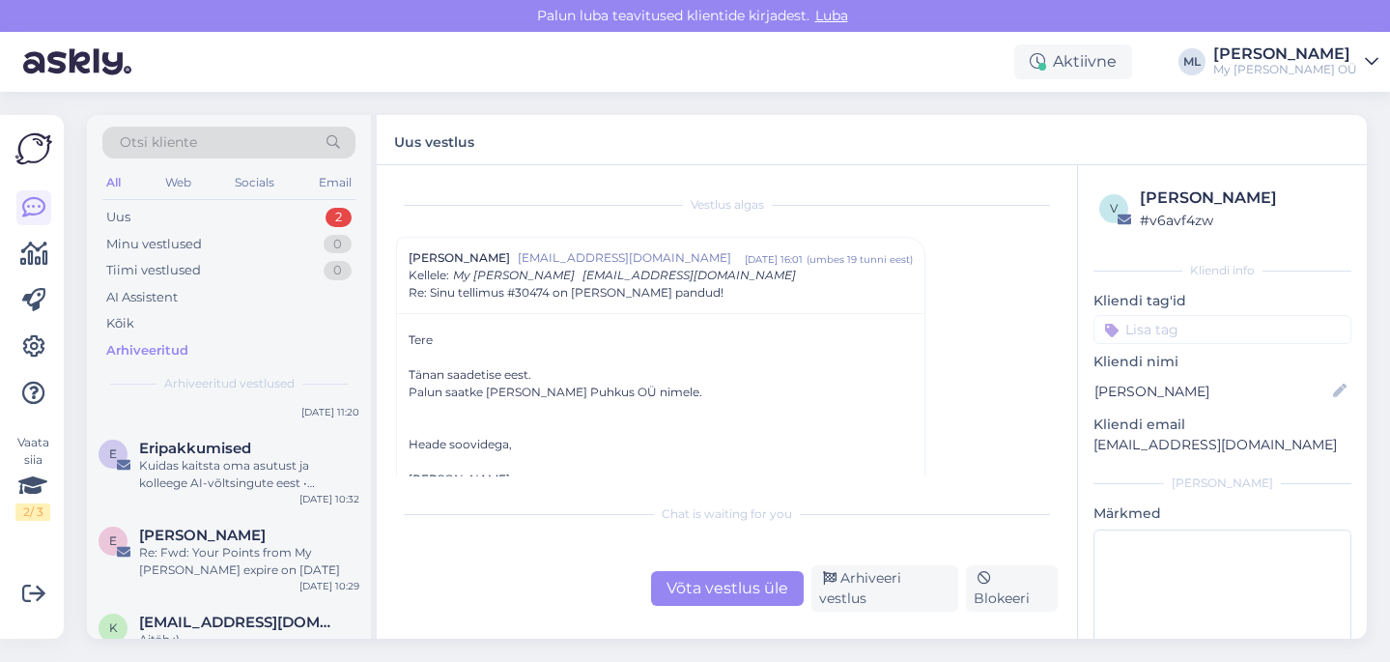
scroll to position [3249, 0]
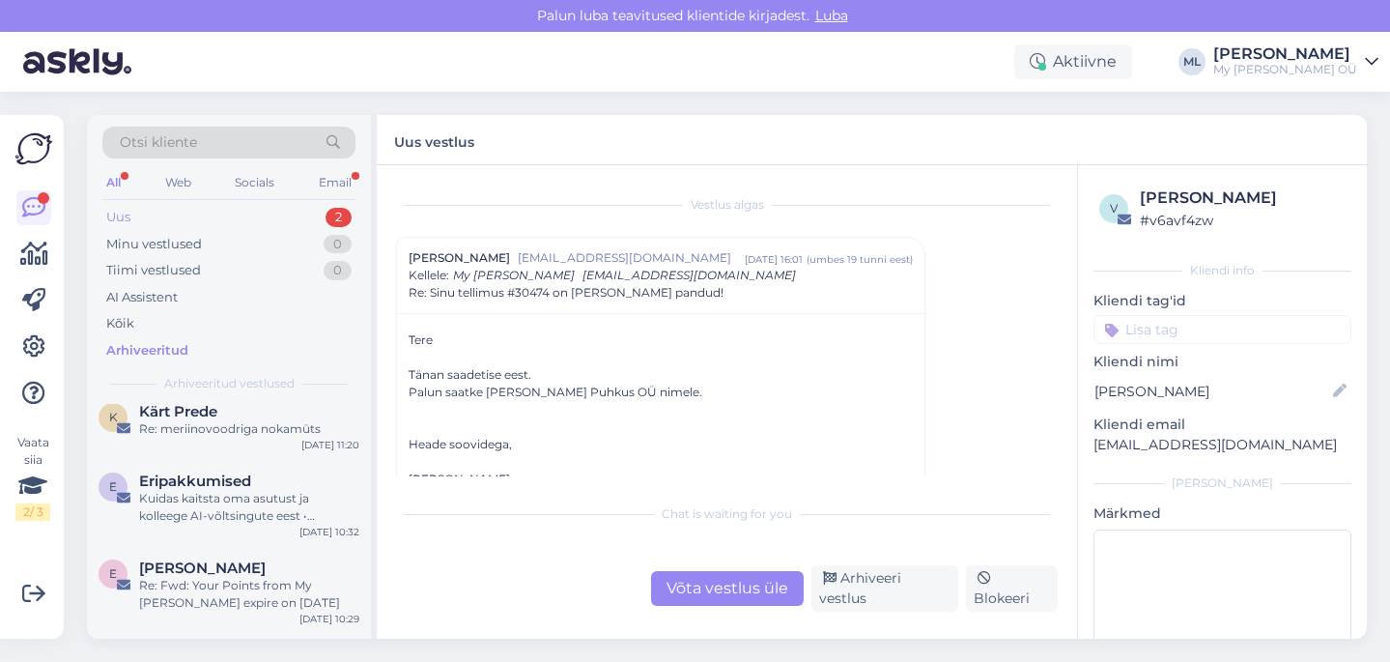
click at [169, 212] on div "Uus 2" at bounding box center [228, 217] width 253 height 27
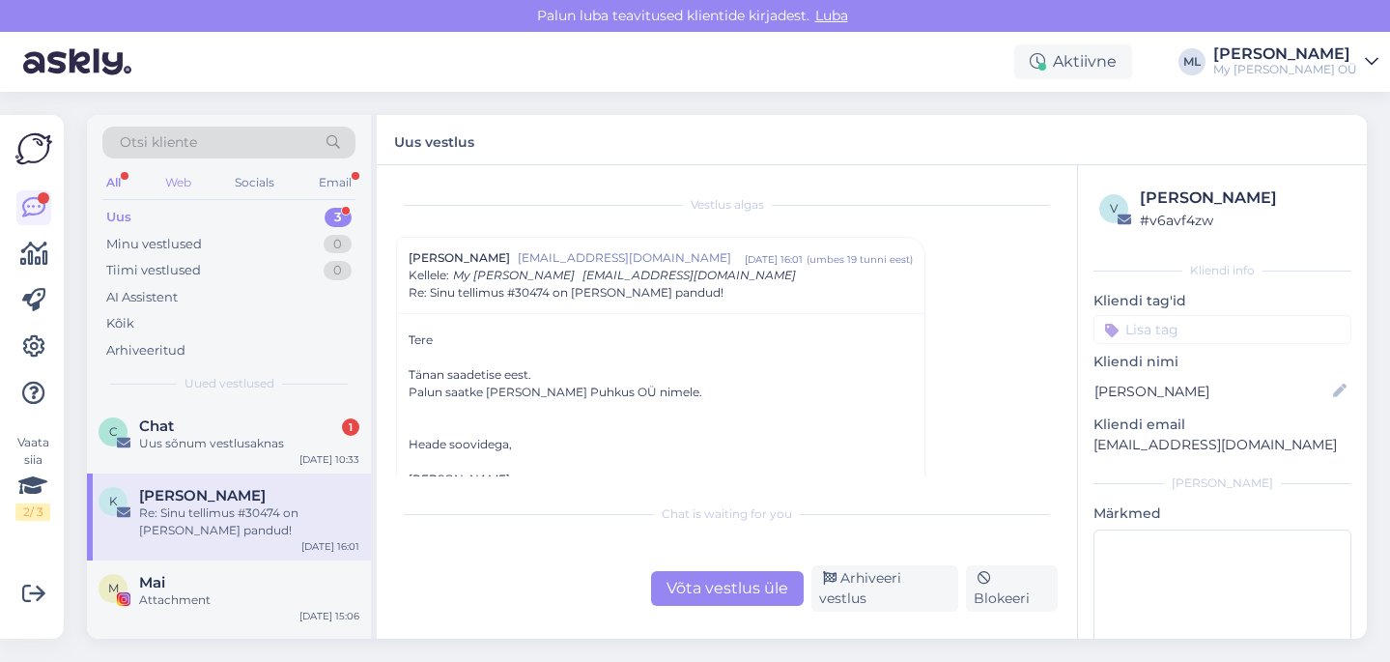
click at [170, 180] on div "Web" at bounding box center [178, 182] width 34 height 25
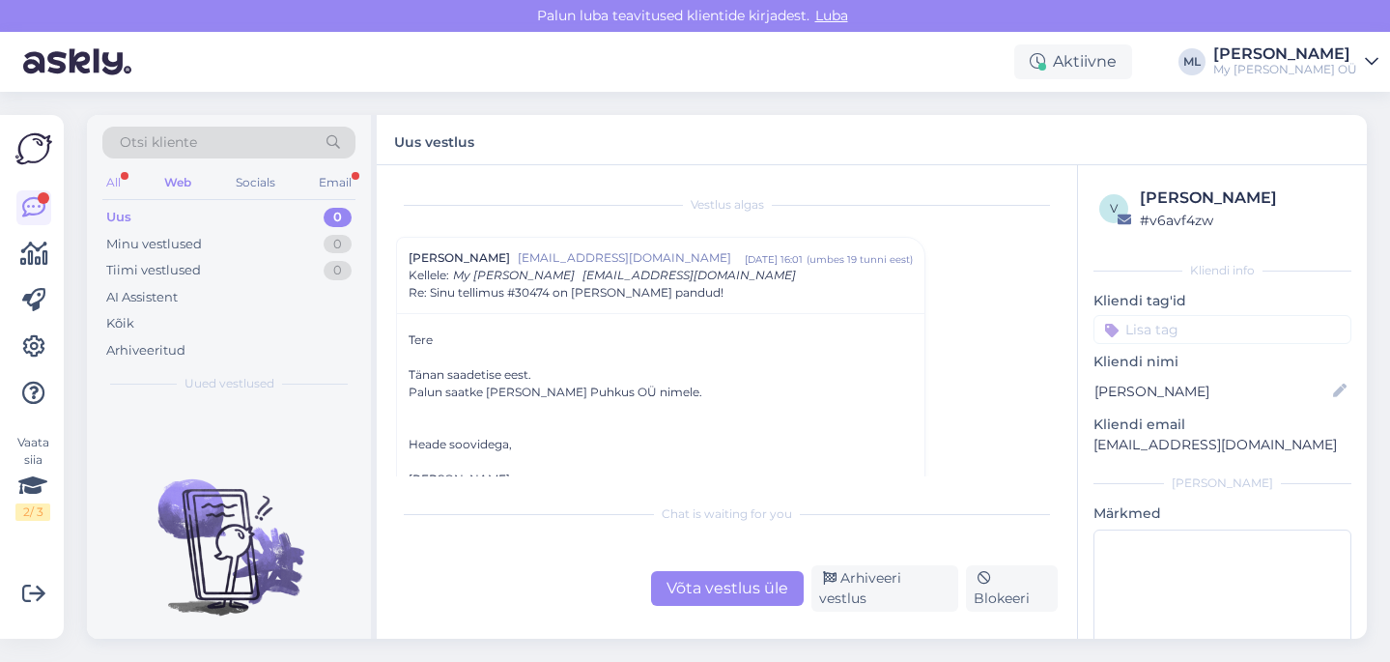
click at [112, 186] on div "All" at bounding box center [113, 182] width 22 height 25
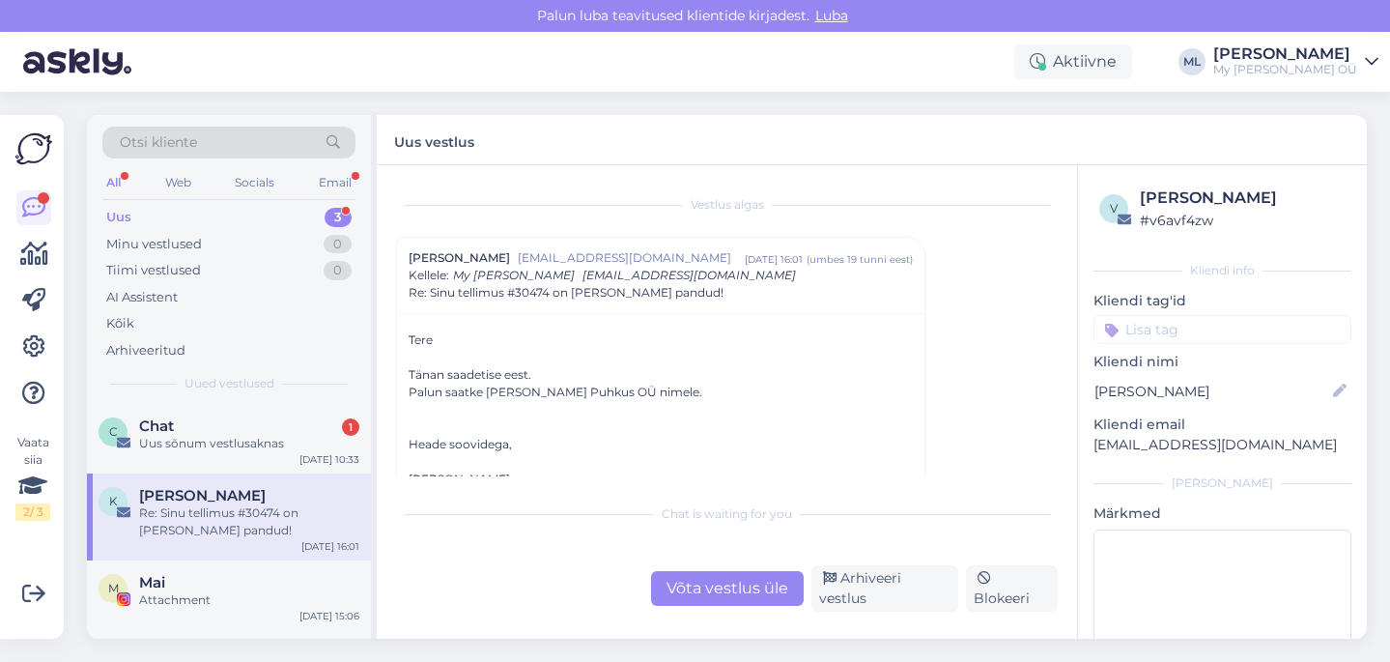
click at [118, 225] on div "Uus" at bounding box center [118, 217] width 25 height 19
click at [195, 434] on div "Chat 1" at bounding box center [249, 425] width 220 height 17
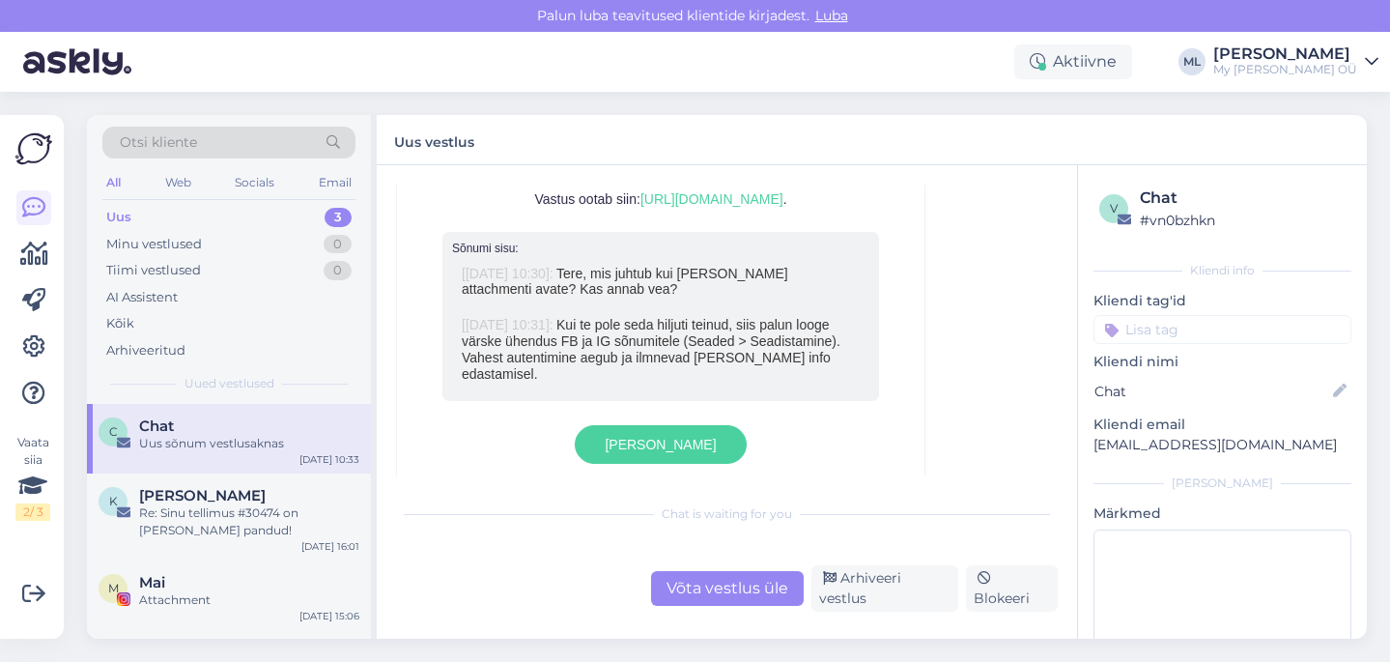
scroll to position [1309, 0]
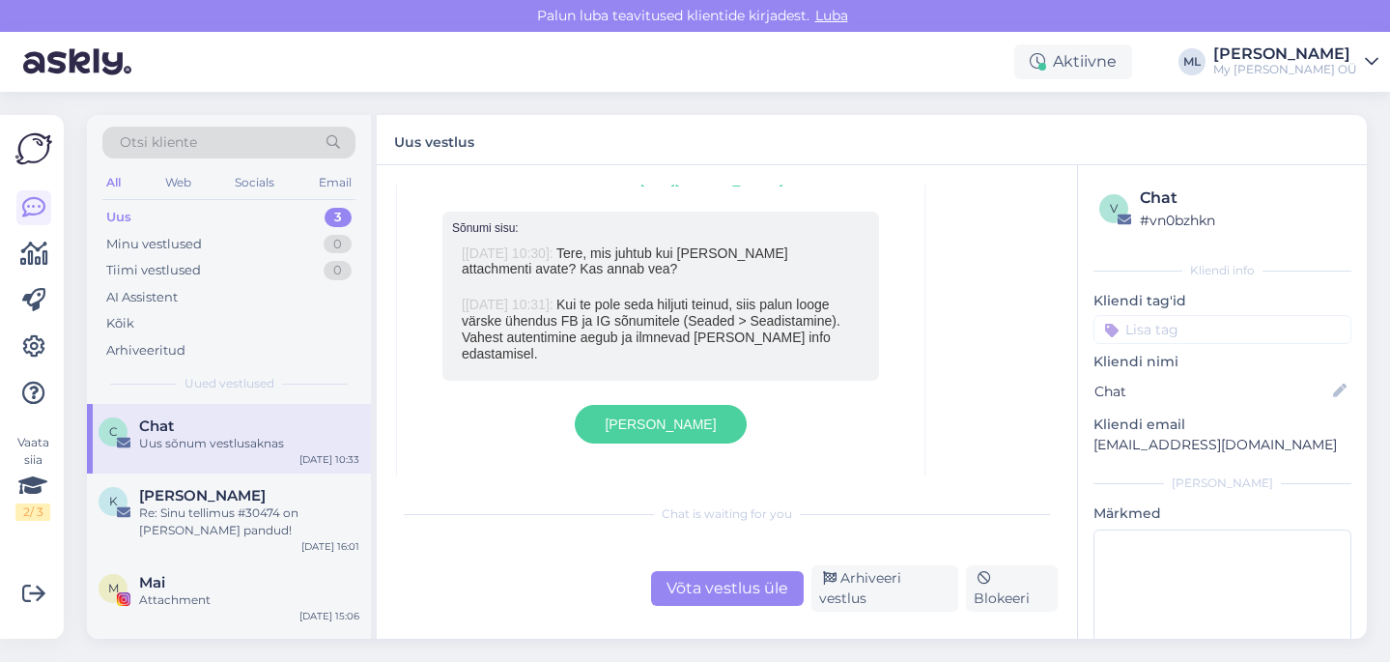
click at [185, 440] on div "Uus sõnum vestlusaknas" at bounding box center [249, 443] width 220 height 17
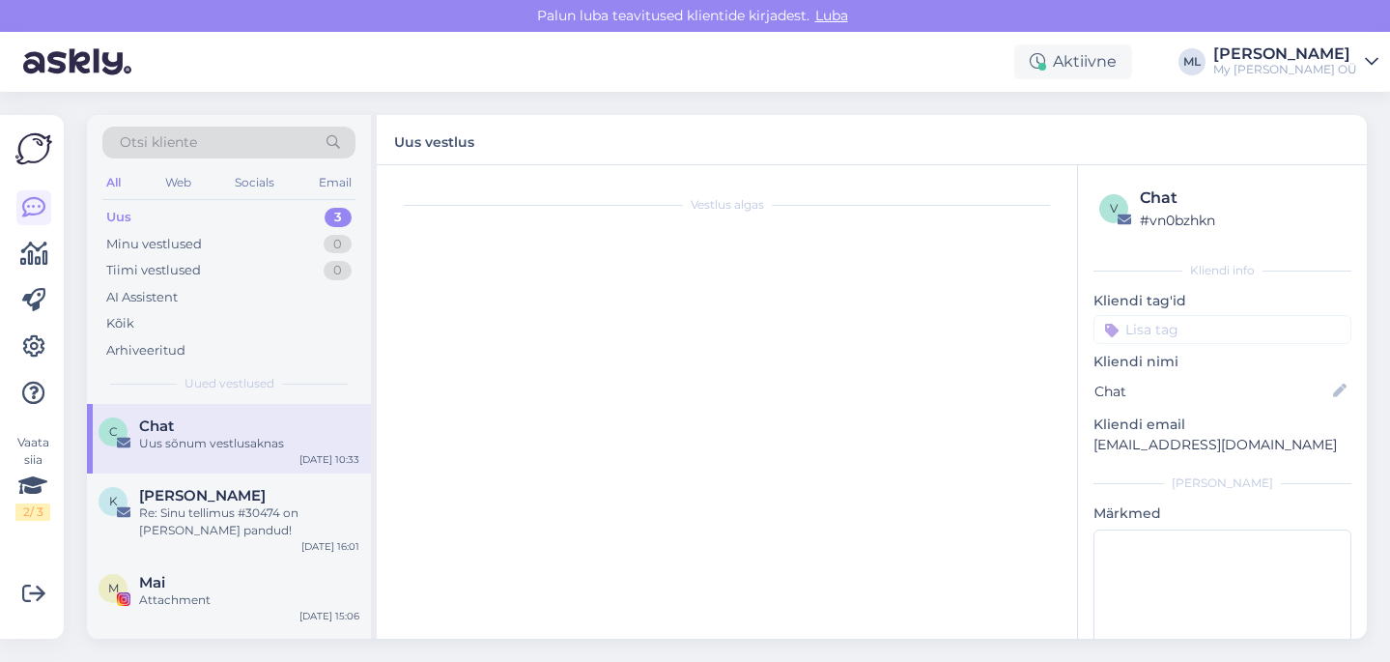
scroll to position [1049, 0]
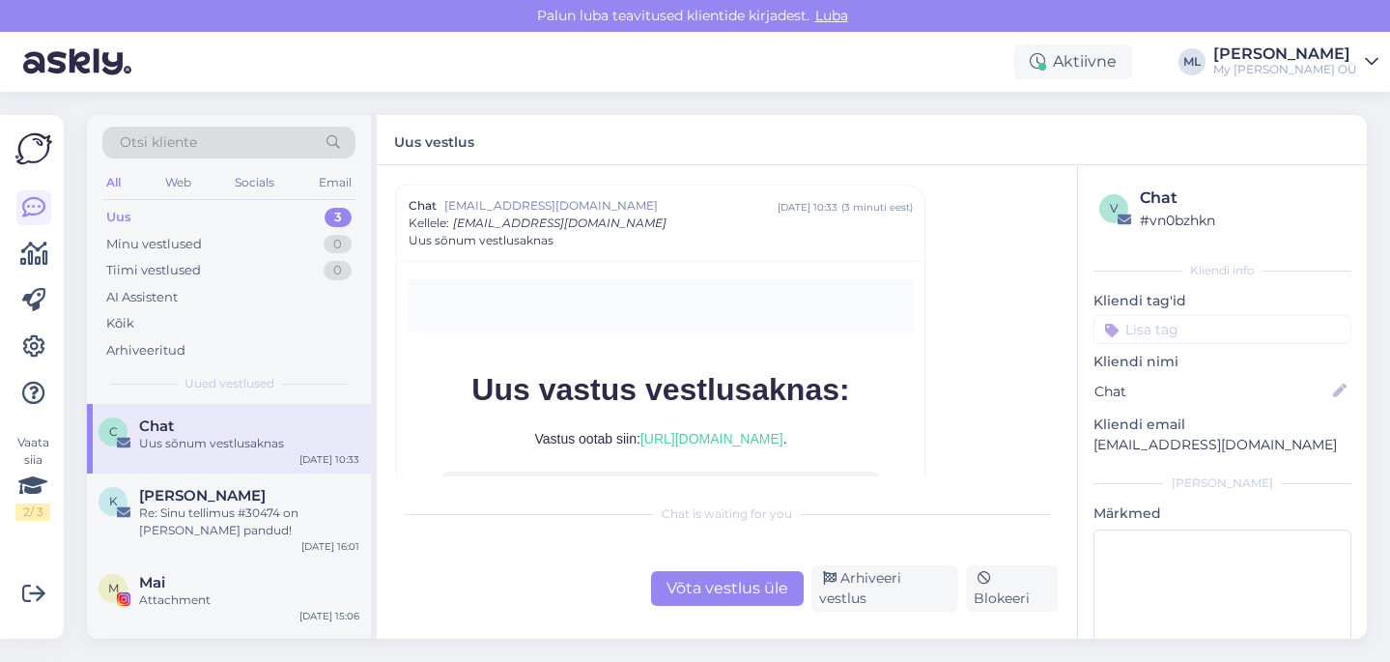
click at [191, 440] on div "Uus sõnum vestlusaknas" at bounding box center [249, 443] width 220 height 17
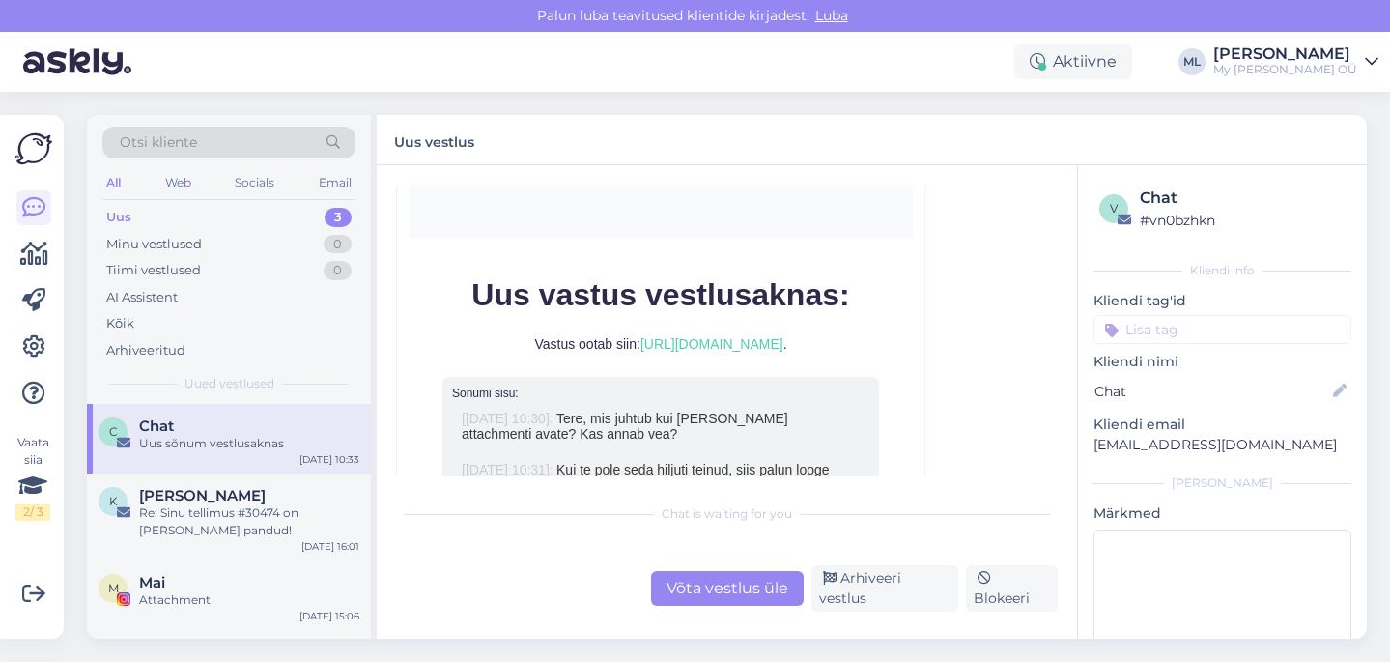
scroll to position [1212, 0]
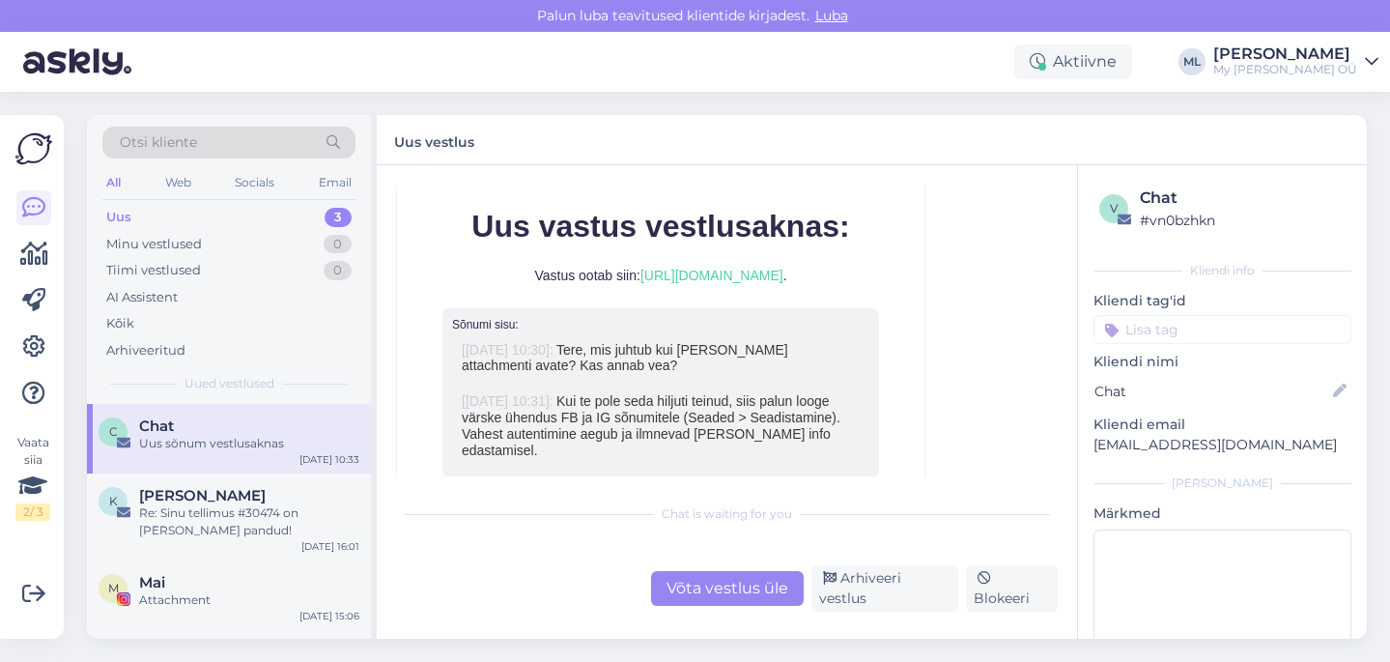
click at [555, 422] on span "Kui te pole seda hiljuti teinud, siis palun looge värske ühendus FB ja IG sõnum…" at bounding box center [651, 425] width 379 height 64
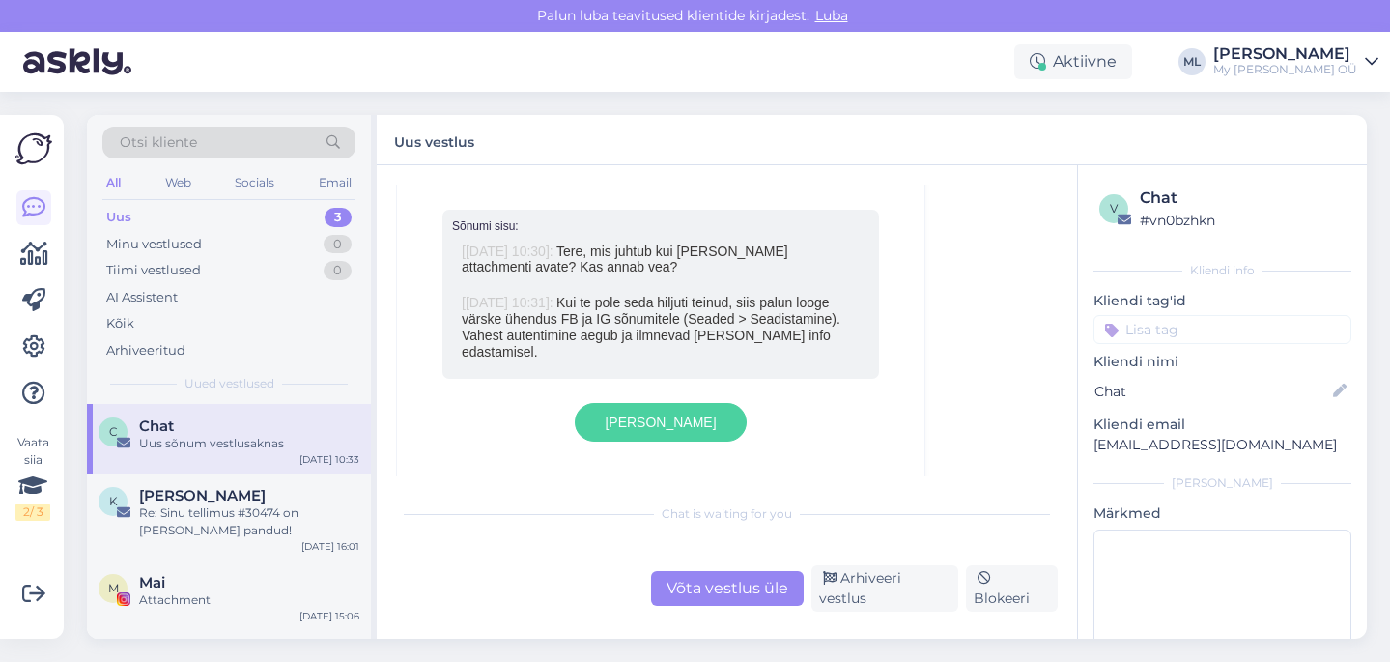
scroll to position [1463, 0]
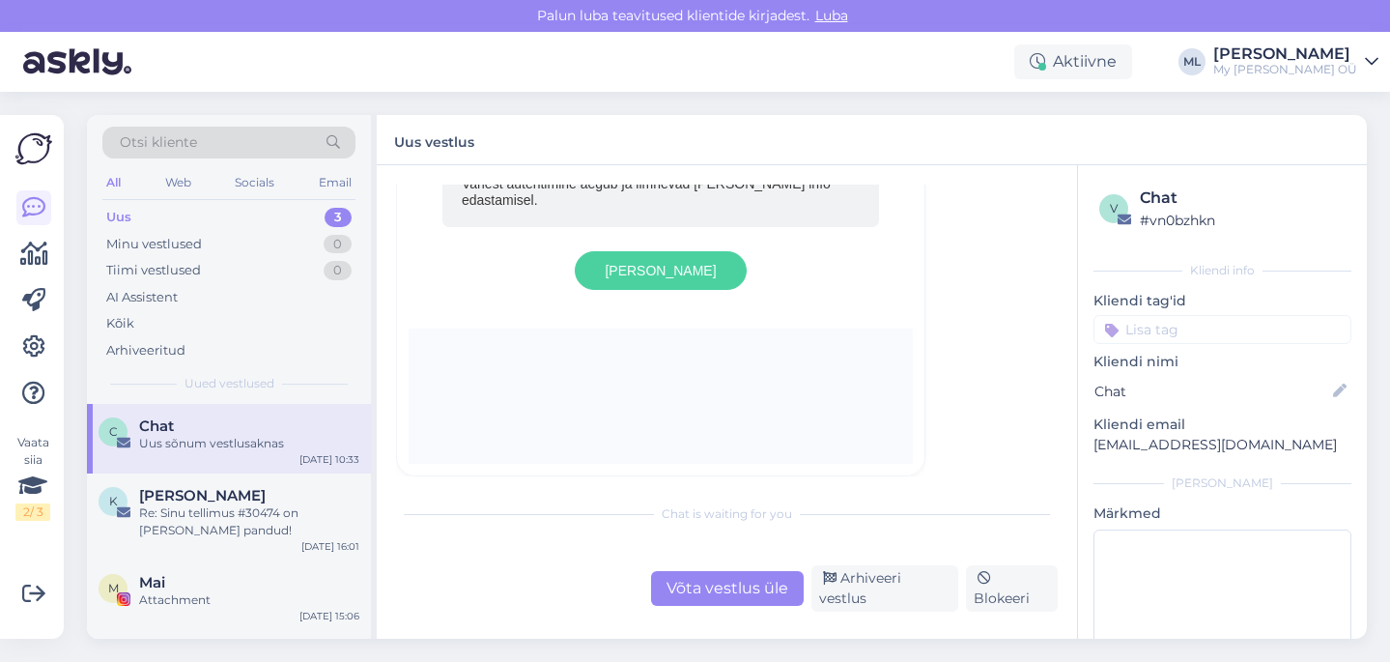
click at [648, 286] on link "Vasta" at bounding box center [660, 270] width 171 height 39
click at [238, 490] on div "[PERSON_NAME]" at bounding box center [249, 495] width 220 height 17
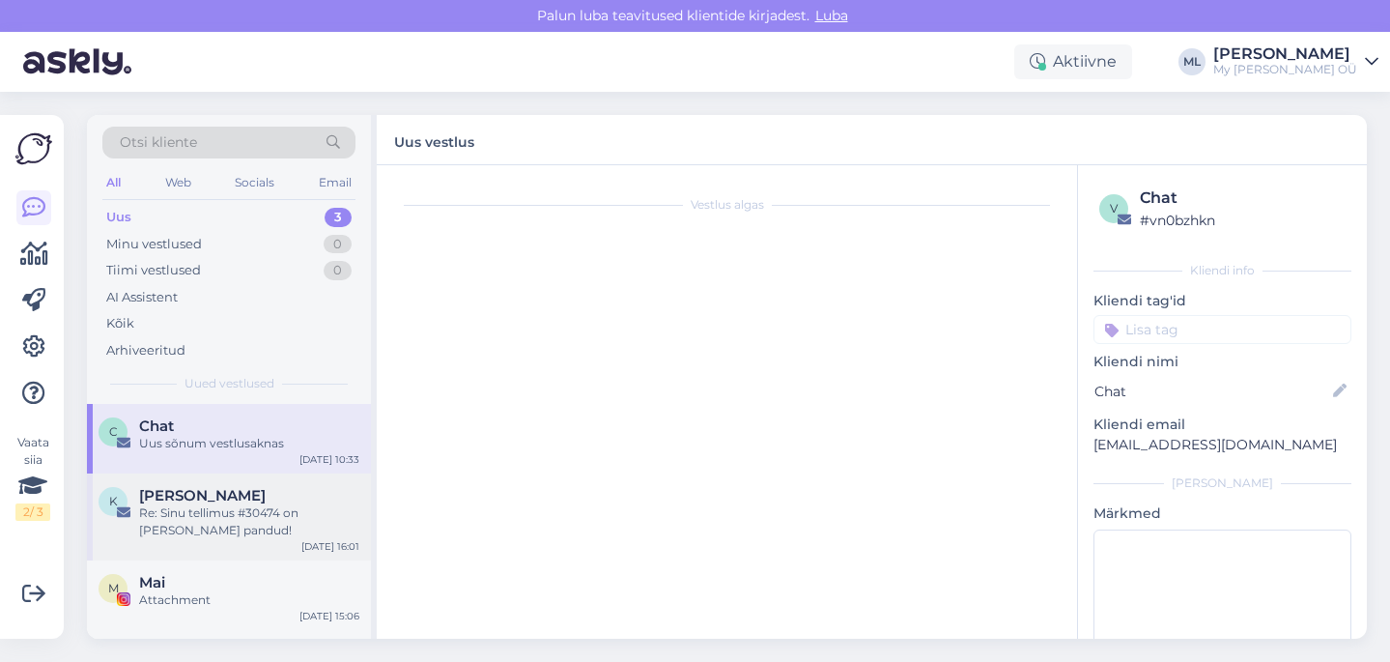
scroll to position [0, 0]
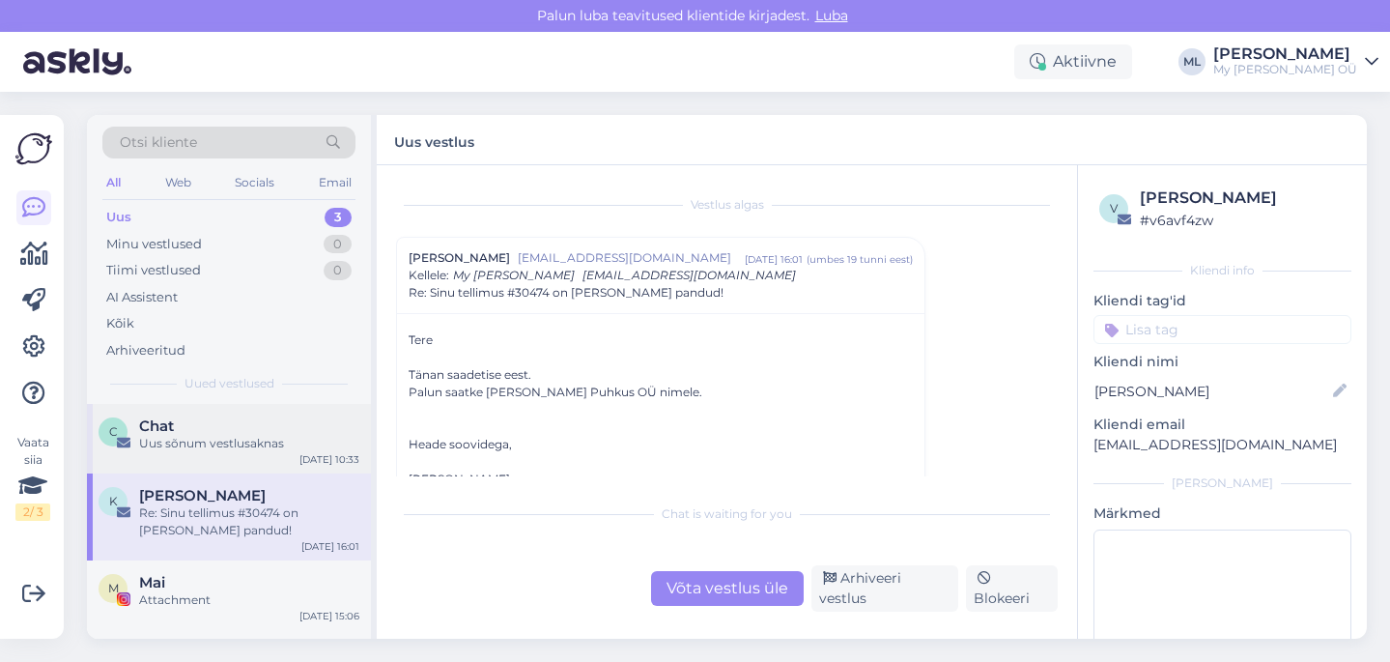
click at [221, 449] on div "Uus sõnum vestlusaknas" at bounding box center [249, 443] width 220 height 17
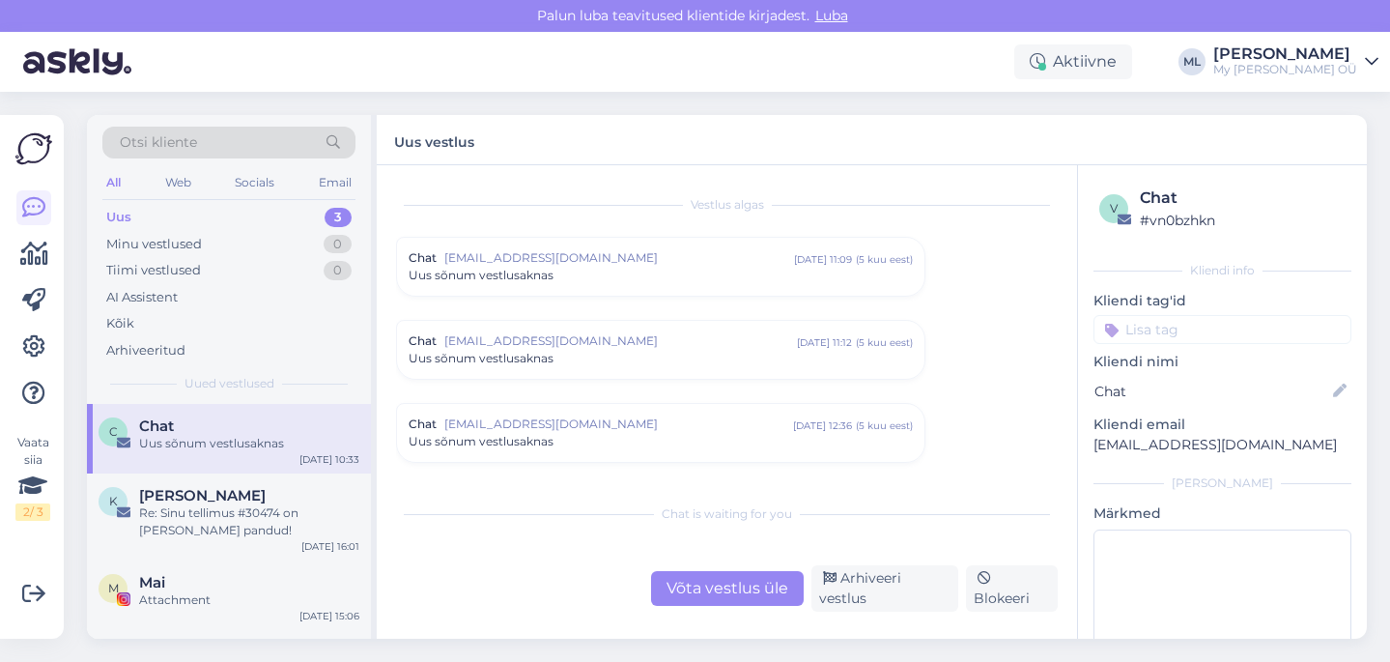
scroll to position [1049, 0]
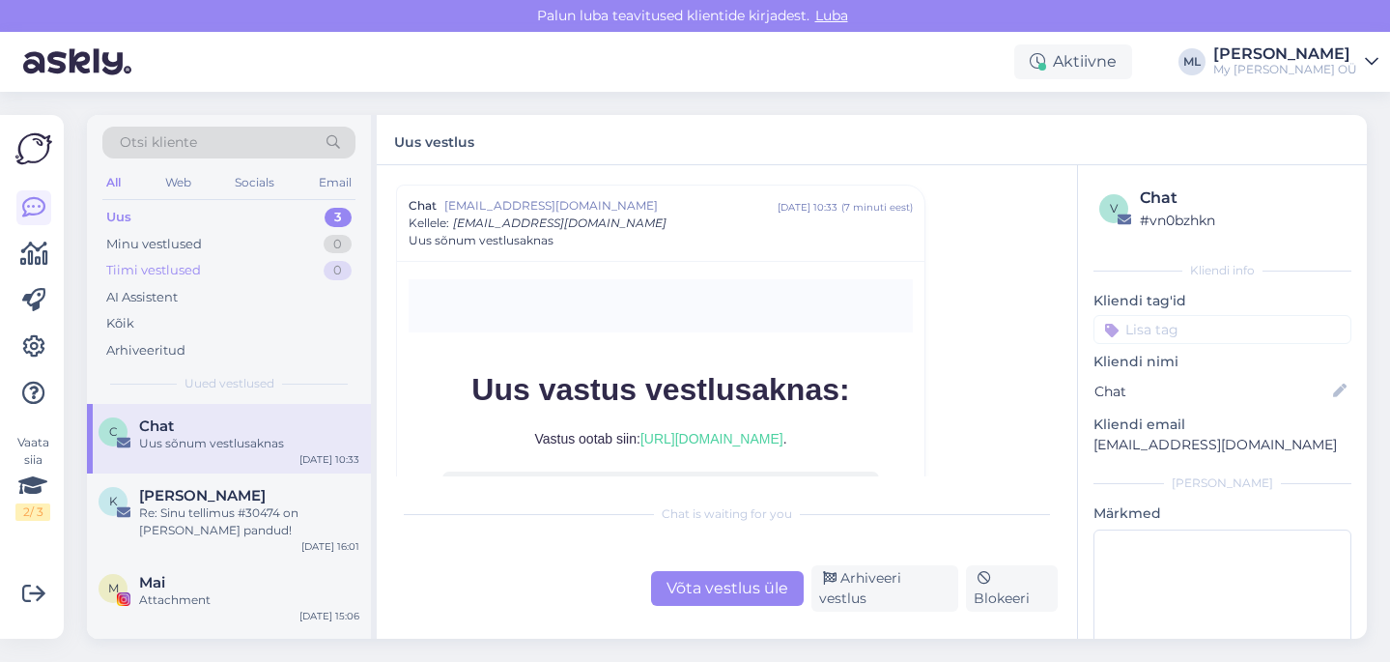
click at [200, 259] on div "Tiimi vestlused 0" at bounding box center [228, 270] width 253 height 27
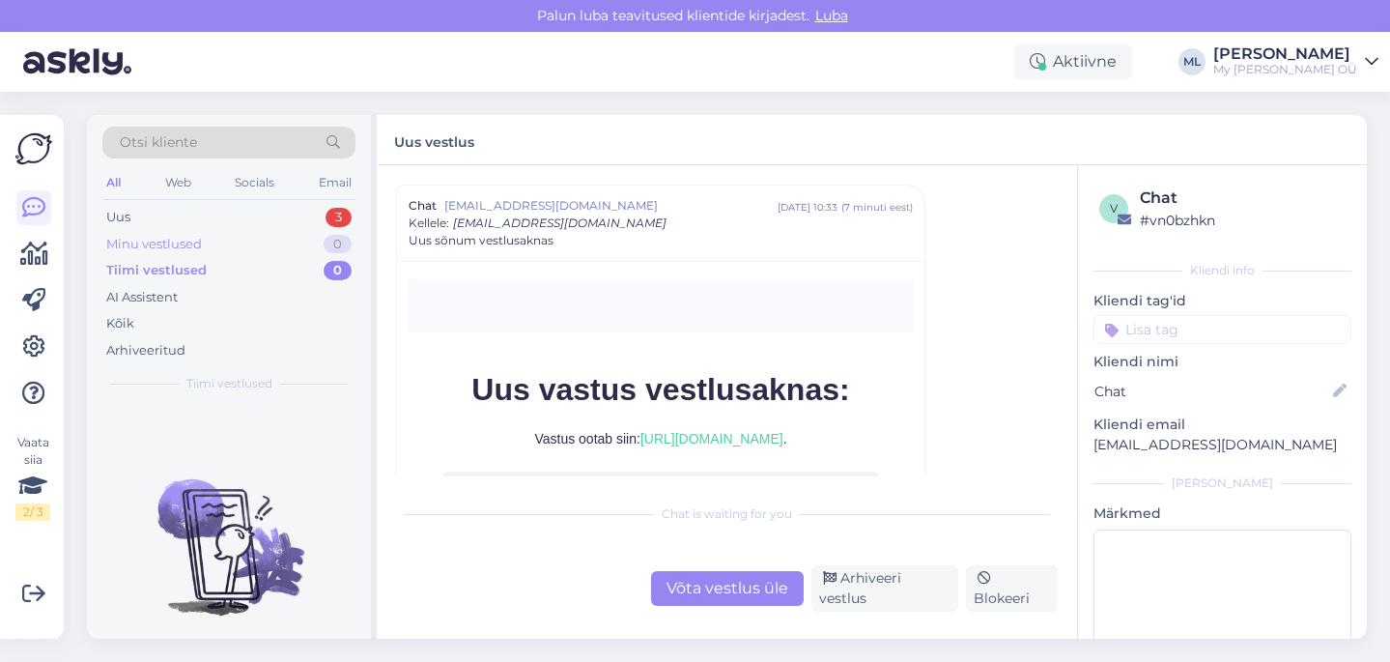
click at [175, 242] on div "Minu vestlused" at bounding box center [154, 244] width 96 height 19
click at [121, 213] on div "Uus" at bounding box center [118, 217] width 24 height 19
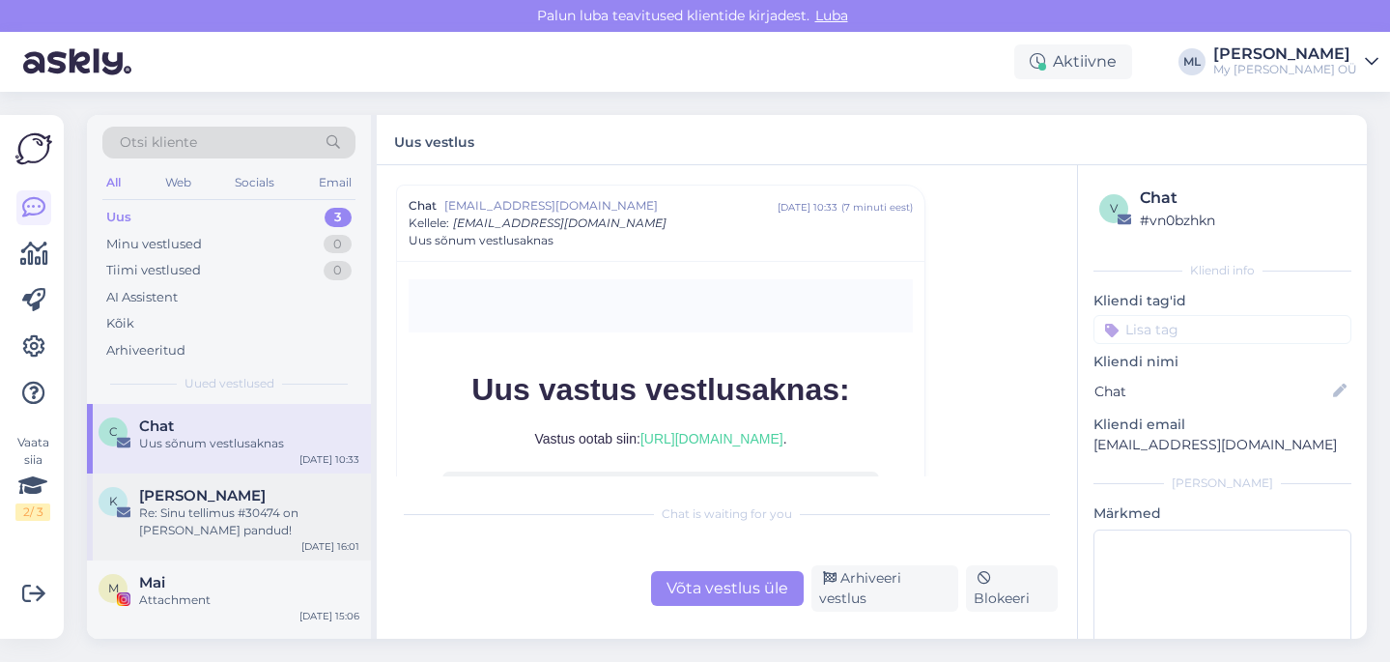
click at [222, 497] on span "[PERSON_NAME]" at bounding box center [202, 495] width 127 height 17
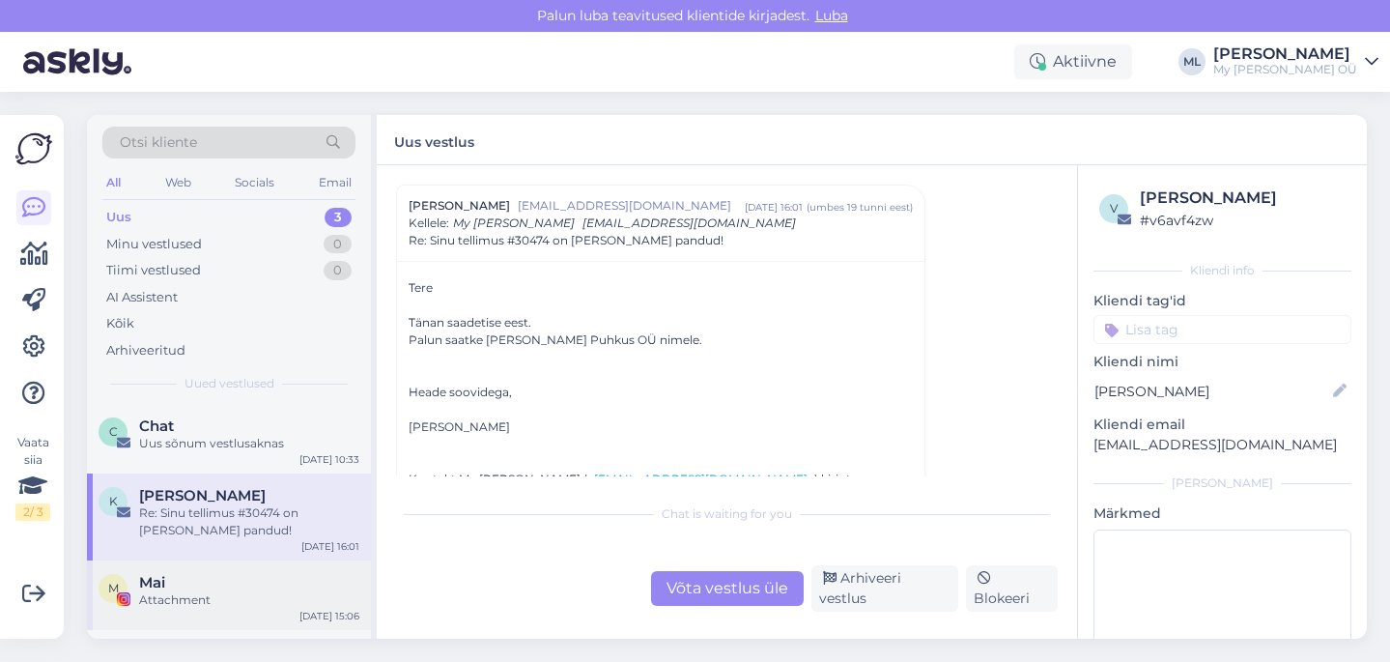
click at [210, 621] on div "M Mai Attachment Sep 29 15:06" at bounding box center [229, 595] width 284 height 70
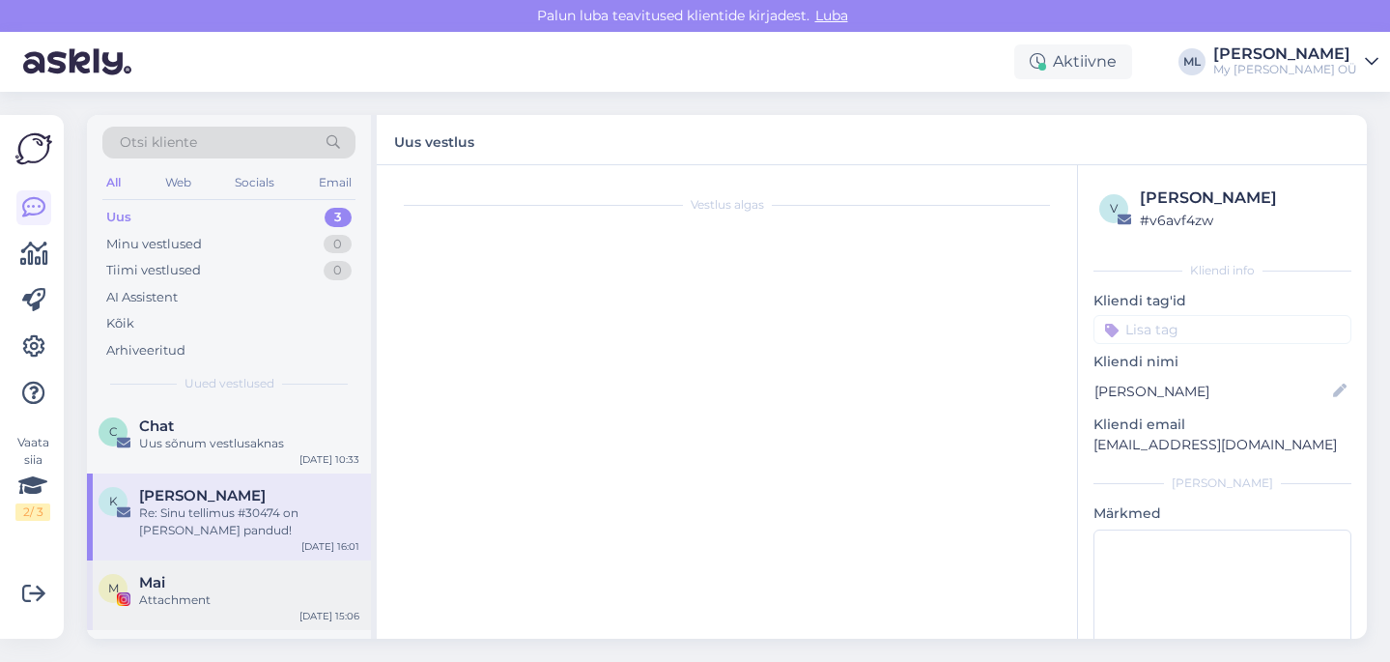
scroll to position [0, 0]
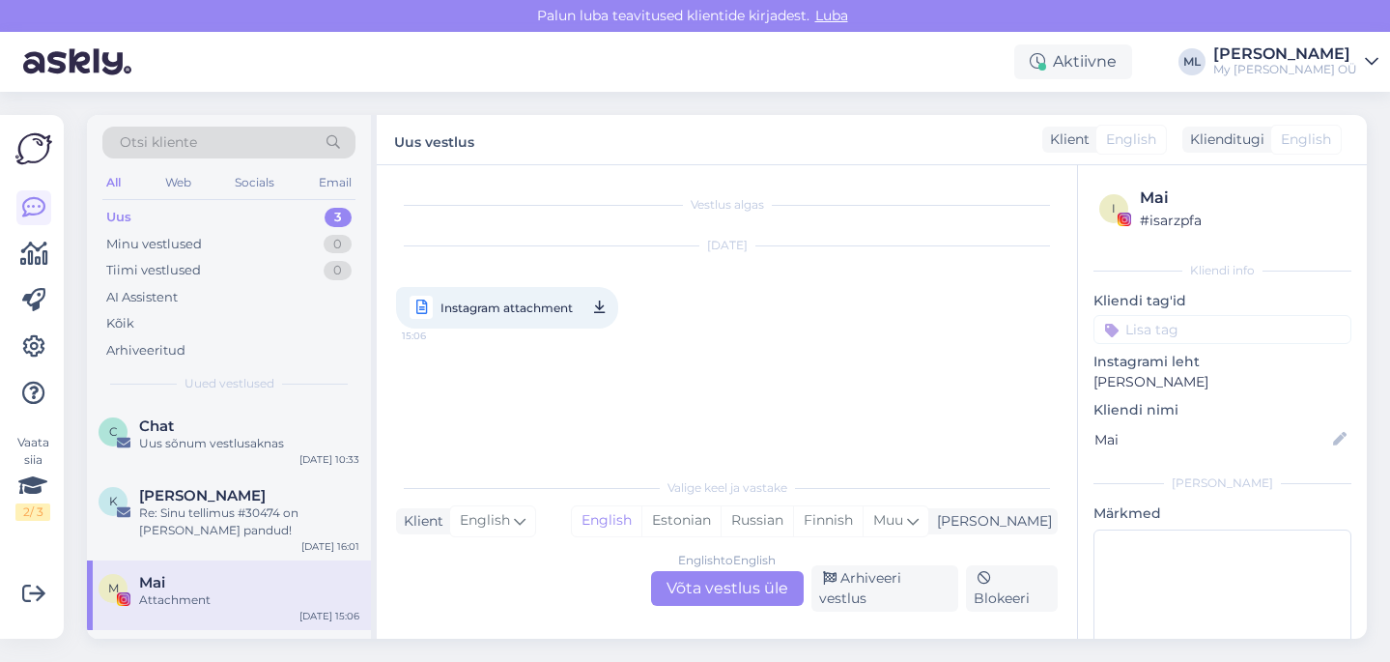
click at [601, 311] on icon at bounding box center [599, 308] width 11 height 24
click at [201, 435] on div "Uus sõnum vestlusaknas" at bounding box center [249, 443] width 220 height 17
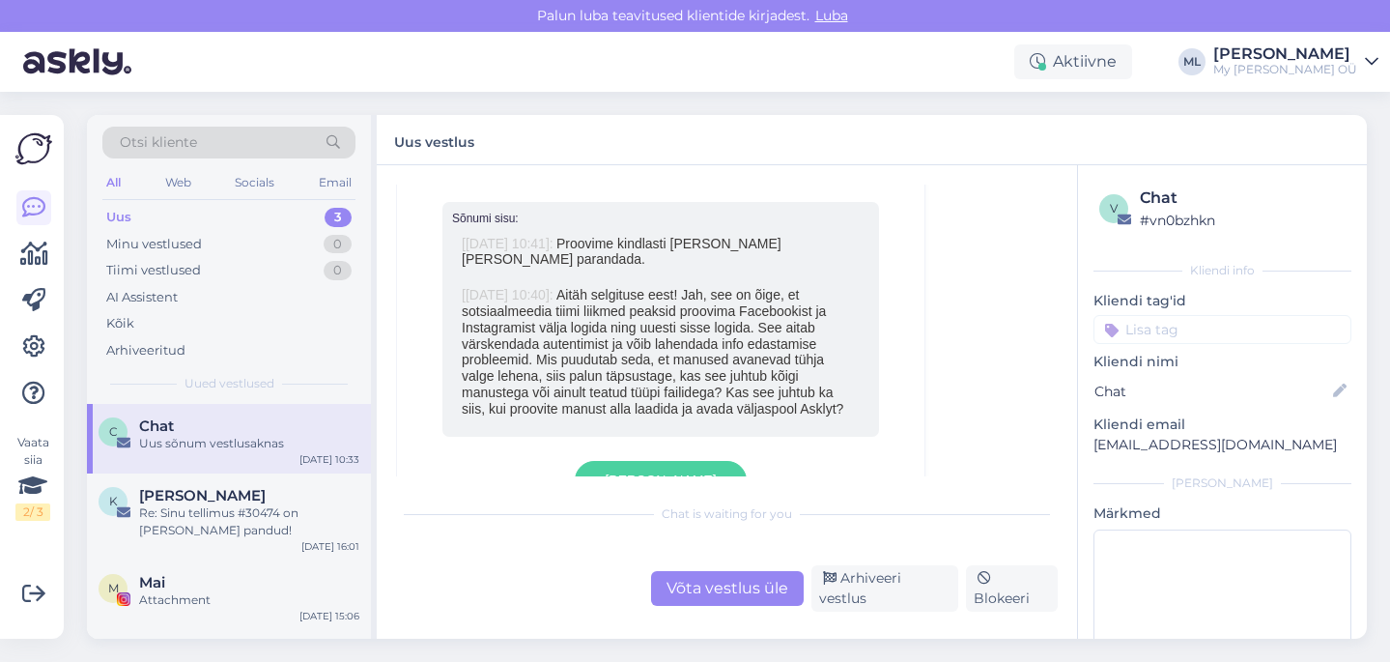
scroll to position [1416, 0]
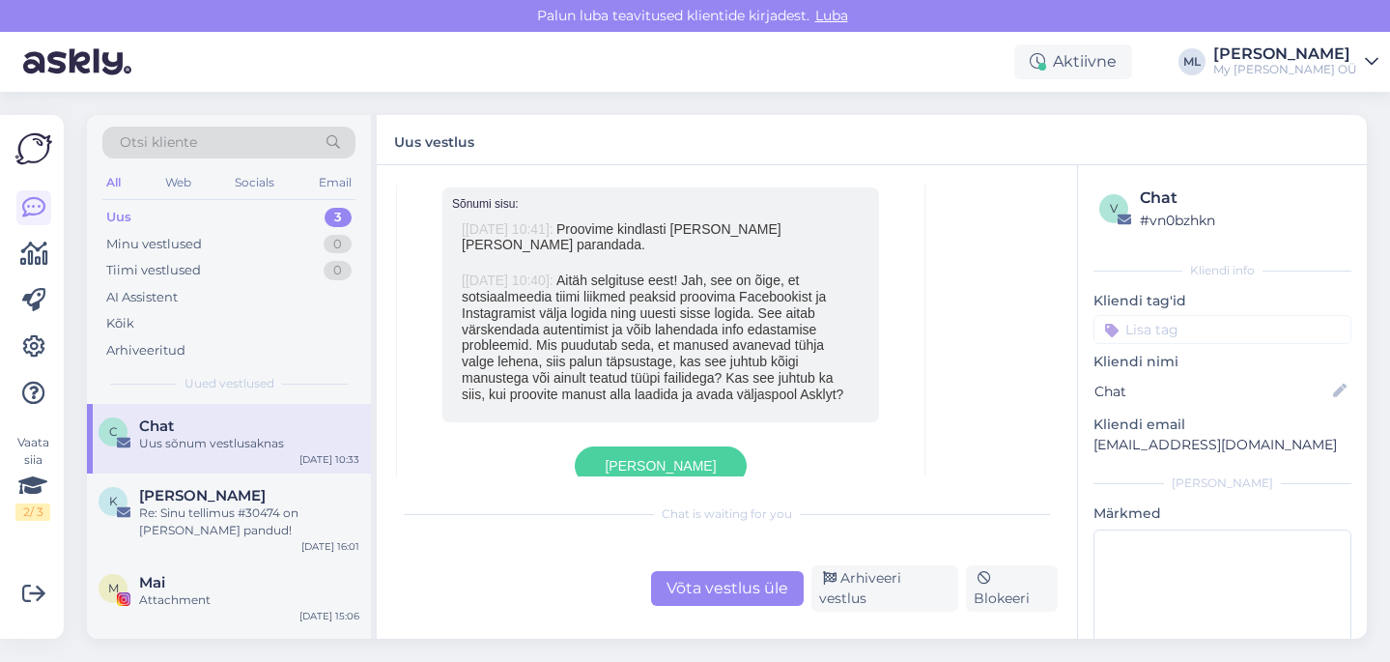
click at [725, 593] on div "Võta vestlus üle" at bounding box center [727, 588] width 153 height 35
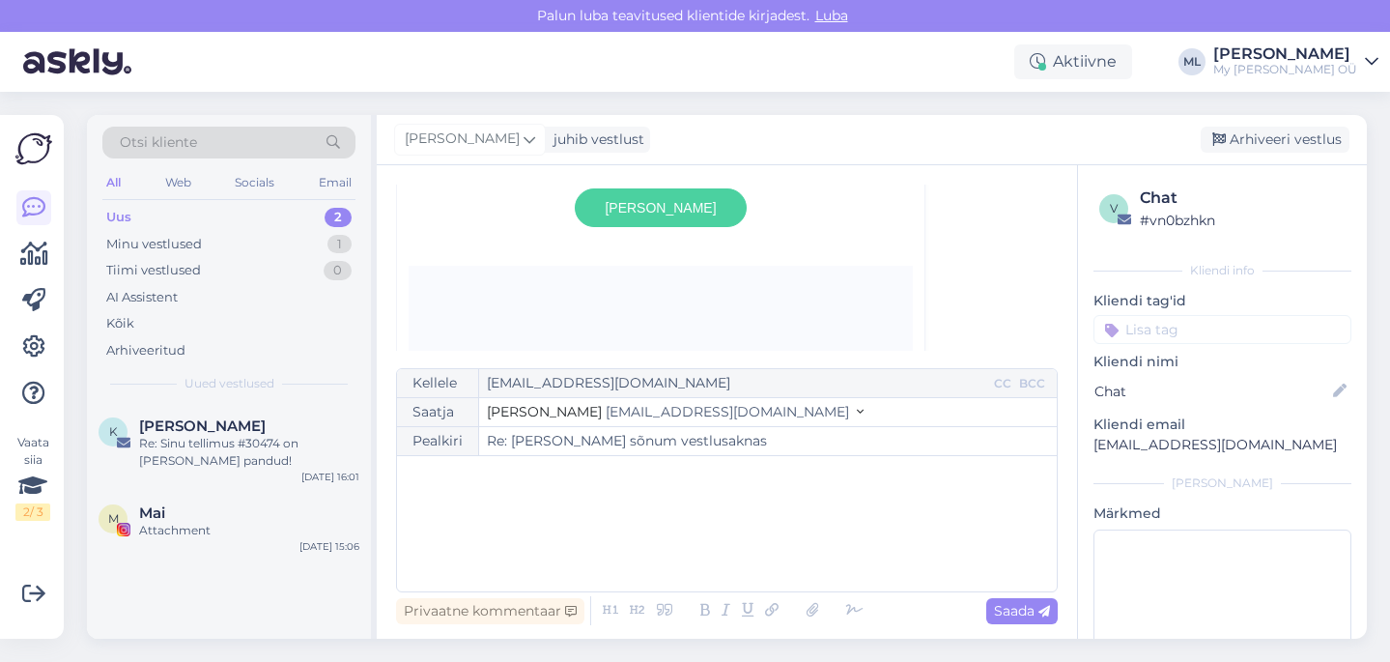
scroll to position [1678, 0]
click at [673, 201] on span "Vasta" at bounding box center [660, 203] width 169 height 27
click at [158, 444] on div "Re: Sinu tellimus #30474 on [PERSON_NAME] pandud!" at bounding box center [249, 452] width 220 height 35
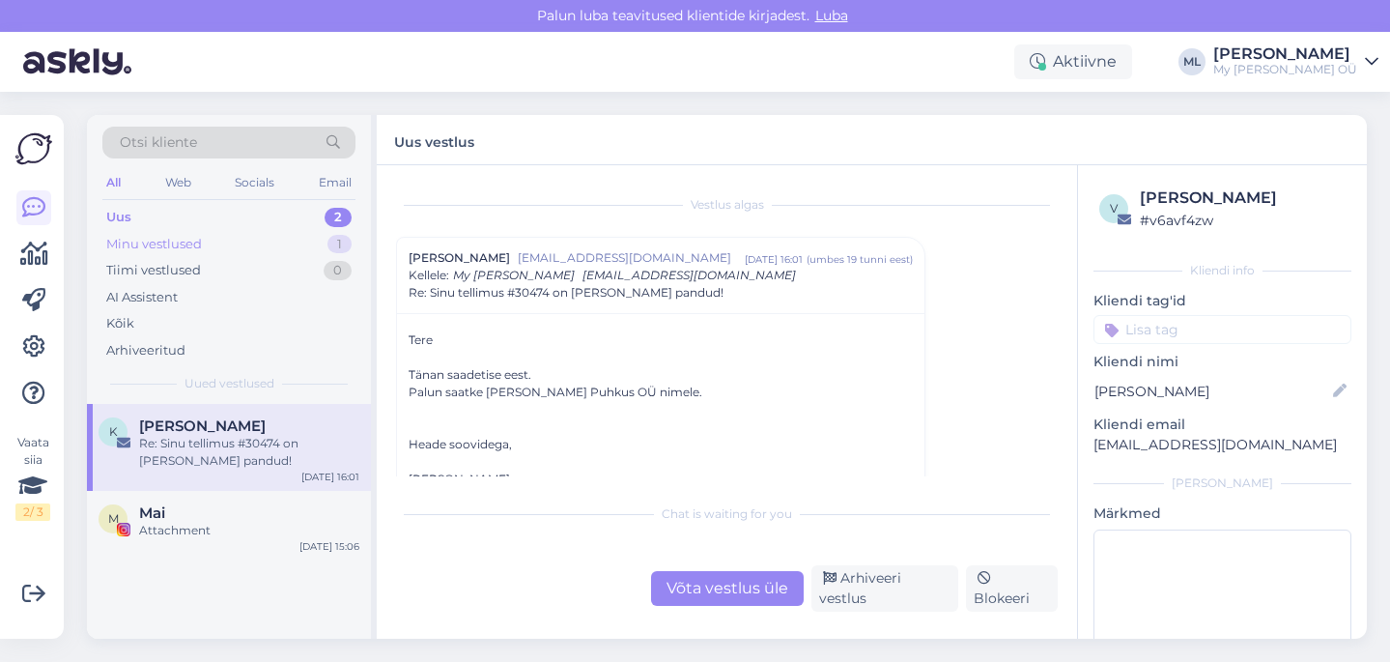
click at [116, 257] on div "Tiimi vestlused 0" at bounding box center [228, 270] width 253 height 27
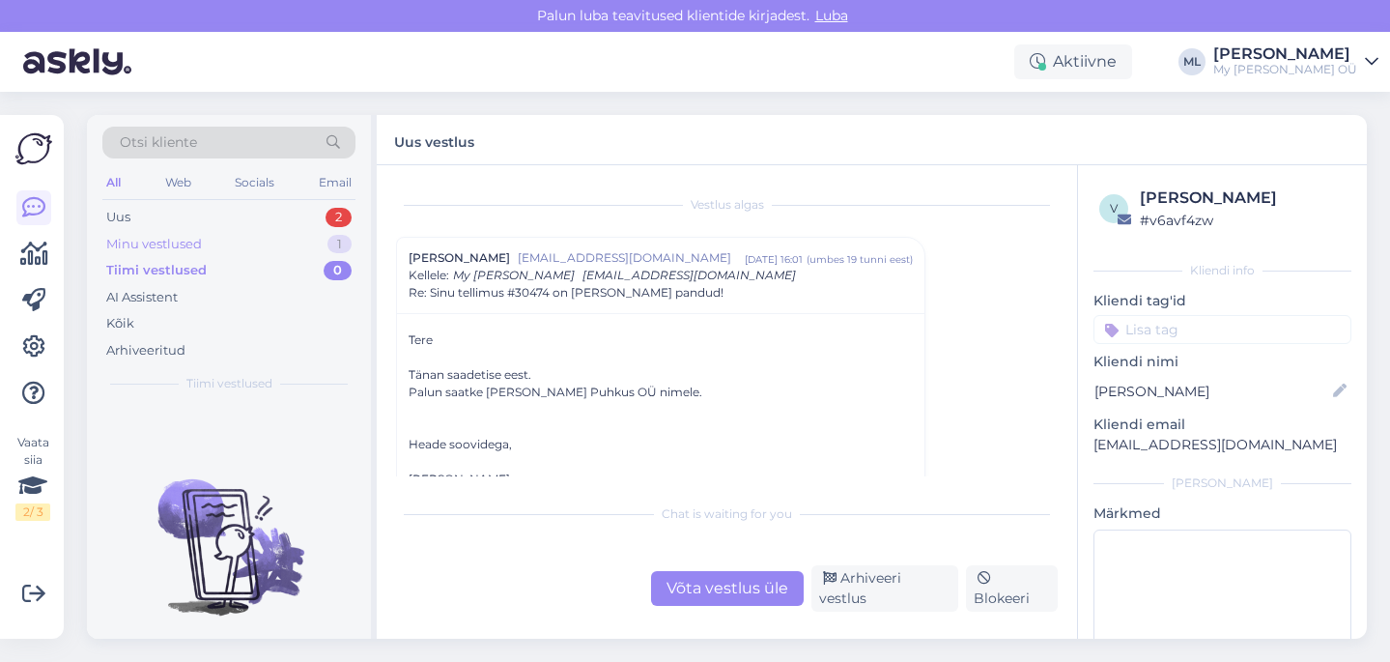
click at [112, 246] on div "Minu vestlused" at bounding box center [154, 244] width 96 height 19
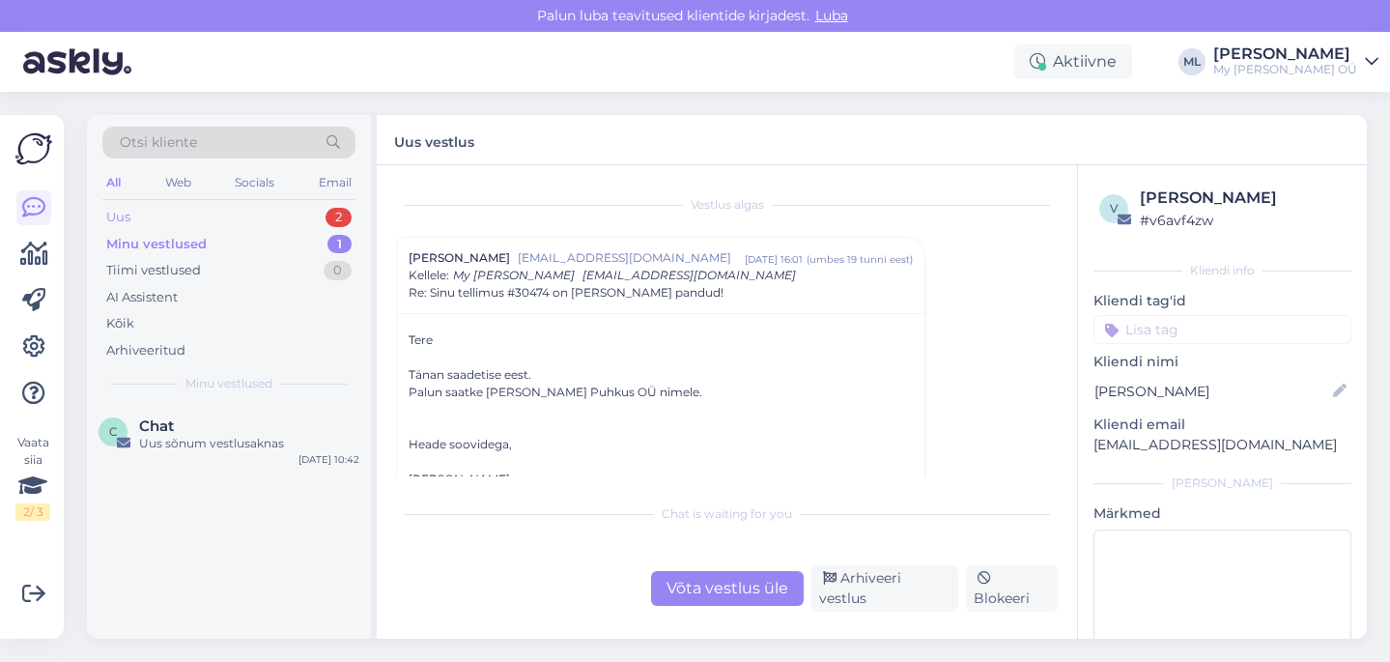
click at [109, 215] on div "Uus" at bounding box center [118, 217] width 24 height 19
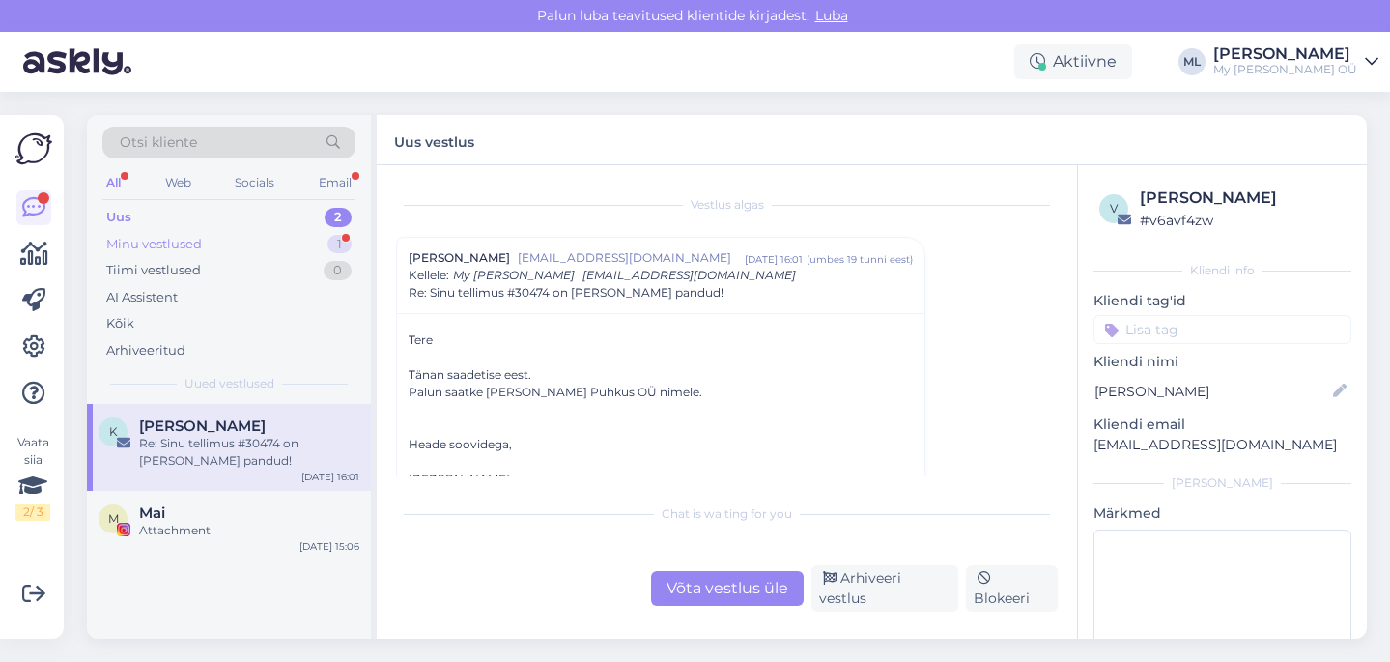
click at [187, 242] on div "Minu vestlused" at bounding box center [154, 244] width 96 height 19
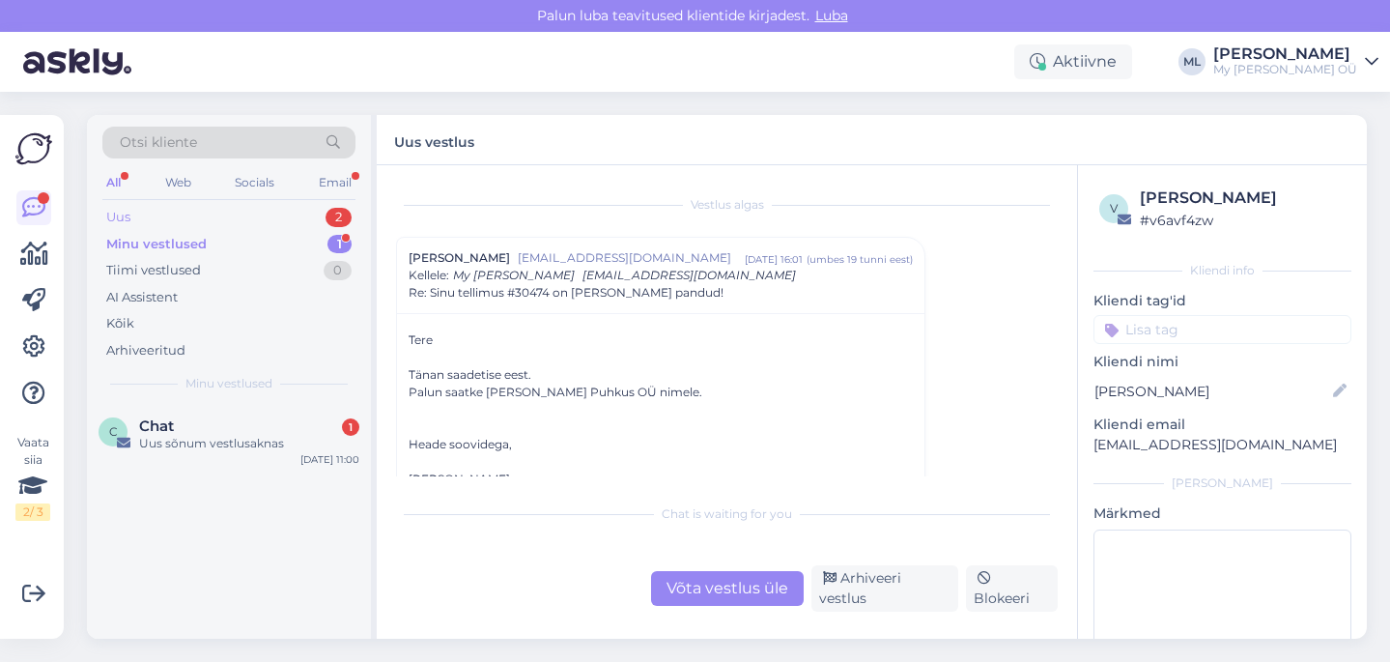
click at [147, 219] on div "Uus 2" at bounding box center [228, 217] width 253 height 27
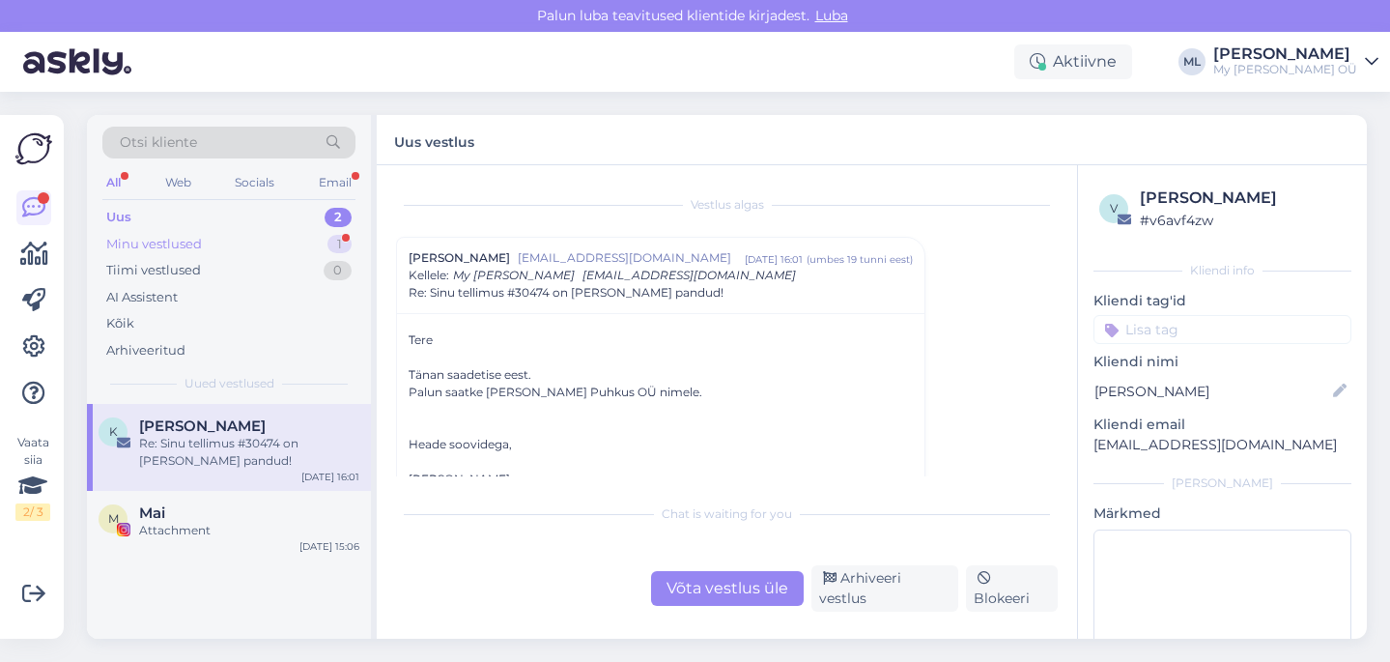
click at [173, 247] on div "Minu vestlused" at bounding box center [154, 244] width 96 height 19
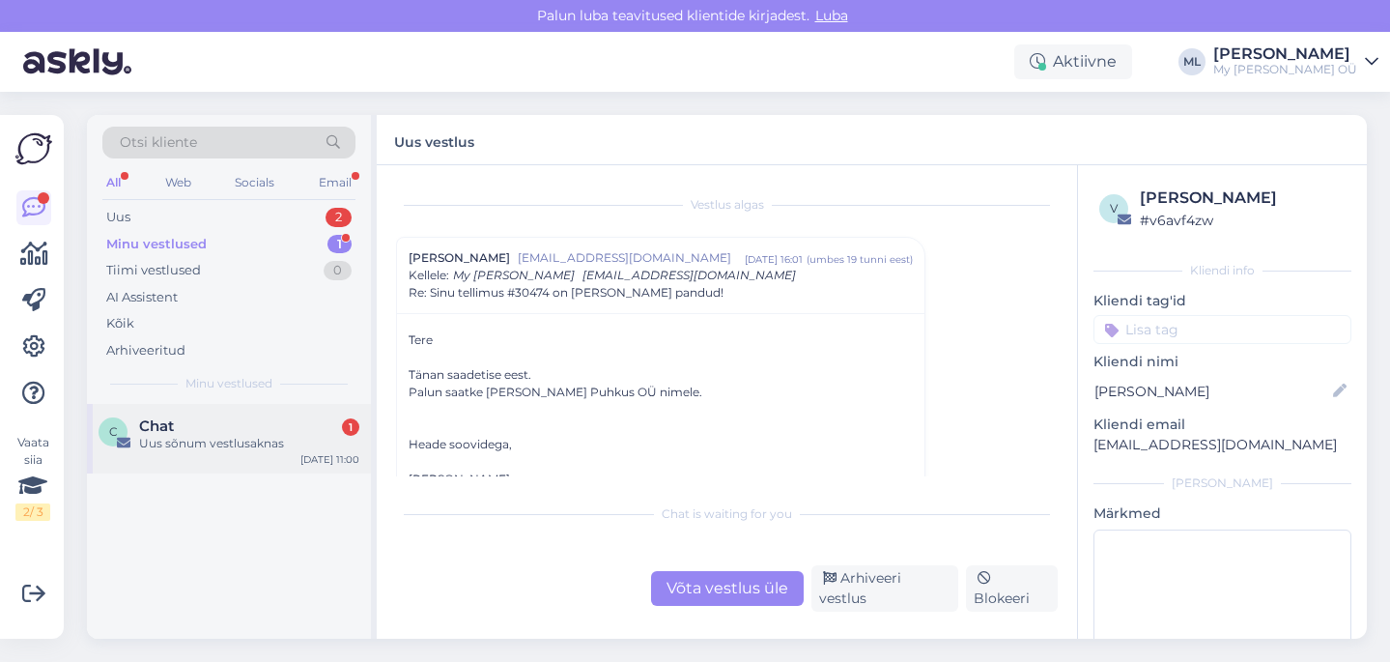
click at [221, 422] on div "Chat 1" at bounding box center [249, 425] width 220 height 17
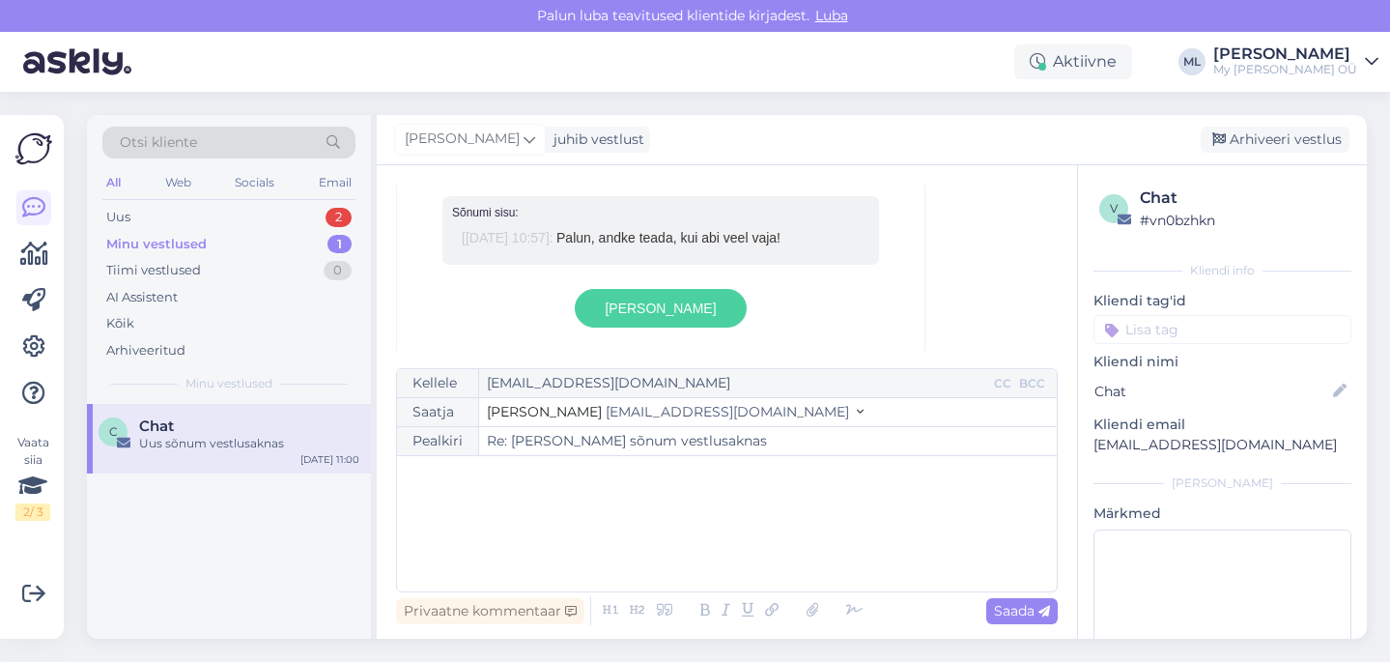
scroll to position [1492, 0]
click at [253, 224] on div "Uus 2" at bounding box center [228, 217] width 253 height 27
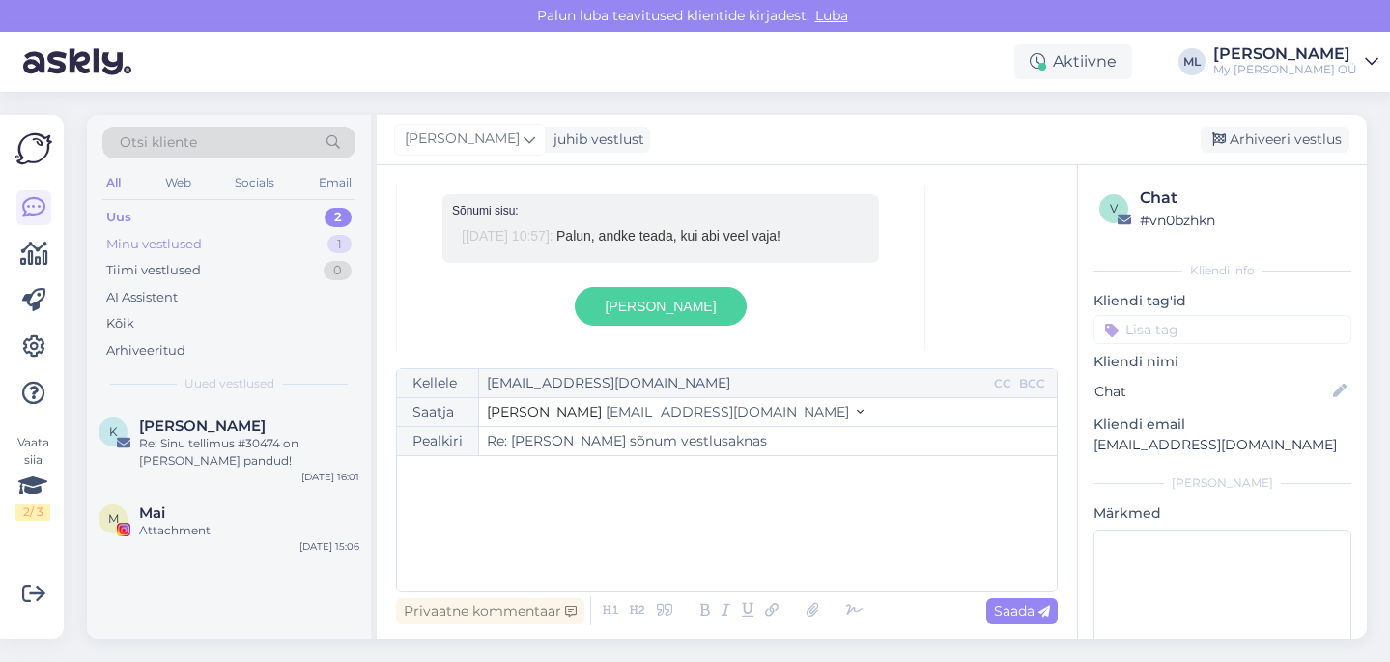
click at [194, 243] on div "Minu vestlused" at bounding box center [154, 244] width 96 height 19
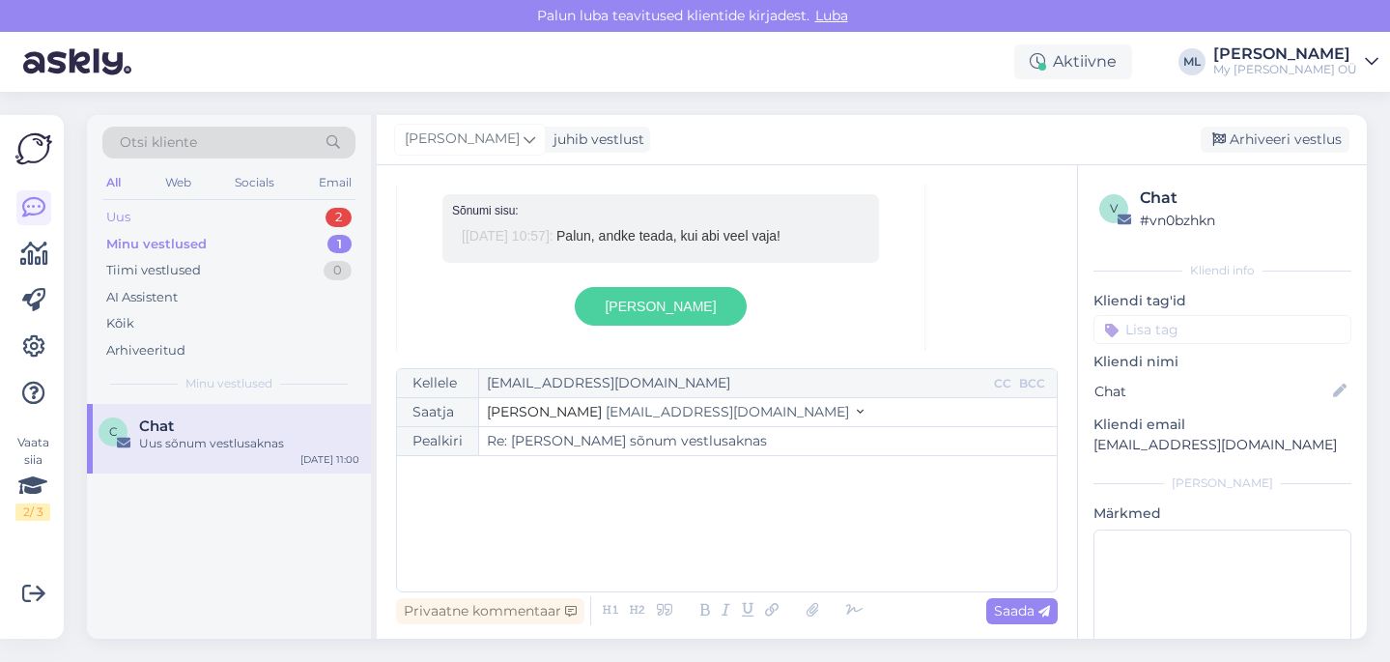
click at [116, 221] on div "Uus" at bounding box center [118, 217] width 24 height 19
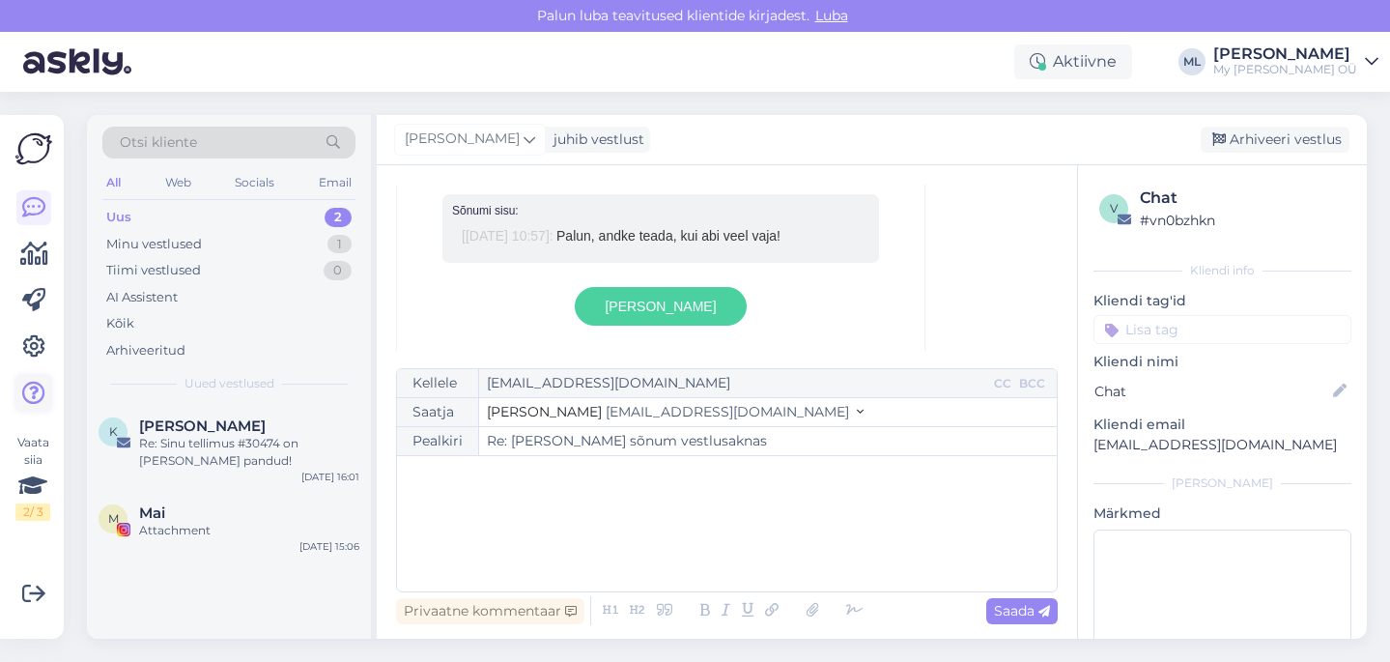
click at [26, 396] on icon at bounding box center [33, 393] width 23 height 23
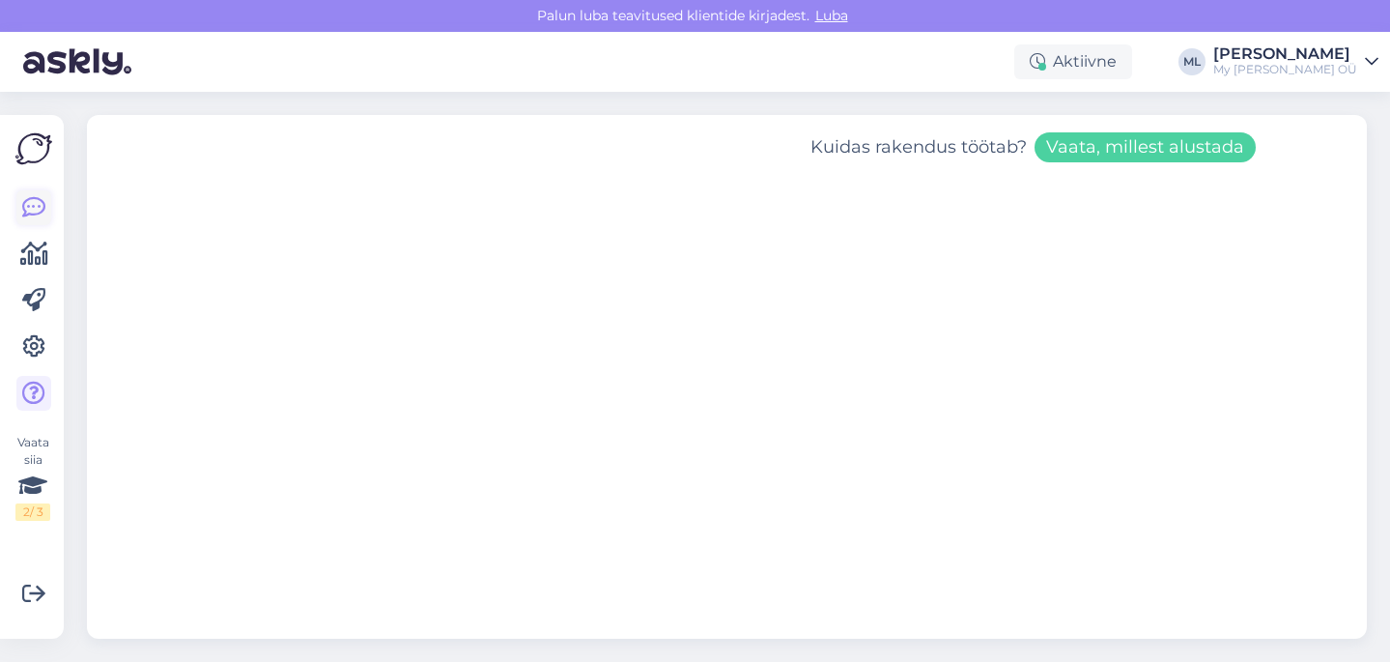
click at [25, 215] on icon at bounding box center [33, 207] width 23 height 23
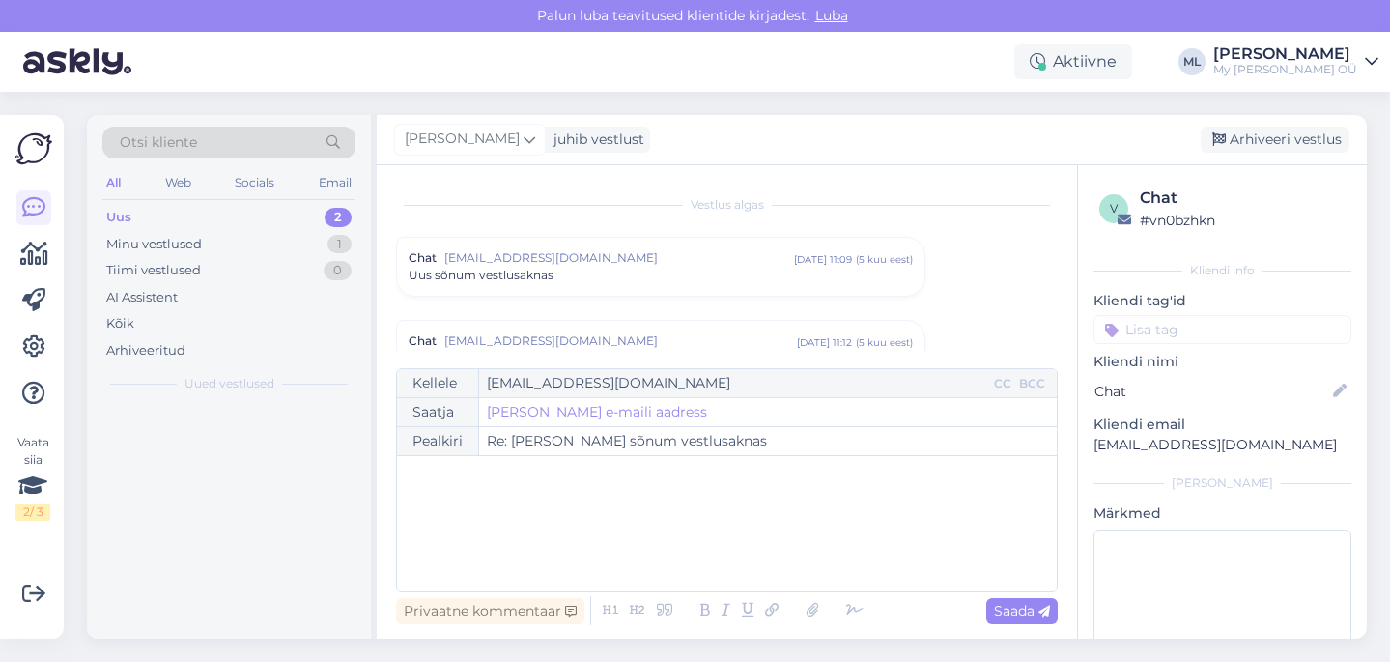
scroll to position [1188, 0]
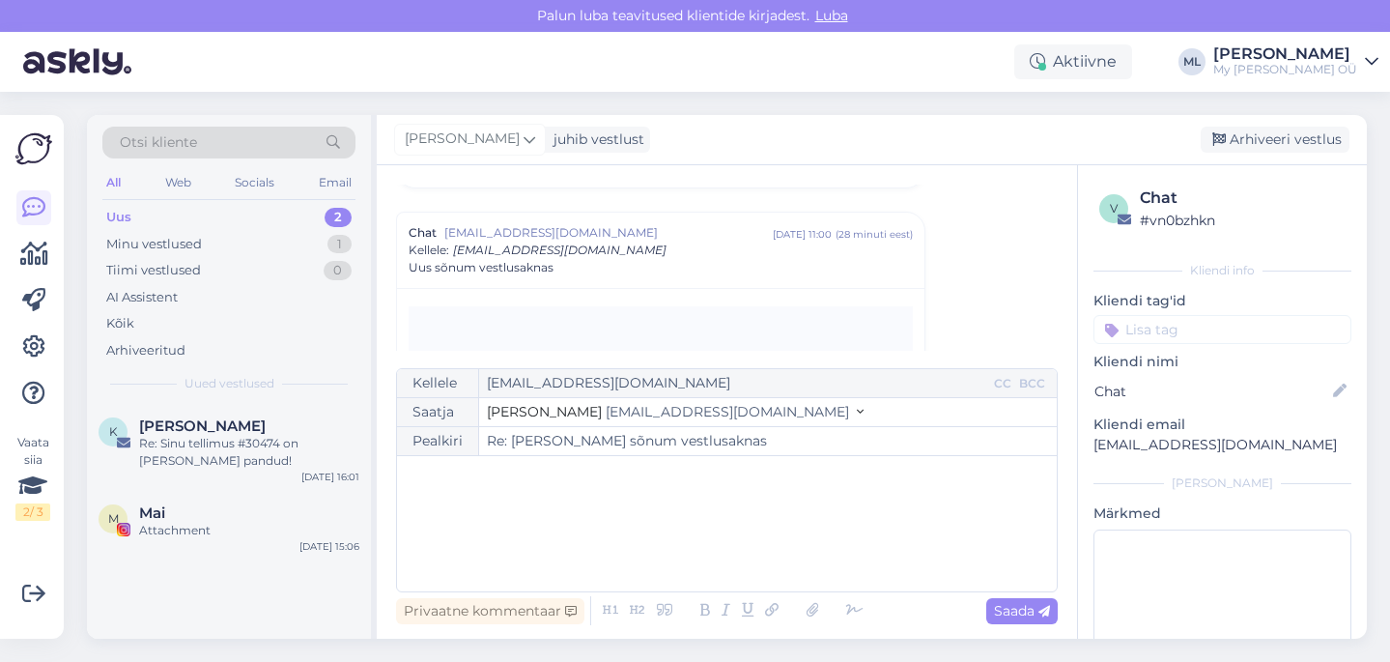
click at [990, 297] on div "Vestlus algas Chat no-reply@mg.askly.me apr 30 11:09 ( 5 kuu eest ) Uus sõnum v…" at bounding box center [735, 268] width 679 height 166
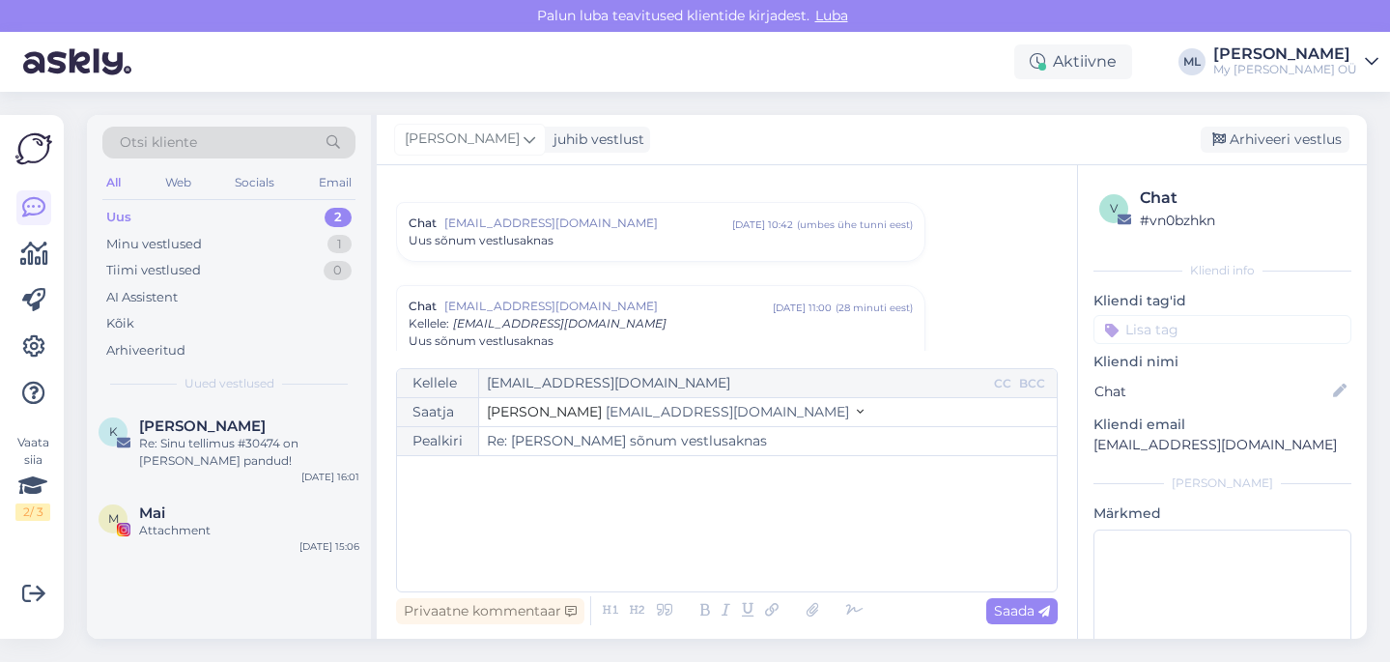
scroll to position [1095, 0]
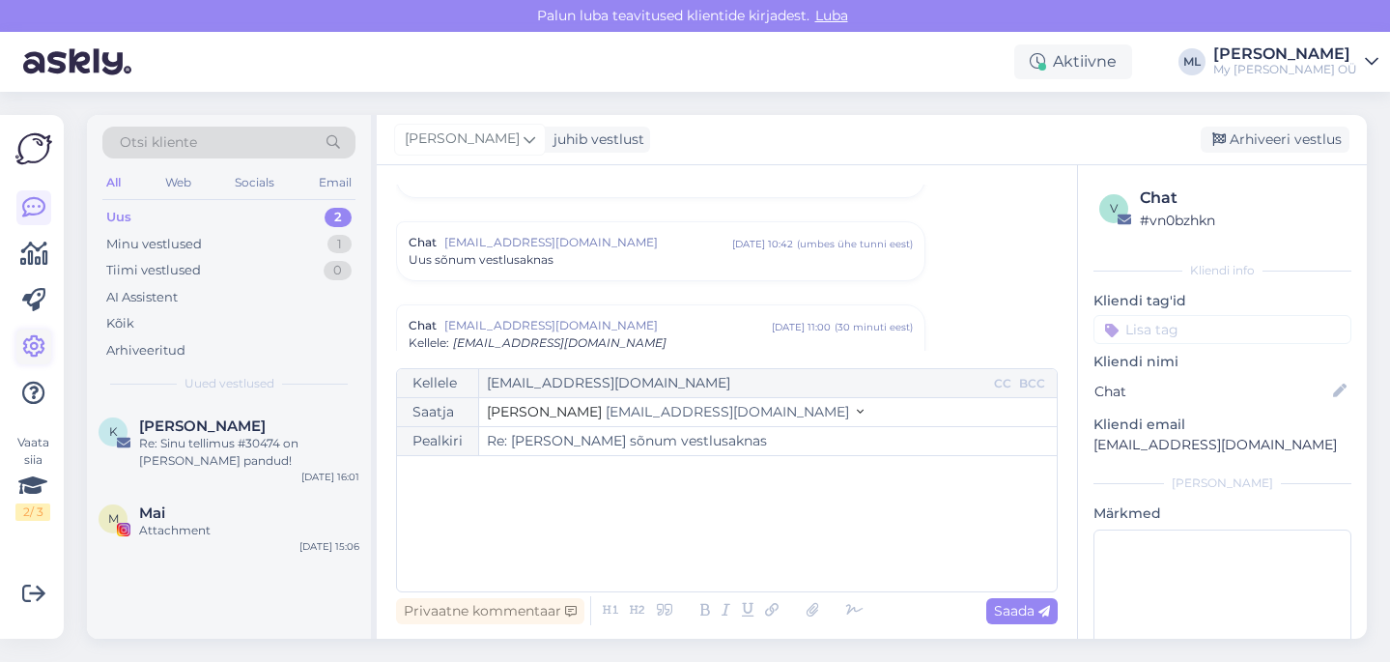
click at [34, 329] on link at bounding box center [33, 346] width 35 height 35
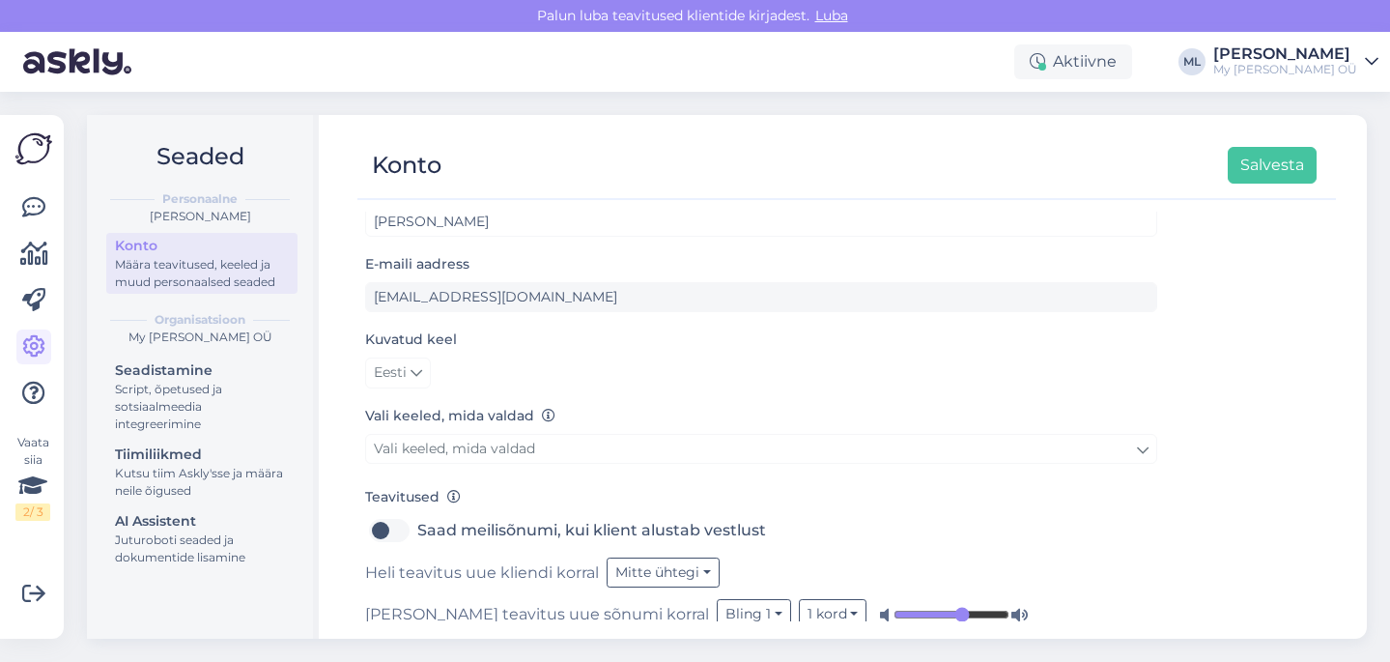
scroll to position [58, 0]
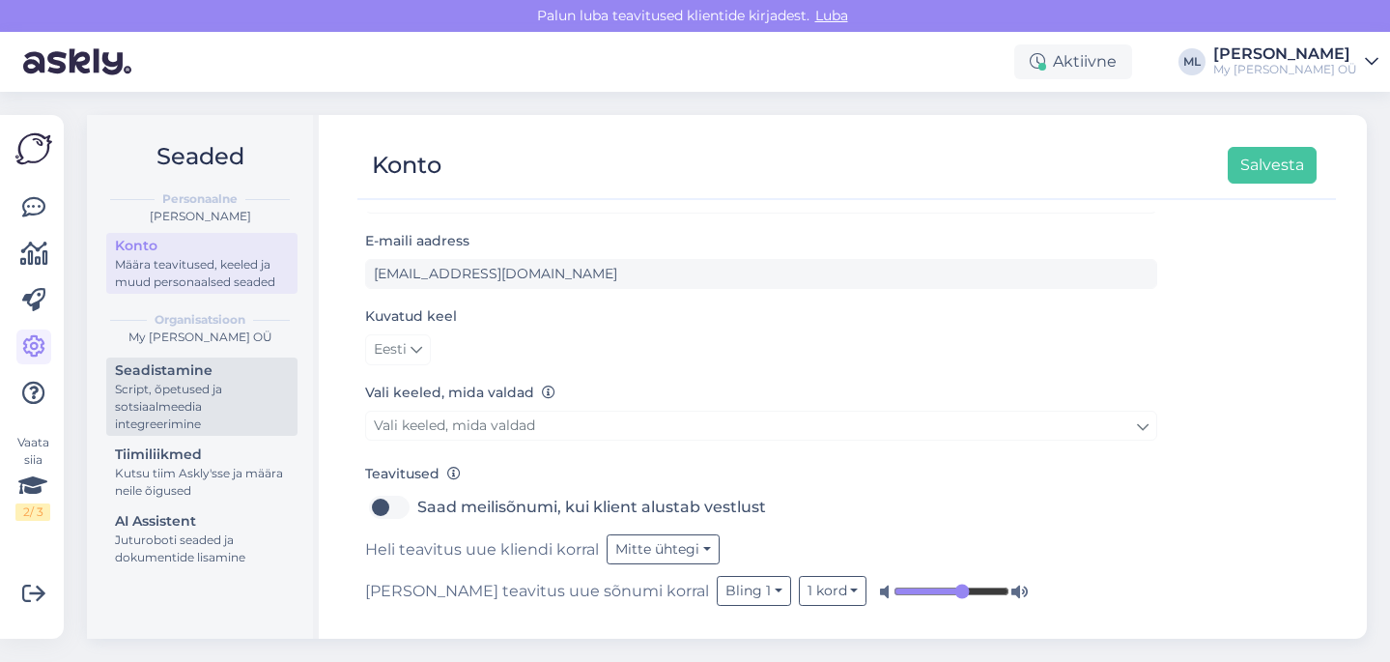
click at [140, 386] on div "Script, õpetused ja sotsiaalmeedia integreerimine" at bounding box center [202, 407] width 174 height 52
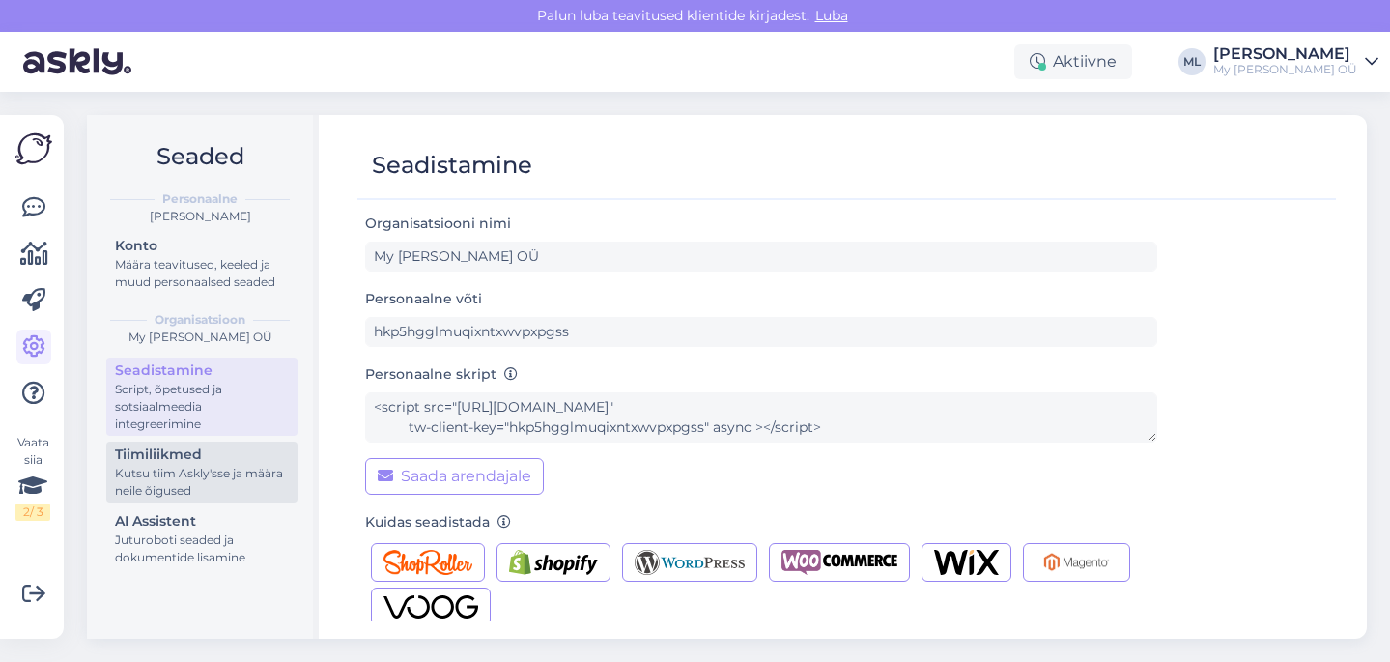
click at [208, 478] on div "Kutsu tiim Askly'sse ja määra neile õigused" at bounding box center [202, 482] width 174 height 35
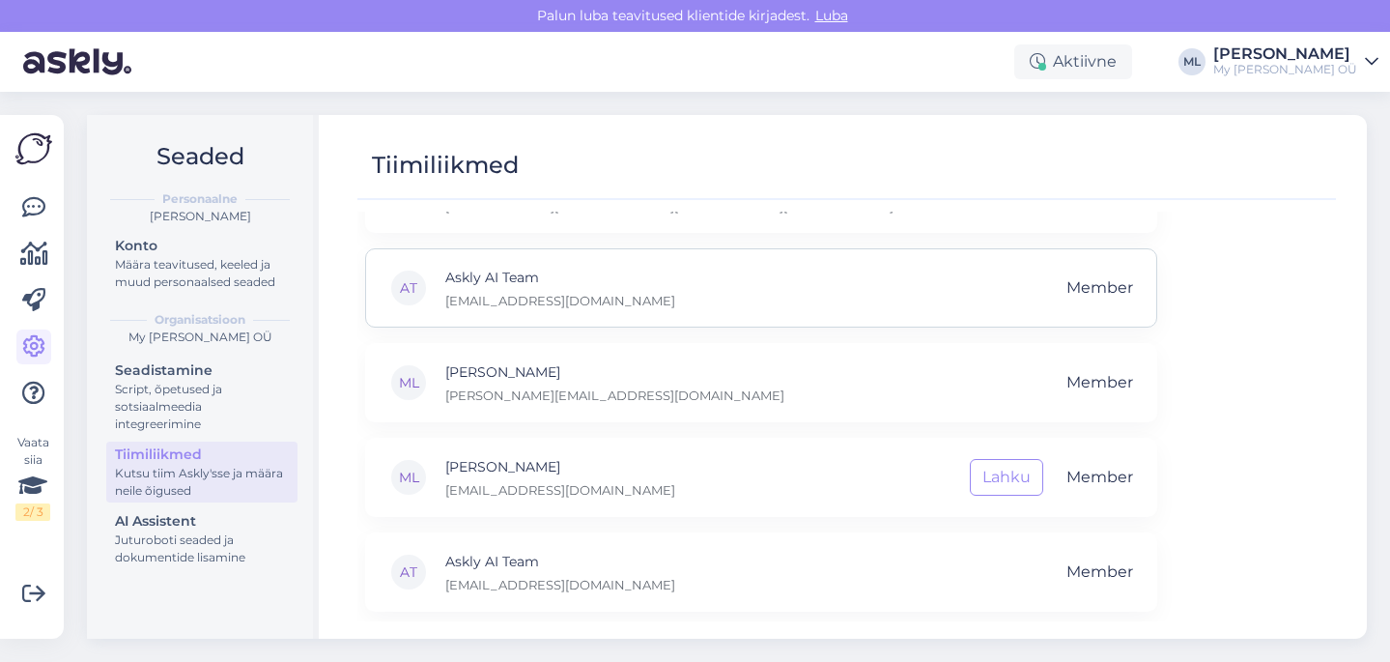
scroll to position [64, 0]
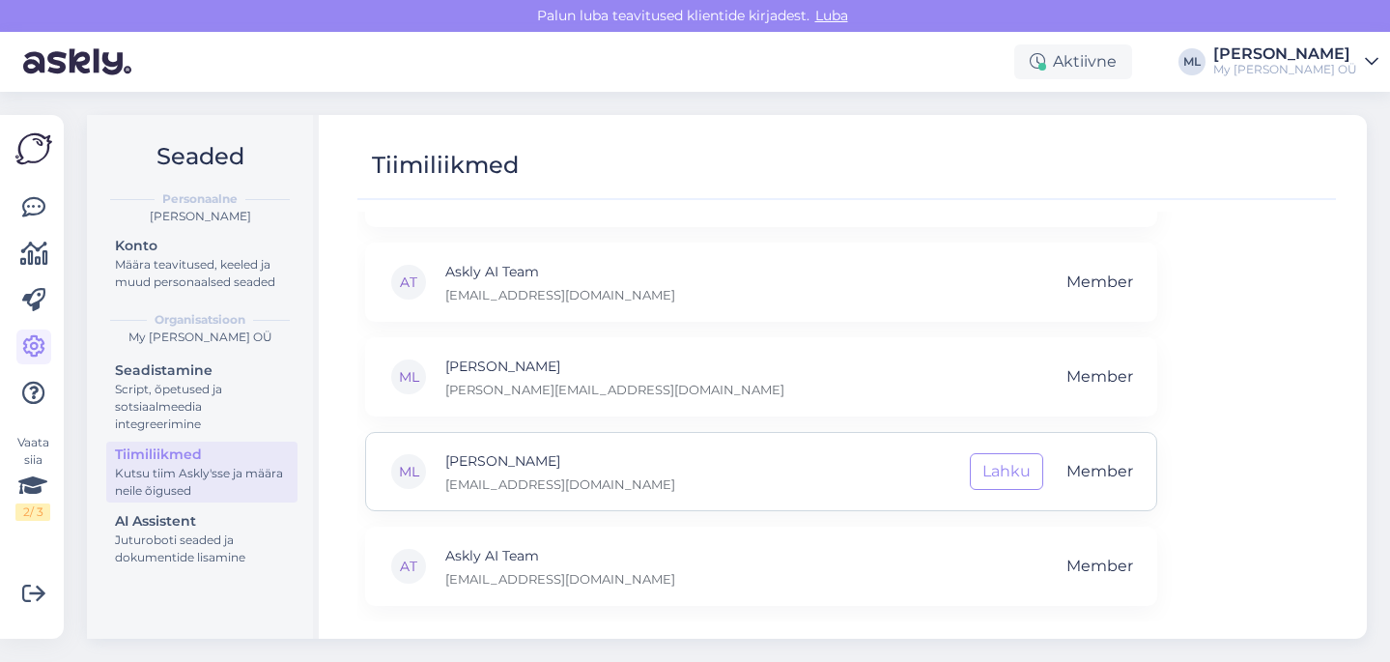
click at [510, 464] on p "[PERSON_NAME]" at bounding box center [560, 460] width 230 height 21
click at [476, 468] on p "[PERSON_NAME]" at bounding box center [560, 460] width 230 height 21
click at [425, 477] on div "ML" at bounding box center [408, 471] width 39 height 39
click at [146, 522] on div "AI Assistent" at bounding box center [202, 521] width 174 height 20
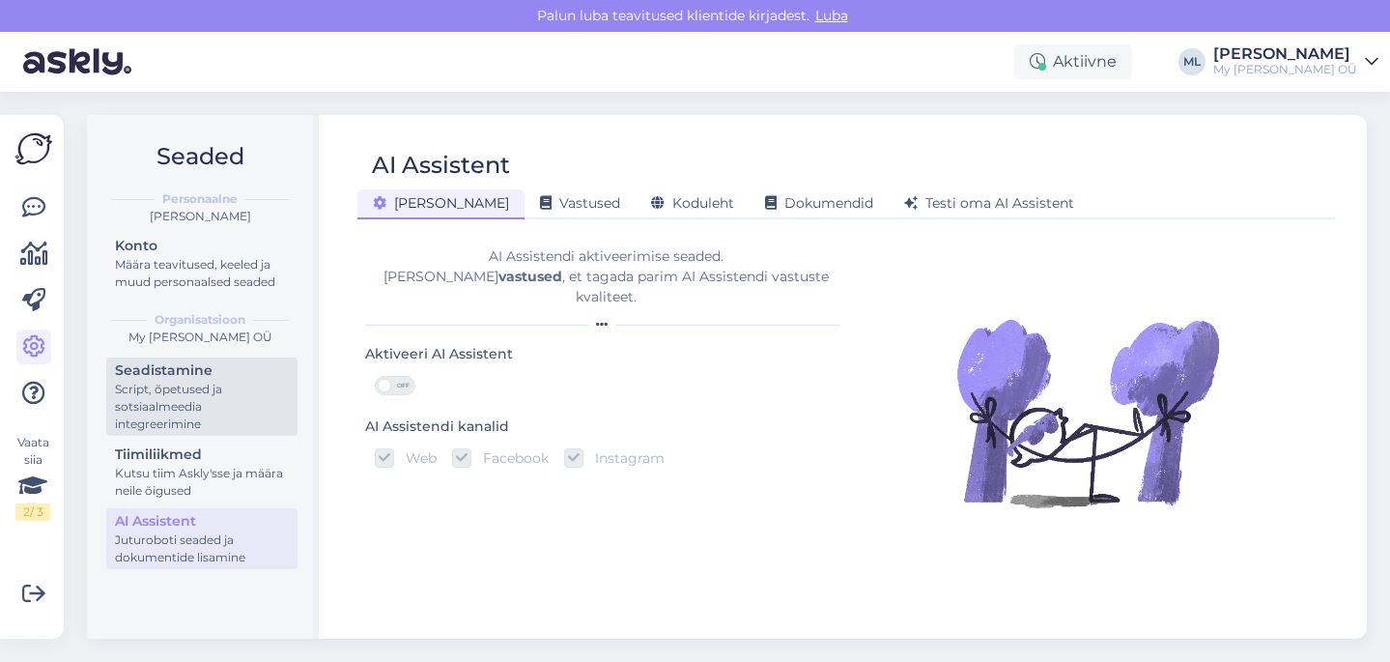
click at [169, 386] on div "Script, õpetused ja sotsiaalmeedia integreerimine" at bounding box center [202, 407] width 174 height 52
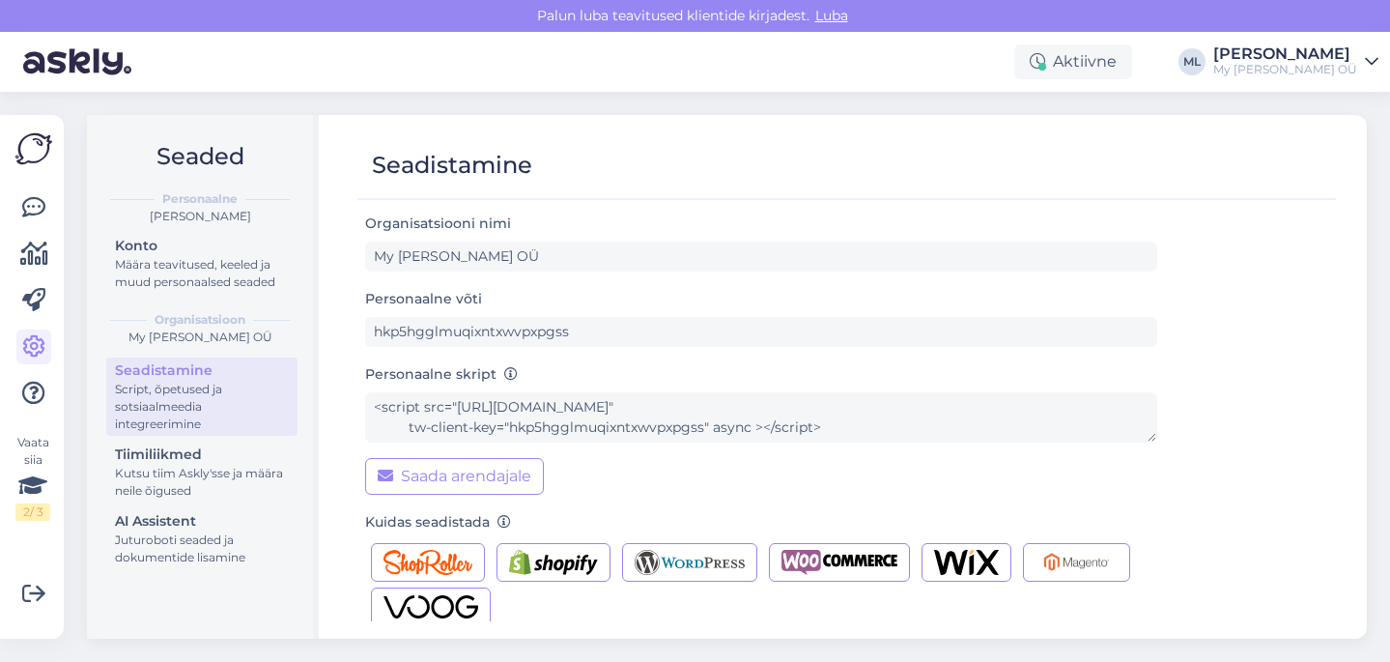
click at [135, 318] on div "Organisatsioon" at bounding box center [199, 319] width 195 height 17
click at [194, 335] on div "My [PERSON_NAME] OÜ" at bounding box center [199, 336] width 195 height 17
click at [151, 251] on div "Konto" at bounding box center [202, 246] width 174 height 20
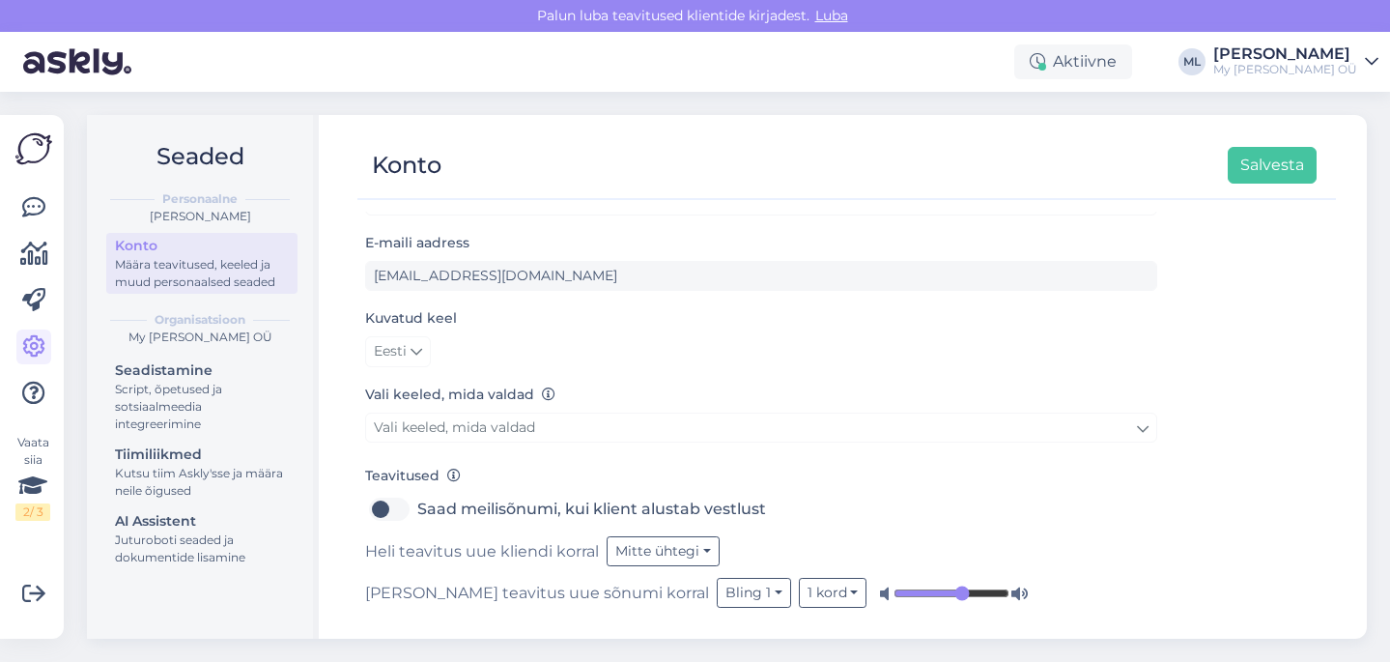
scroll to position [58, 0]
click at [717, 592] on button "Bling 1" at bounding box center [754, 591] width 74 height 30
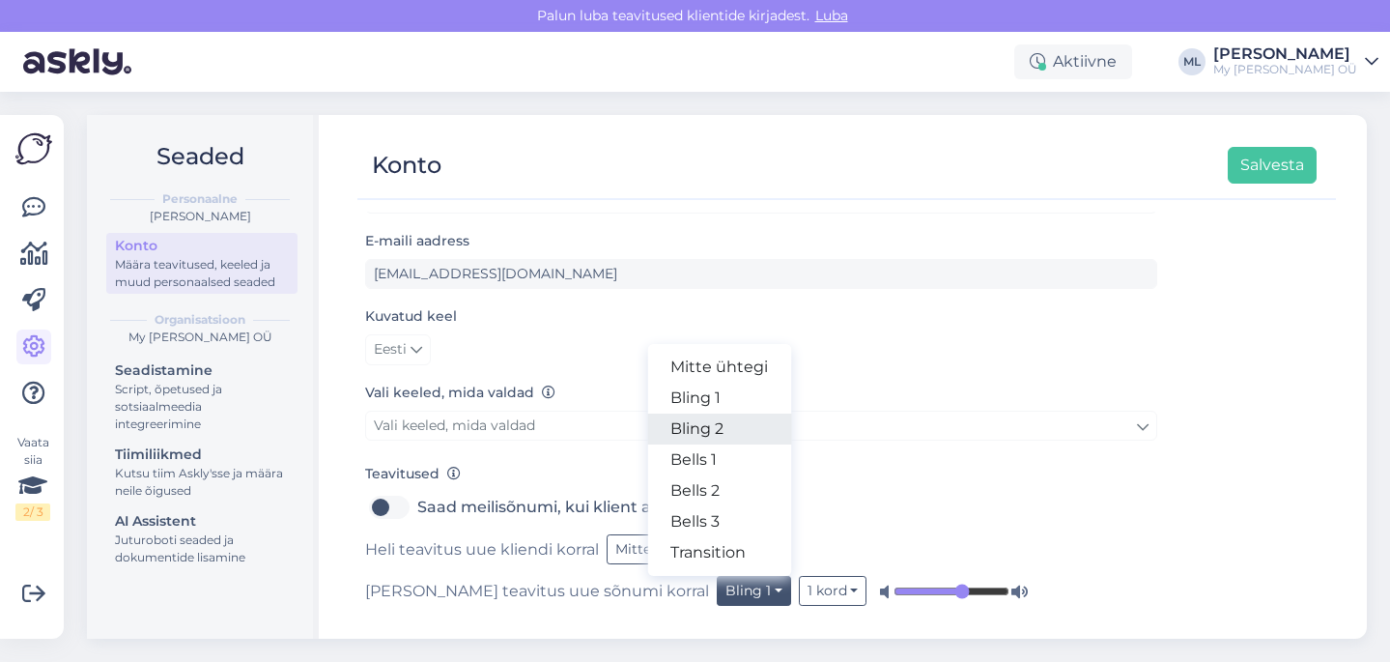
click at [647, 430] on link "Bling 2" at bounding box center [719, 428] width 144 height 31
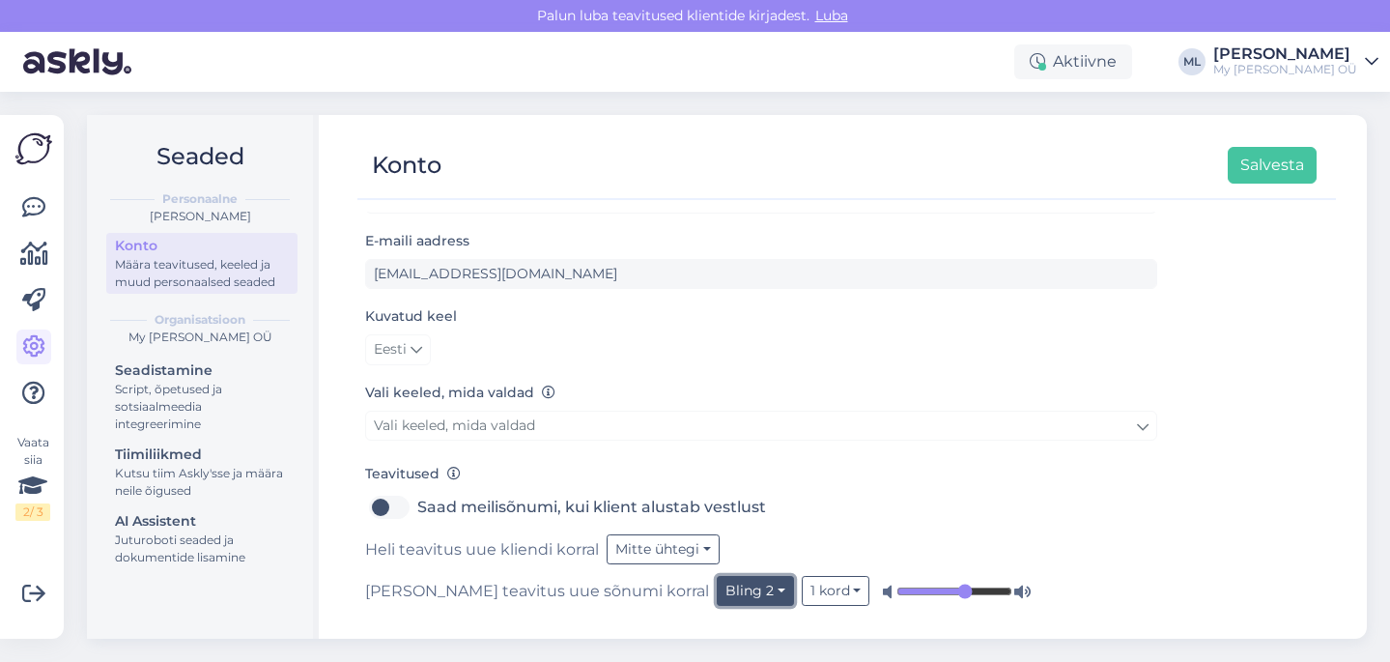
click at [717, 600] on button "Bling 2" at bounding box center [755, 591] width 77 height 30
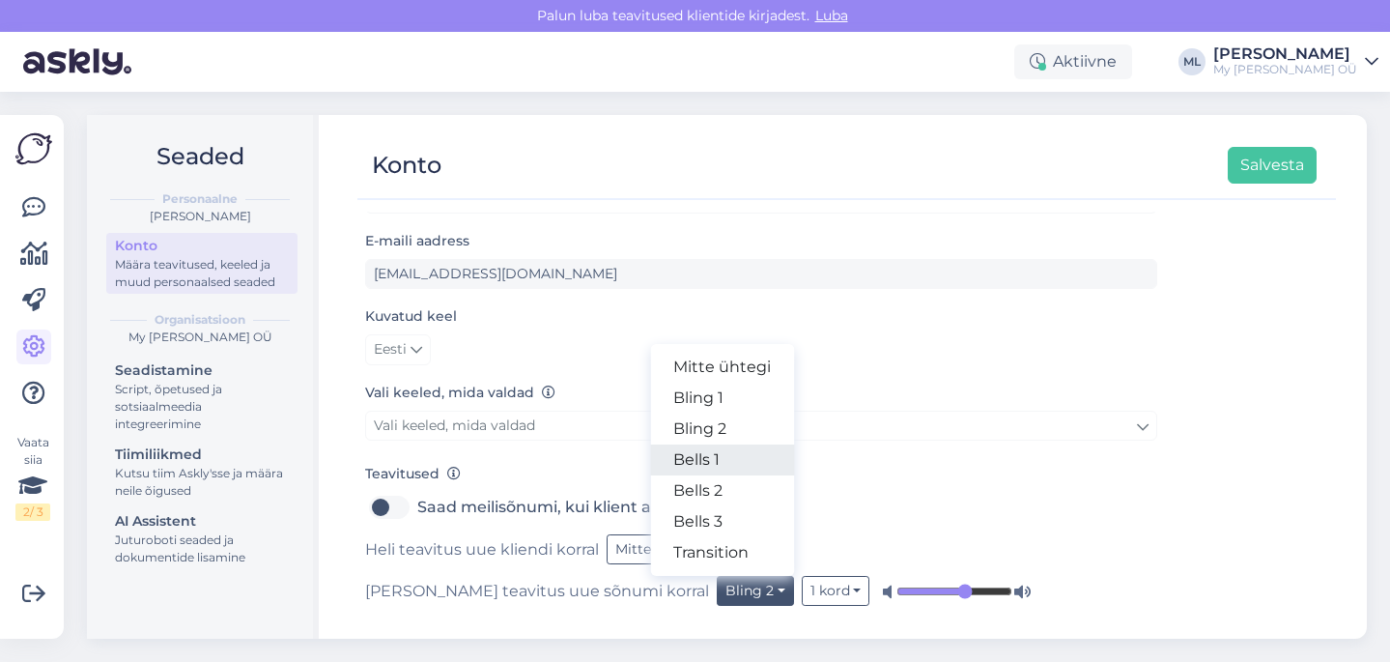
click at [650, 467] on link "Bells 1" at bounding box center [722, 459] width 144 height 31
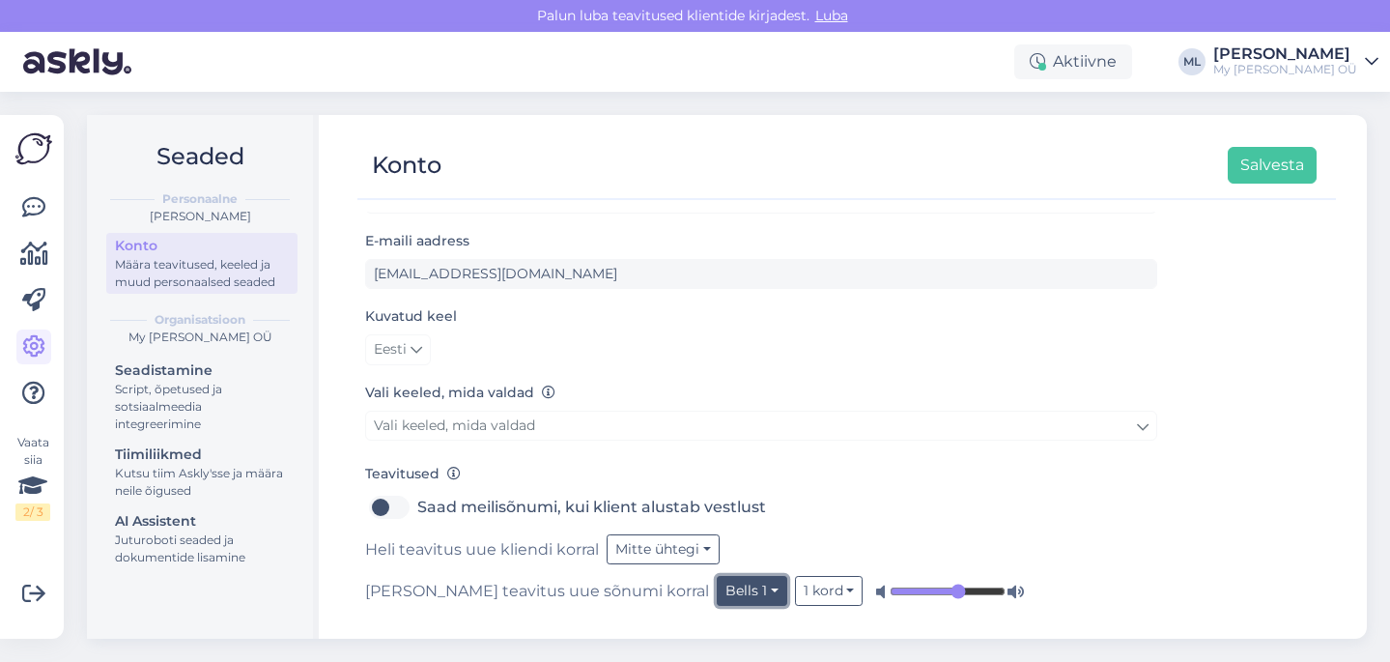
click at [717, 584] on button "Bells 1" at bounding box center [752, 591] width 71 height 30
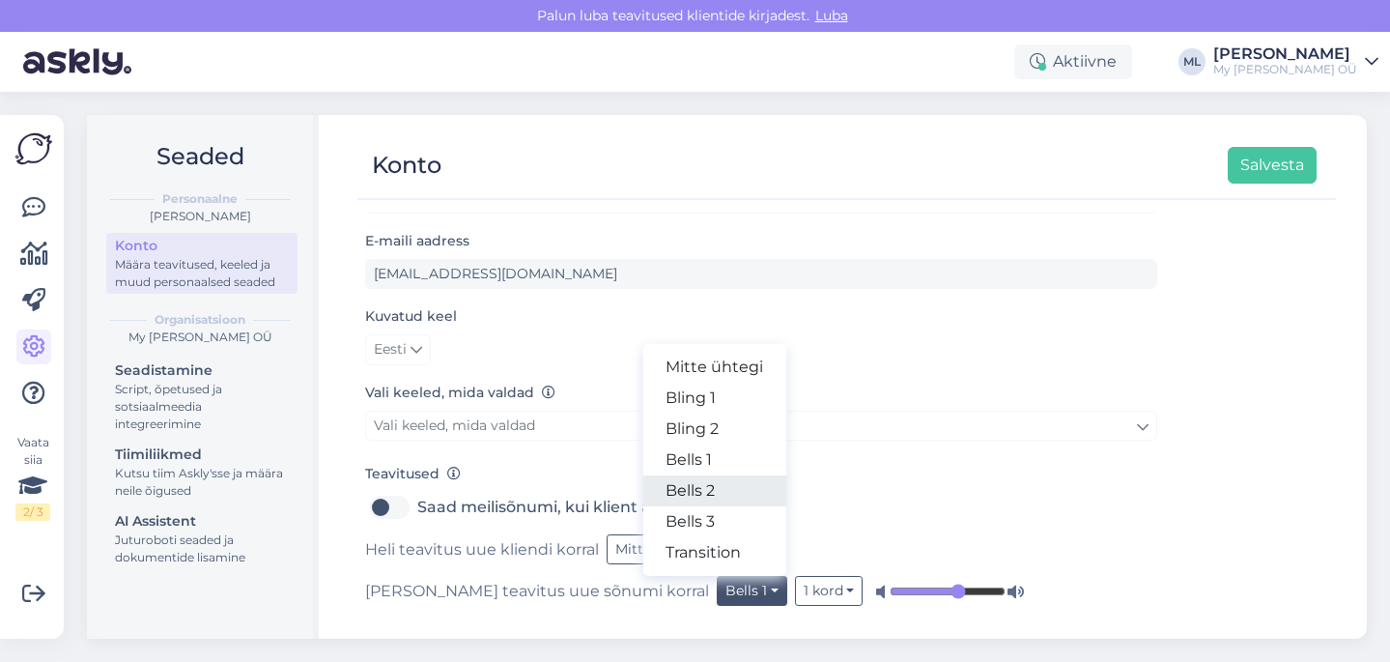
click at [642, 485] on link "Bells 2" at bounding box center [714, 490] width 144 height 31
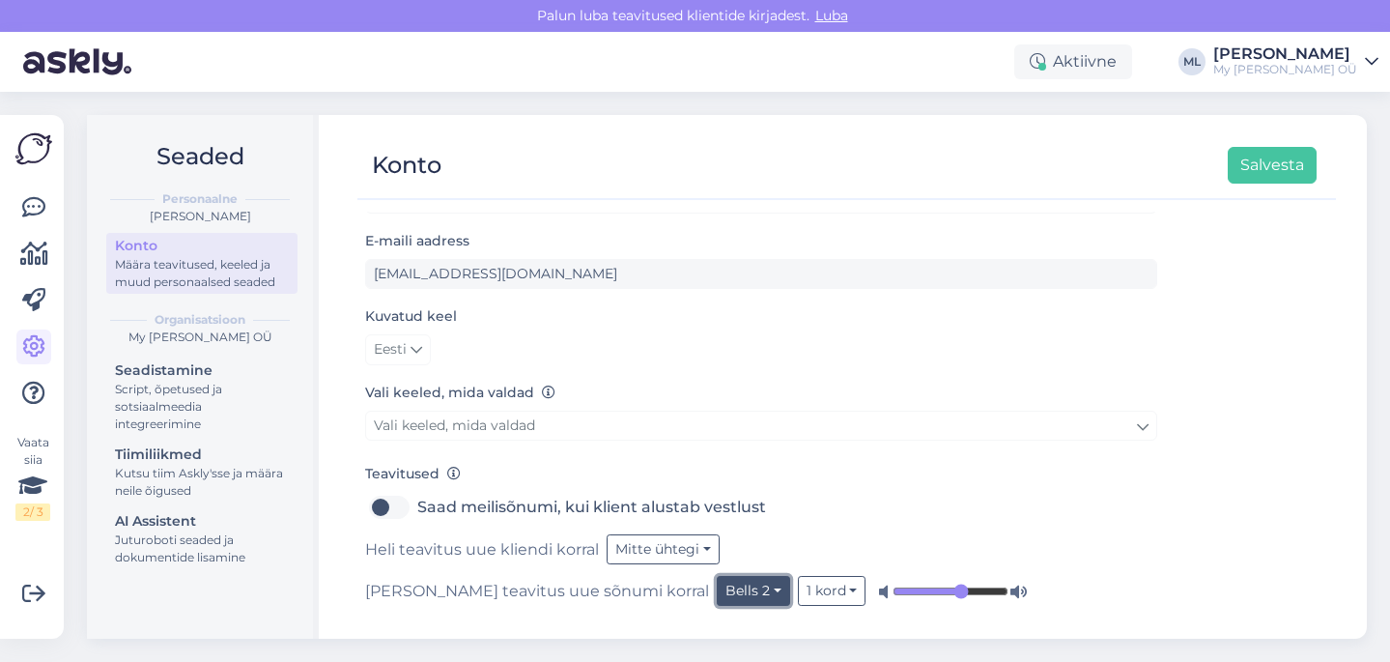
click at [717, 578] on button "Bells 2" at bounding box center [753, 591] width 73 height 30
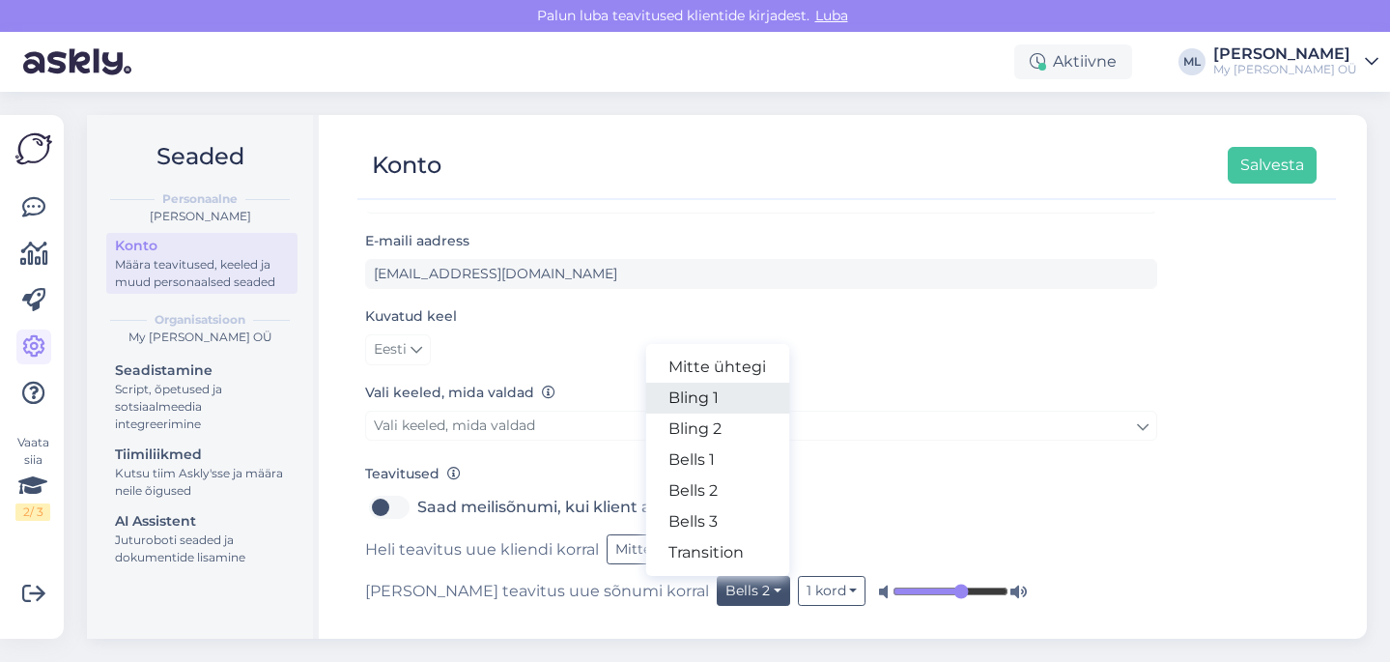
click at [645, 392] on link "Bling 1" at bounding box center [717, 398] width 144 height 31
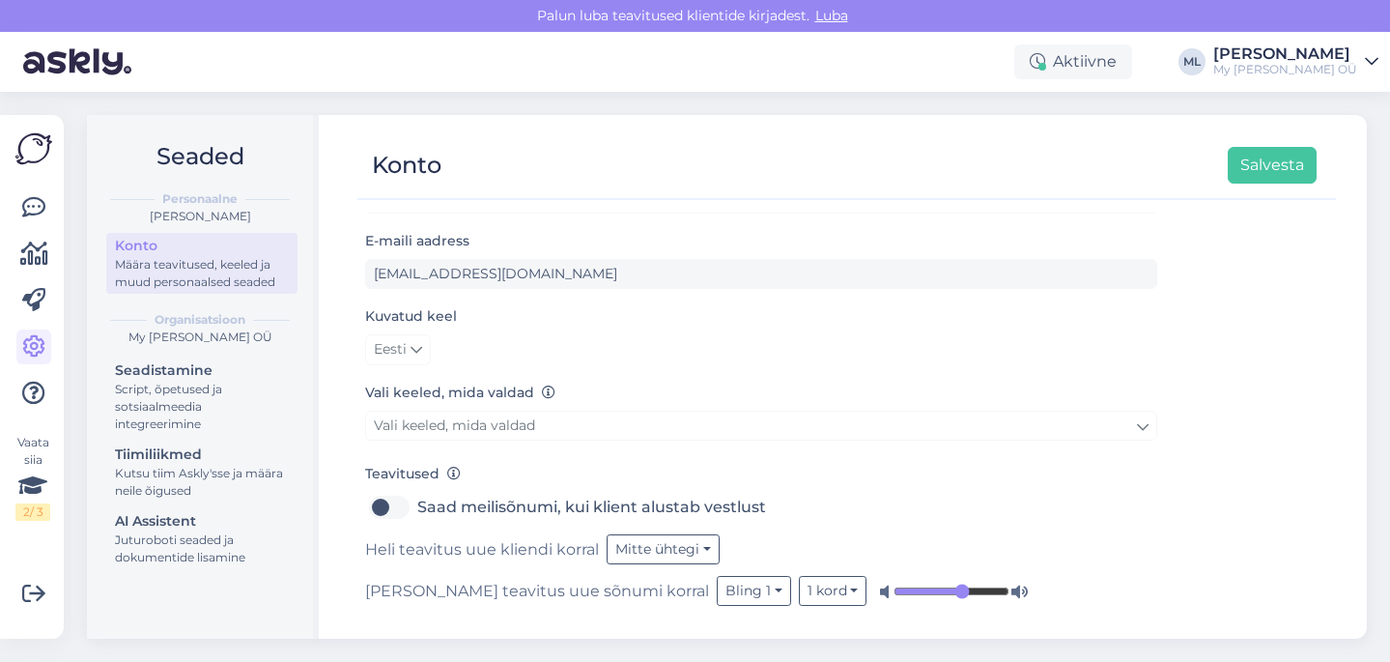
click at [1165, 558] on div "Täisnimi Mari-Liis E-maili aadress mariliis.milmann@mybreden.com Kuvatud keel E…" at bounding box center [846, 417] width 979 height 410
type input "0.66"
click at [894, 593] on input "range" at bounding box center [952, 591] width 116 height 19
click at [1197, 545] on div "Täisnimi Mari-Liis E-maili aadress mariliis.milmann@mybreden.com Kuvatud keel E…" at bounding box center [846, 417] width 979 height 410
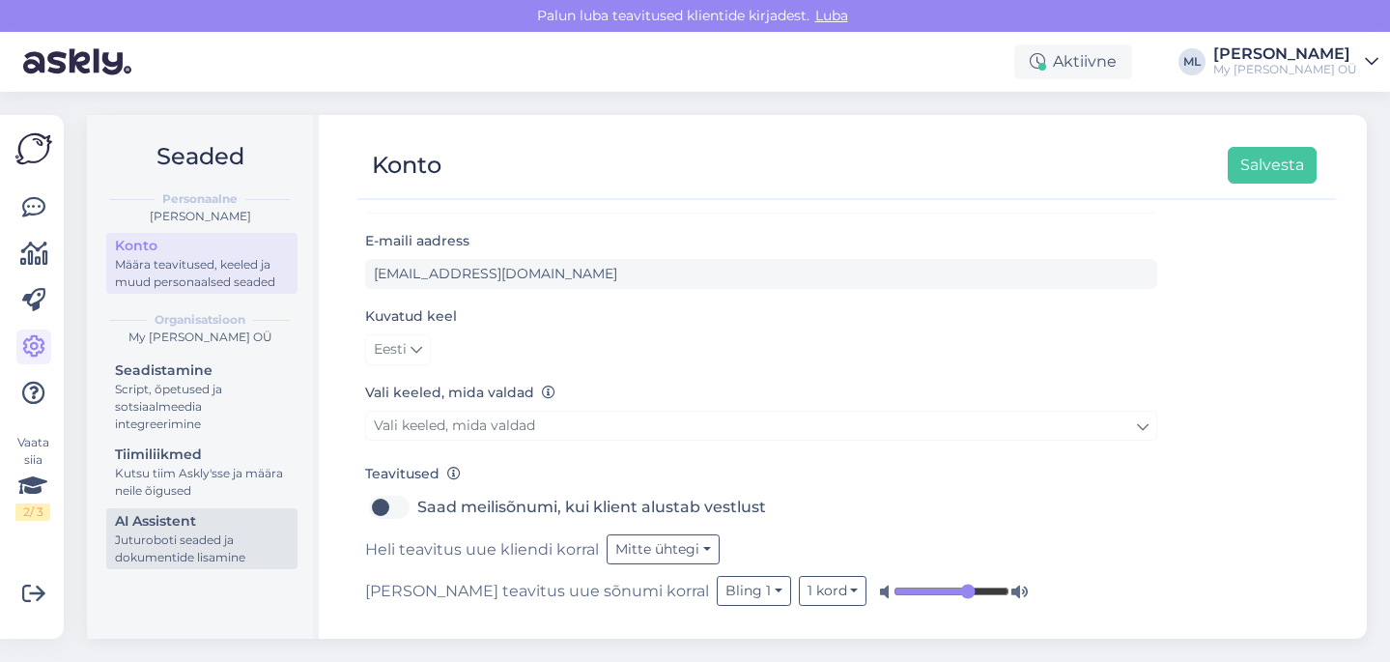
click at [214, 554] on div "Juturoboti seaded ja dokumentide lisamine" at bounding box center [202, 548] width 174 height 35
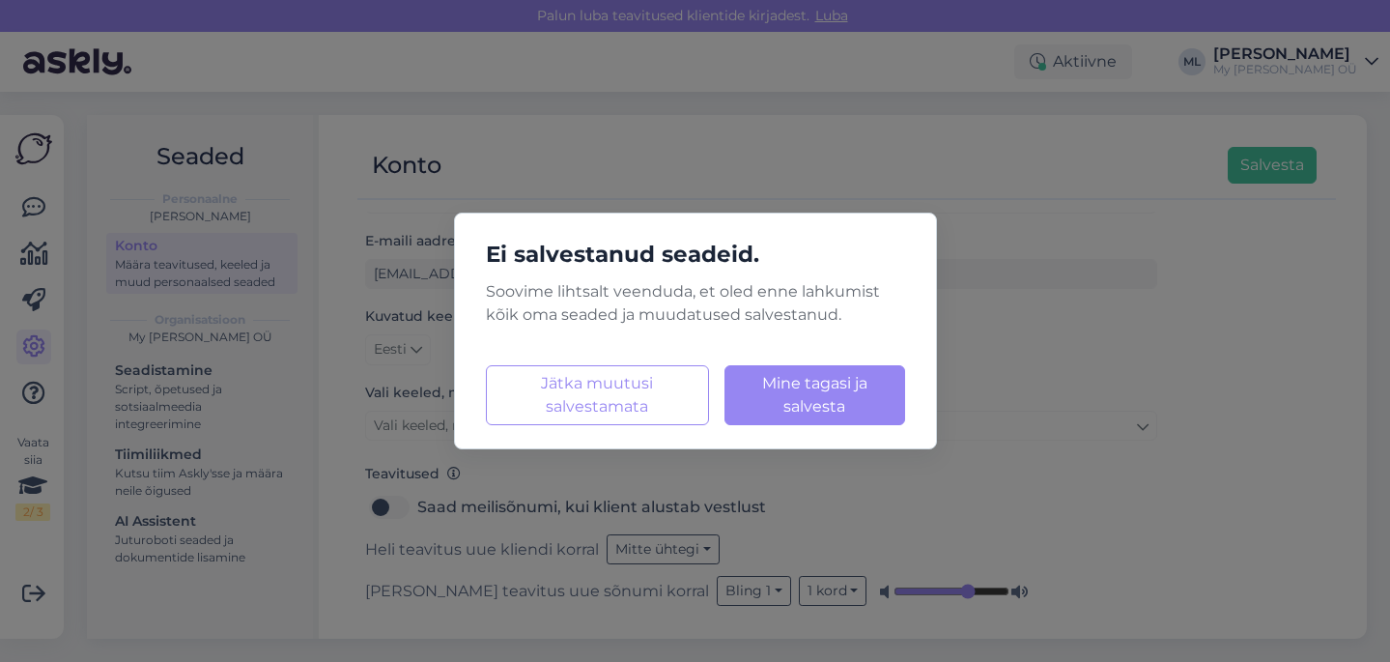
drag, startPoint x: 171, startPoint y: 599, endPoint x: 269, endPoint y: 571, distance: 101.5
click at [171, 599] on div "Ei salvestanud seadeid. Soovime lihtsalt veenduda, et oled enne lahkumist kõik …" at bounding box center [695, 331] width 1390 height 662
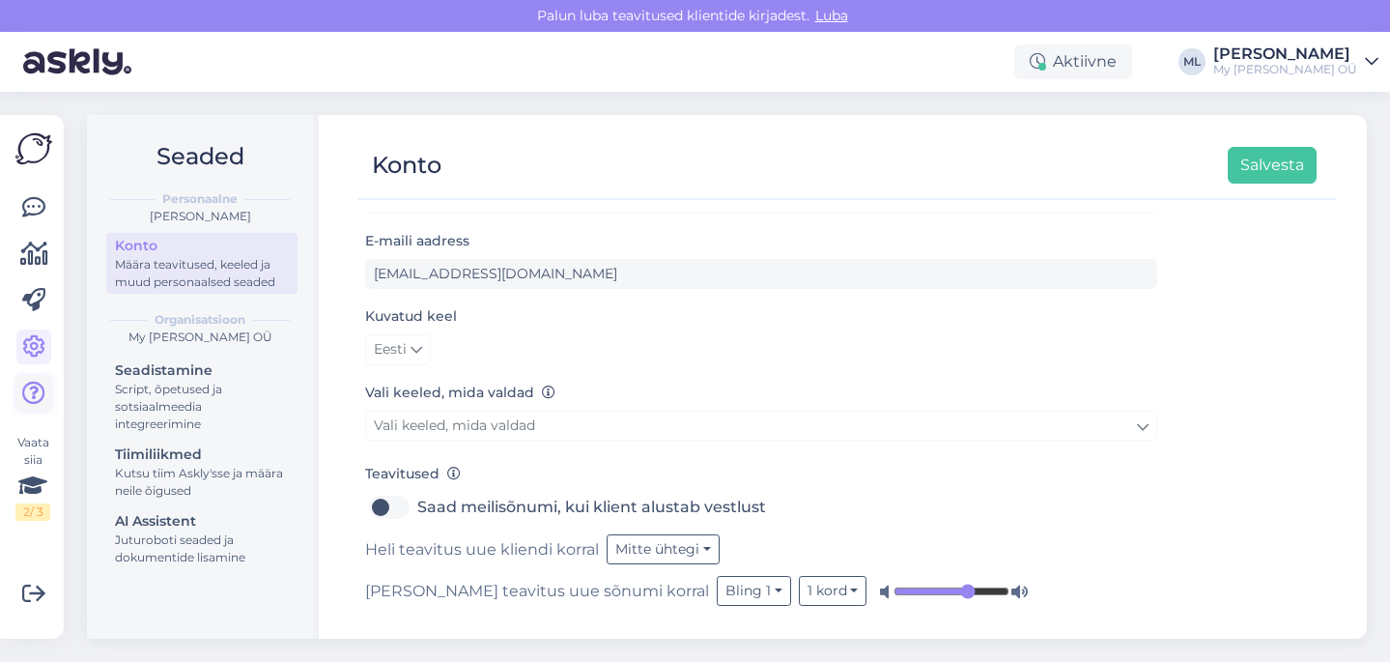
click at [21, 398] on link at bounding box center [33, 393] width 35 height 35
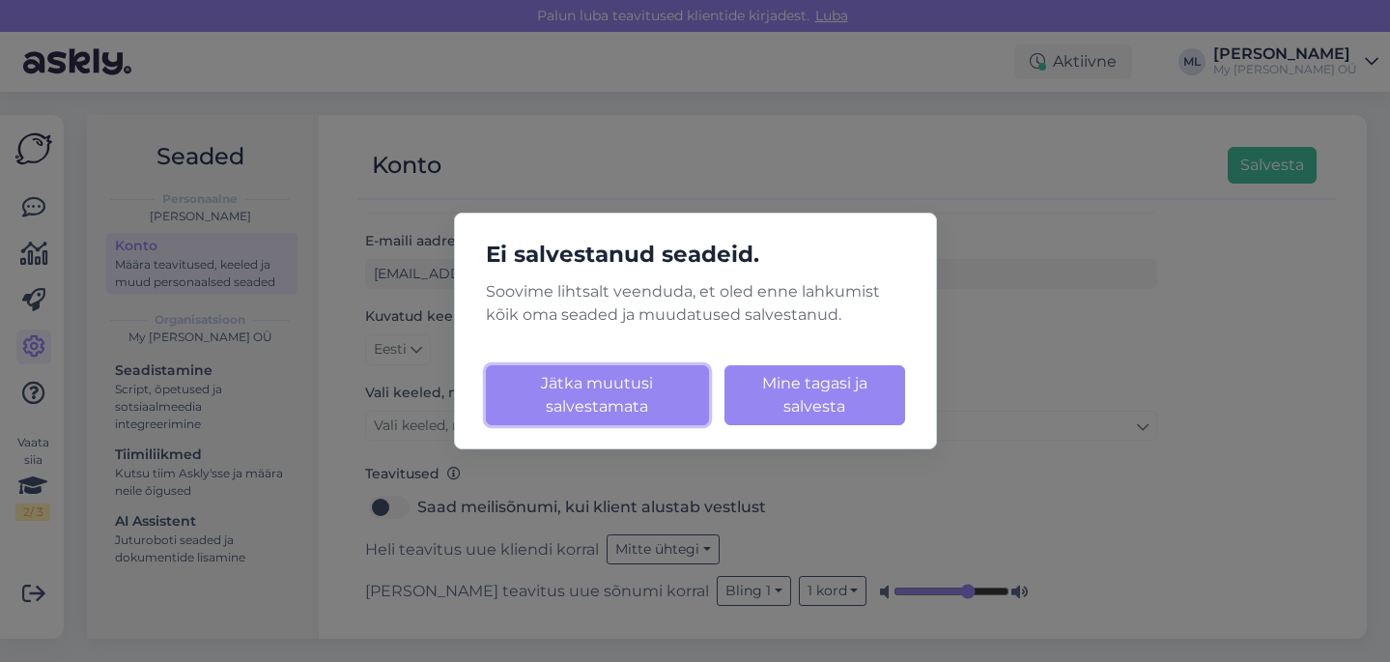
click at [612, 392] on button "Jätka muutusi salvestamata" at bounding box center [597, 395] width 223 height 60
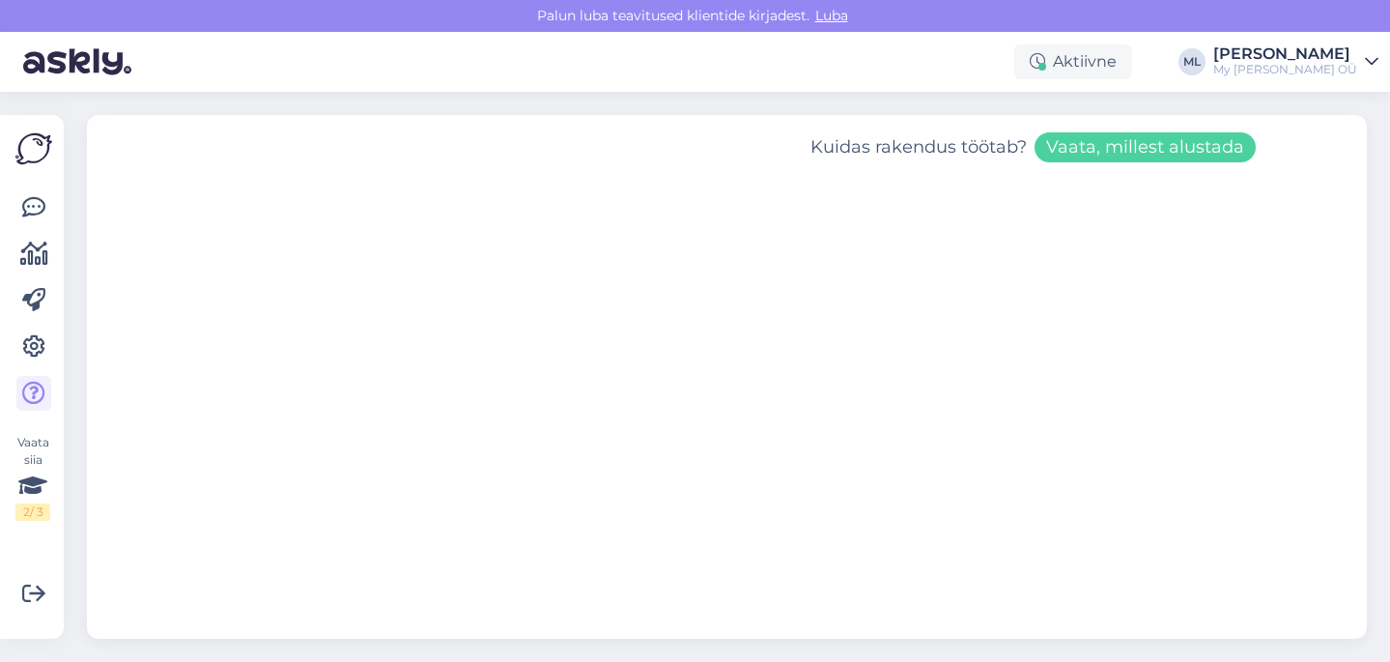
click at [1364, 58] on link "Mari-Liis My Breden OÜ" at bounding box center [1295, 61] width 165 height 31
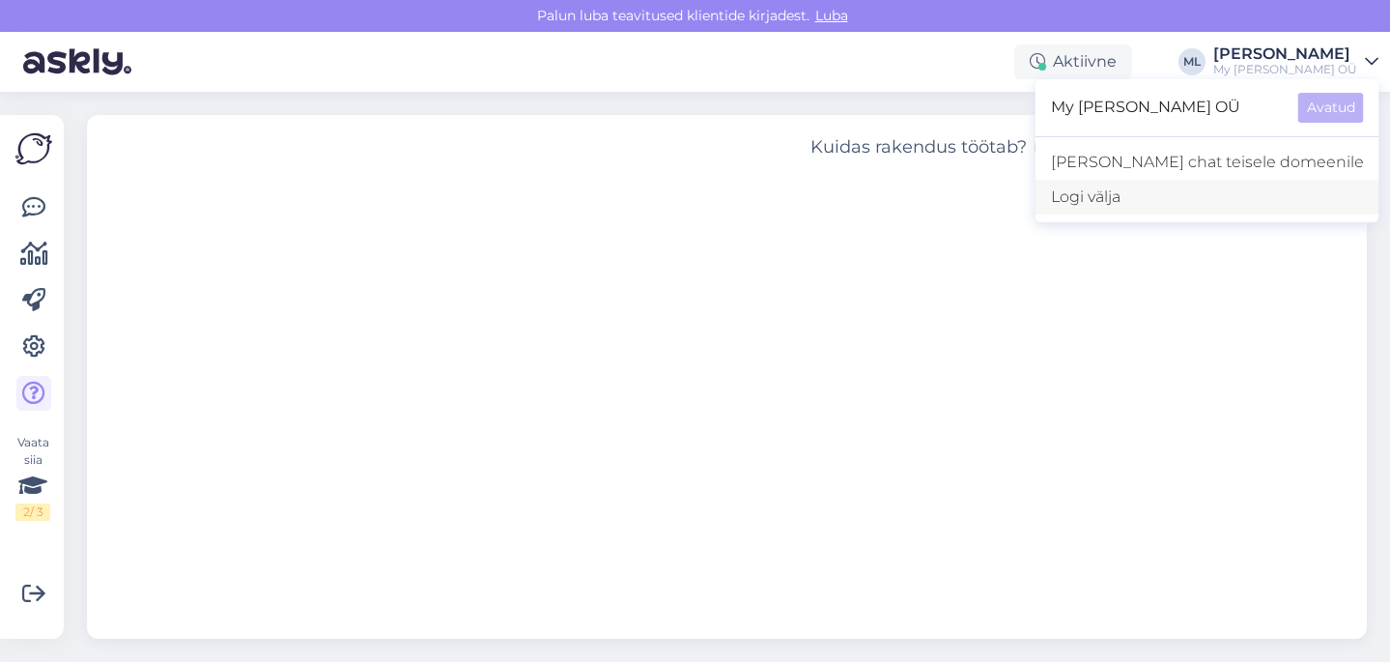
click at [1211, 196] on div "Logi välja" at bounding box center [1208, 197] width 344 height 35
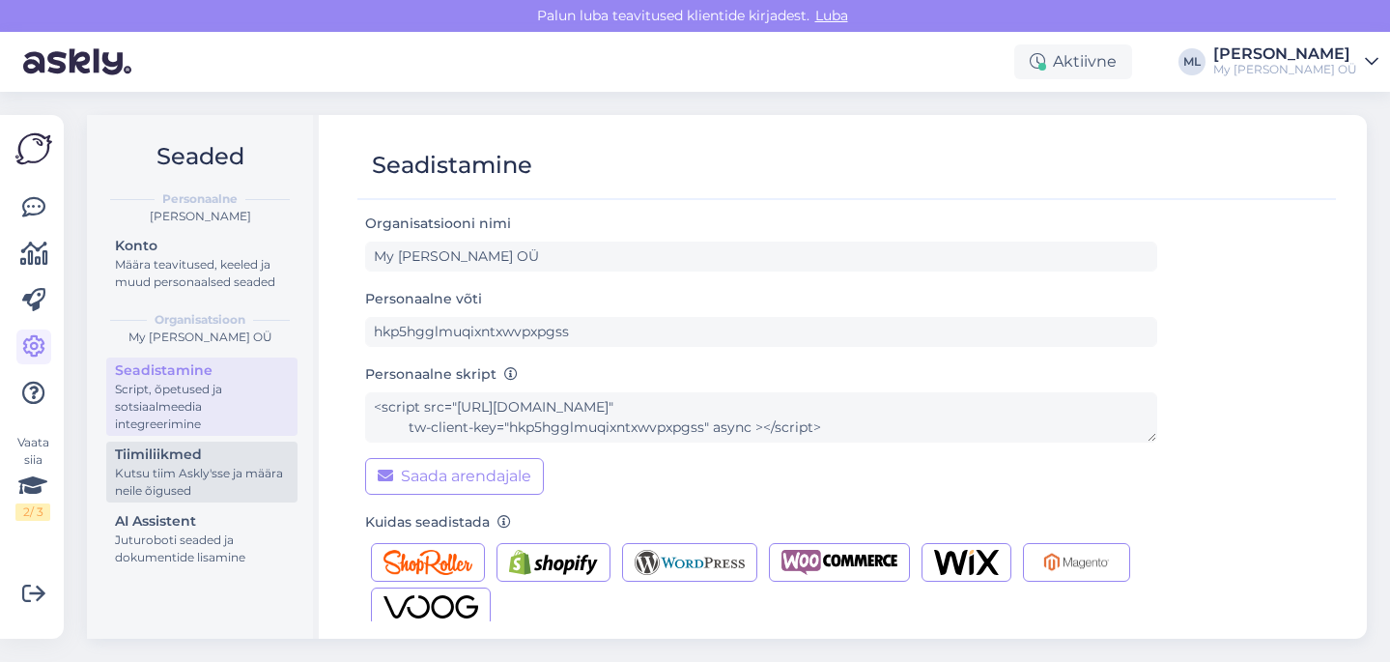
click at [146, 498] on div "Kutsu tiim Askly'sse ja määra neile õigused" at bounding box center [202, 482] width 174 height 35
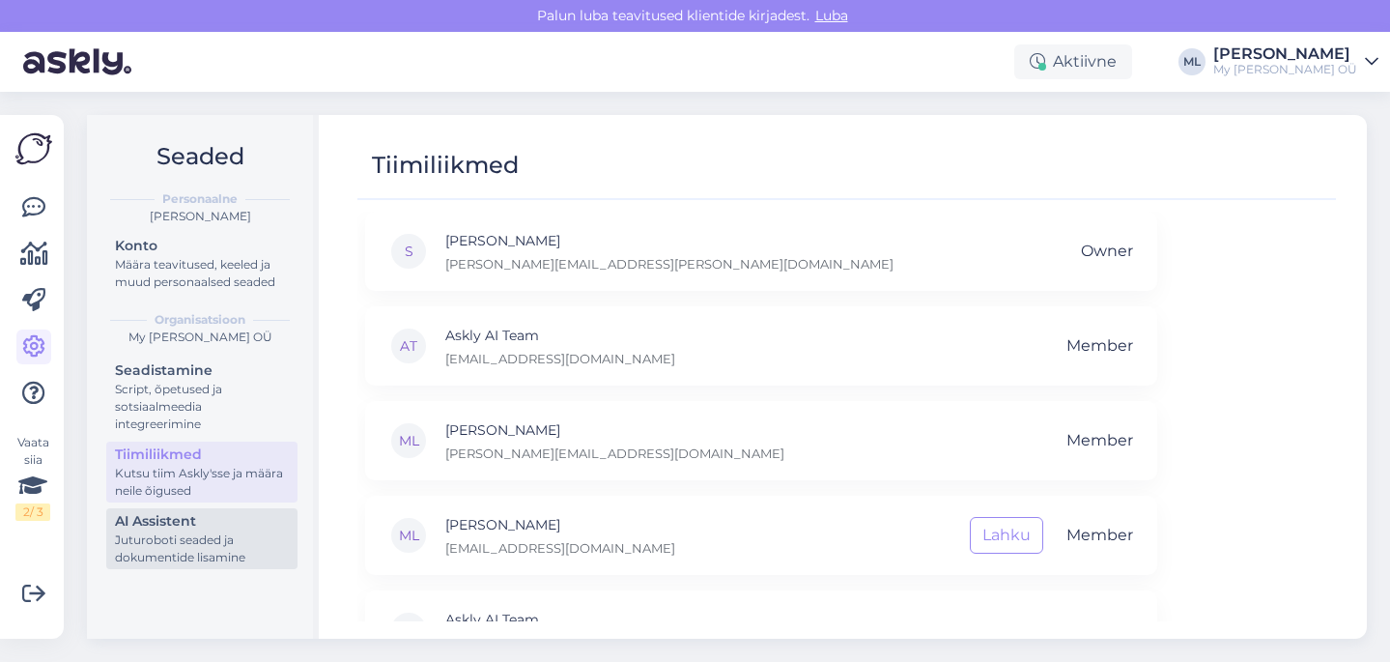
click at [218, 543] on div "Juturoboti seaded ja dokumentide lisamine" at bounding box center [202, 548] width 174 height 35
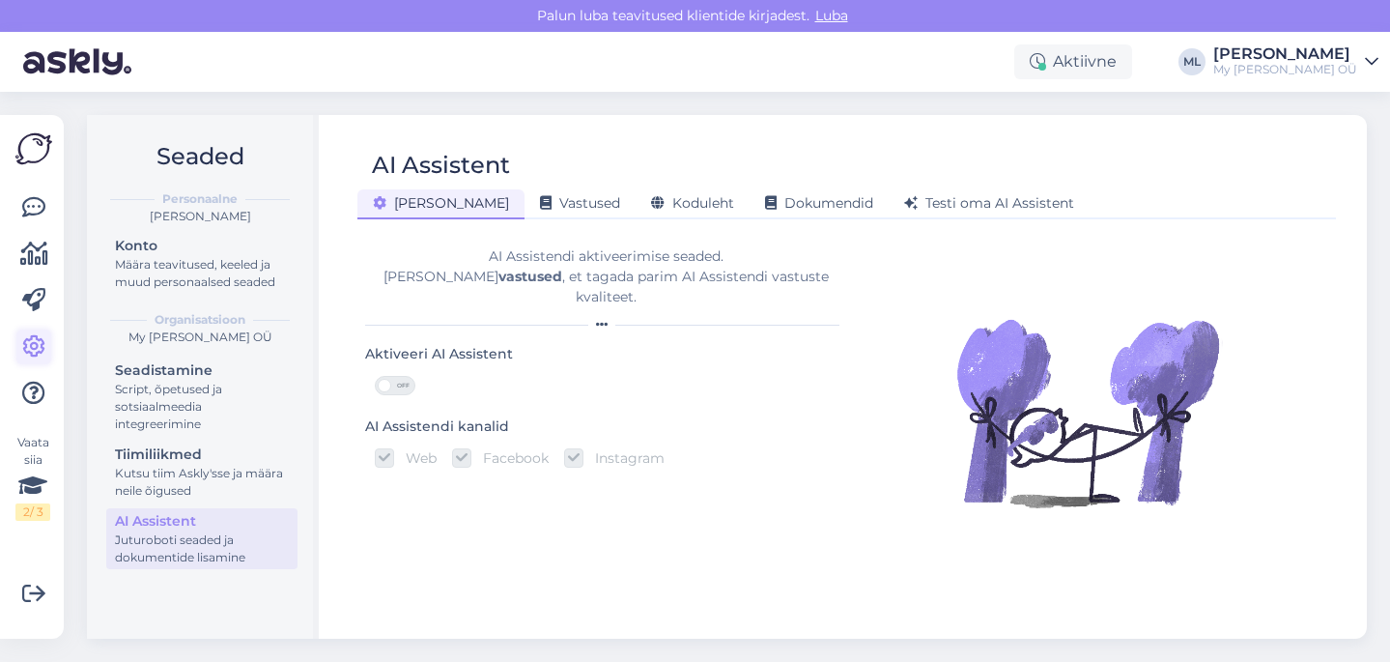
click at [33, 347] on icon at bounding box center [33, 346] width 23 height 23
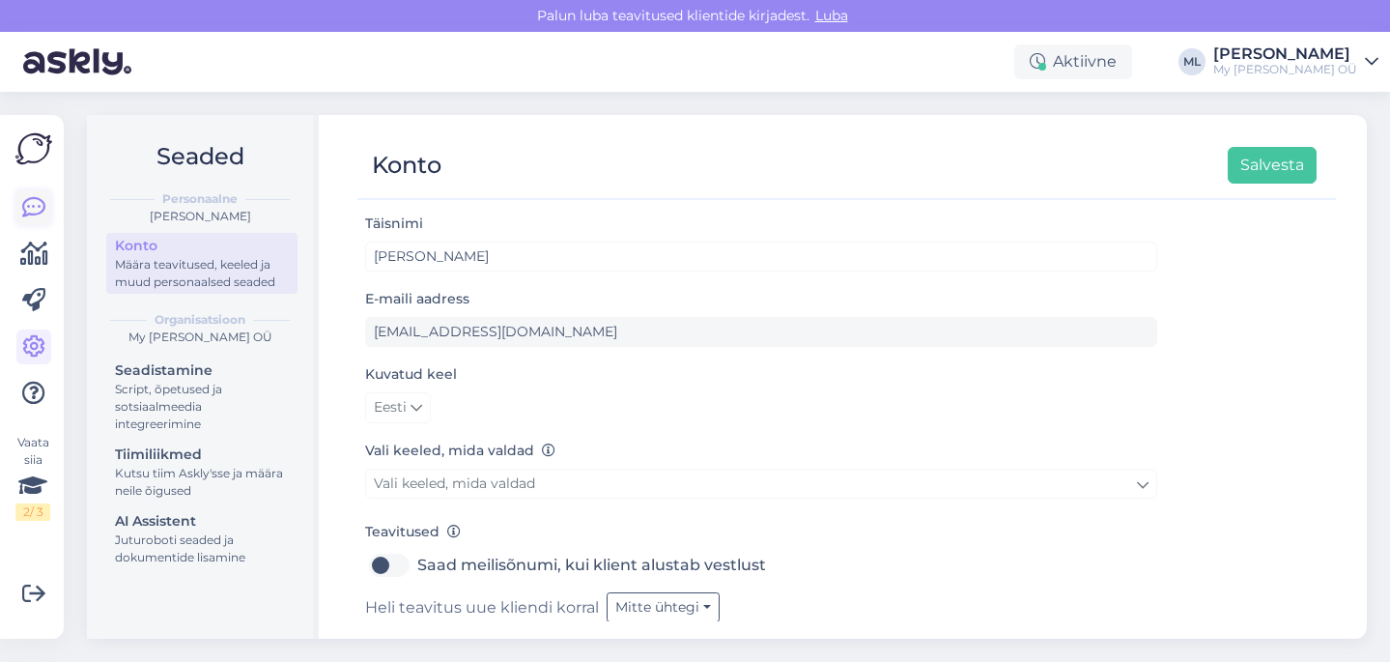
click at [32, 207] on icon at bounding box center [33, 207] width 23 height 23
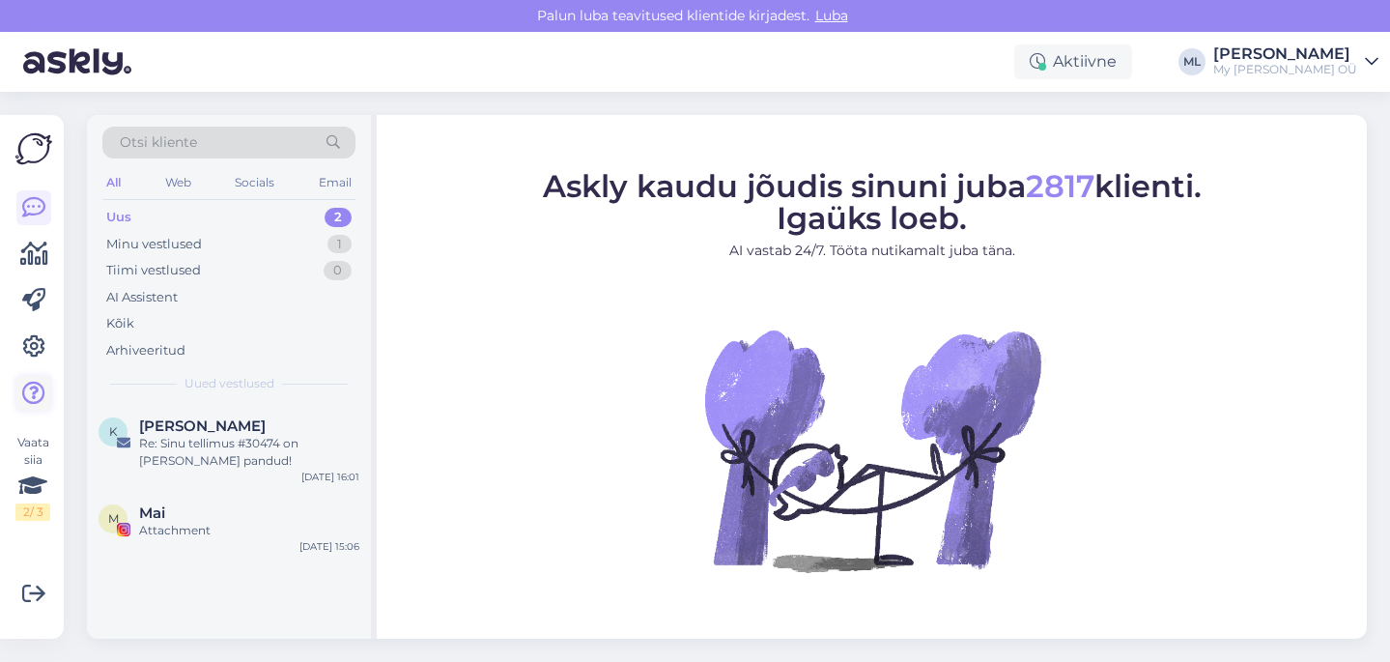
click at [35, 378] on link at bounding box center [33, 393] width 35 height 35
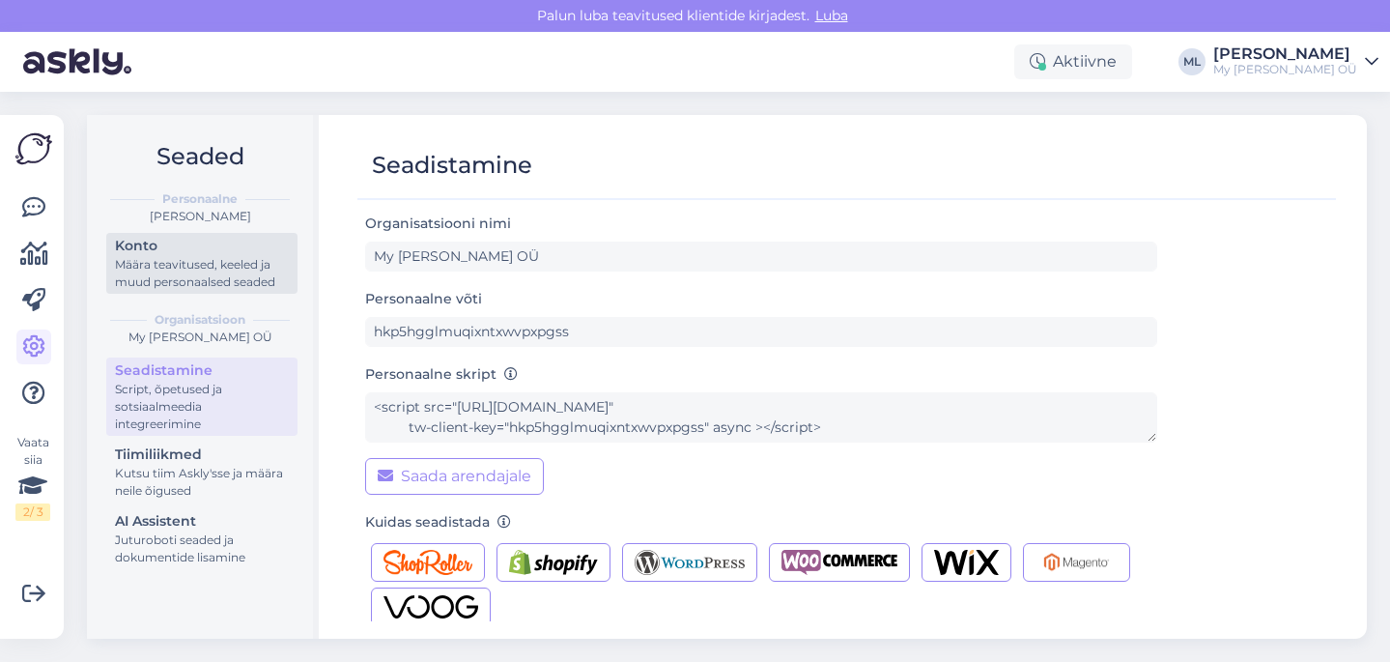
click at [206, 285] on div "Määra teavitused, keeled ja muud personaalsed seaded" at bounding box center [202, 273] width 174 height 35
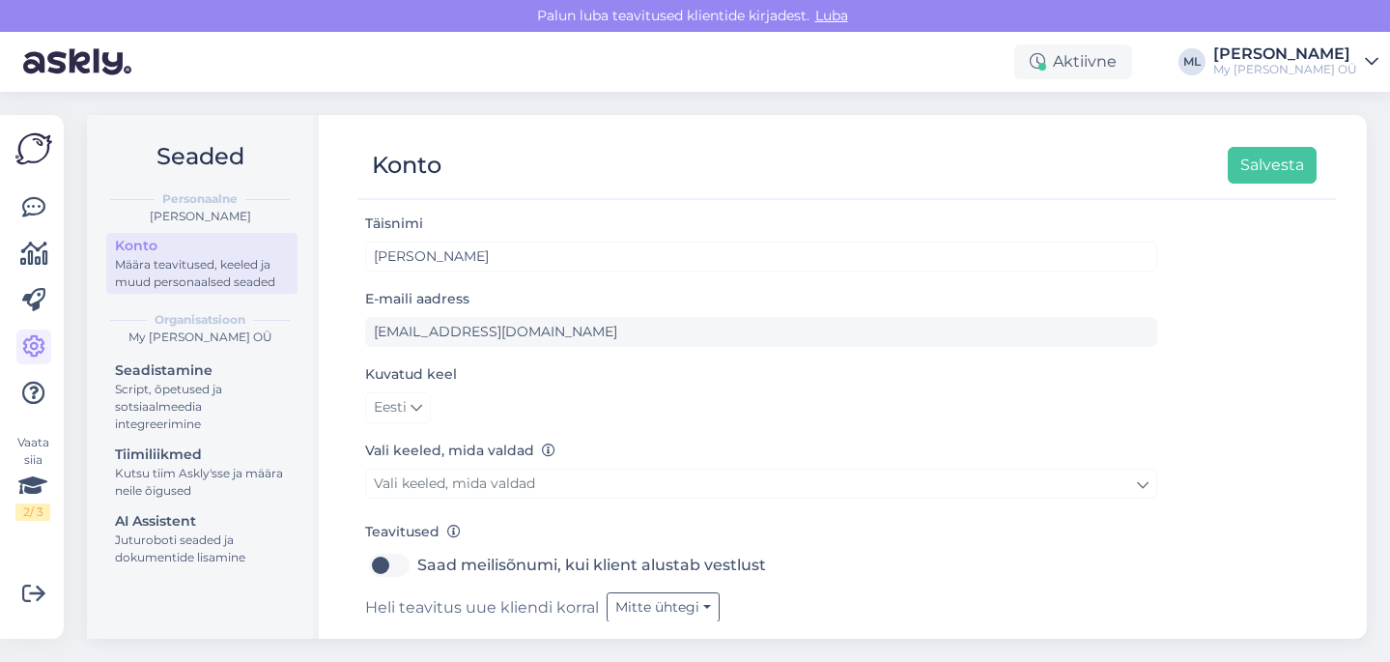
scroll to position [58, 0]
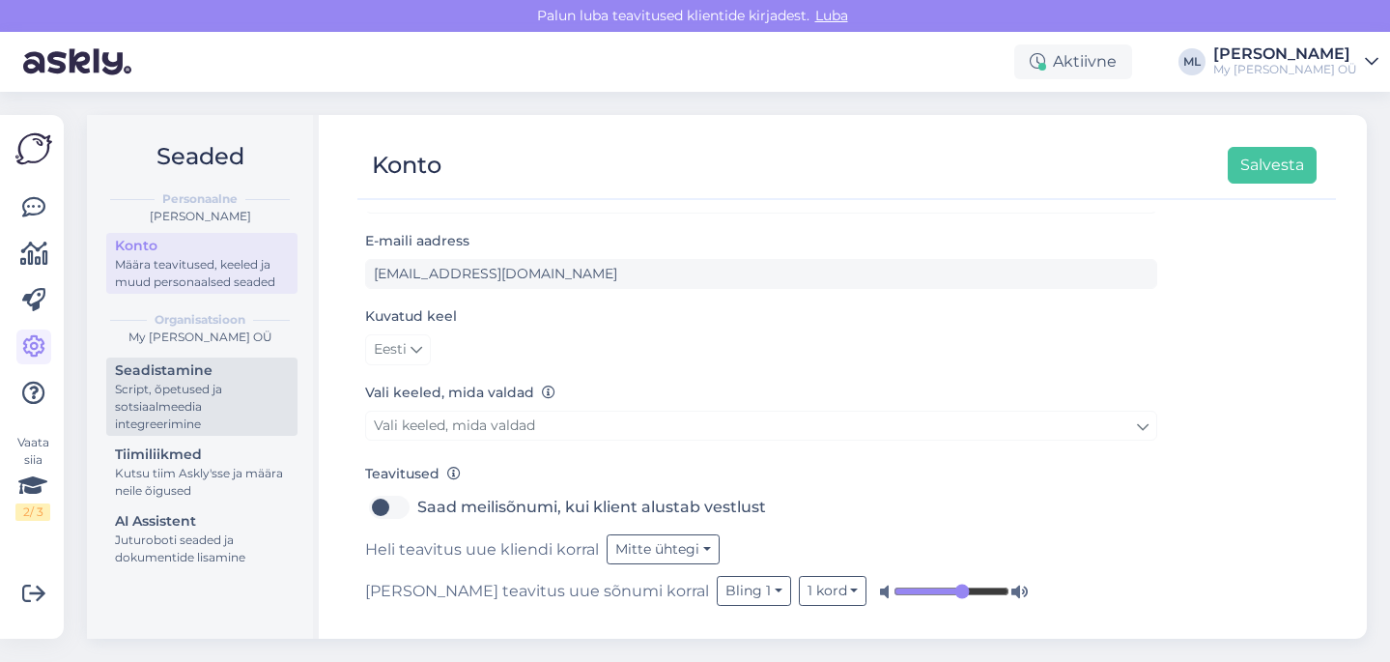
click at [169, 401] on div "Script, õpetused ja sotsiaalmeedia integreerimine" at bounding box center [202, 407] width 174 height 52
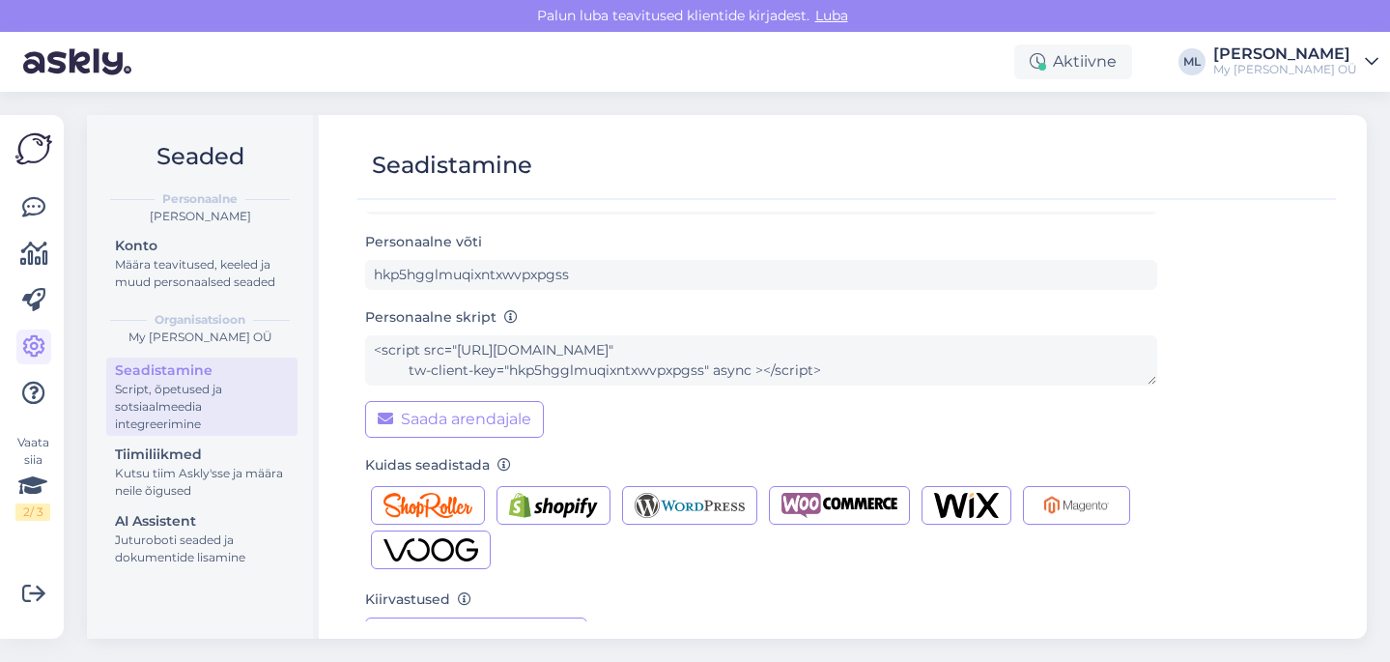
scroll to position [105, 0]
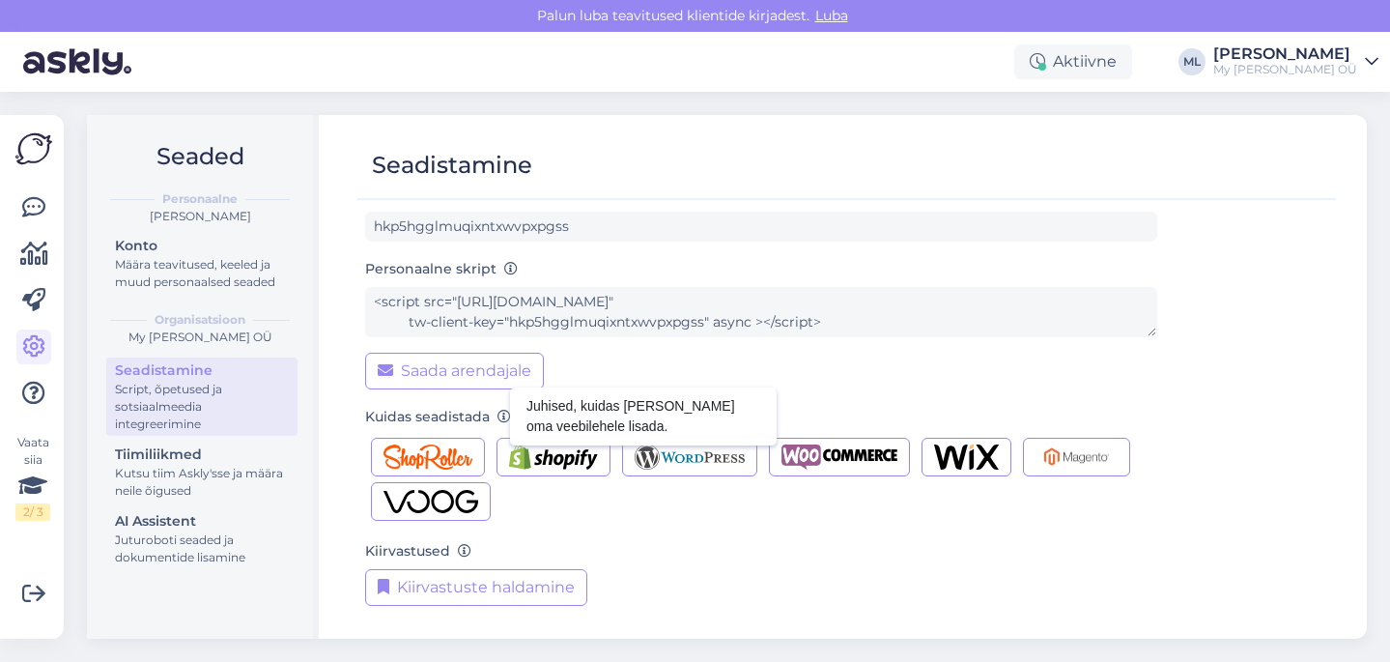
click at [506, 418] on icon at bounding box center [504, 418] width 14 height 14
click at [923, 381] on div "Personaalne skript <script src="https://chat.askly.me/cw/chat/latest.js" tw-cli…" at bounding box center [761, 323] width 792 height 132
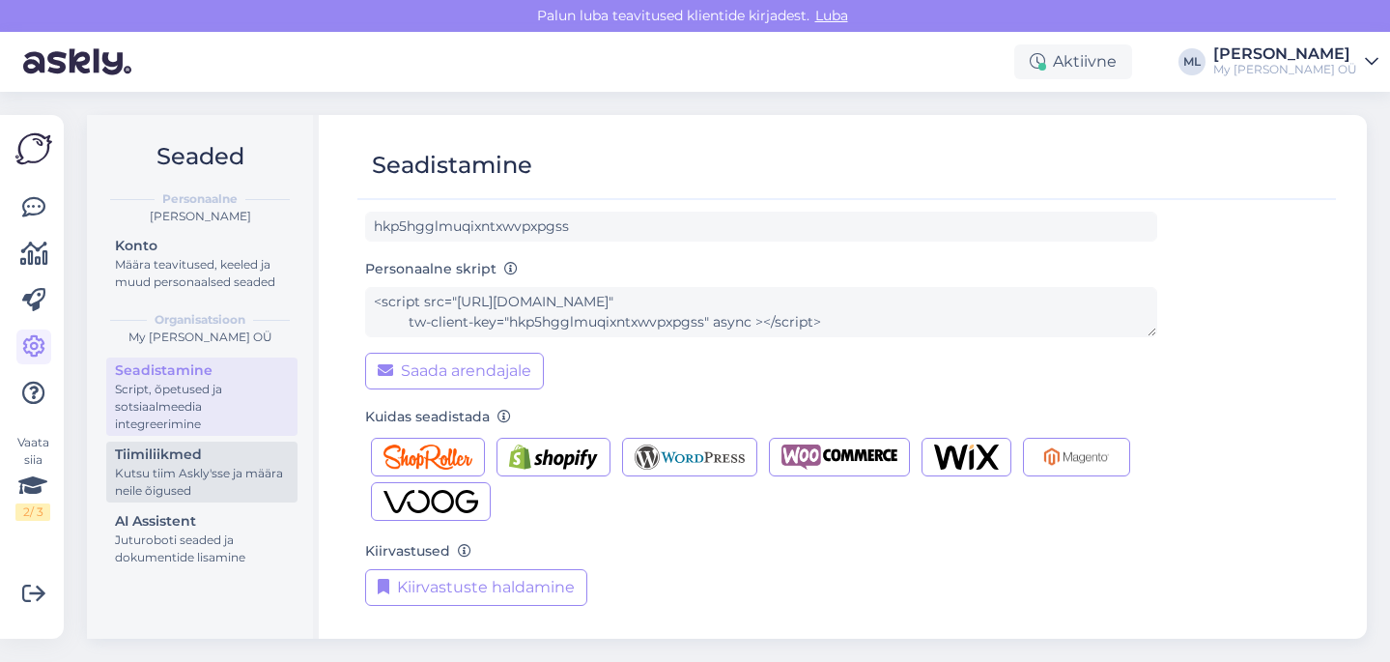
click at [239, 469] on div "Kutsu tiim Askly'sse ja määra neile õigused" at bounding box center [202, 482] width 174 height 35
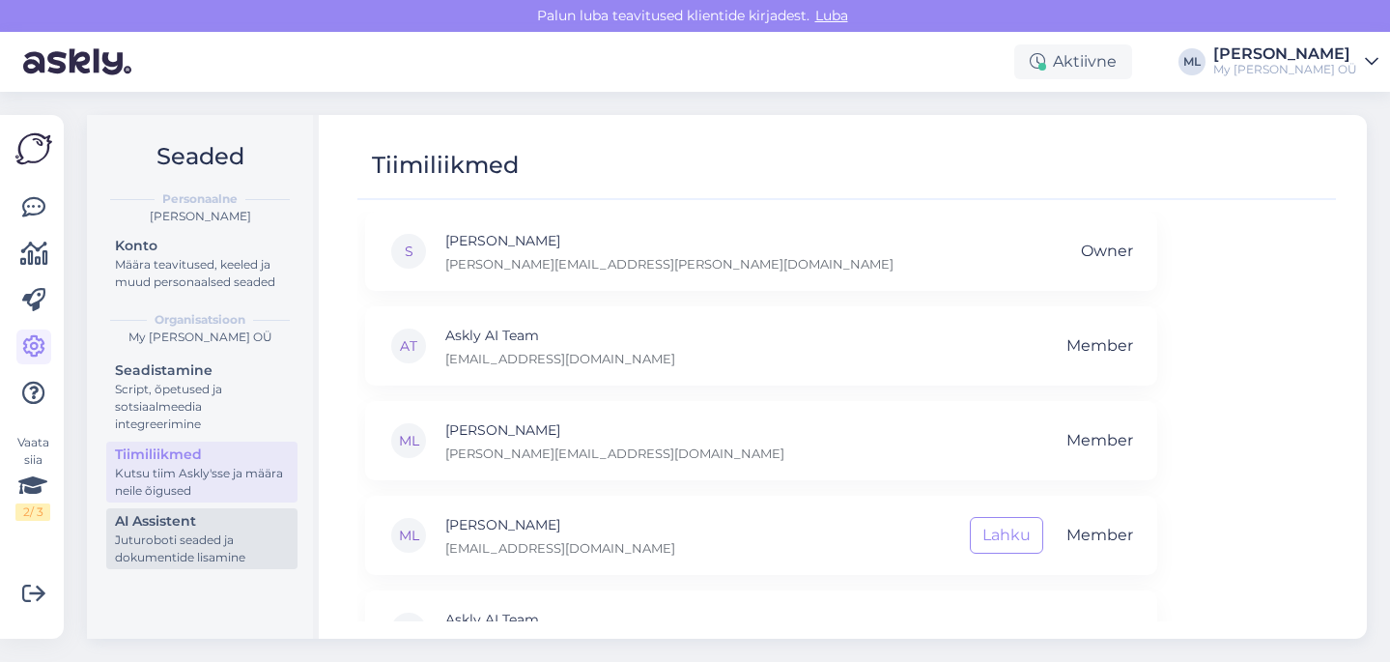
click at [212, 519] on div "AI Assistent" at bounding box center [202, 521] width 174 height 20
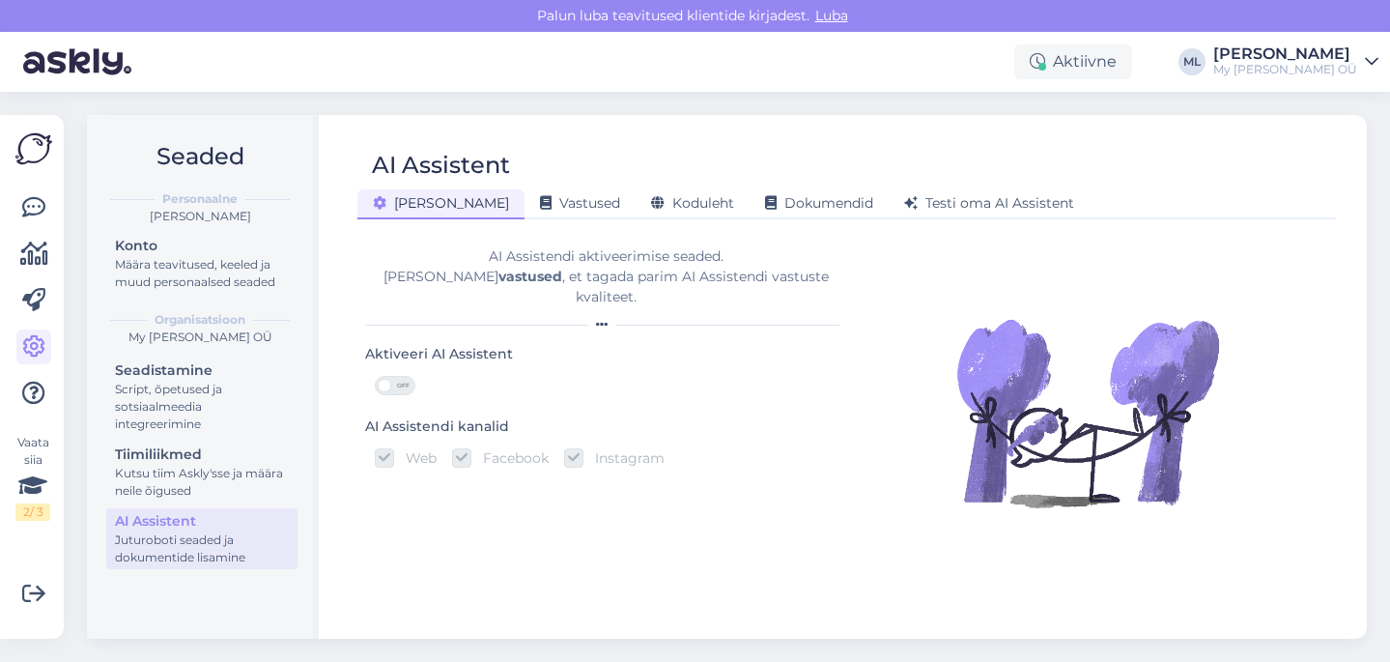
click at [1365, 67] on icon at bounding box center [1372, 61] width 14 height 15
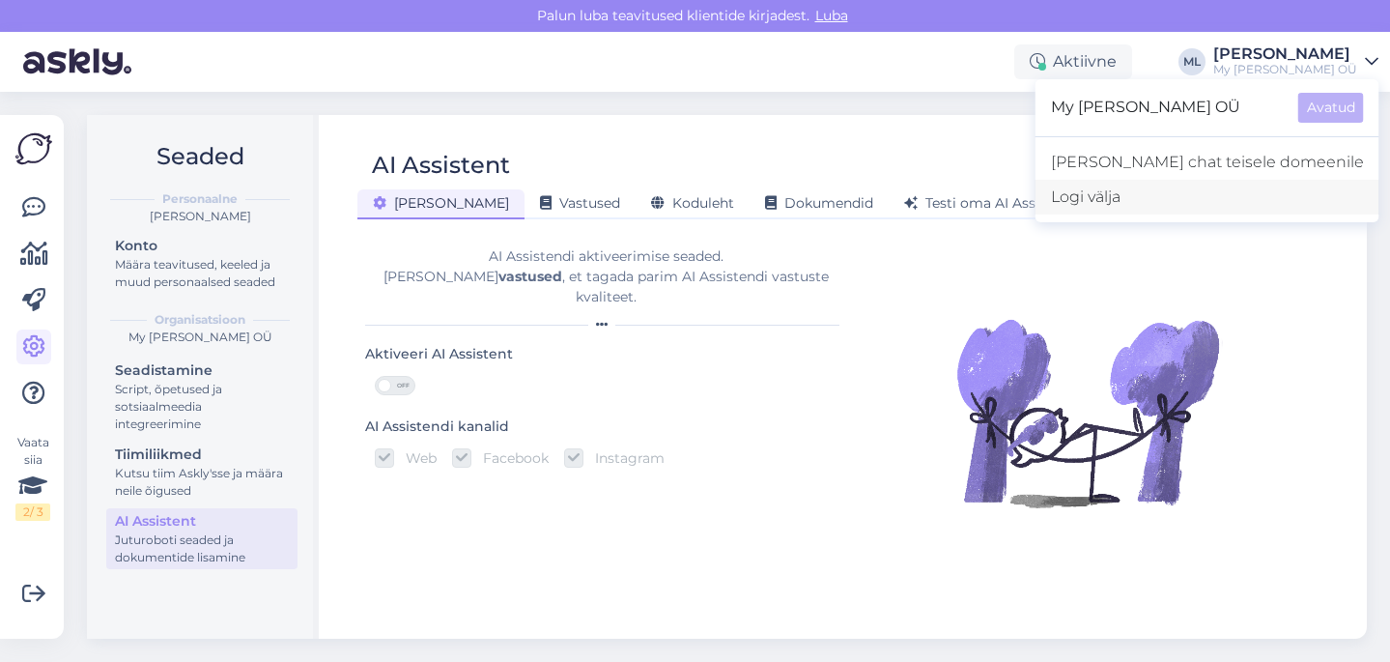
click at [1203, 190] on div "Logi välja" at bounding box center [1208, 197] width 344 height 35
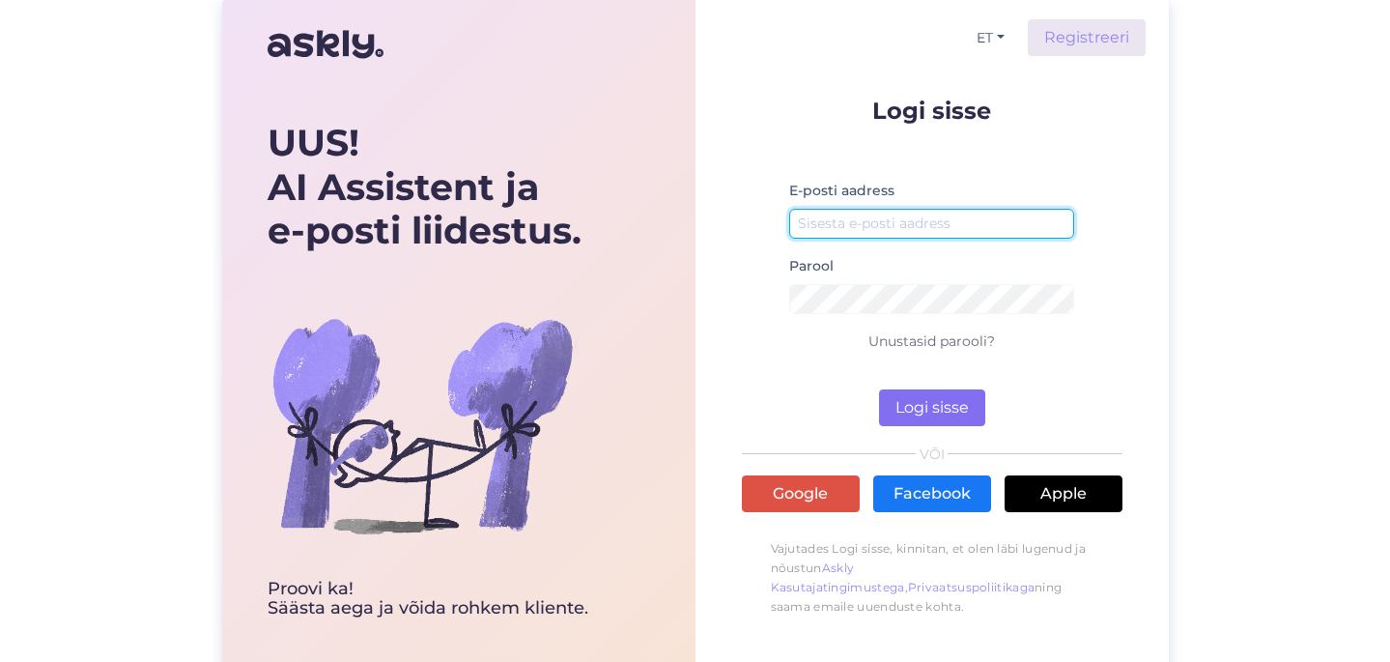
type input "[EMAIL_ADDRESS][DOMAIN_NAME]"
click at [963, 412] on button "Logi sisse" at bounding box center [932, 407] width 106 height 37
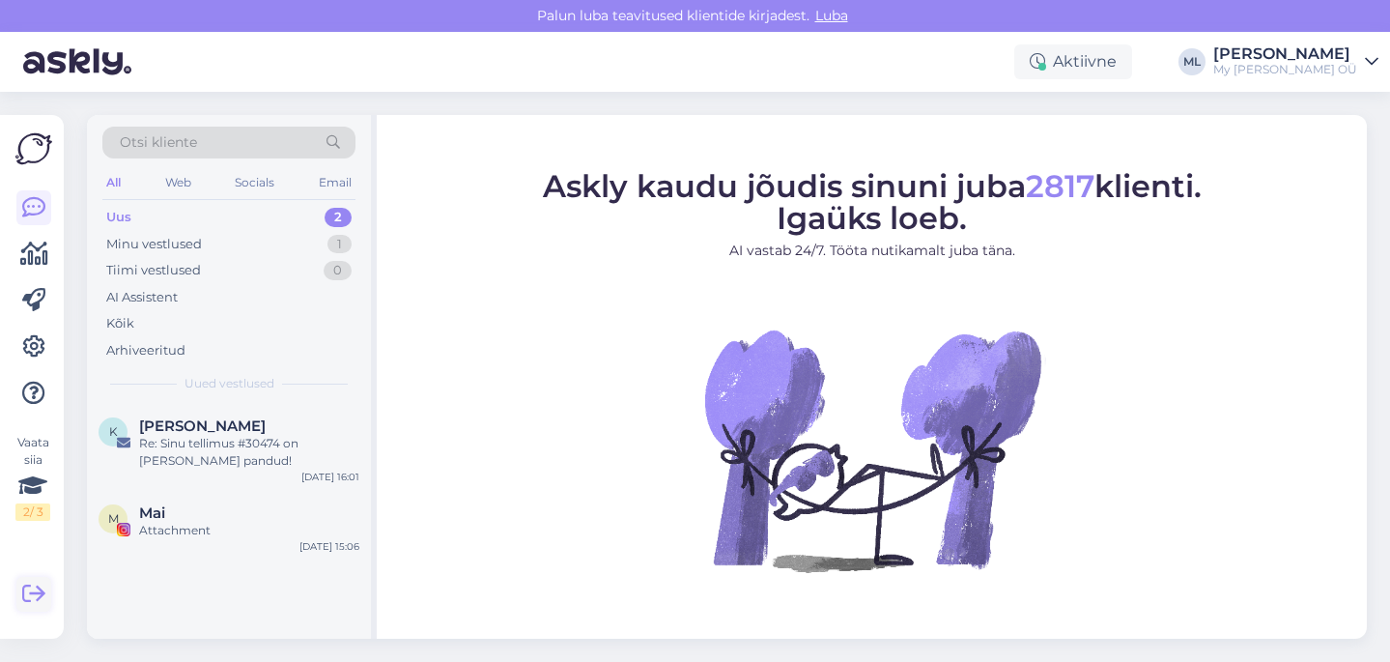
click at [23, 600] on icon at bounding box center [33, 593] width 23 height 23
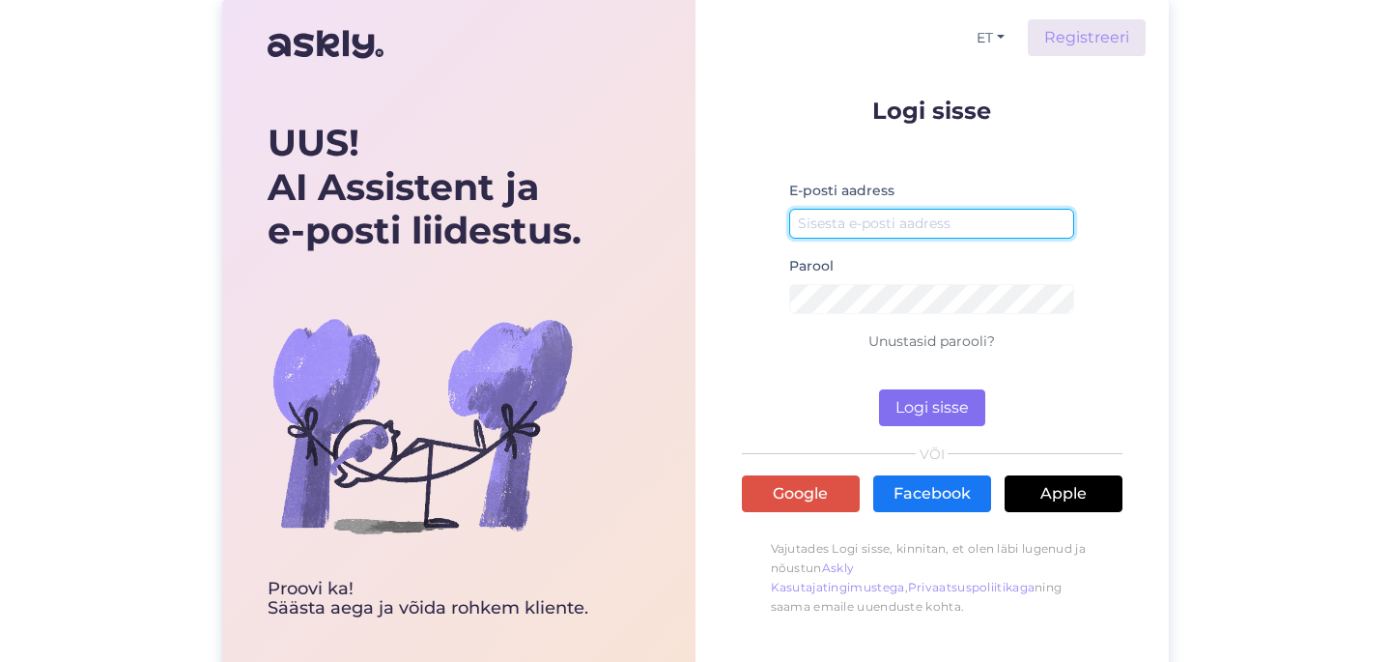
type input "[EMAIL_ADDRESS][DOMAIN_NAME]"
click at [938, 409] on button "Logi sisse" at bounding box center [932, 407] width 106 height 37
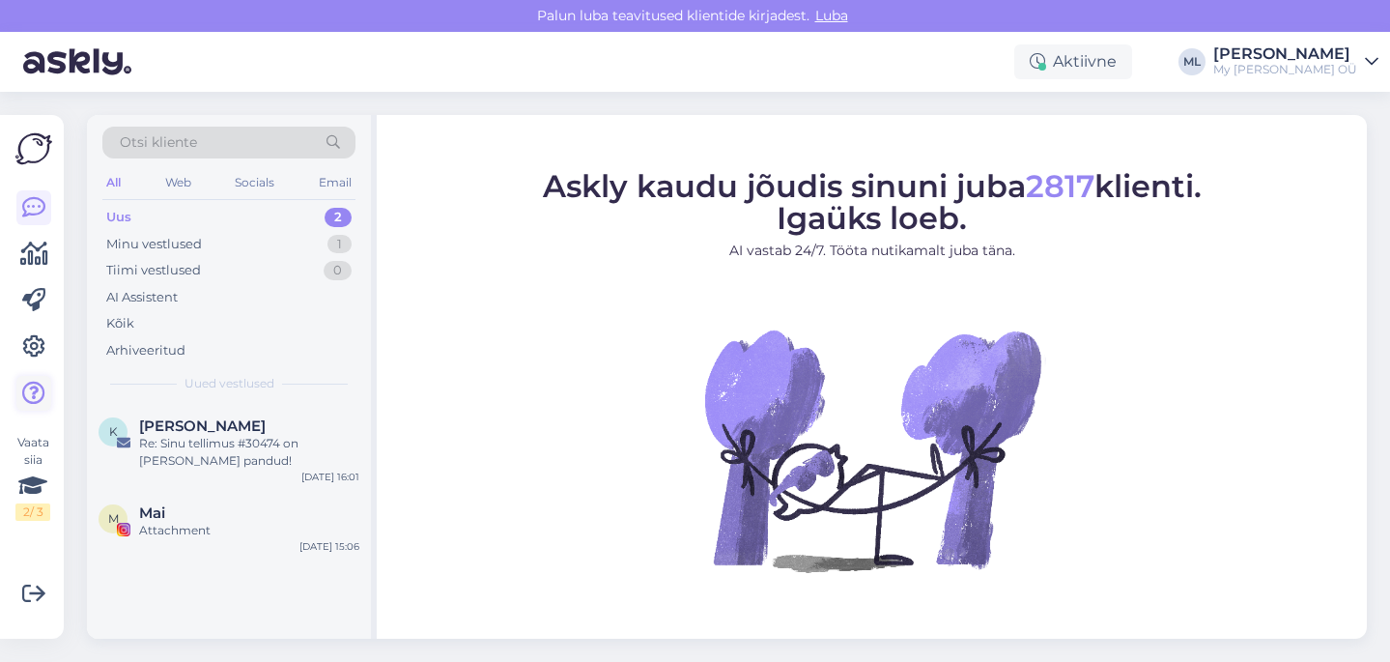
click at [30, 384] on icon at bounding box center [33, 393] width 23 height 23
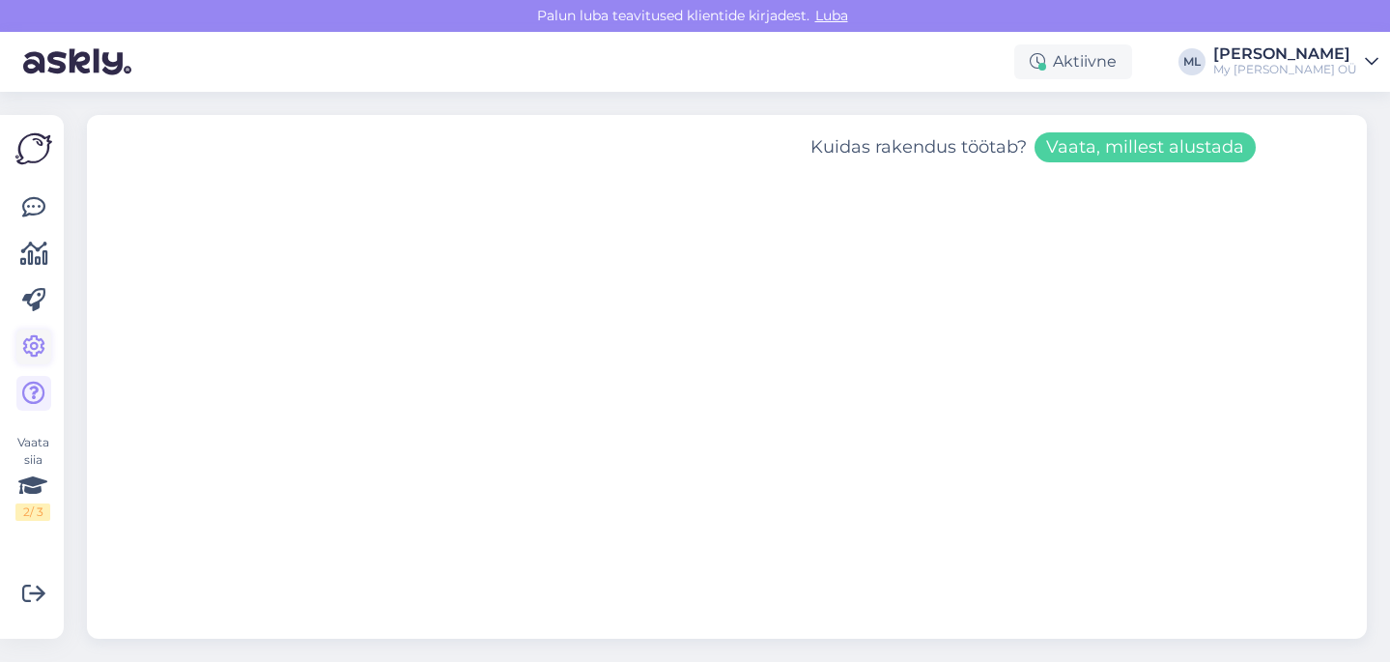
click at [21, 348] on link at bounding box center [33, 346] width 35 height 35
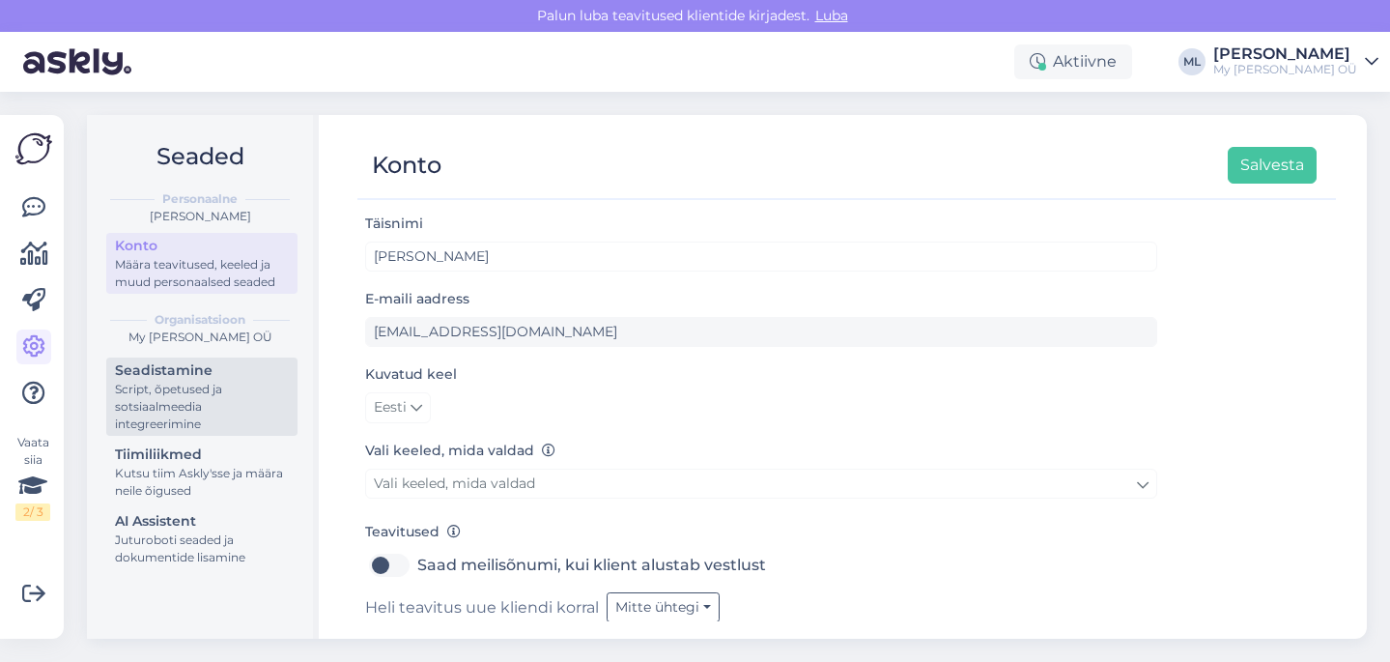
click at [163, 391] on div "Script, õpetused ja sotsiaalmeedia integreerimine" at bounding box center [202, 407] width 174 height 52
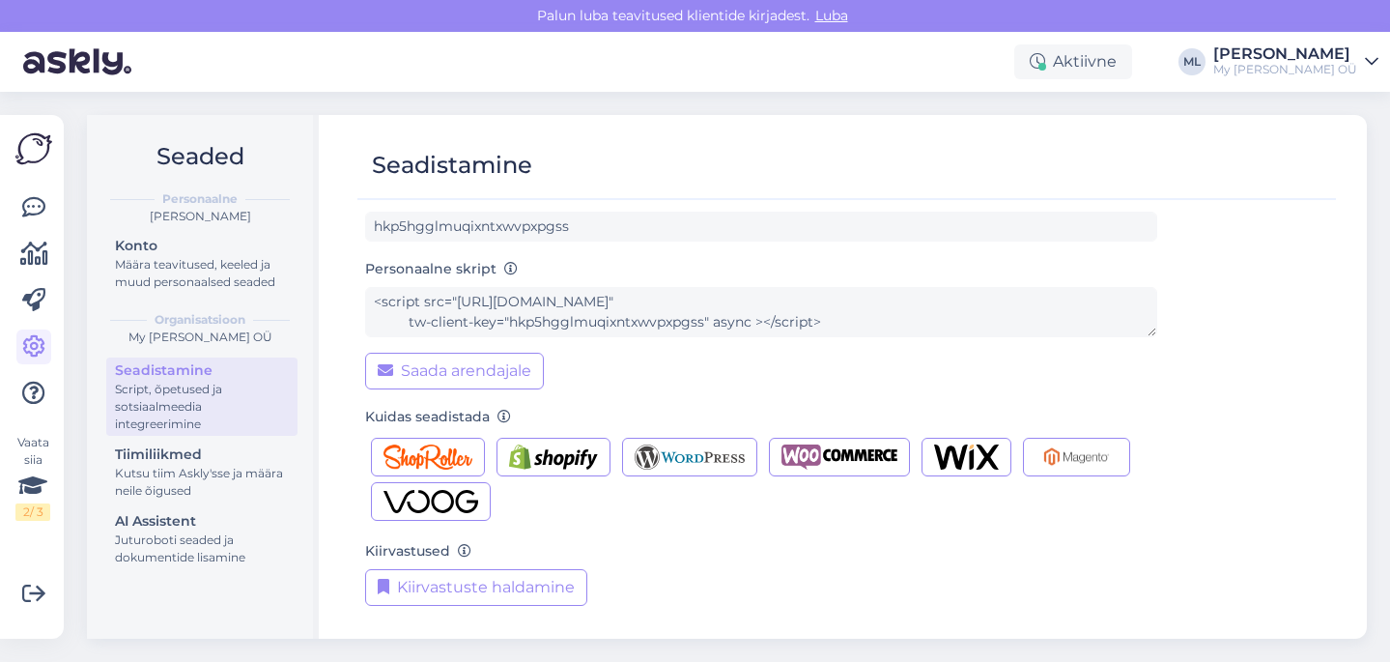
scroll to position [102, 0]
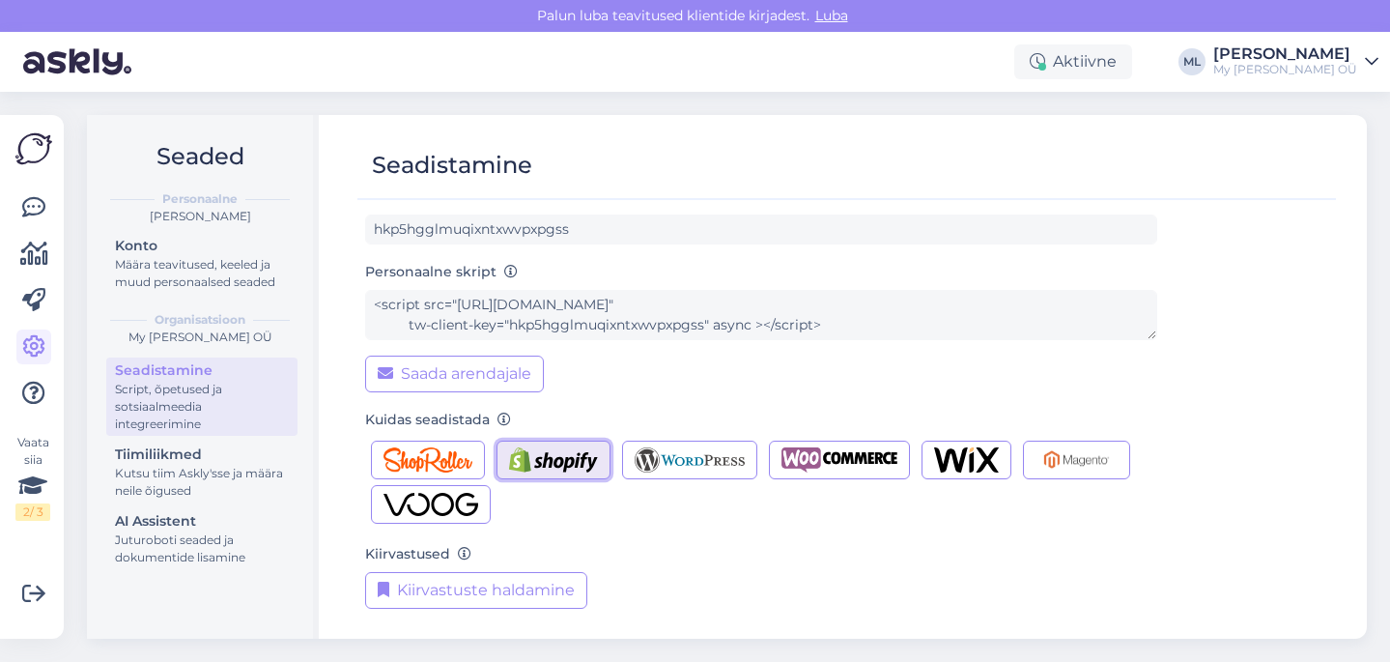
click at [584, 459] on img "button" at bounding box center [553, 459] width 89 height 25
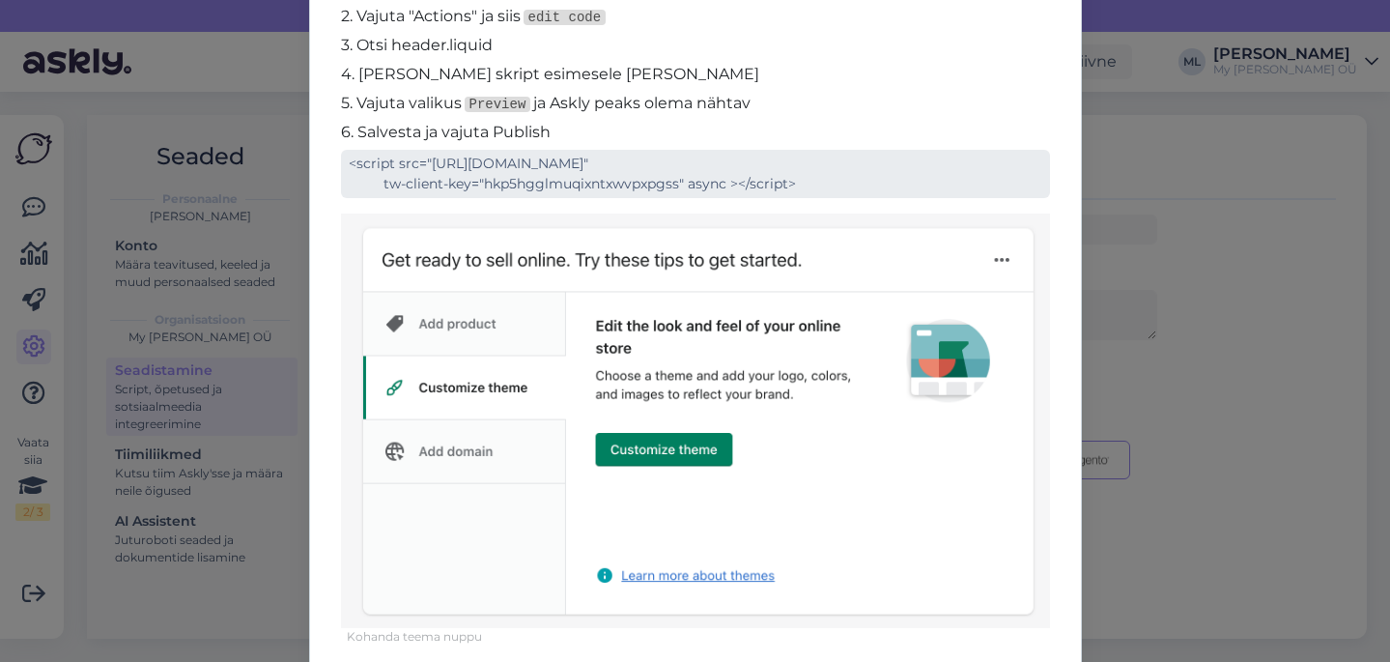
scroll to position [0, 0]
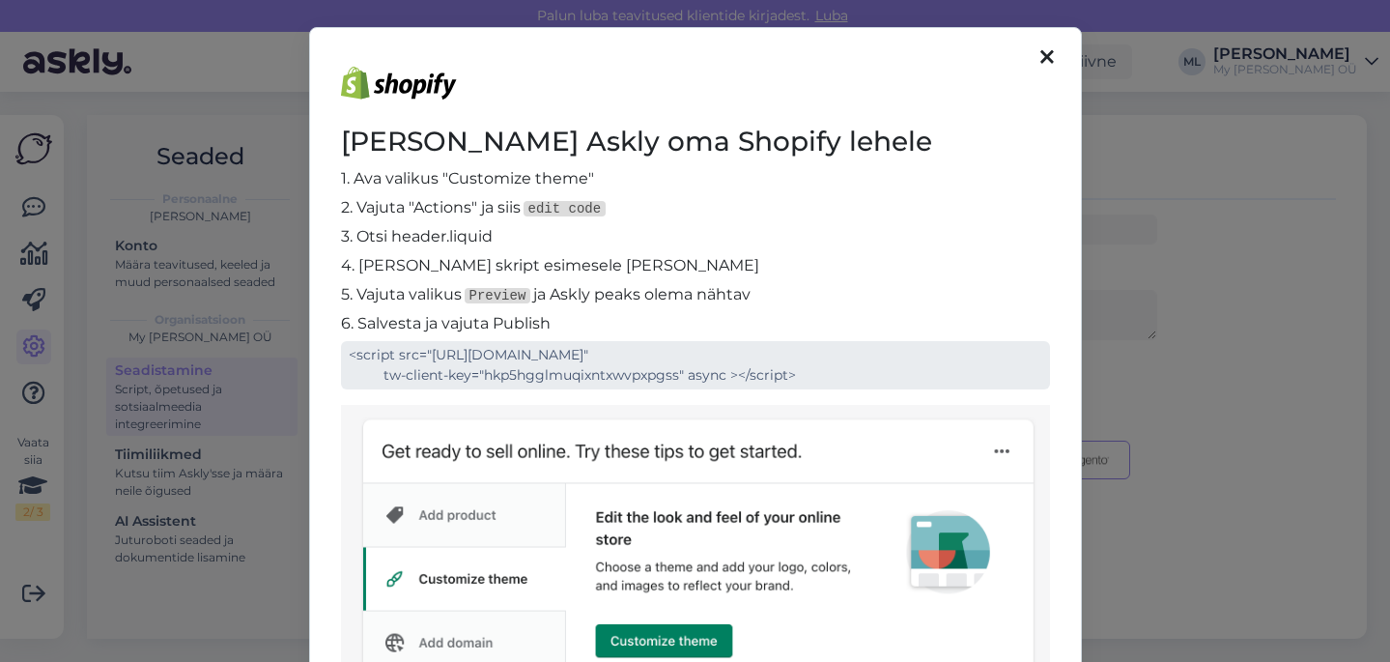
click at [1040, 52] on icon at bounding box center [1047, 57] width 14 height 21
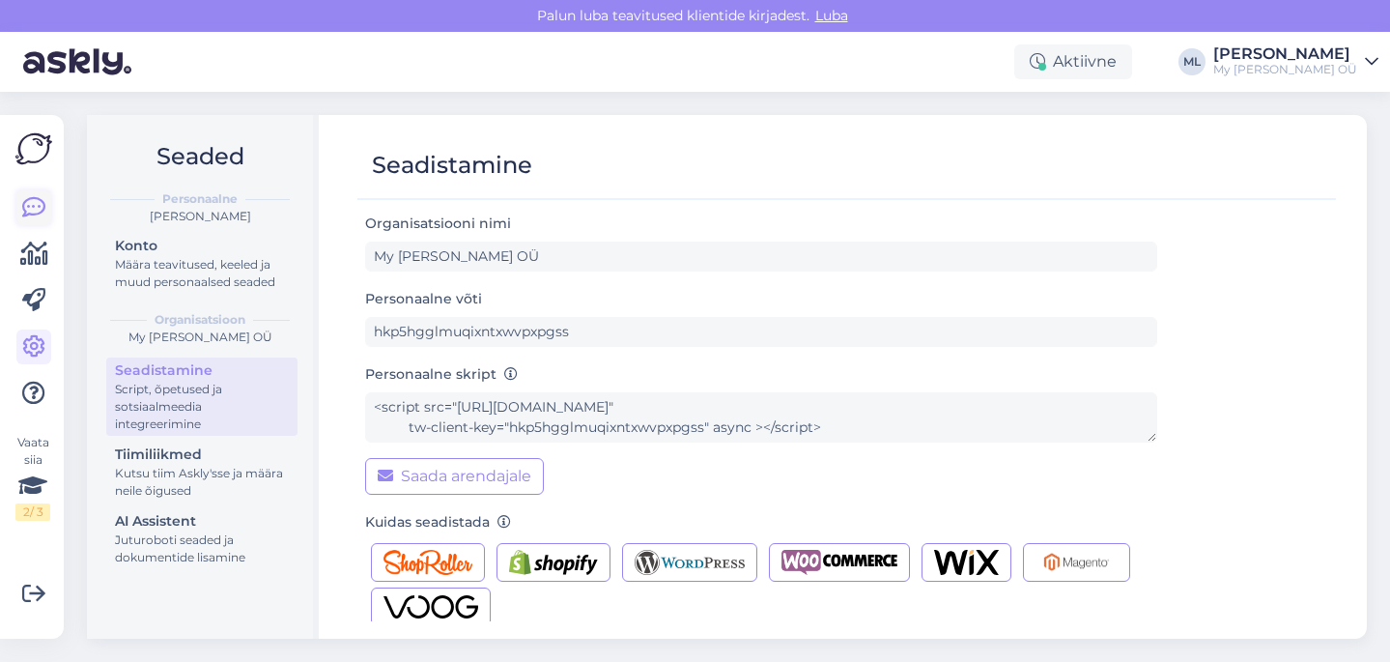
click at [22, 206] on icon at bounding box center [33, 207] width 23 height 23
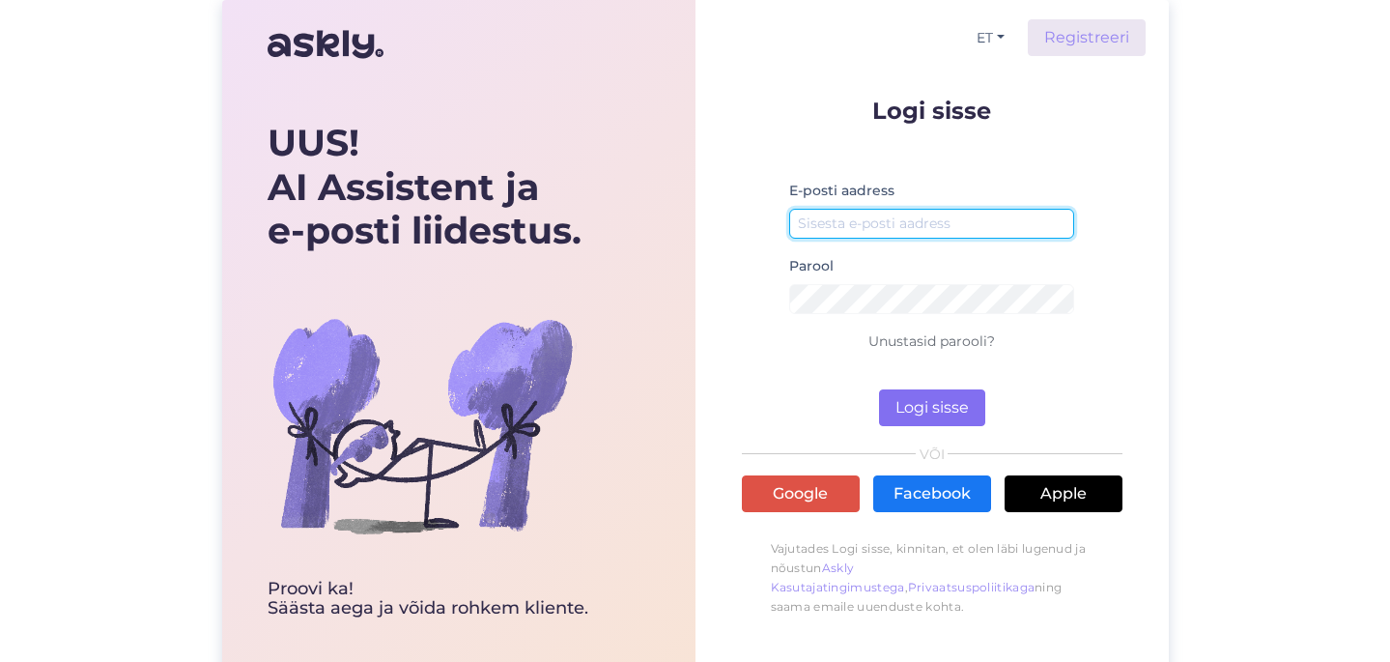
type input "[EMAIL_ADDRESS][DOMAIN_NAME]"
click at [971, 401] on button "Logi sisse" at bounding box center [932, 407] width 106 height 37
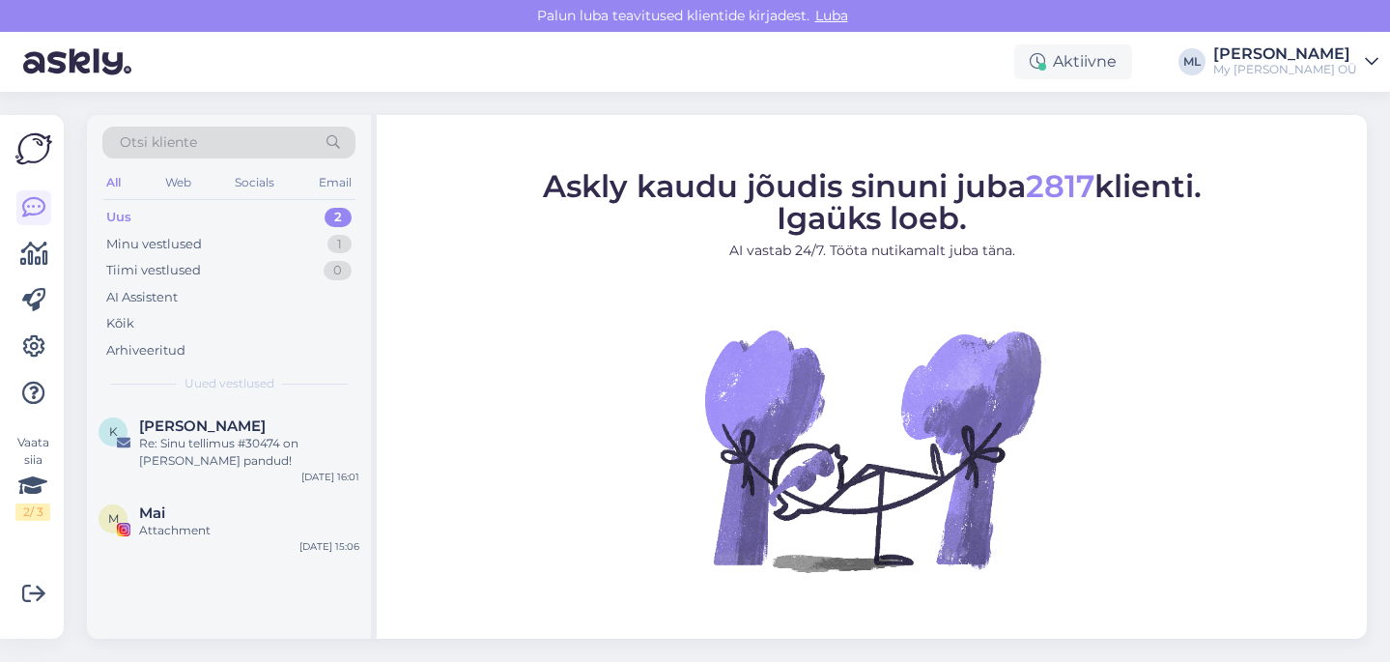
click at [177, 220] on div "Uus 2" at bounding box center [228, 217] width 253 height 27
click at [144, 255] on div "Minu vestlused 1" at bounding box center [228, 244] width 253 height 27
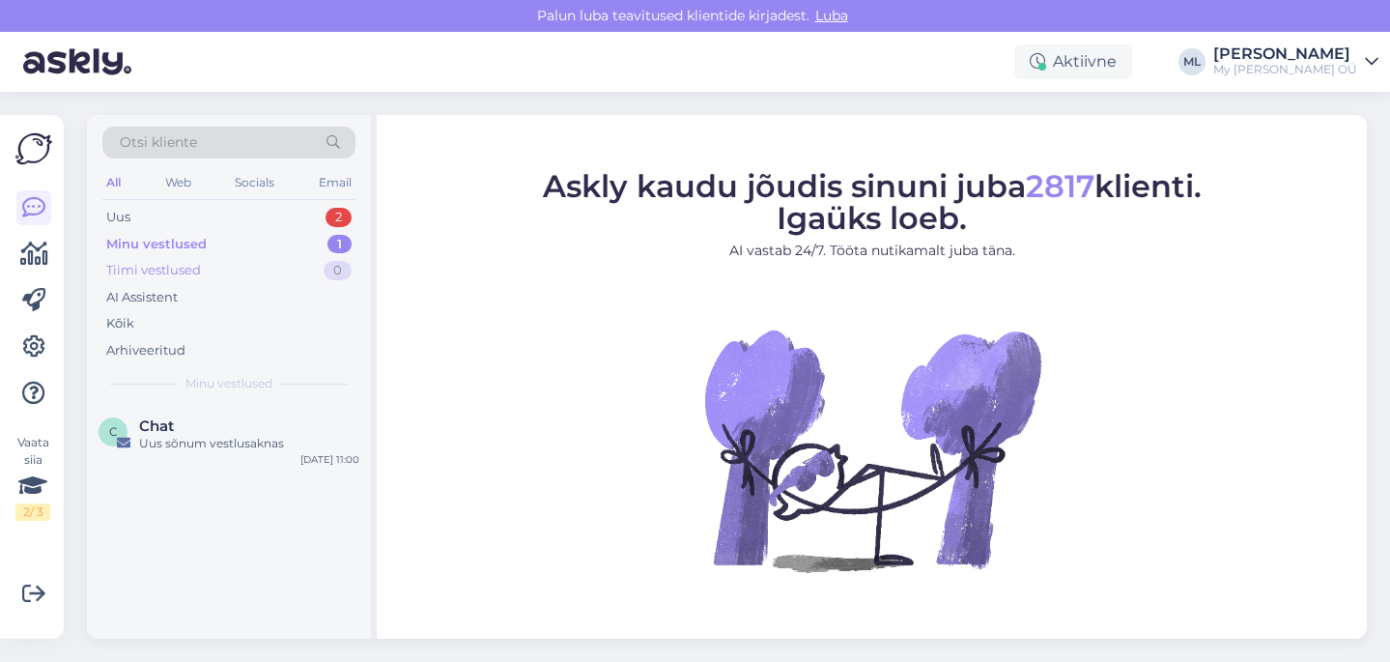
click at [143, 269] on div "Tiimi vestlused" at bounding box center [153, 270] width 95 height 19
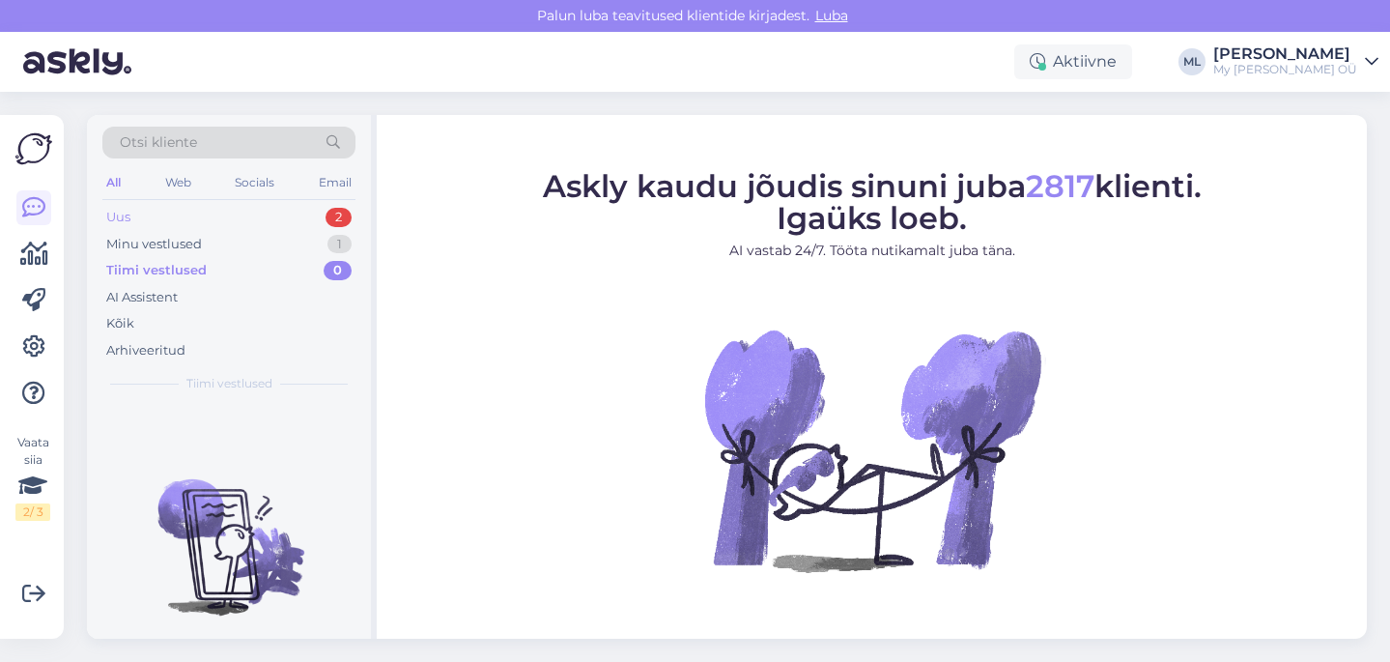
click at [112, 209] on div "Uus" at bounding box center [118, 217] width 24 height 19
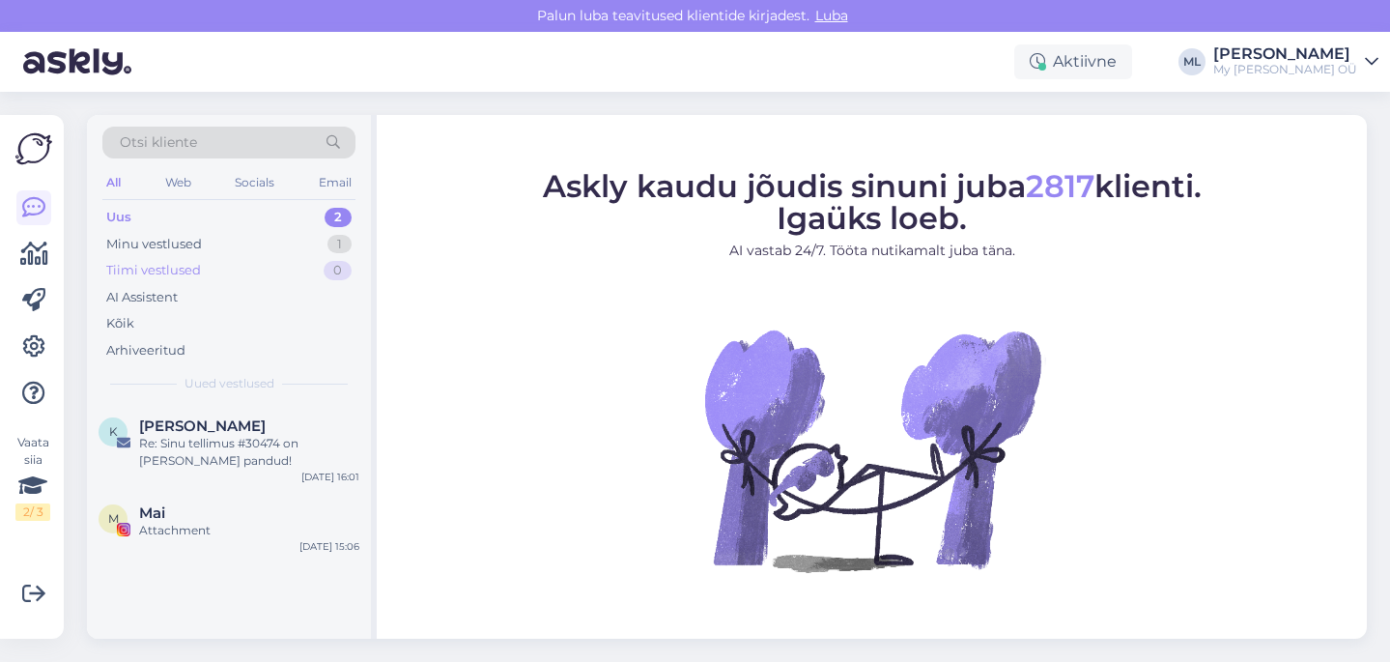
click at [128, 266] on div "Tiimi vestlused" at bounding box center [153, 270] width 95 height 19
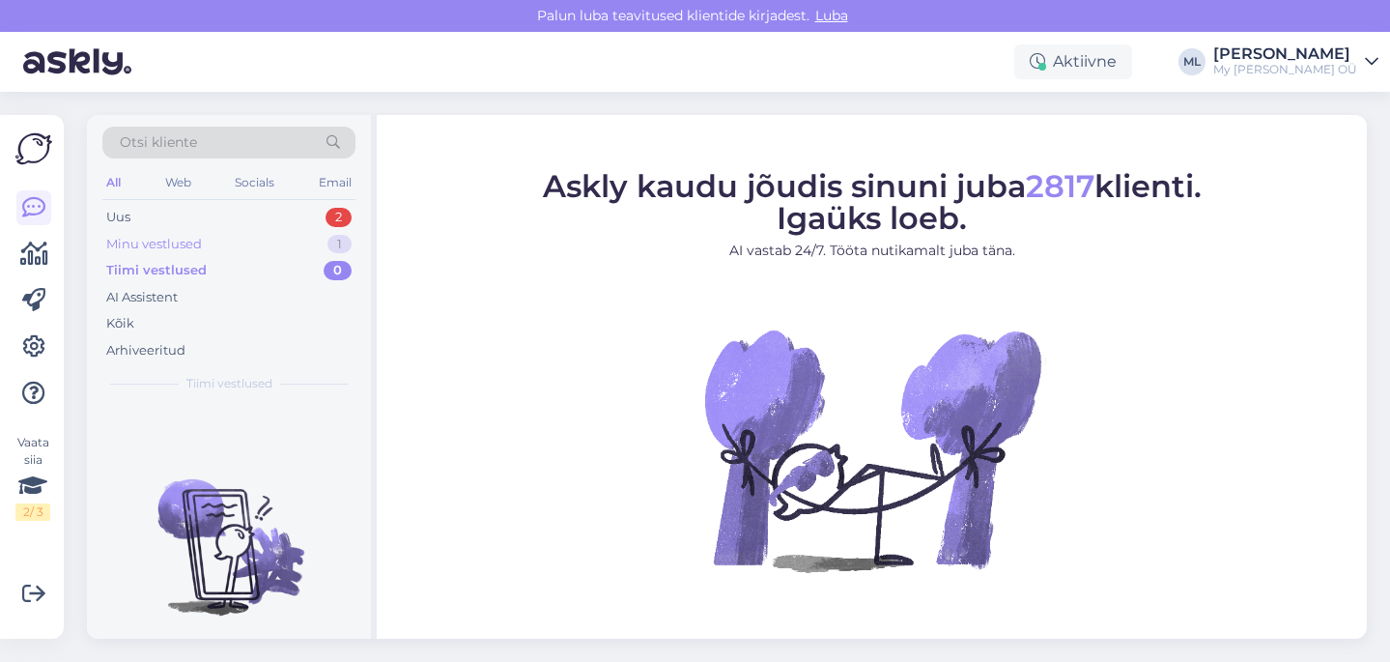
click at [129, 244] on div "Minu vestlused" at bounding box center [154, 244] width 96 height 19
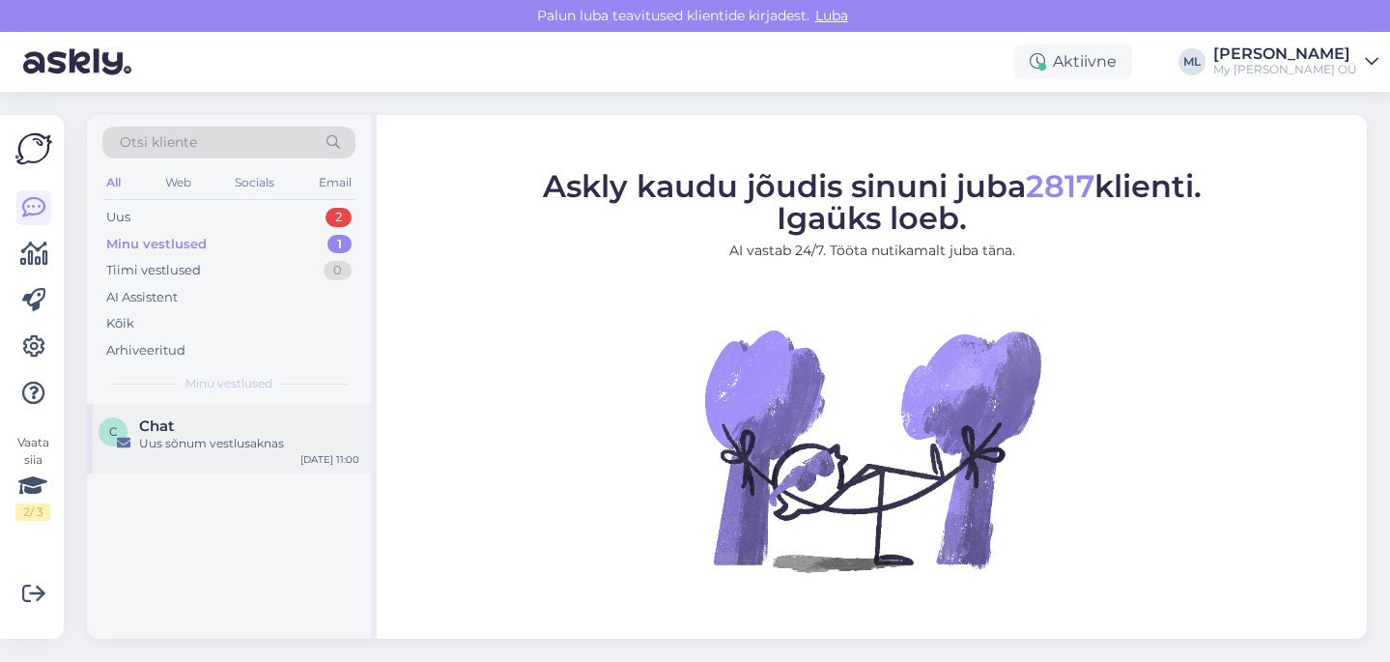
click at [185, 420] on div "Chat" at bounding box center [249, 425] width 220 height 17
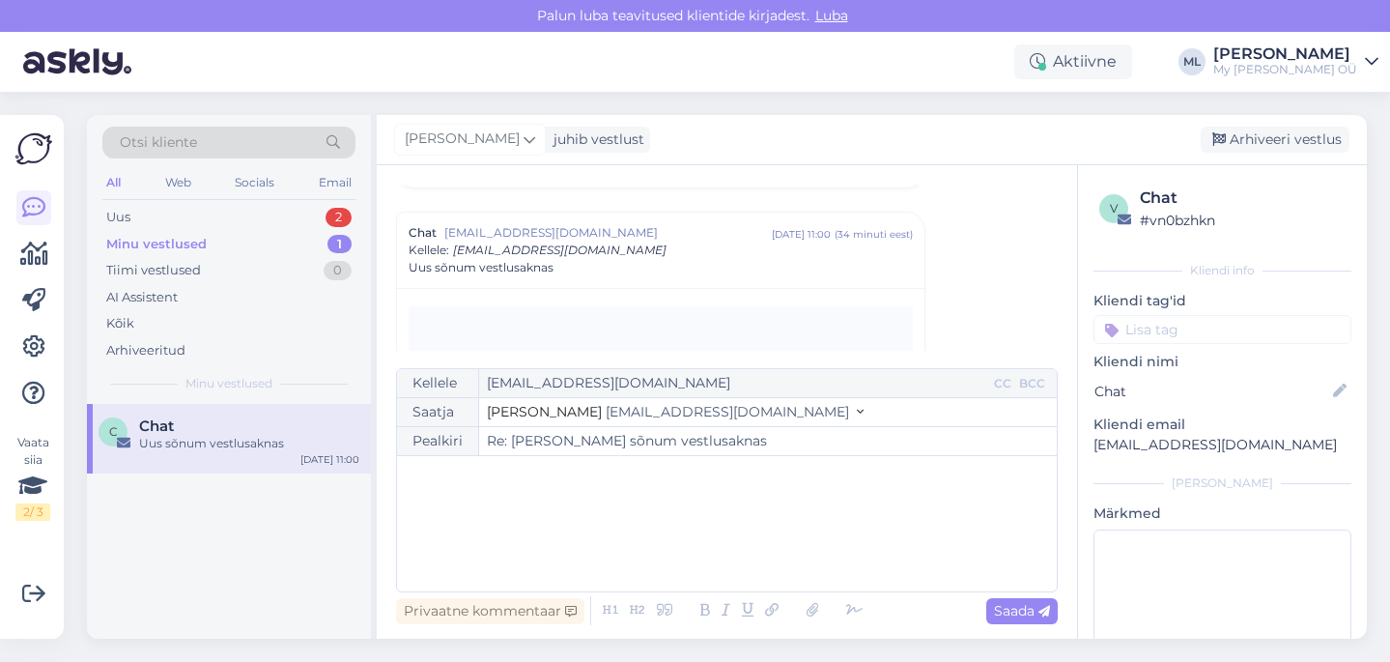
scroll to position [1665, 0]
drag, startPoint x: 1258, startPoint y: 148, endPoint x: 1148, endPoint y: 156, distance: 110.5
click at [1258, 148] on div "Arhiveeri vestlus" at bounding box center [1275, 140] width 149 height 26
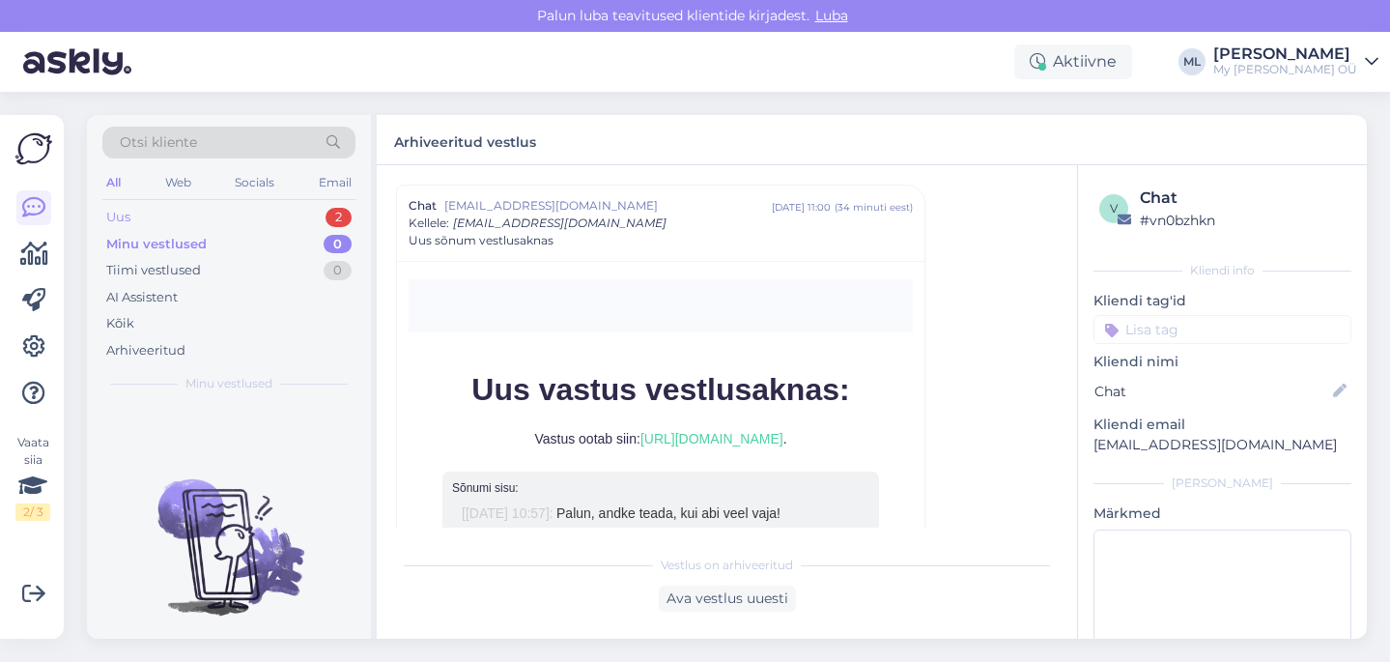
click at [202, 217] on div "Uus 2" at bounding box center [228, 217] width 253 height 27
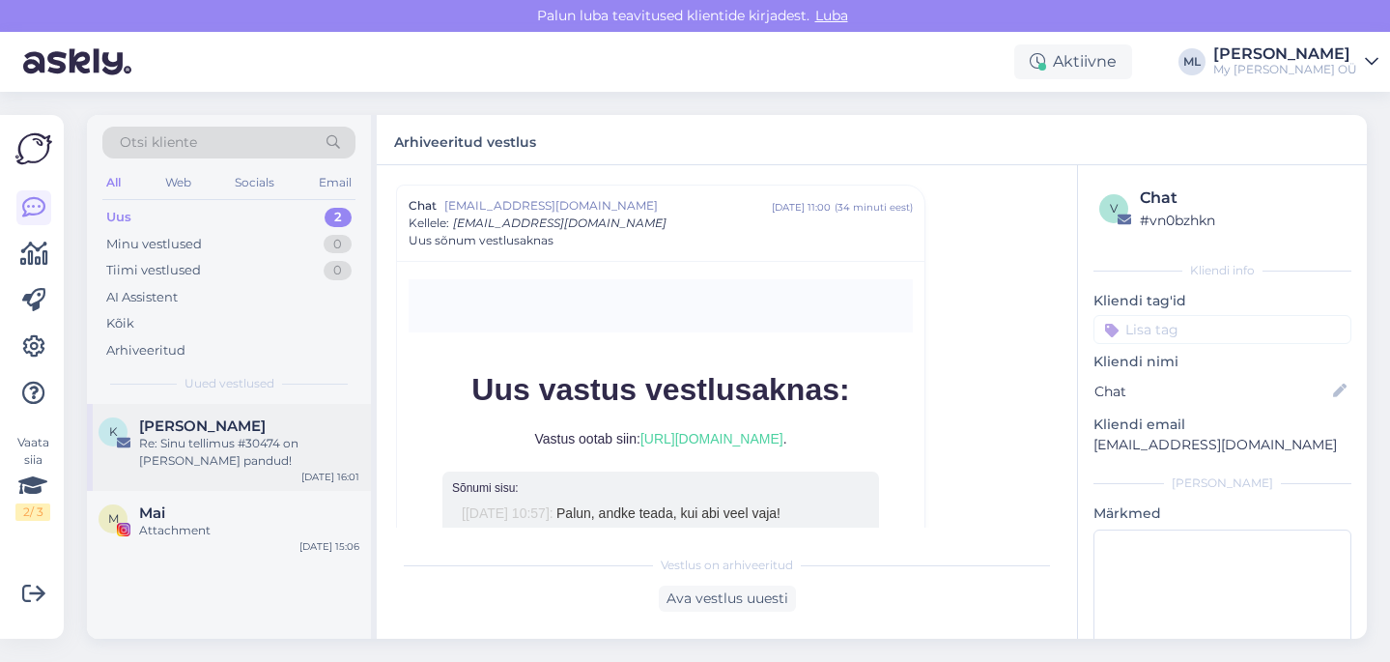
click at [239, 461] on div "Re: Sinu tellimus #30474 on [PERSON_NAME] pandud!" at bounding box center [249, 452] width 220 height 35
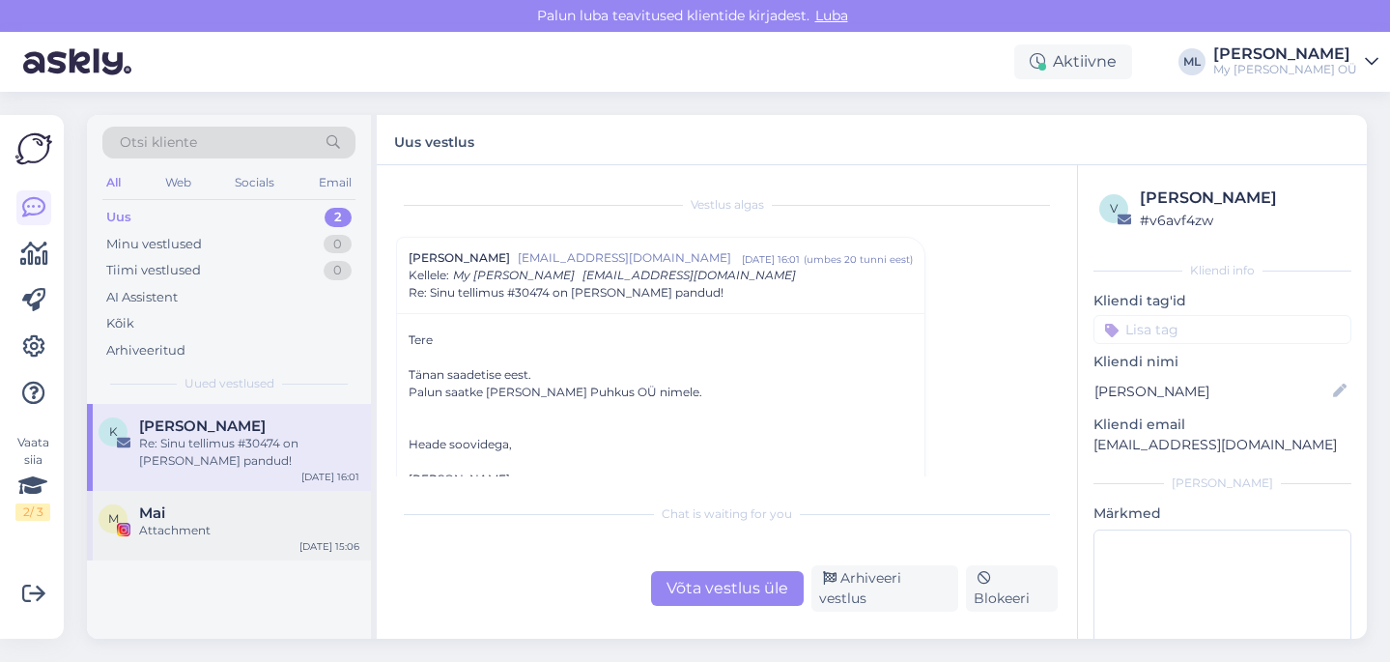
click at [123, 534] on img at bounding box center [124, 530] width 14 height 14
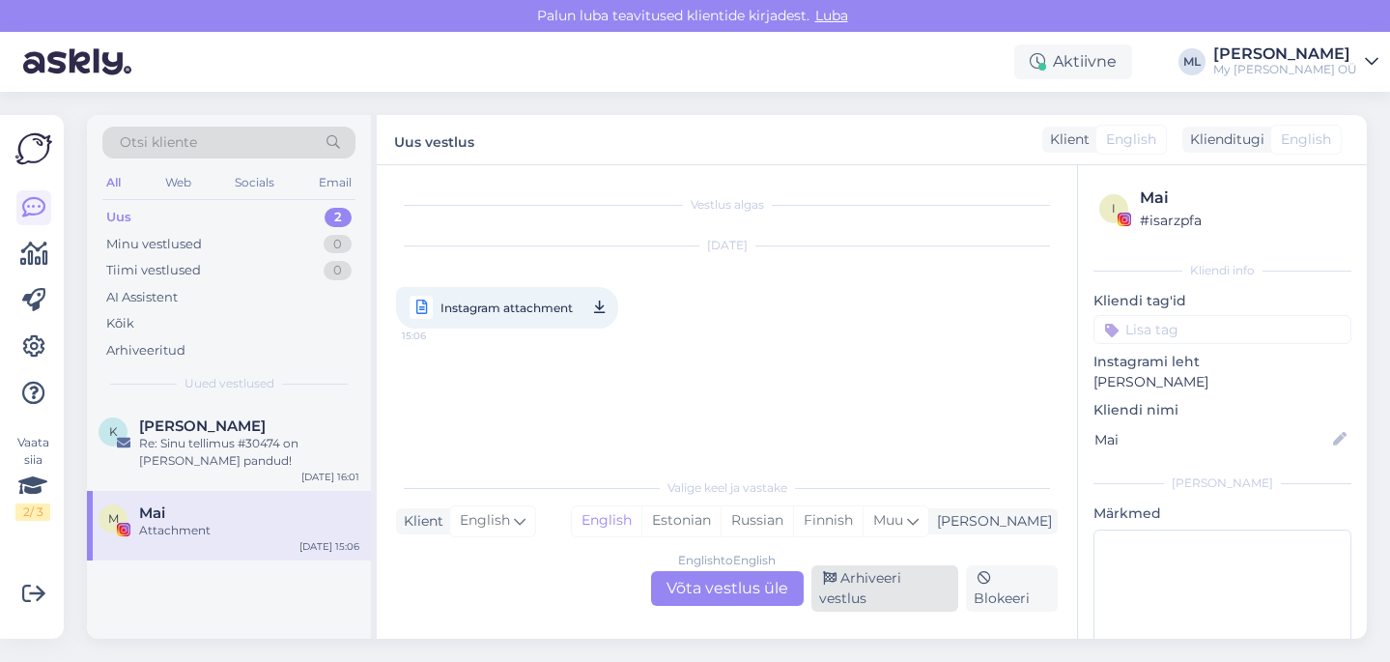
click at [913, 591] on div "Arhiveeri vestlus" at bounding box center [884, 588] width 147 height 46
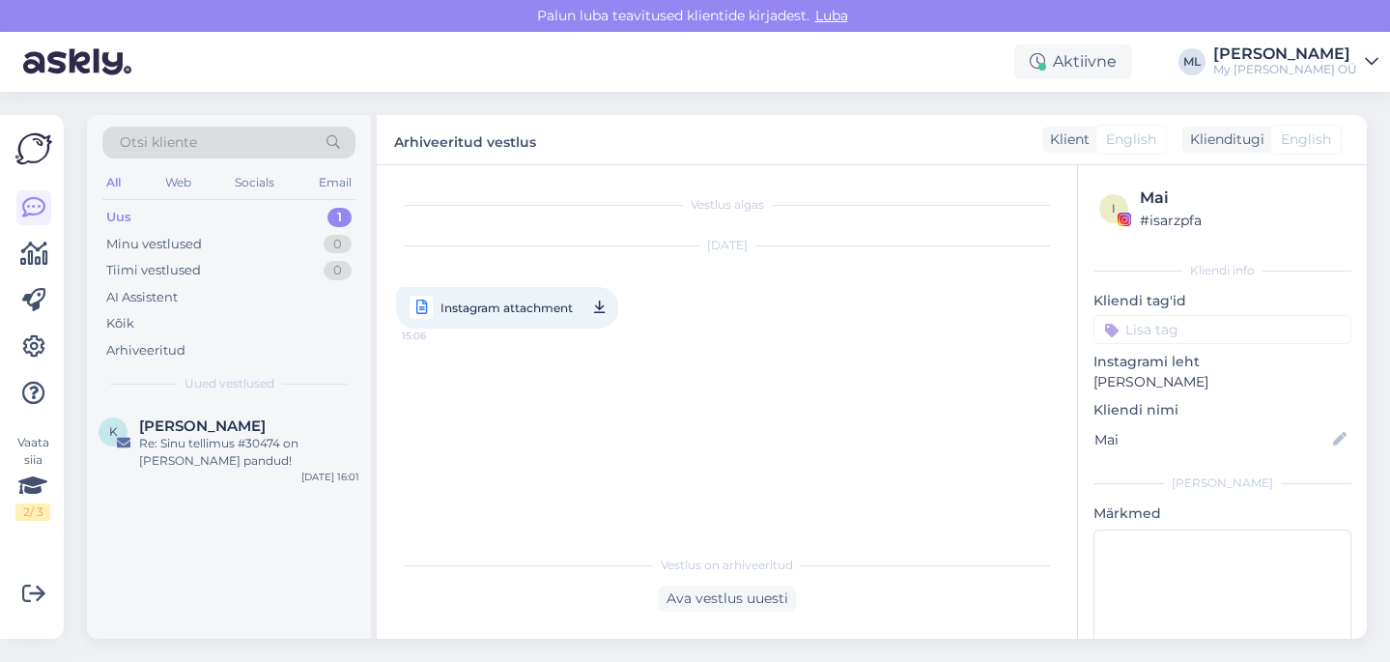
click at [41, 151] on img at bounding box center [33, 148] width 37 height 37
click at [16, 253] on link at bounding box center [33, 254] width 35 height 35
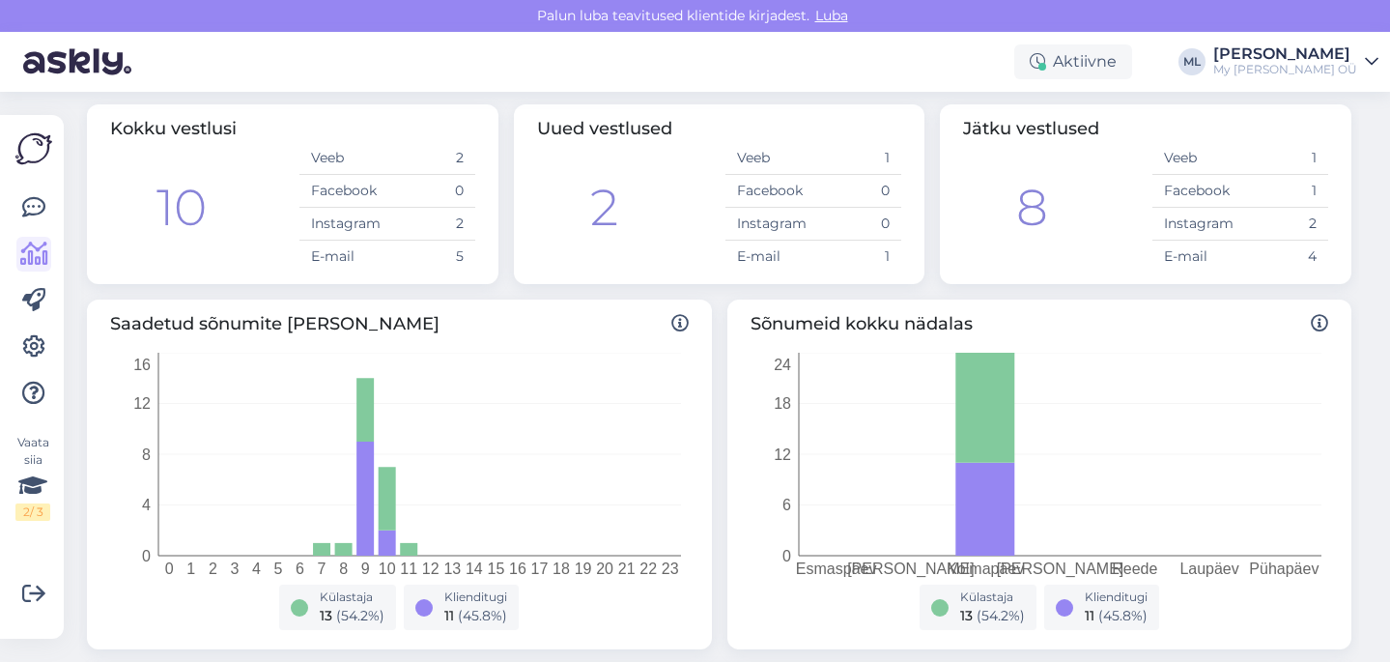
scroll to position [180, 0]
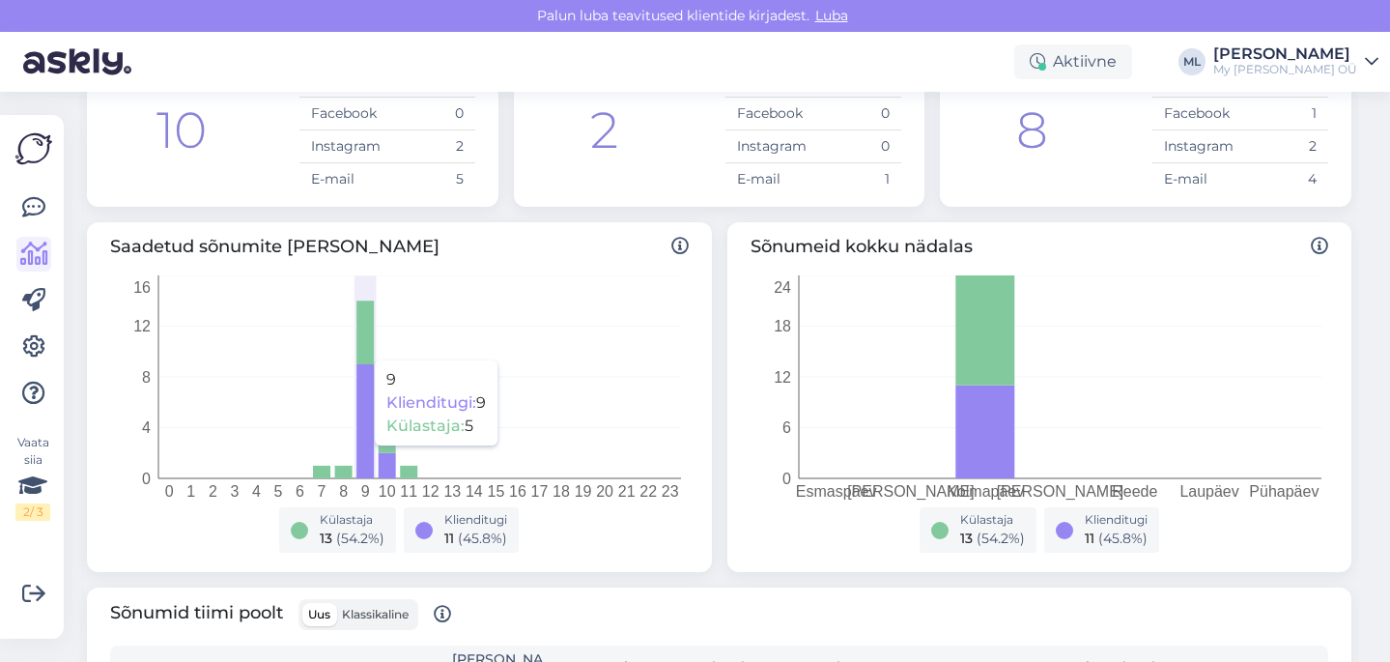
click at [371, 455] on icon at bounding box center [364, 421] width 17 height 114
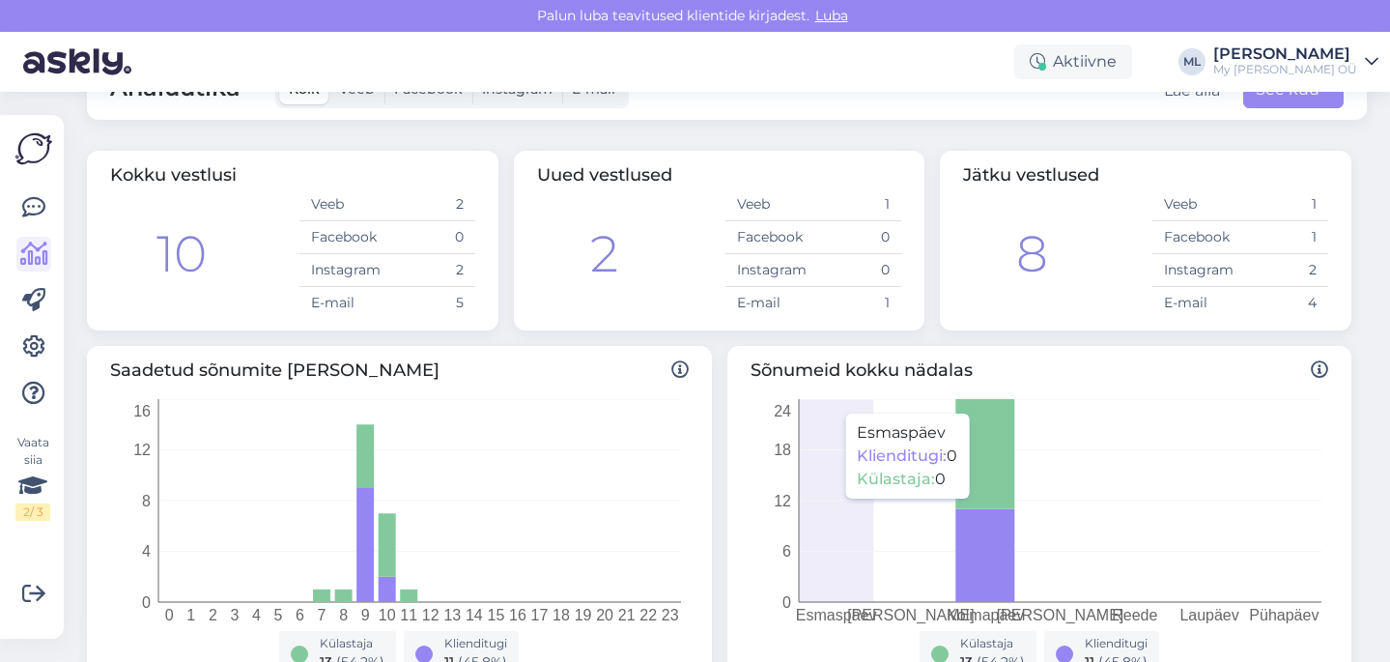
scroll to position [0, 0]
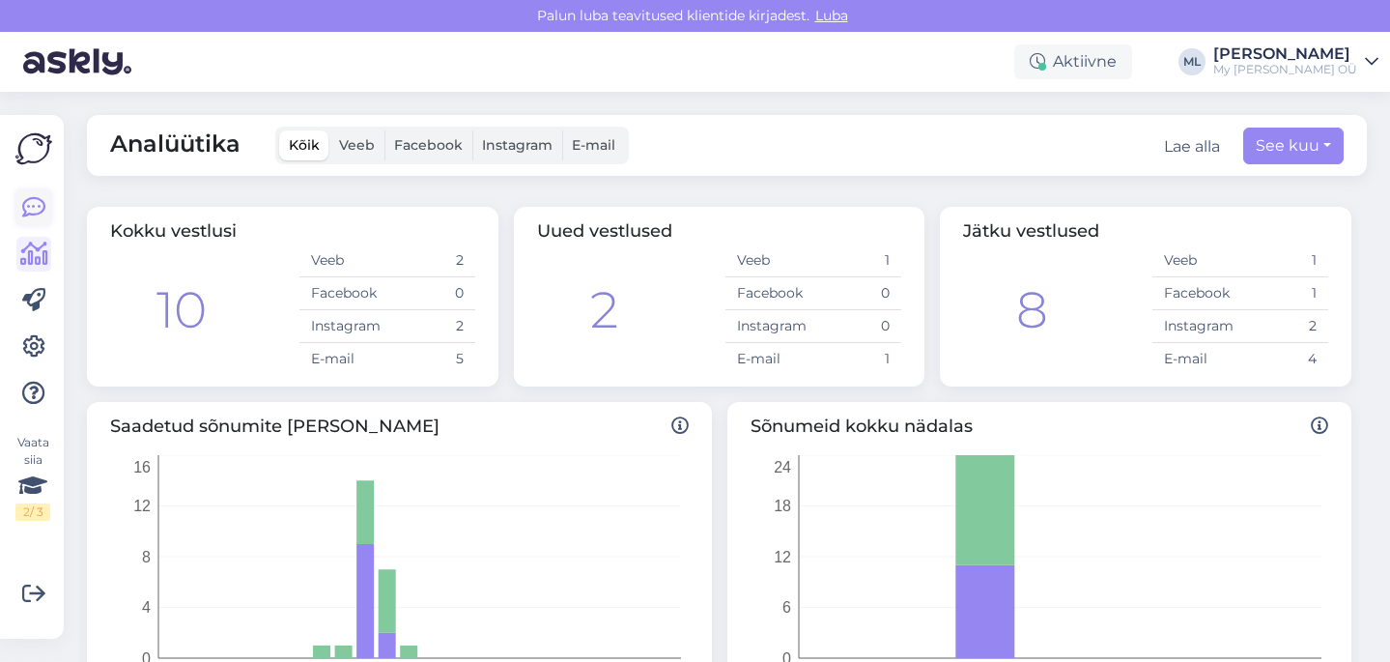
click at [34, 201] on icon at bounding box center [33, 207] width 23 height 23
